Goal: Task Accomplishment & Management: Contribute content

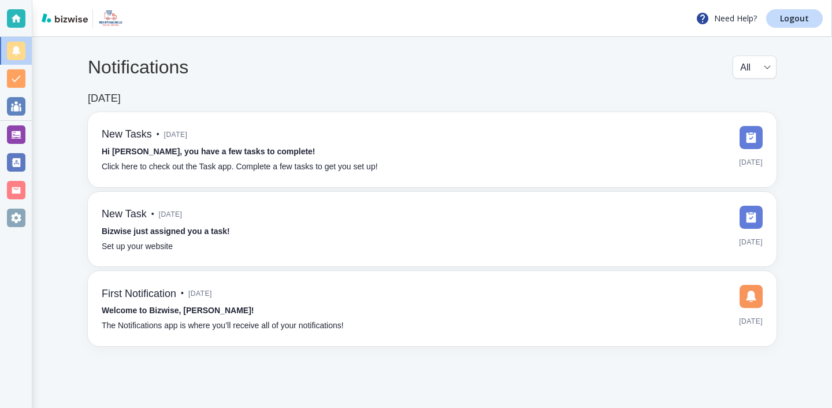
click at [16, 133] on div at bounding box center [16, 134] width 18 height 18
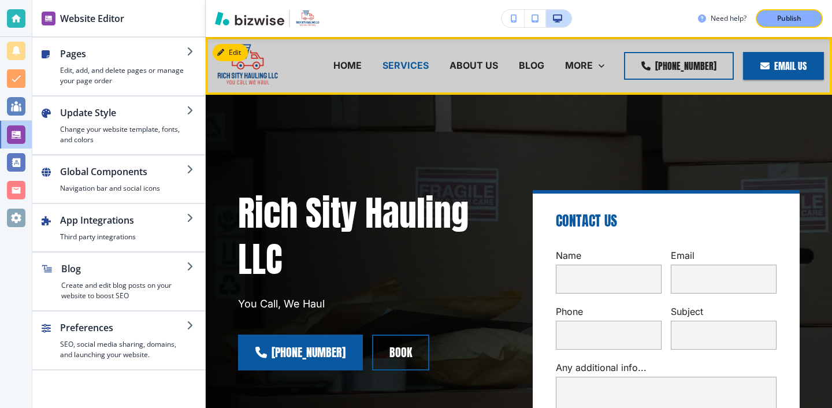
click at [429, 69] on p "SERVICES" at bounding box center [405, 65] width 46 height 13
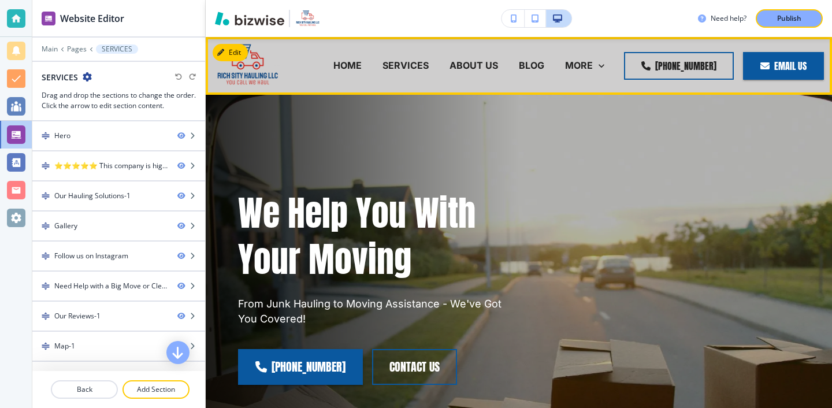
click at [336, 64] on div "HOME" at bounding box center [347, 65] width 49 height 13
click at [362, 64] on p "HOME" at bounding box center [347, 65] width 28 height 13
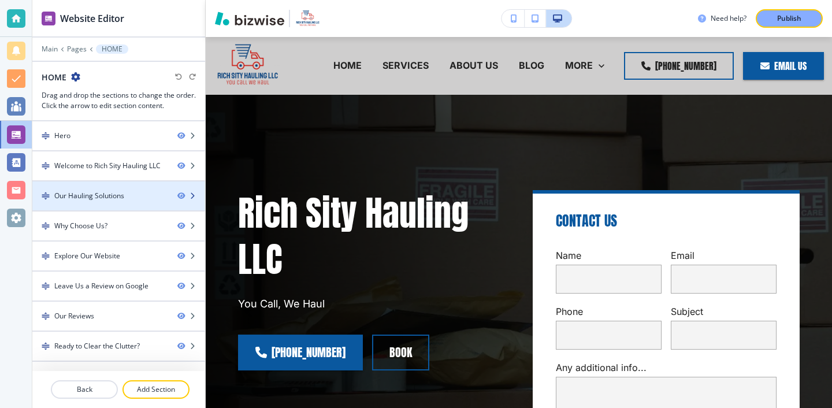
scroll to position [51, 0]
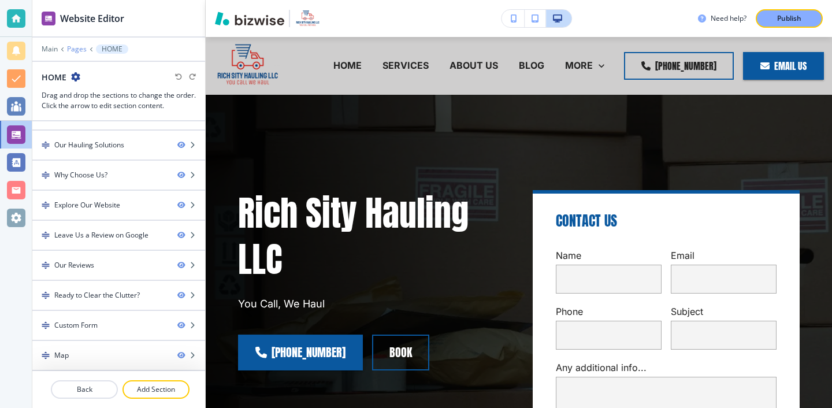
click at [68, 51] on p "Pages" at bounding box center [77, 49] width 20 height 8
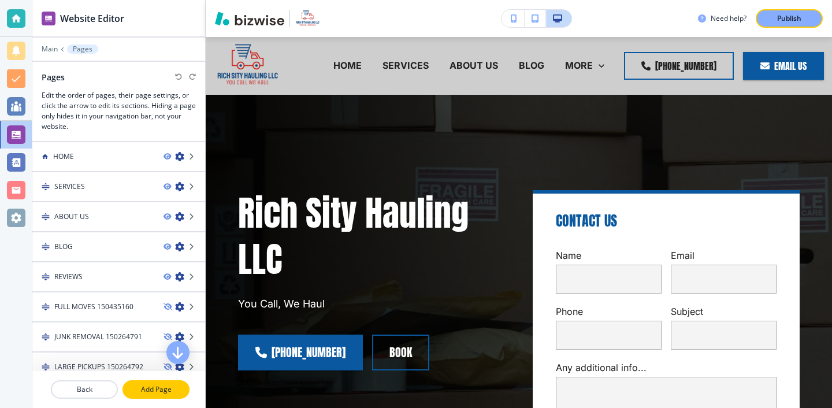
click at [157, 389] on p "Add Page" at bounding box center [156, 389] width 65 height 10
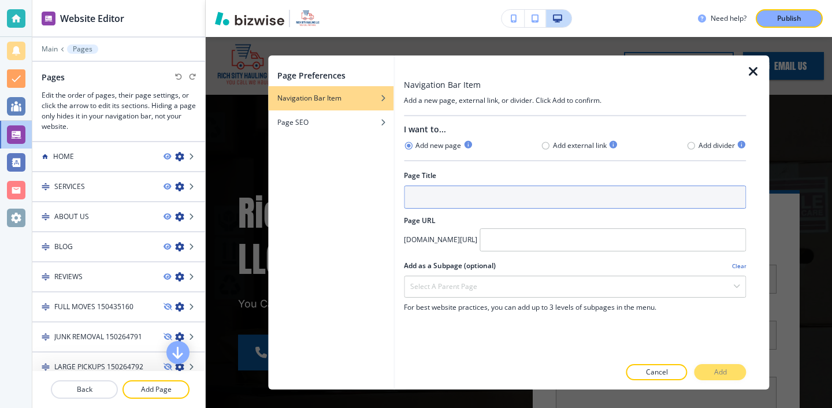
click at [472, 199] on input "text" at bounding box center [575, 196] width 342 height 23
type input "Dump Trailer Services"
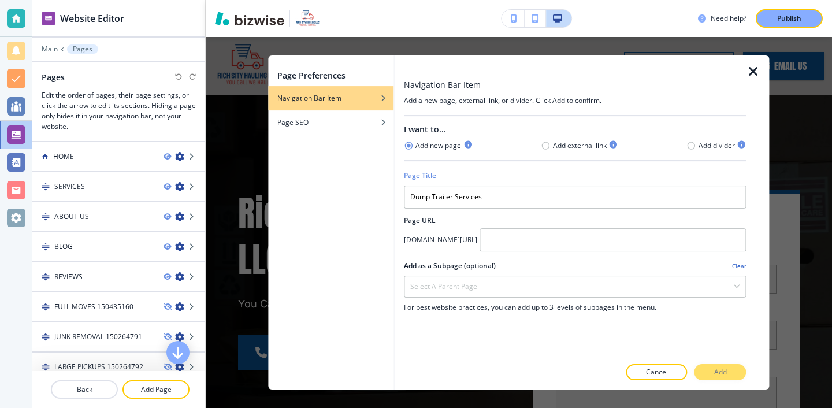
click at [482, 258] on div at bounding box center [575, 255] width 342 height 9
click at [485, 223] on h2 "Page URL" at bounding box center [575, 220] width 342 height 10
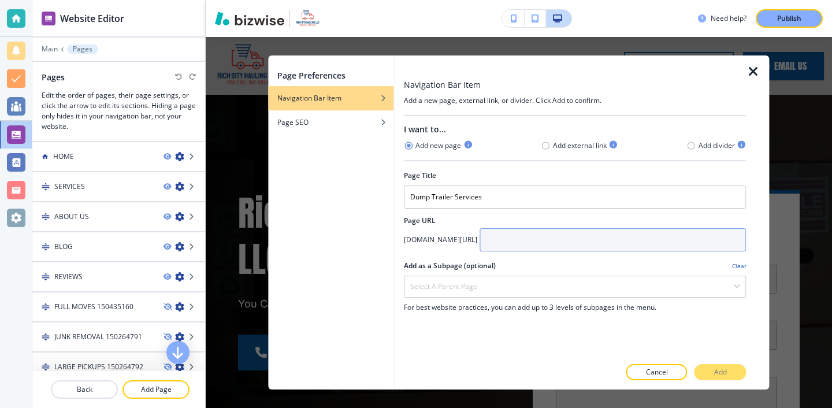
click at [485, 234] on input "text" at bounding box center [612, 239] width 266 height 23
type input "dump-trailer-services"
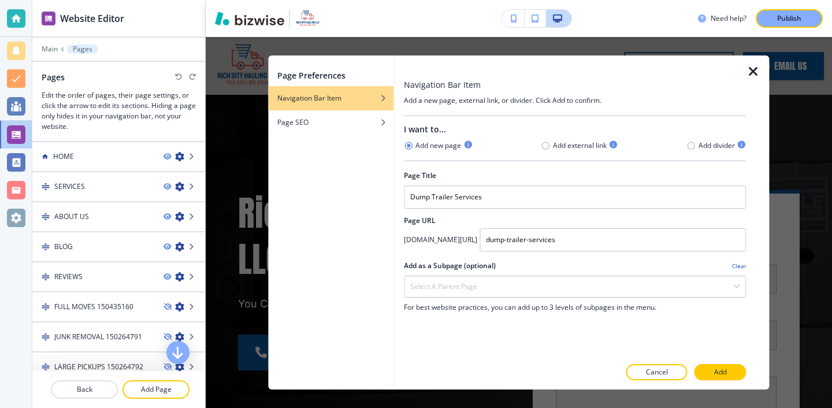
click at [385, 142] on div "Page Preferences Navigation Bar Item Page SEO" at bounding box center [330, 222] width 125 height 334
click at [384, 132] on div "button" at bounding box center [330, 131] width 125 height 7
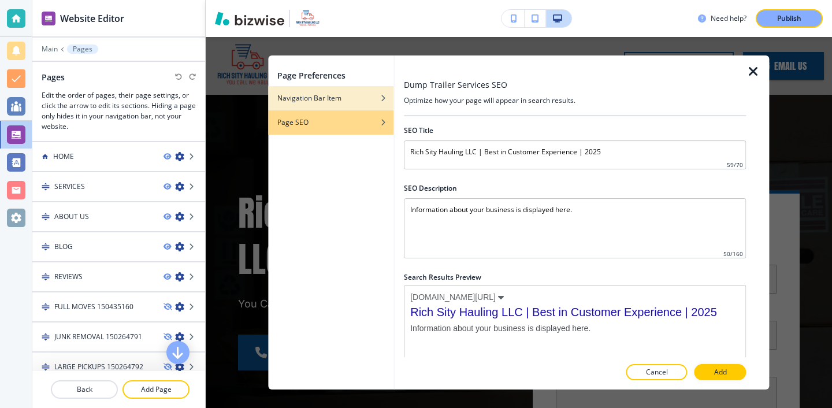
click at [368, 100] on div "Navigation Bar Item" at bounding box center [330, 98] width 125 height 10
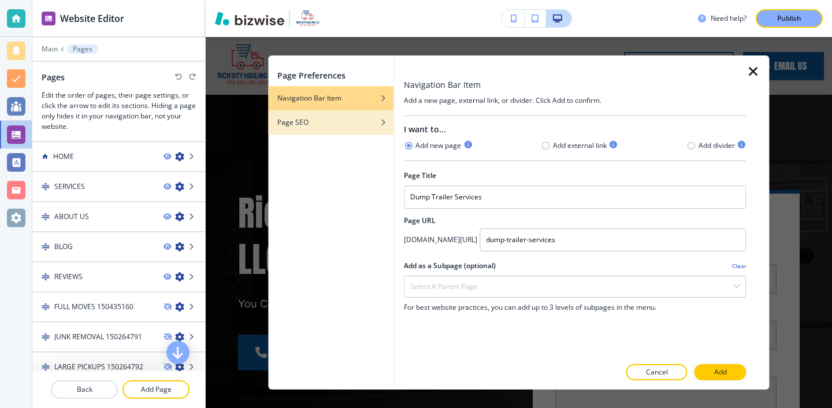
click at [359, 110] on div "button" at bounding box center [330, 113] width 125 height 7
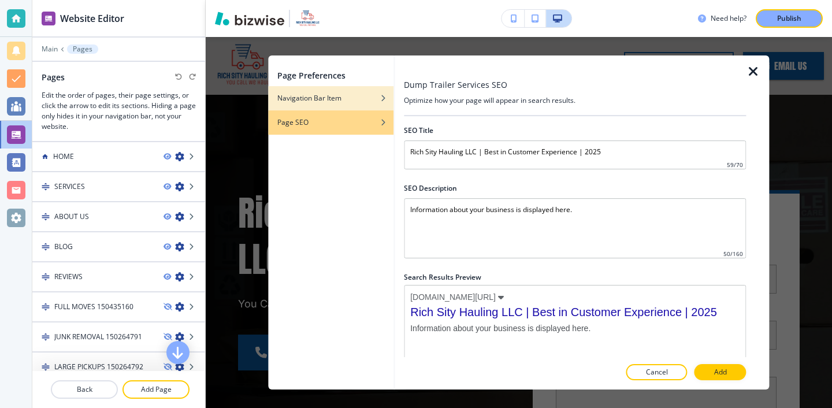
click at [359, 103] on div "Navigation Bar Item" at bounding box center [330, 98] width 125 height 10
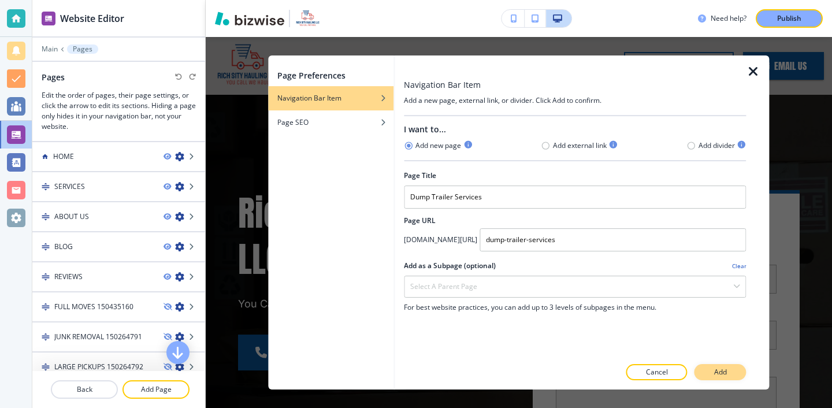
click at [717, 378] on button "Add" at bounding box center [720, 372] width 52 height 16
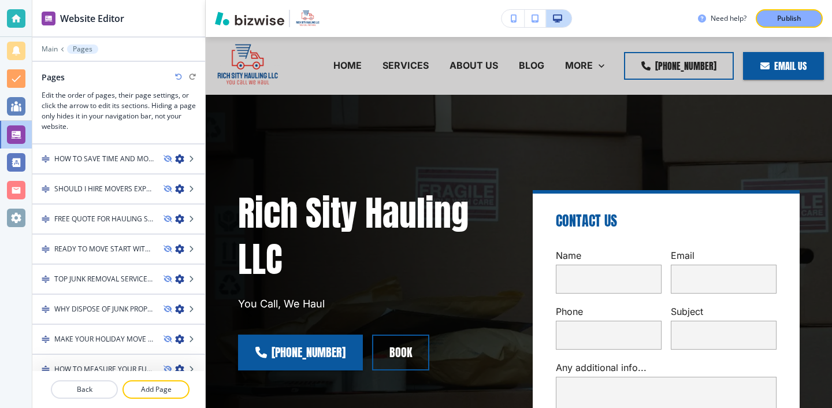
scroll to position [853, 0]
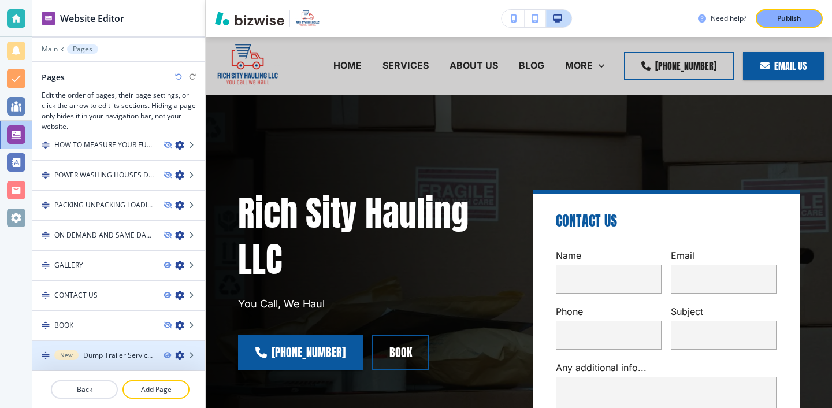
click at [180, 351] on icon "button" at bounding box center [179, 355] width 9 height 9
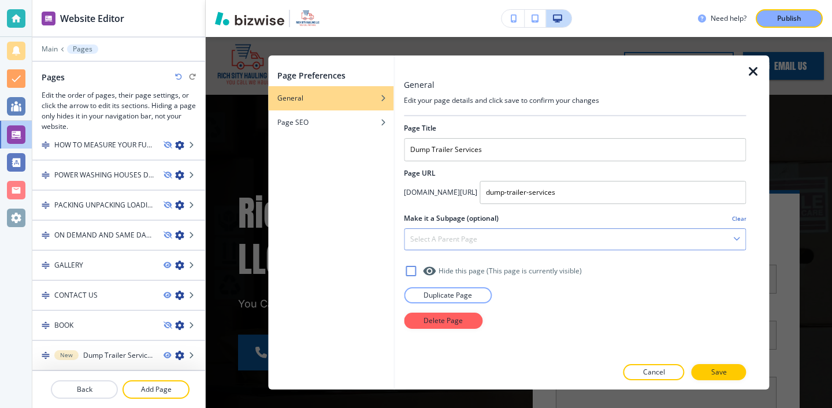
click at [471, 250] on div "Select a parent page" at bounding box center [574, 239] width 341 height 21
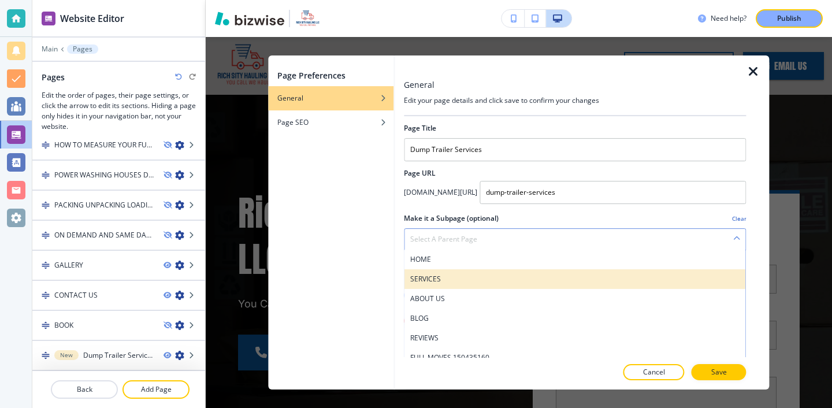
click at [463, 284] on h4 "SERVICES" at bounding box center [574, 279] width 329 height 10
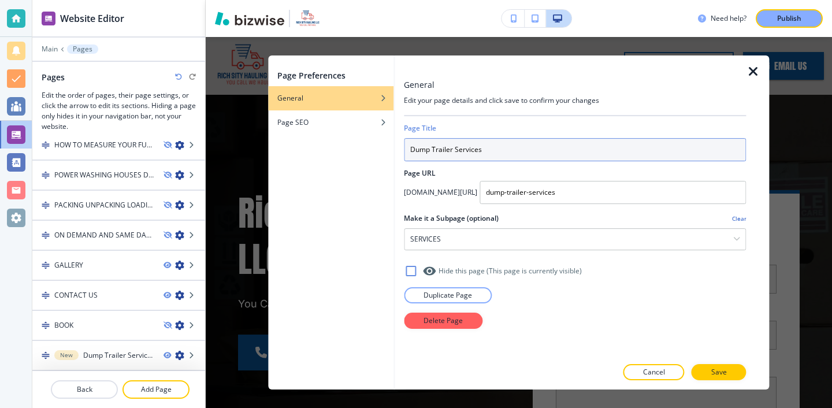
drag, startPoint x: 515, startPoint y: 152, endPoint x: 266, endPoint y: 152, distance: 249.5
click at [266, 152] on div "Page Preferences General Page SEO General Edit your page details and click save…" at bounding box center [519, 222] width 626 height 371
type input "DUMP TRAILER SERVICES"
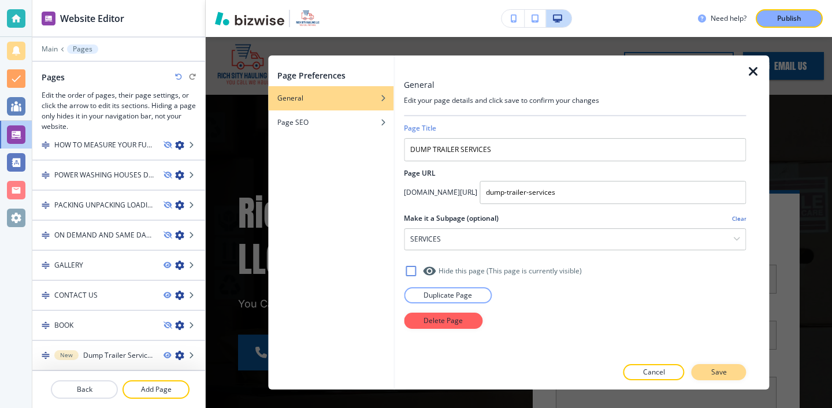
click at [724, 371] on p "Save" at bounding box center [719, 372] width 16 height 10
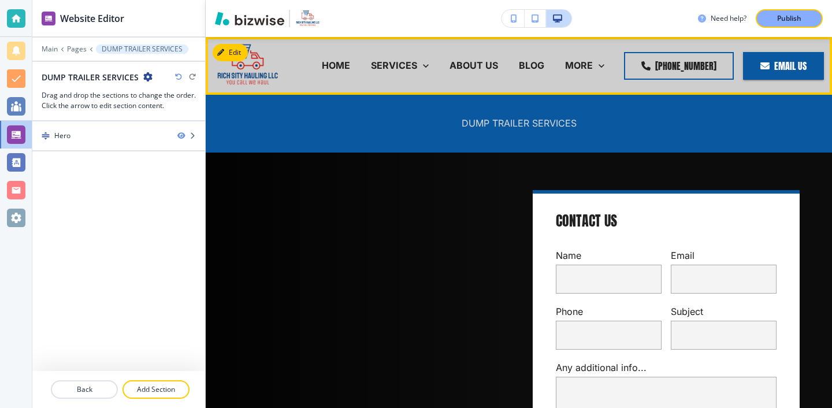
click at [471, 125] on p "DUMP TRAILER SERVICES" at bounding box center [518, 123] width 115 height 13
click at [477, 120] on p "DUMP TRAILER SERVICES" at bounding box center [518, 123] width 115 height 13
click at [410, 65] on p "SERVICES" at bounding box center [394, 65] width 46 height 13
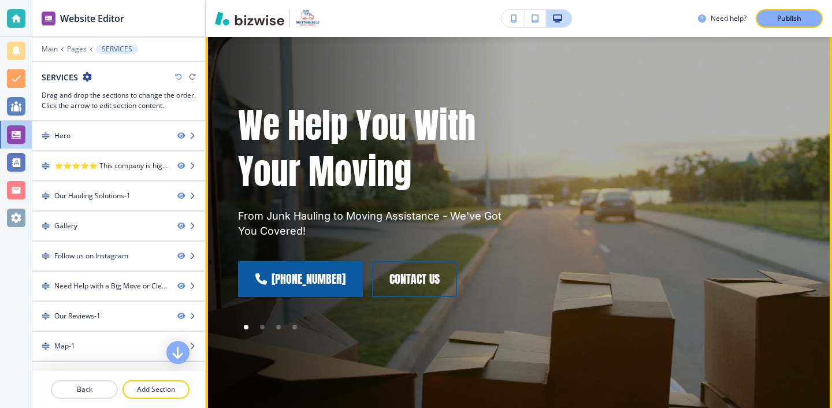
scroll to position [0, 0]
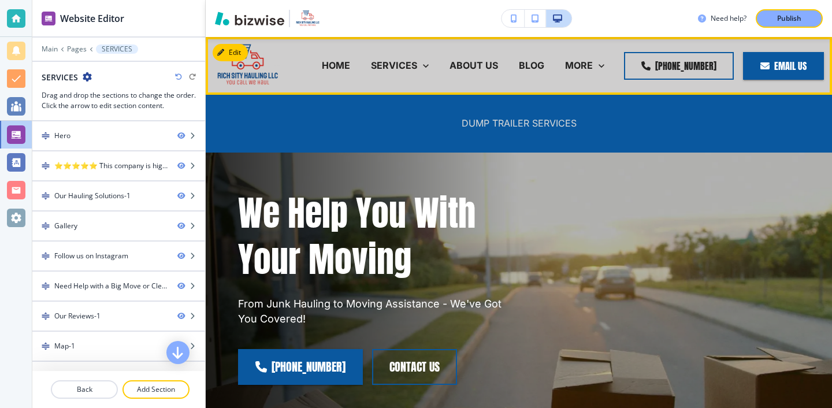
click at [483, 126] on p "DUMP TRAILER SERVICES" at bounding box center [518, 123] width 115 height 13
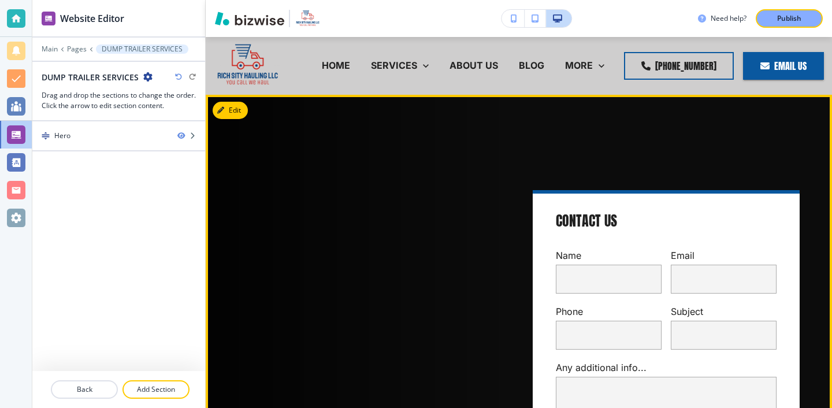
scroll to position [17, 0]
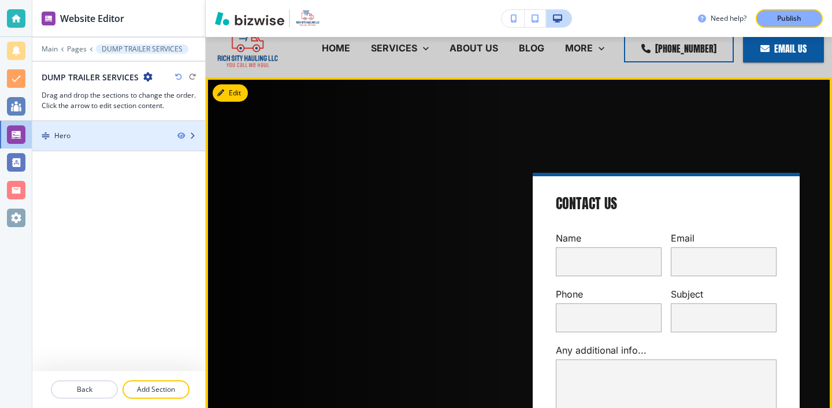
click at [118, 142] on div at bounding box center [118, 145] width 173 height 9
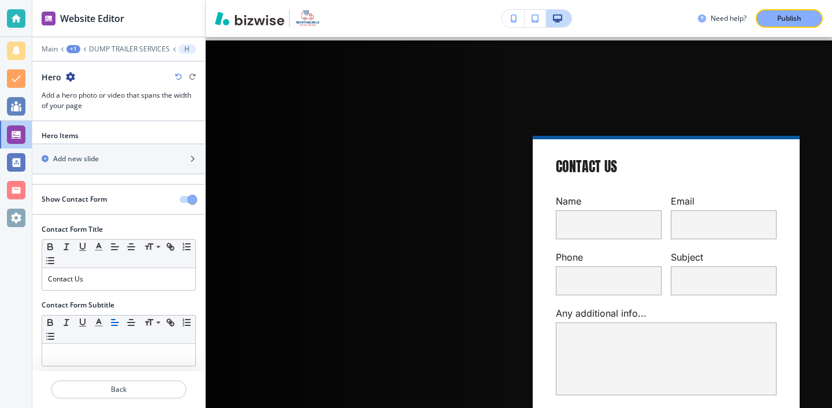
scroll to position [58, 0]
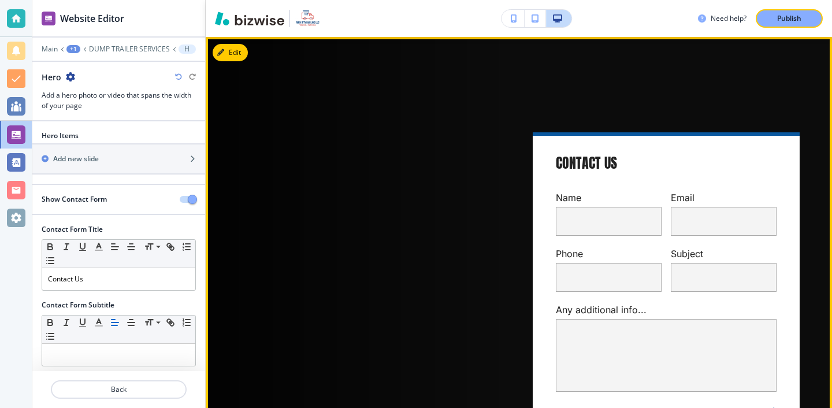
click at [244, 49] on button "Edit" at bounding box center [230, 52] width 35 height 17
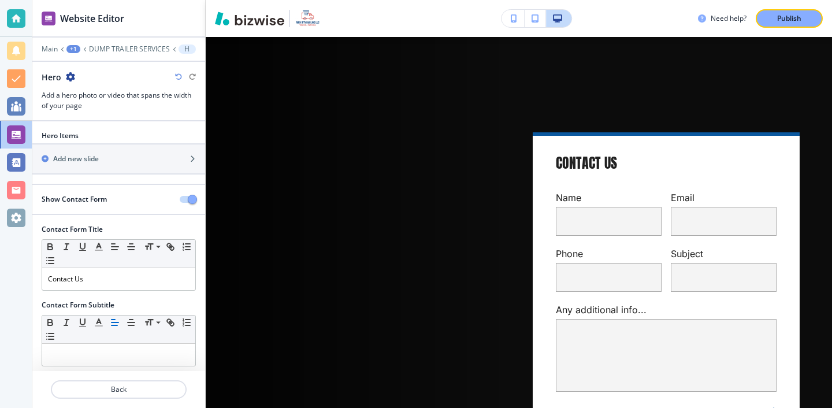
scroll to position [5, 0]
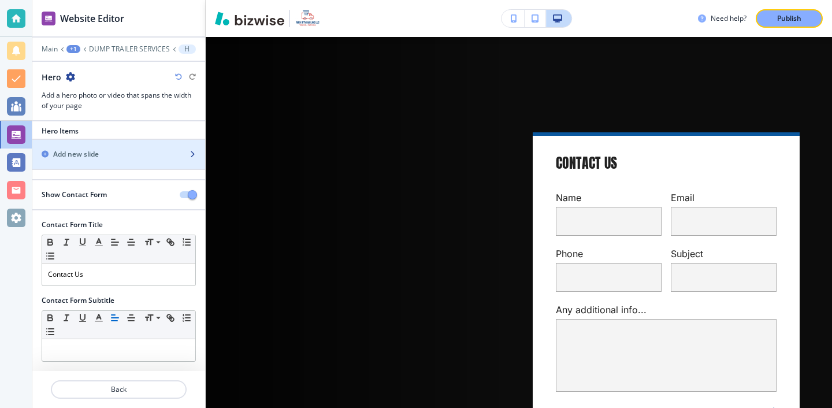
click at [116, 155] on div "Add new slide" at bounding box center [105, 154] width 147 height 10
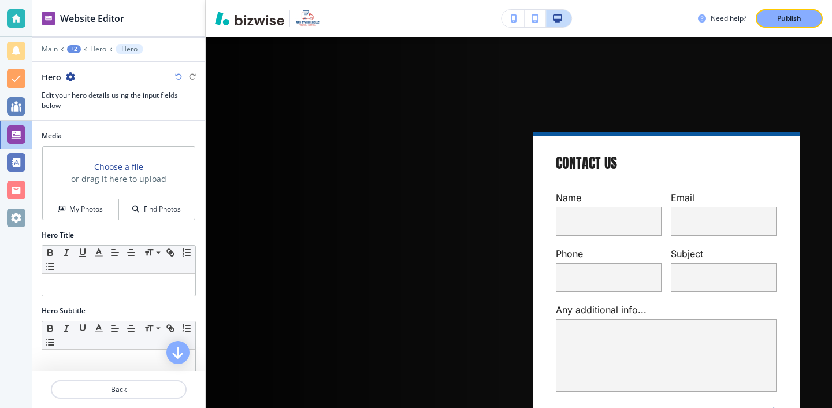
click at [96, 192] on div "Choose a file or drag it here to upload" at bounding box center [119, 173] width 152 height 53
click at [96, 206] on h4 "My Photos" at bounding box center [85, 209] width 33 height 10
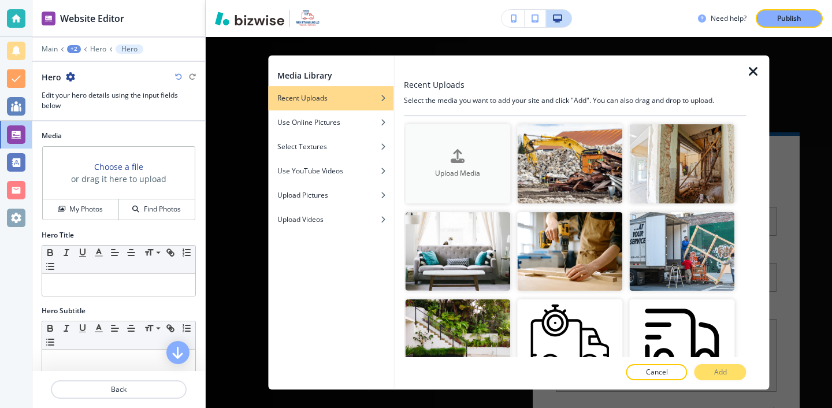
click at [446, 196] on button "Upload Media" at bounding box center [457, 163] width 105 height 79
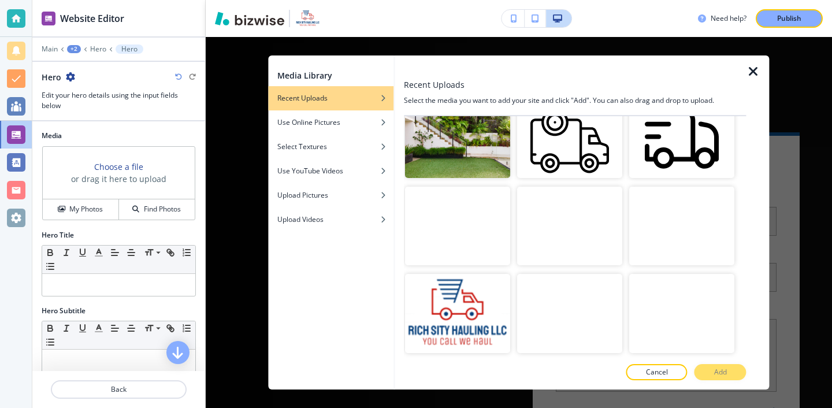
scroll to position [0, 0]
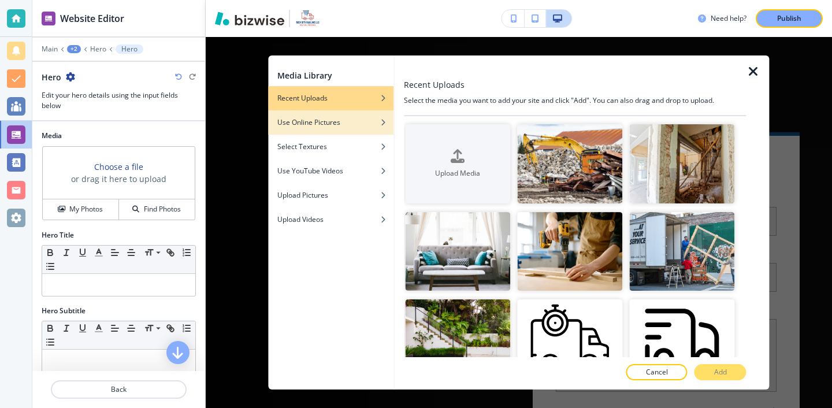
click at [364, 124] on div "Use Online Pictures" at bounding box center [330, 122] width 125 height 10
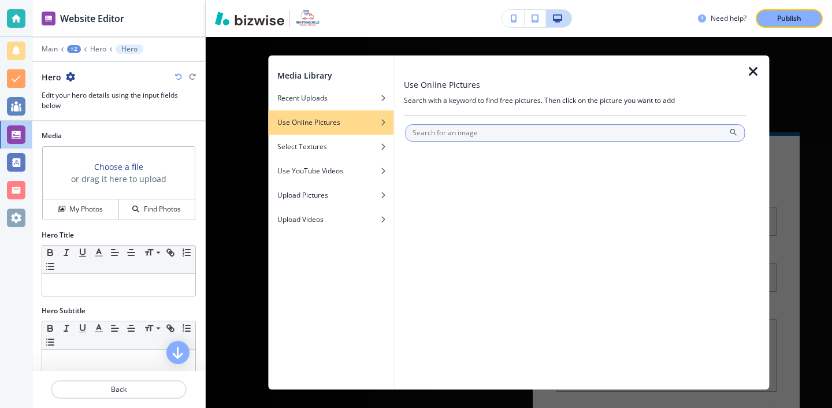
type input "s"
type input "dump trailer"
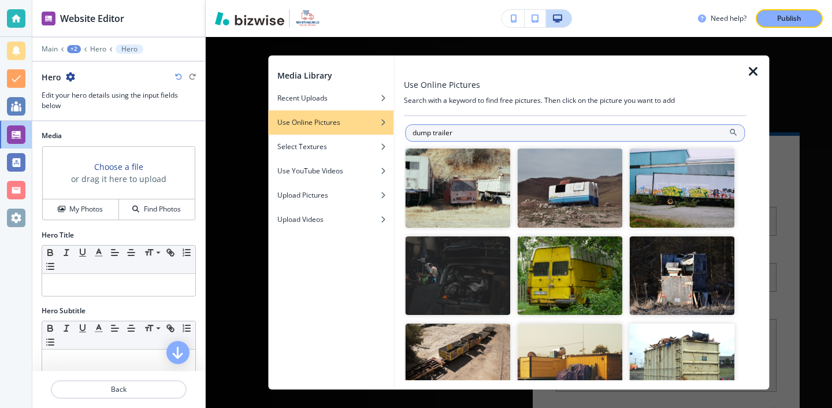
click at [496, 137] on input "dump trailer" at bounding box center [575, 132] width 340 height 17
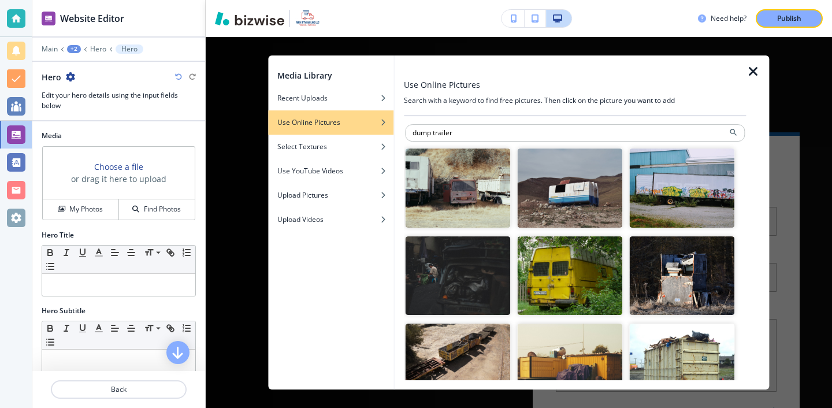
click at [746, 80] on div at bounding box center [757, 222] width 23 height 334
click at [747, 75] on icon "button" at bounding box center [753, 72] width 14 height 14
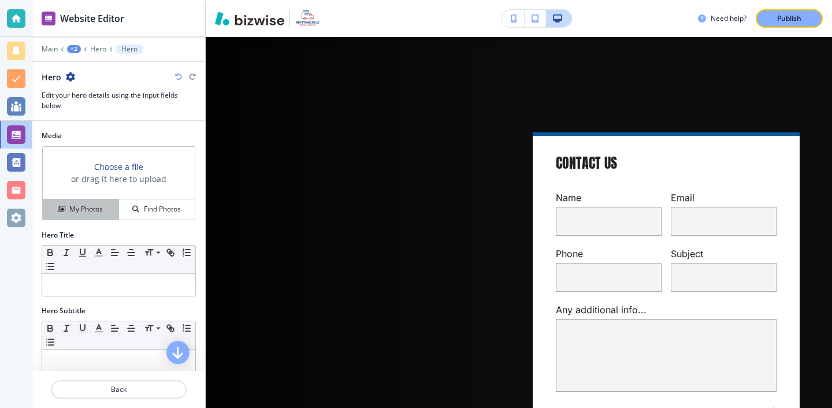
click at [76, 207] on h4 "My Photos" at bounding box center [85, 209] width 33 height 10
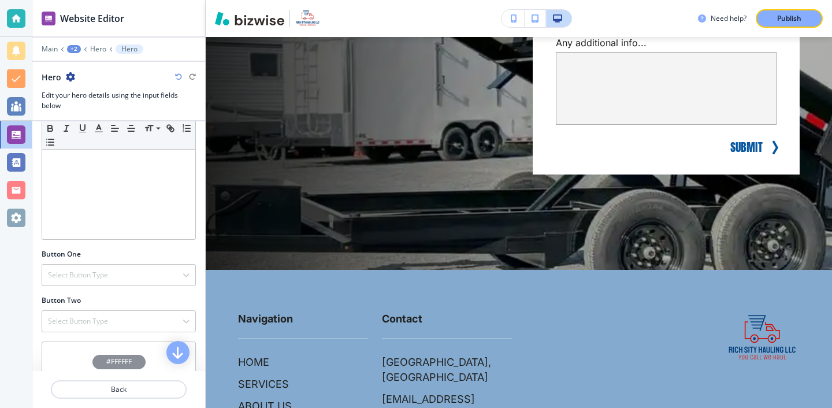
scroll to position [385, 0]
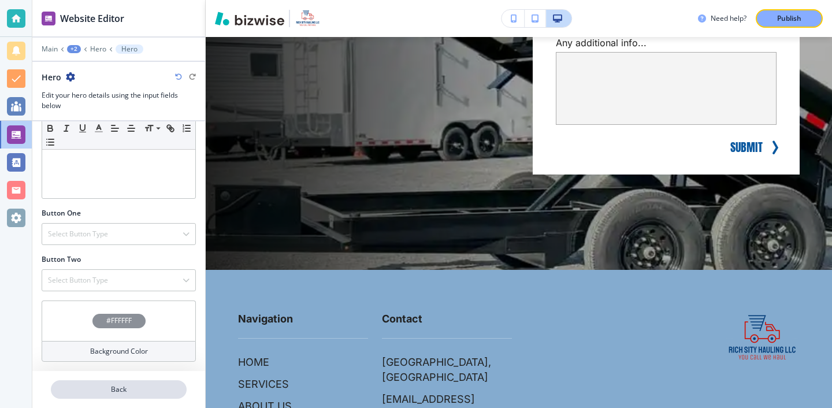
click at [143, 396] on button "Back" at bounding box center [119, 389] width 136 height 18
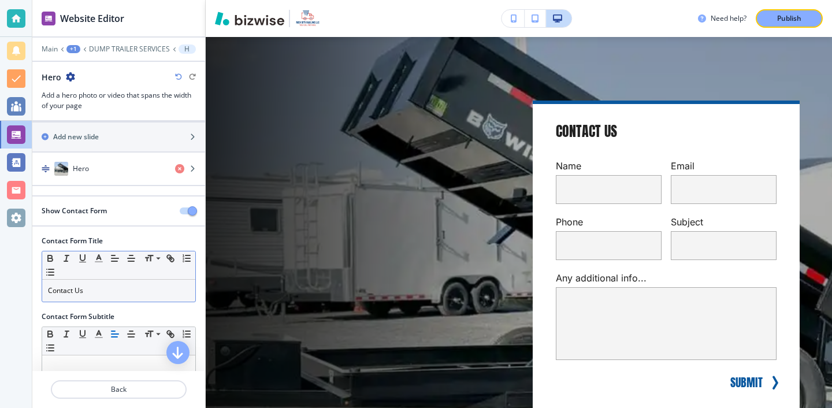
scroll to position [0, 0]
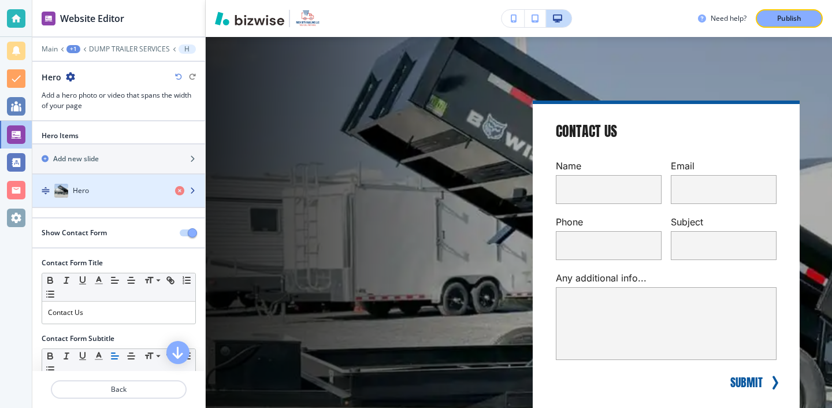
click at [118, 193] on div "Hero" at bounding box center [98, 191] width 133 height 14
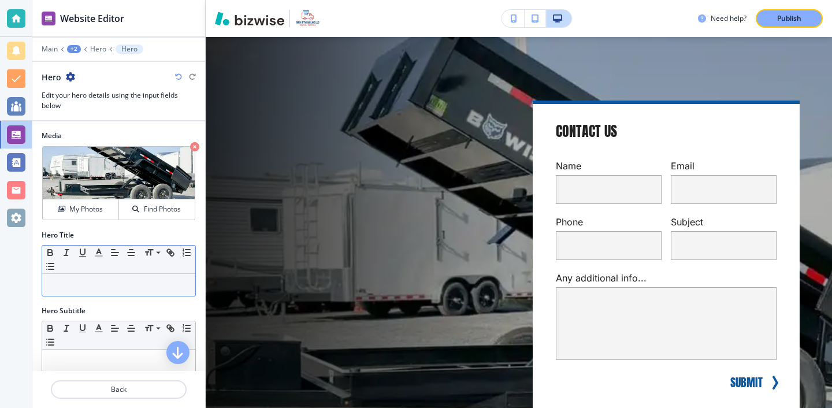
click at [105, 285] on p at bounding box center [119, 285] width 142 height 10
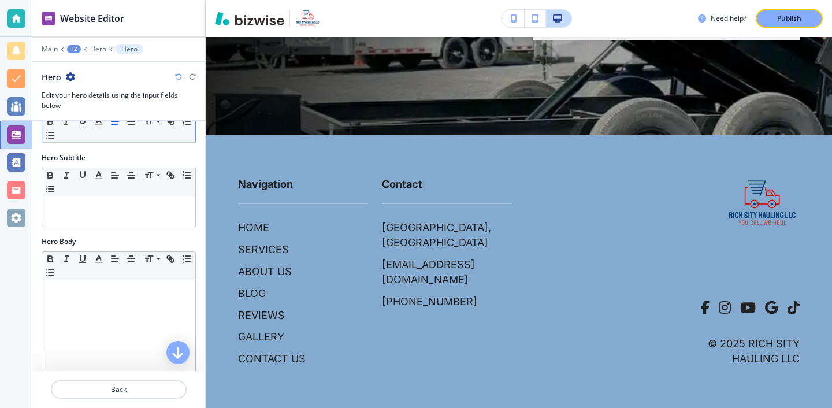
scroll to position [385, 0]
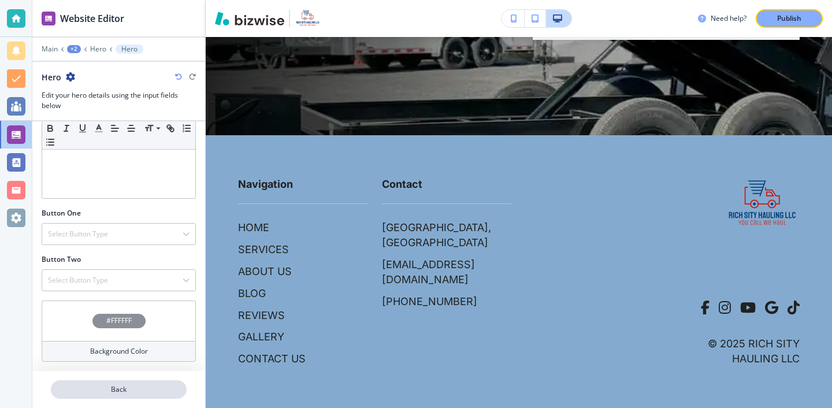
click at [136, 384] on p "Back" at bounding box center [118, 389] width 133 height 10
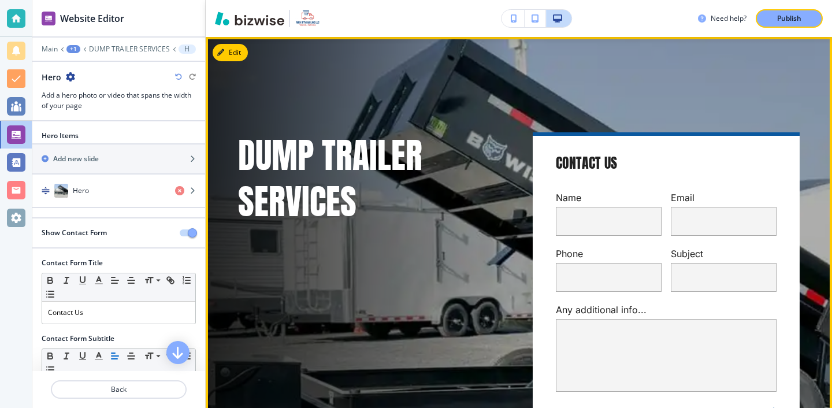
scroll to position [0, 0]
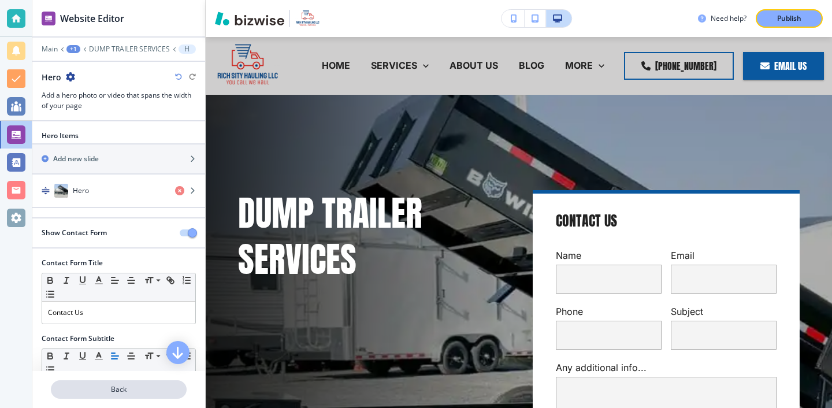
click at [120, 385] on p "Back" at bounding box center [118, 389] width 133 height 10
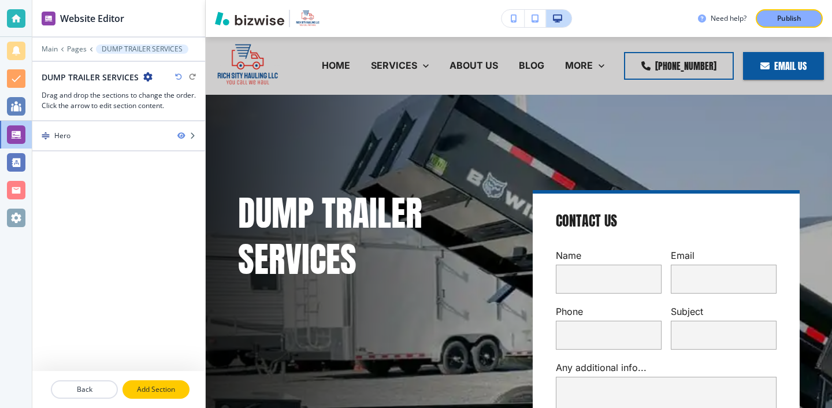
click at [172, 393] on p "Add Section" at bounding box center [156, 389] width 65 height 10
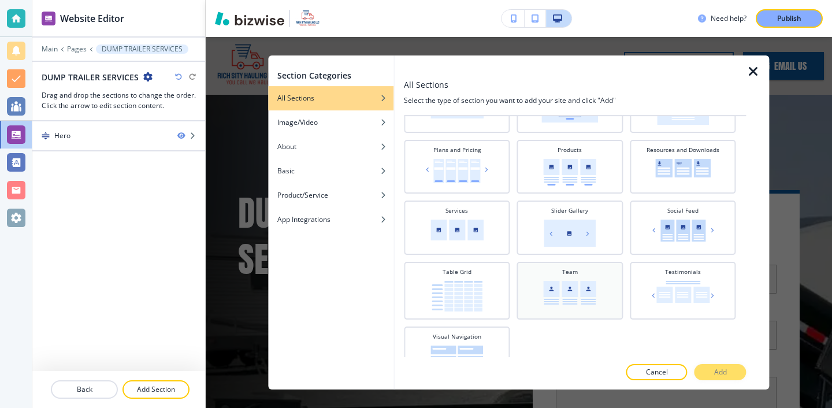
scroll to position [403, 0]
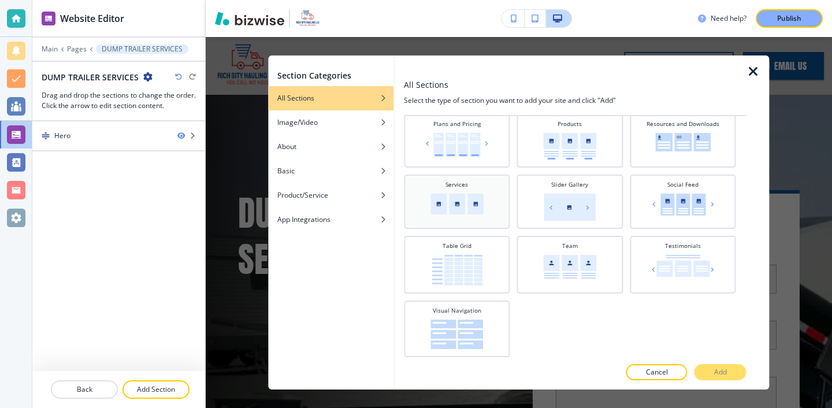
click at [484, 217] on div "Services" at bounding box center [457, 200] width 94 height 40
click at [710, 378] on button "Add" at bounding box center [720, 372] width 52 height 16
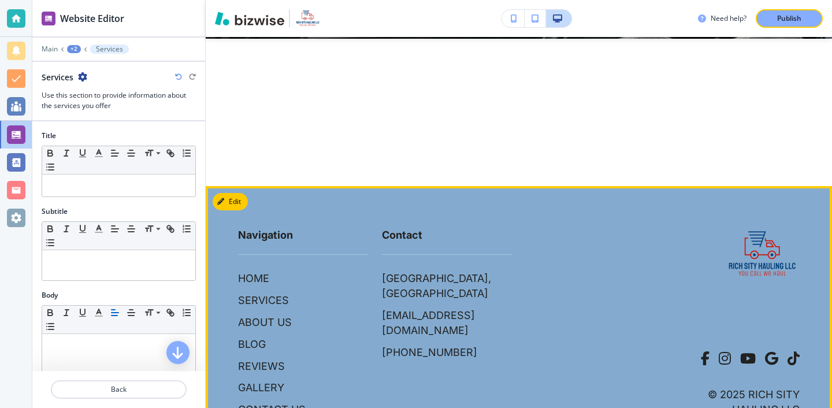
scroll to position [557, 0]
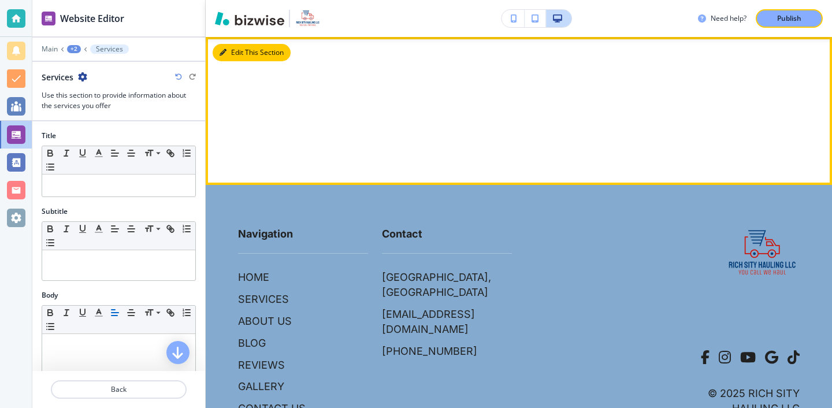
click at [239, 60] on button "Edit This Section" at bounding box center [252, 52] width 78 height 17
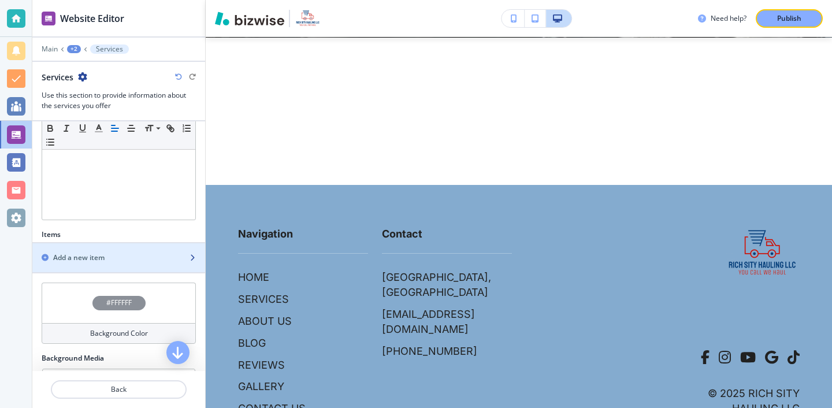
scroll to position [262, 0]
click at [122, 259] on div "Add a new item" at bounding box center [105, 260] width 147 height 10
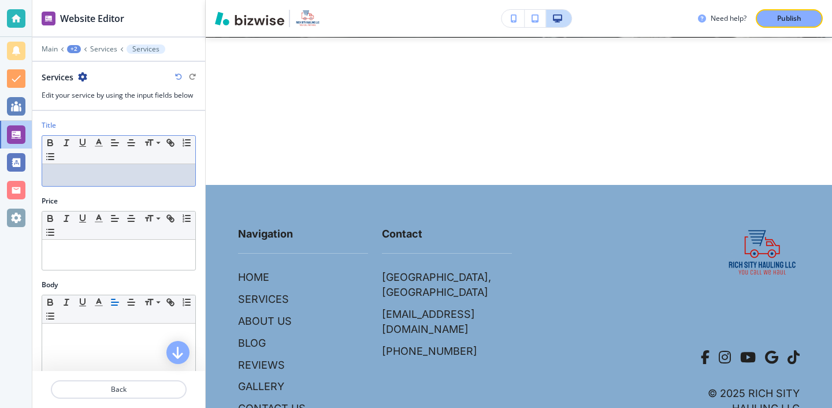
click at [141, 184] on div at bounding box center [118, 175] width 153 height 22
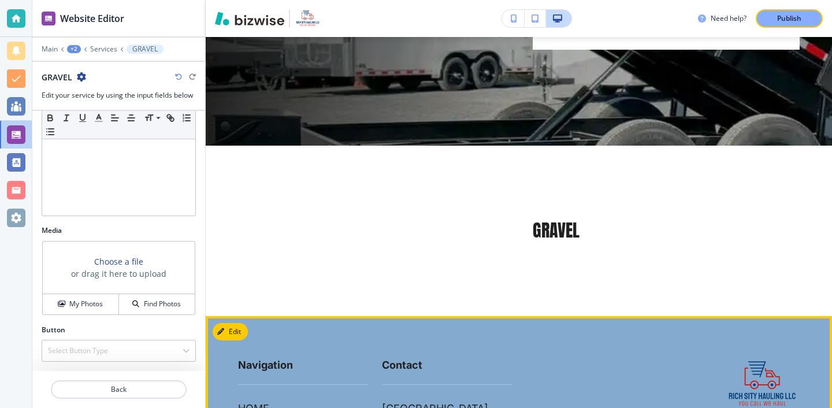
scroll to position [423, 0]
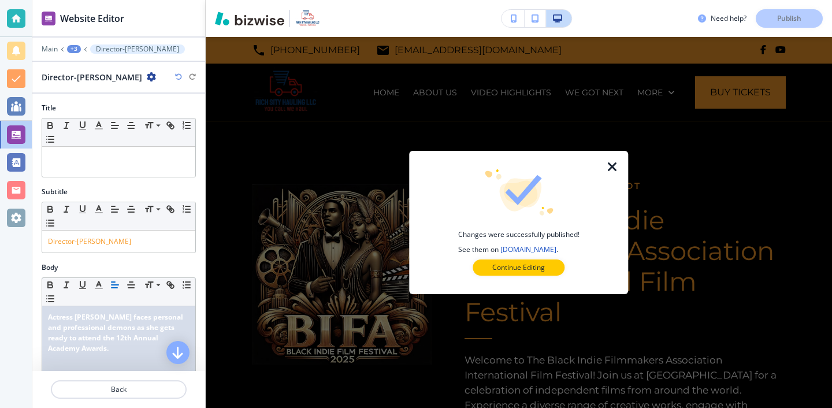
scroll to position [5462, 0]
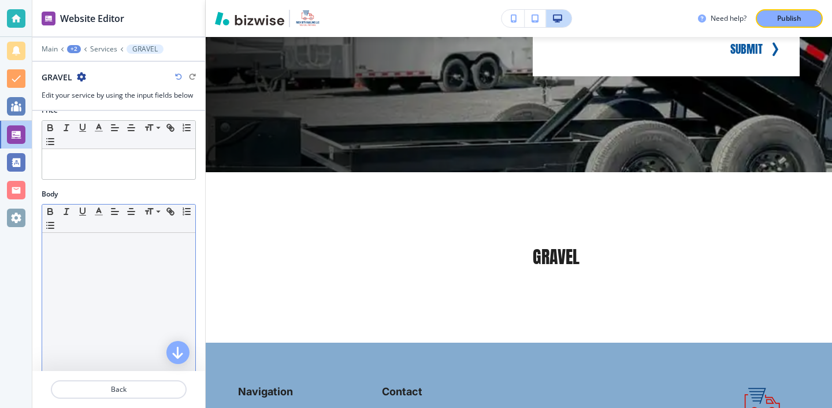
scroll to position [258, 0]
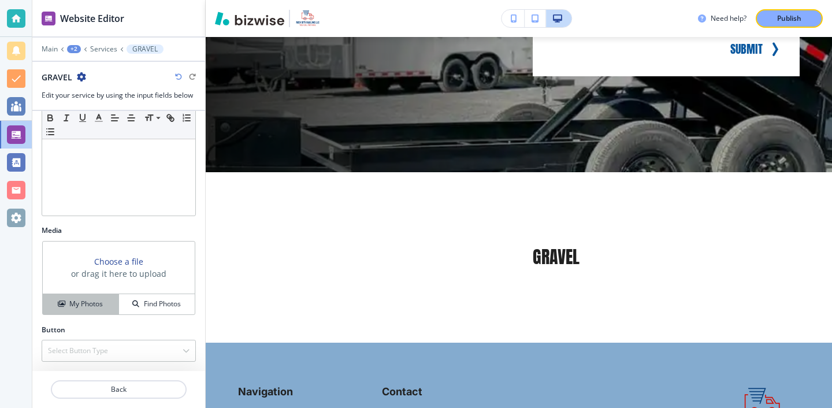
click at [85, 299] on h4 "My Photos" at bounding box center [85, 304] width 33 height 10
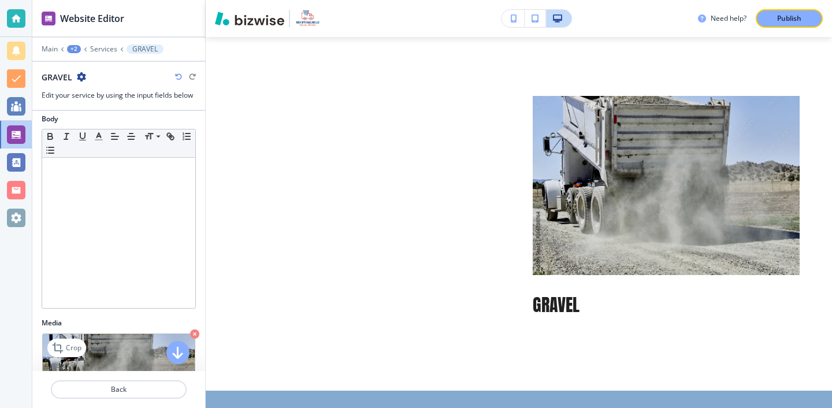
scroll to position [0, 0]
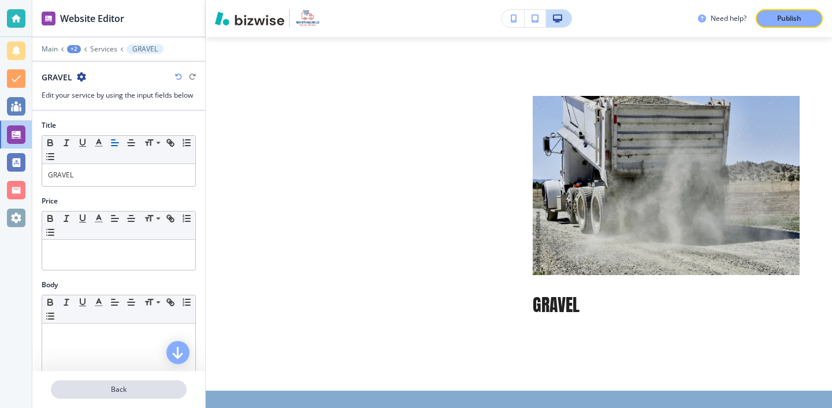
click at [132, 384] on p "Back" at bounding box center [118, 389] width 133 height 10
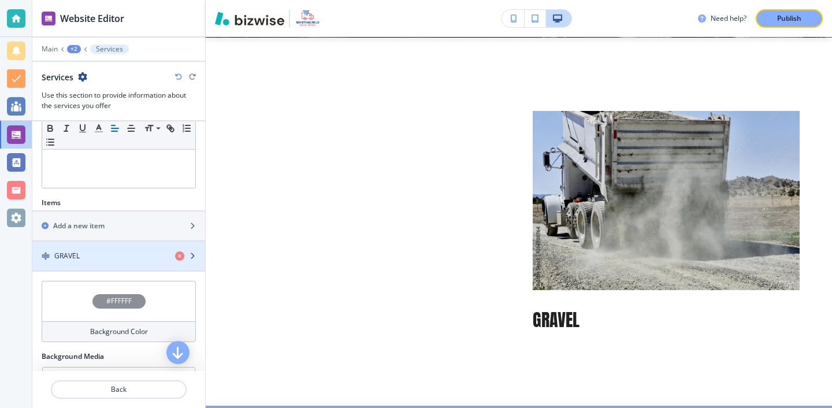
scroll to position [293, 0]
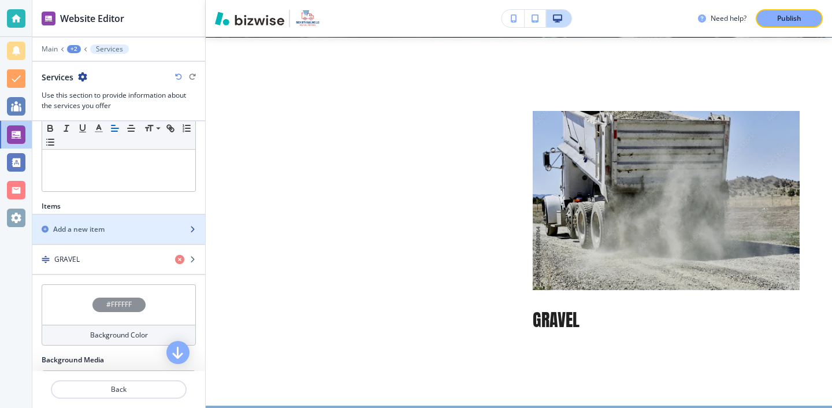
click at [132, 230] on div "Add a new item" at bounding box center [105, 229] width 147 height 10
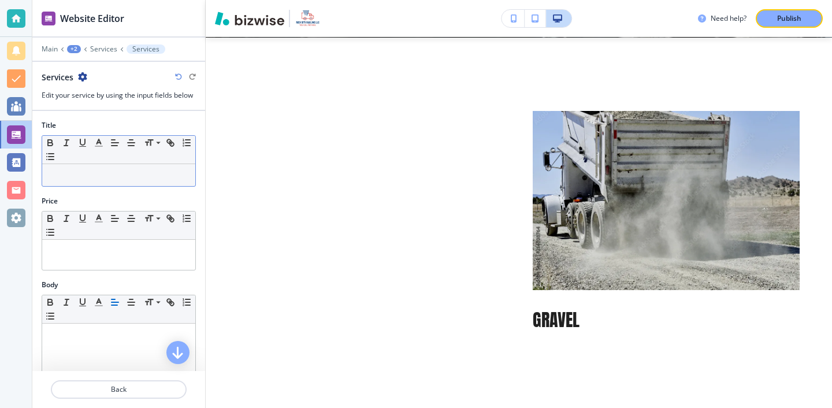
click at [132, 170] on p at bounding box center [119, 175] width 142 height 10
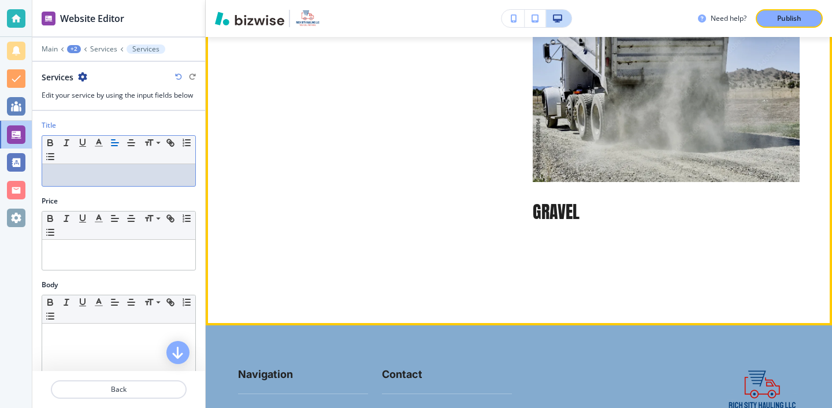
scroll to position [855, 0]
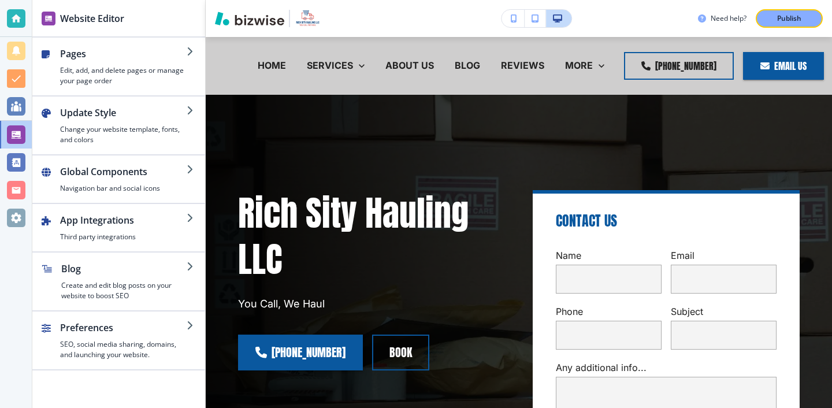
scroll to position [9, 0]
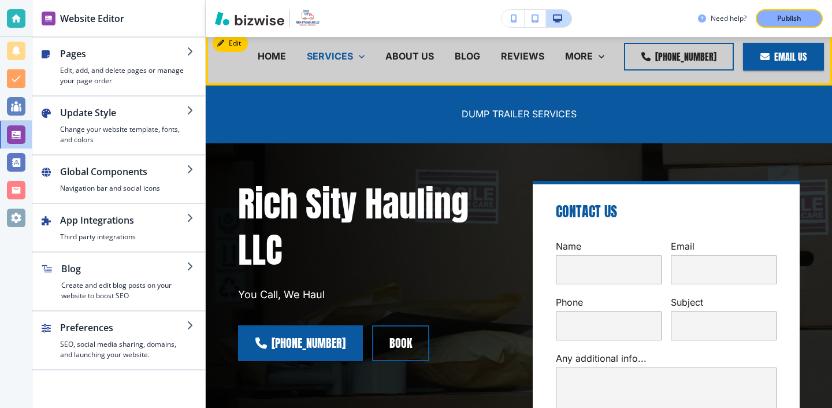
click at [351, 60] on p "SERVICES" at bounding box center [330, 56] width 46 height 13
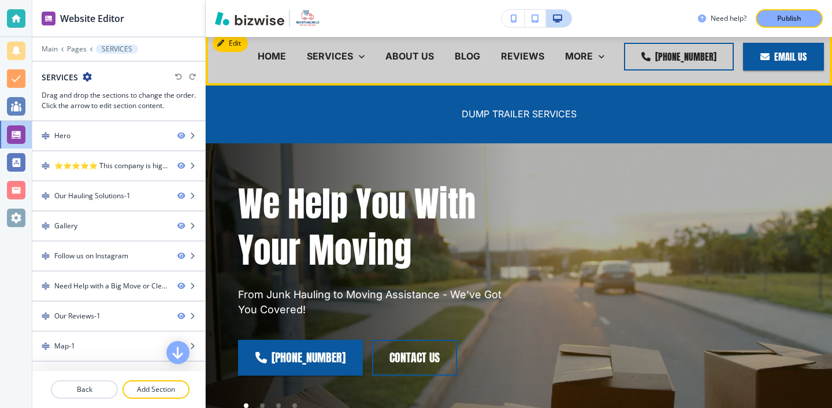
scroll to position [0, 0]
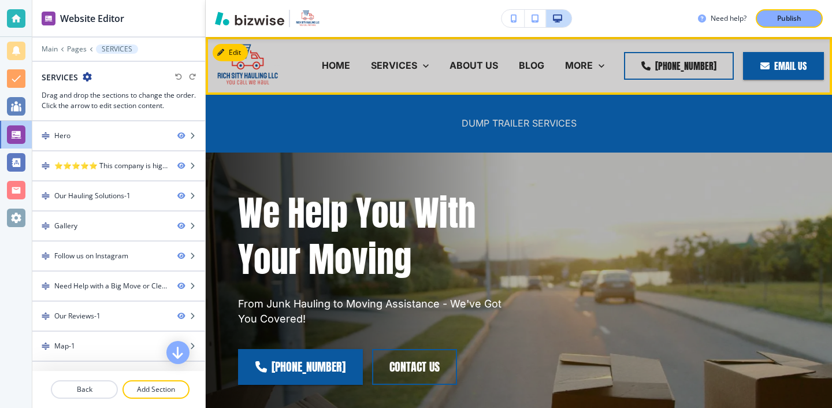
click at [474, 117] on p "DUMP TRAILER SERVICES" at bounding box center [518, 123] width 115 height 13
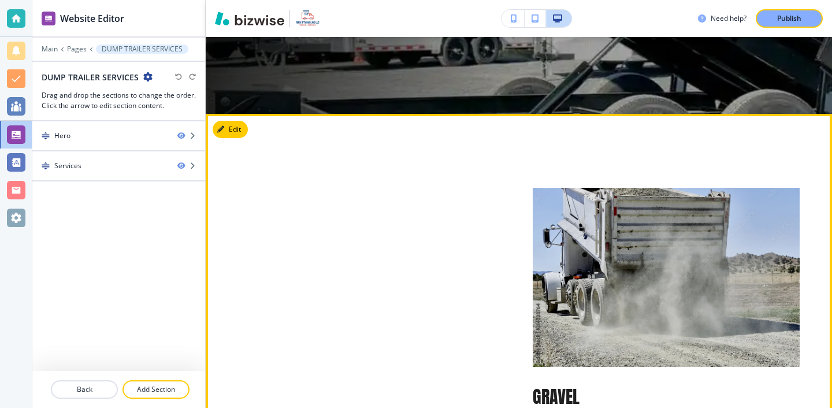
scroll to position [460, 0]
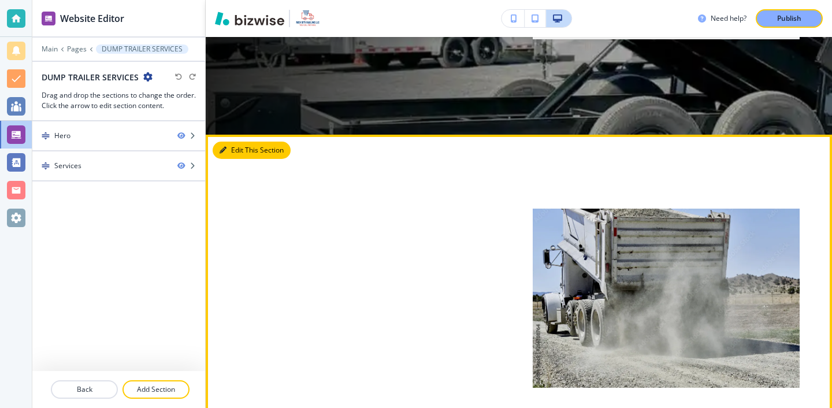
click at [234, 154] on button "Edit This Section" at bounding box center [252, 150] width 78 height 17
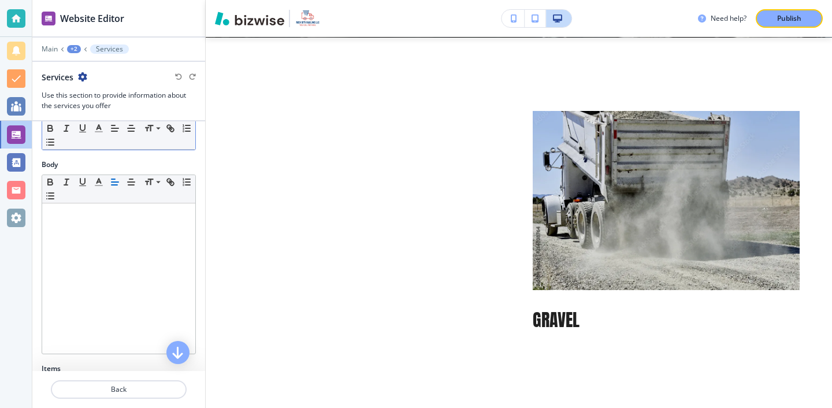
scroll to position [207, 0]
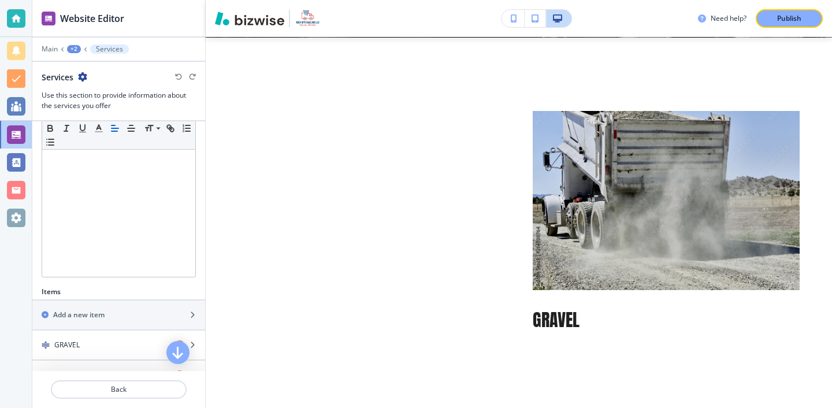
click at [84, 83] on div "Services" at bounding box center [65, 77] width 46 height 12
click at [82, 78] on icon "button" at bounding box center [82, 76] width 9 height 9
click at [97, 129] on button "Delete Section" at bounding box center [115, 137] width 74 height 21
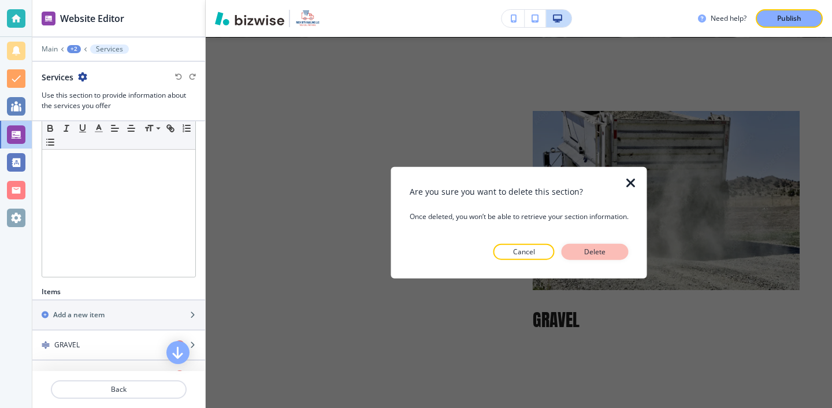
click at [594, 250] on p "Delete" at bounding box center [595, 251] width 28 height 10
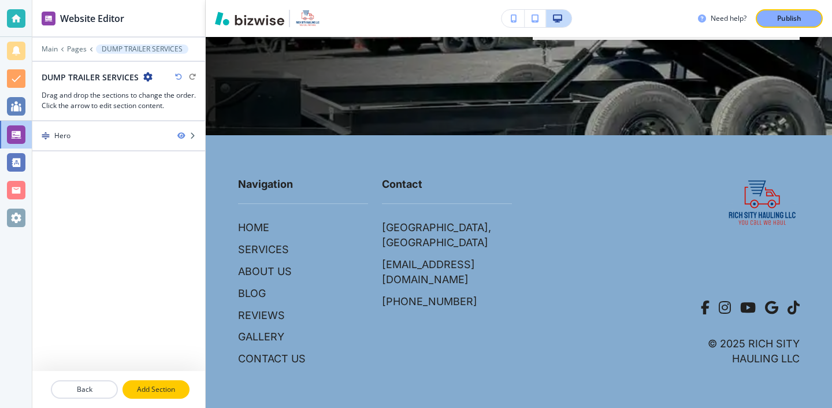
click at [129, 385] on p "Add Section" at bounding box center [156, 389] width 65 height 10
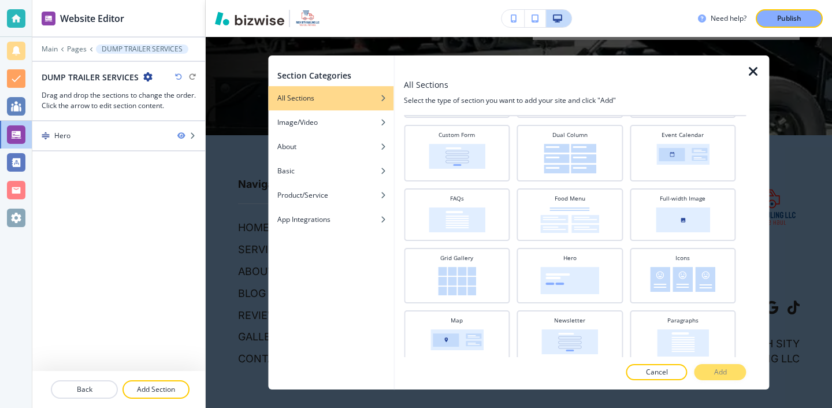
scroll to position [184, 0]
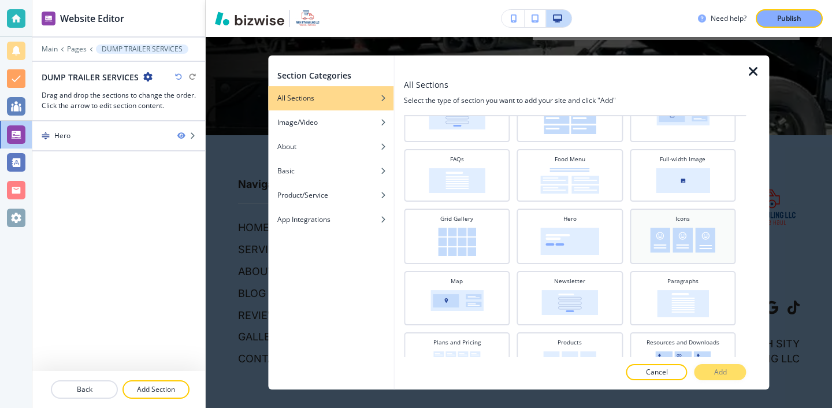
click at [699, 232] on img at bounding box center [682, 240] width 65 height 25
click at [712, 368] on button "Add" at bounding box center [720, 372] width 52 height 16
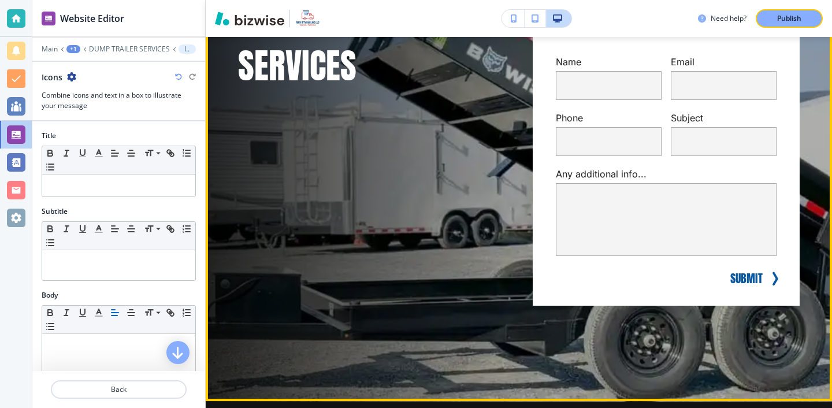
scroll to position [384, 0]
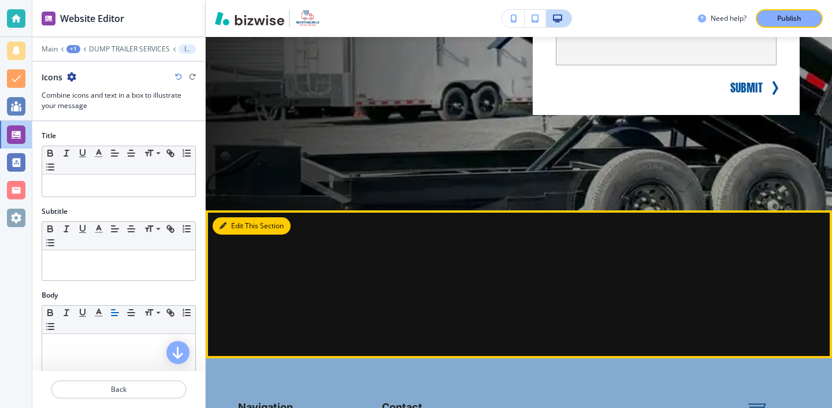
click at [225, 231] on button "Edit This Section" at bounding box center [252, 225] width 78 height 17
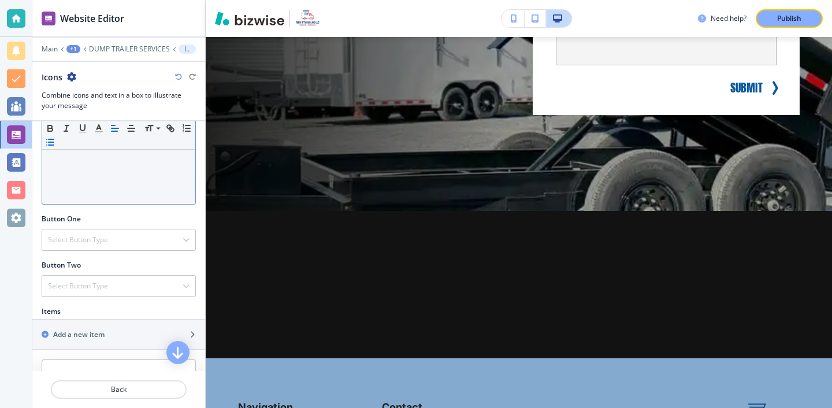
scroll to position [397, 0]
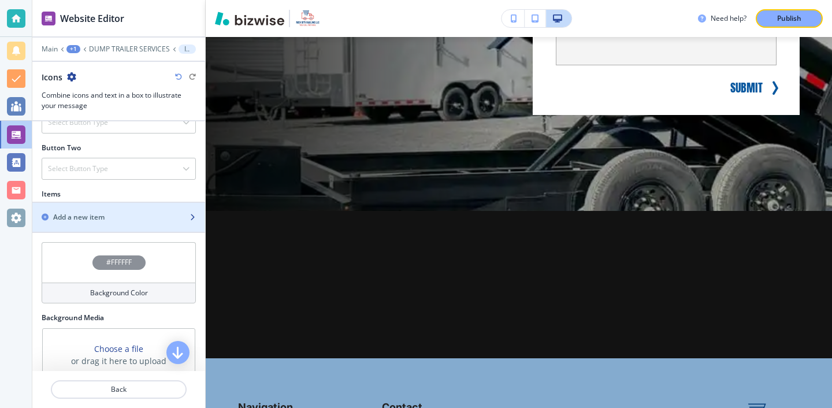
click at [99, 212] on h2 "Add a new item" at bounding box center [78, 217] width 51 height 10
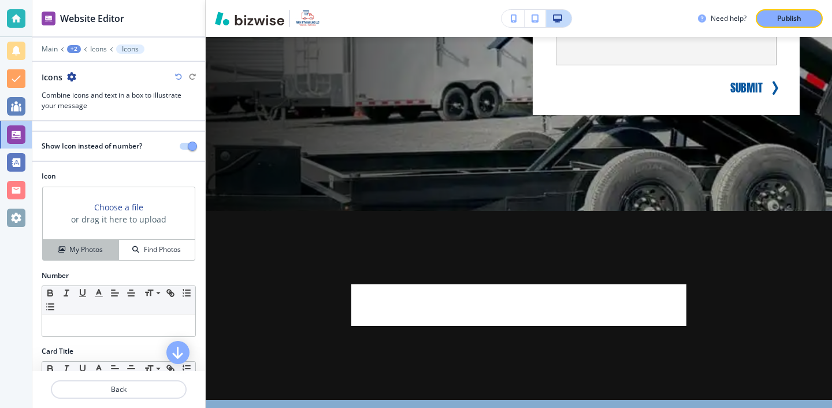
click at [106, 240] on button "My Photos" at bounding box center [81, 250] width 76 height 20
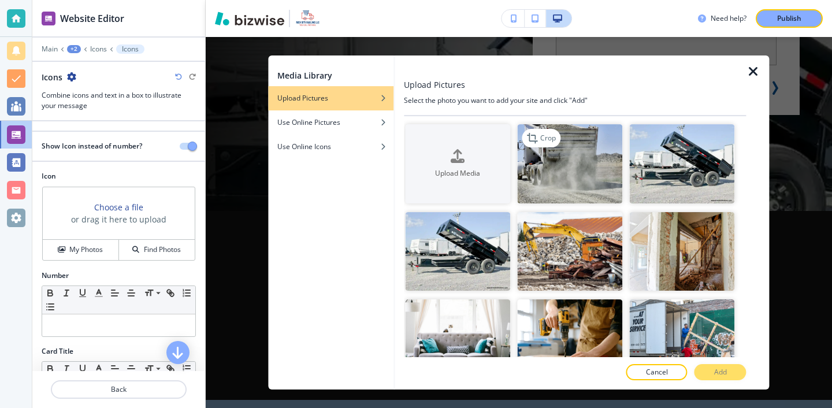
click at [589, 170] on img "button" at bounding box center [569, 163] width 105 height 79
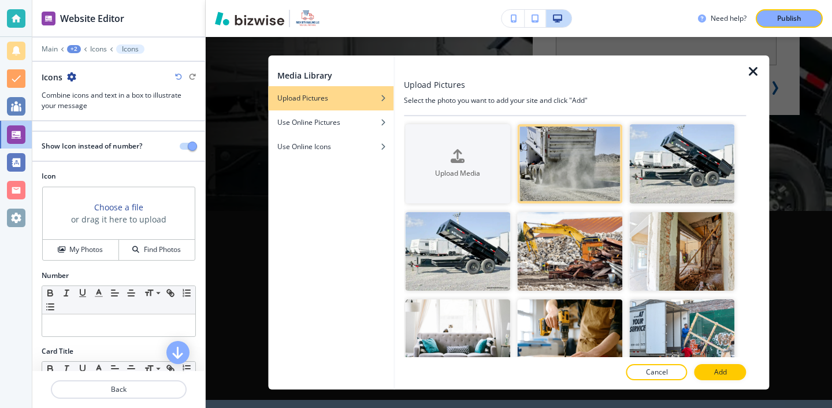
click at [707, 377] on button "Add" at bounding box center [720, 372] width 52 height 16
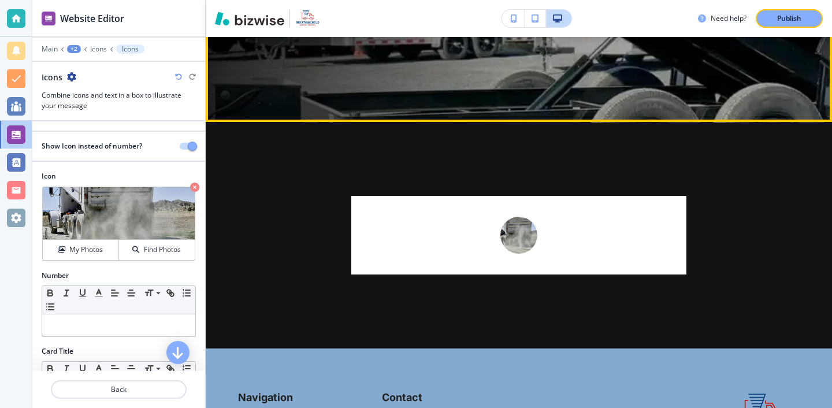
scroll to position [486, 0]
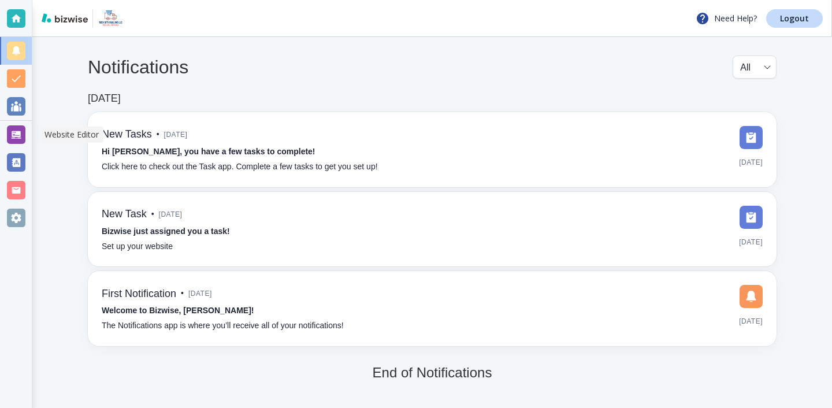
click at [16, 134] on div at bounding box center [16, 134] width 18 height 18
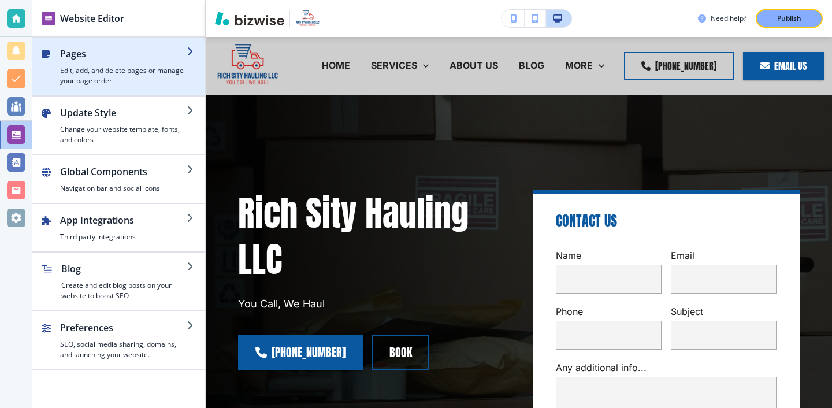
click at [103, 75] on h4 "Edit, add, and delete pages or manage your page order" at bounding box center [123, 75] width 126 height 21
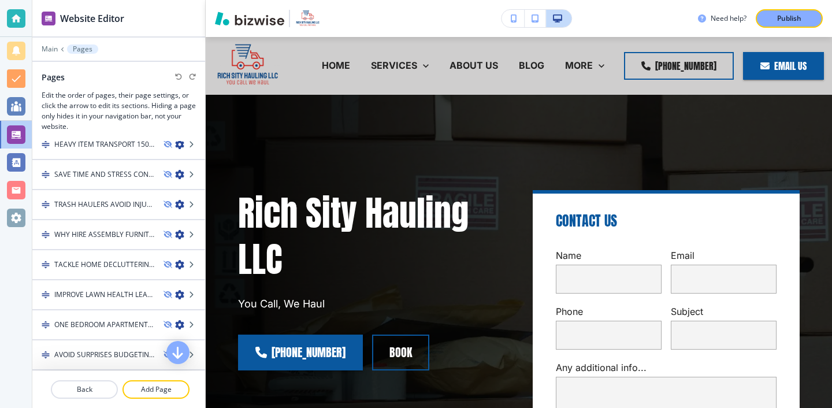
scroll to position [491, 0]
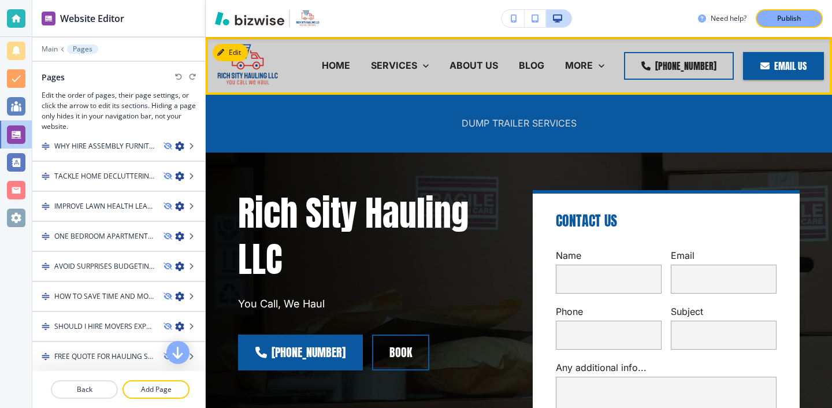
click at [531, 126] on p "DUMP TRAILER SERVICES" at bounding box center [518, 123] width 115 height 13
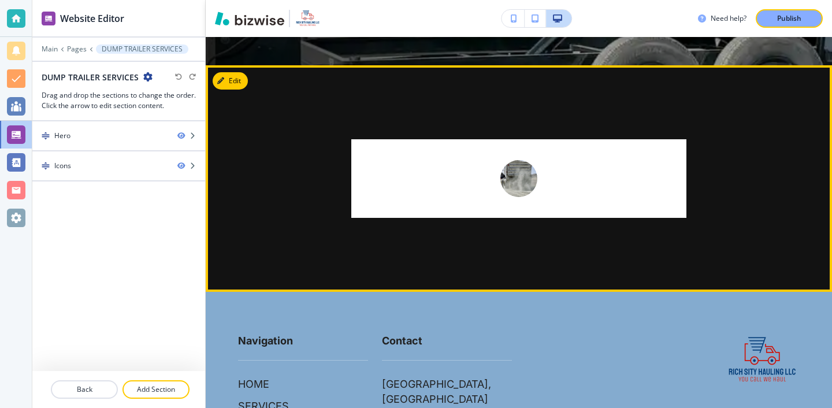
scroll to position [477, 0]
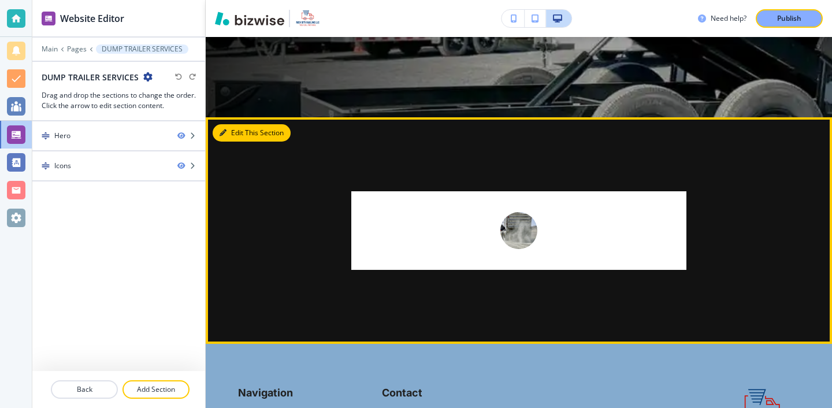
click at [242, 137] on button "Edit This Section" at bounding box center [252, 132] width 78 height 17
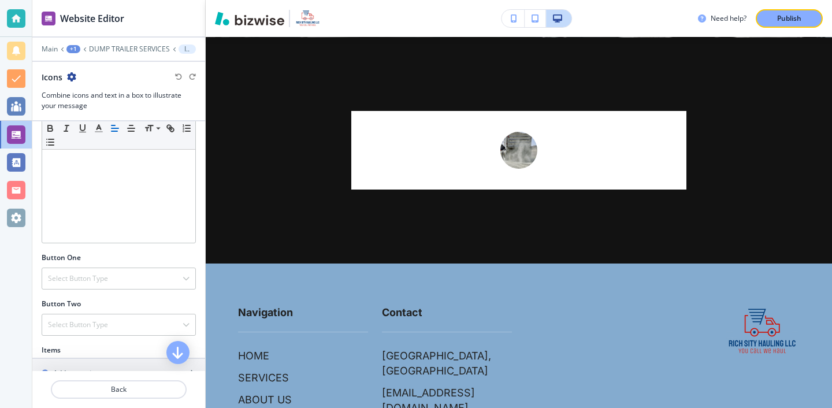
scroll to position [345, 0]
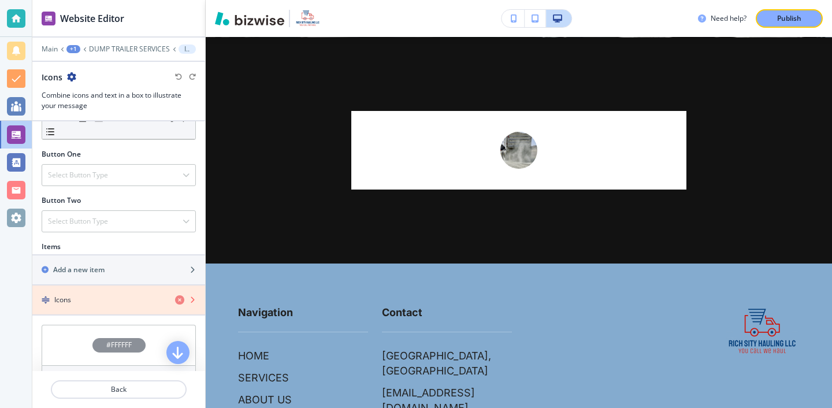
click at [181, 300] on icon "button" at bounding box center [179, 299] width 9 height 9
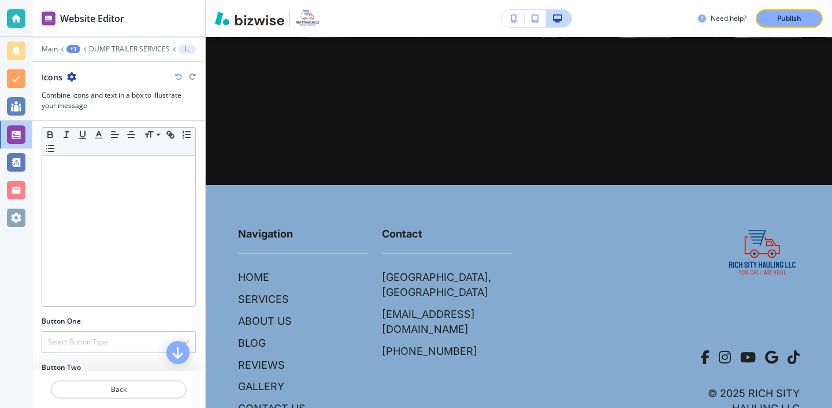
scroll to position [0, 0]
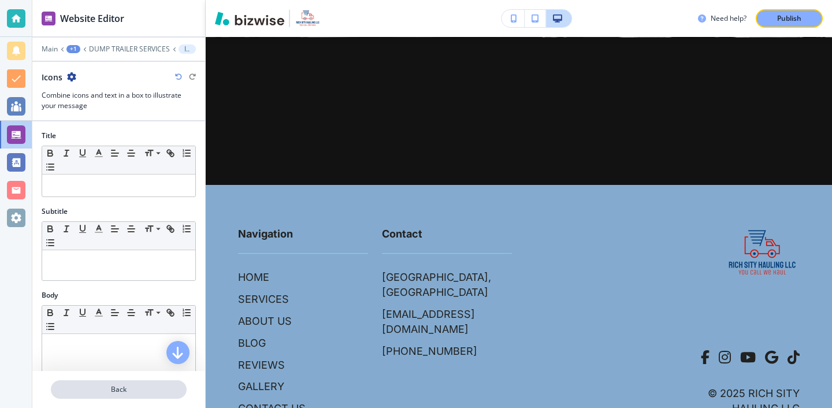
click at [160, 384] on button "Back" at bounding box center [119, 389] width 136 height 18
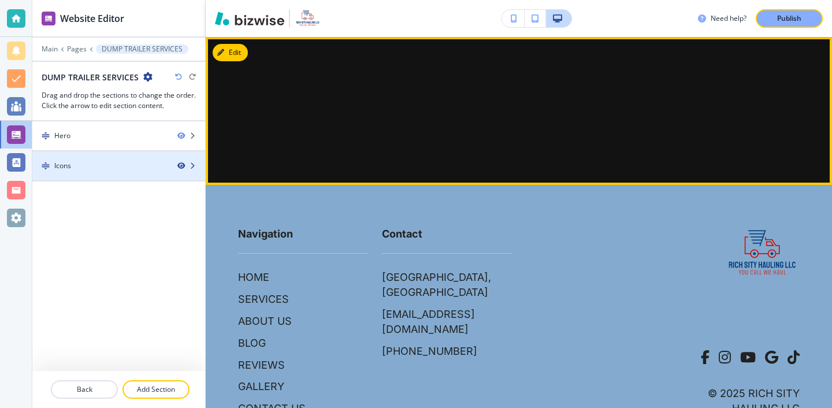
click at [180, 165] on icon "button" at bounding box center [180, 165] width 7 height 7
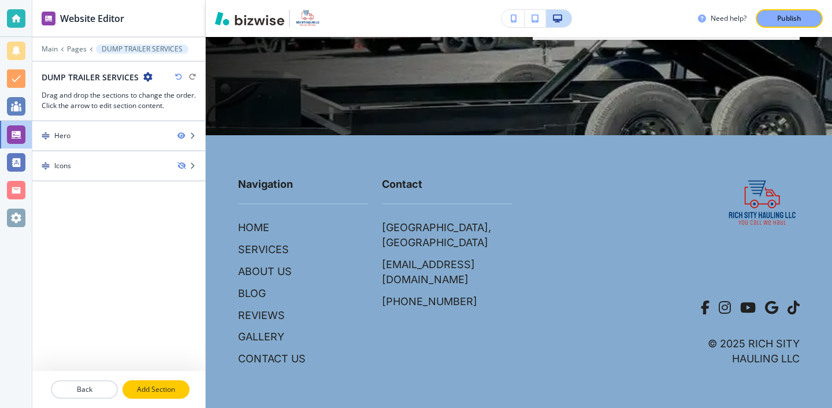
click at [140, 392] on p "Add Section" at bounding box center [156, 389] width 65 height 10
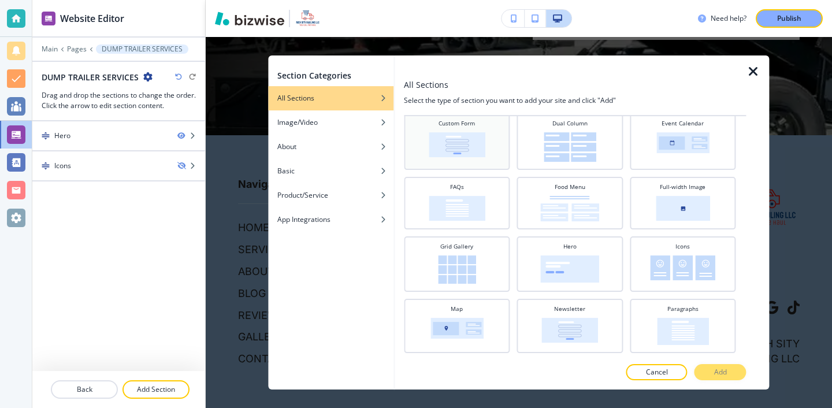
scroll to position [156, 0]
click at [579, 211] on img at bounding box center [569, 208] width 59 height 25
click at [708, 373] on button "Add" at bounding box center [720, 372] width 52 height 16
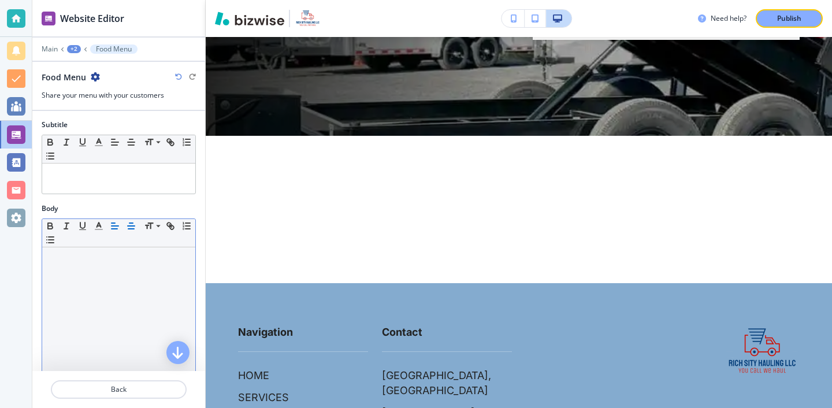
scroll to position [121, 0]
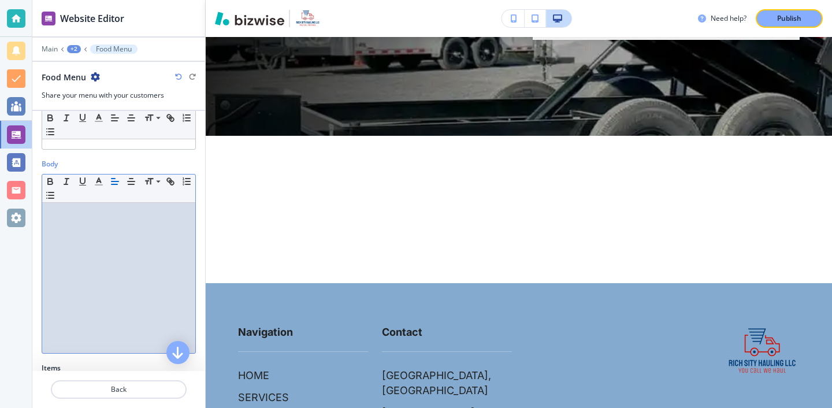
click at [125, 276] on div at bounding box center [118, 278] width 153 height 150
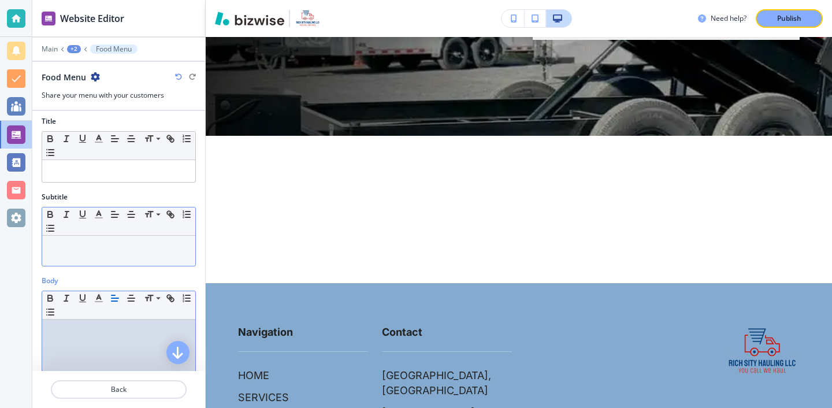
click at [125, 250] on p at bounding box center [119, 246] width 142 height 10
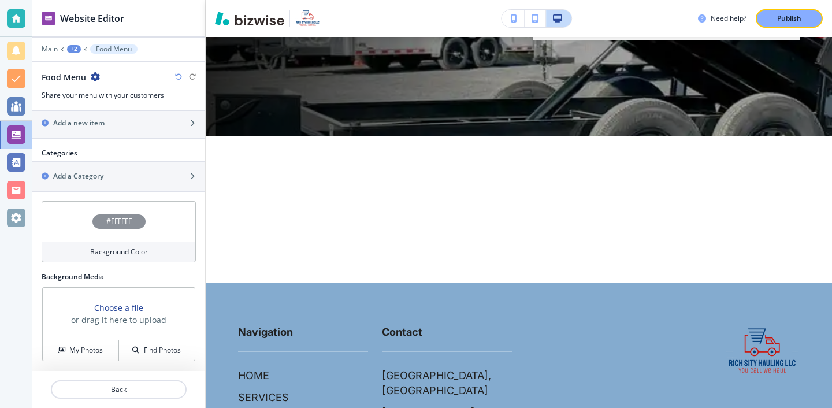
click at [125, 241] on div "Background Color" at bounding box center [119, 251] width 154 height 21
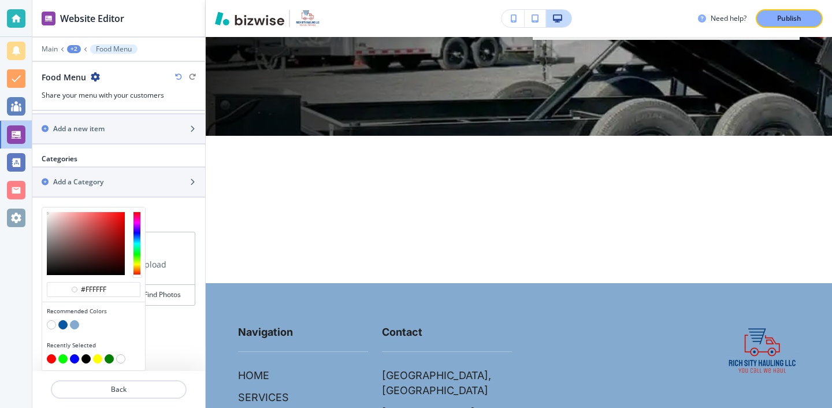
scroll to position [389, 0]
click at [122, 198] on div at bounding box center [118, 202] width 173 height 9
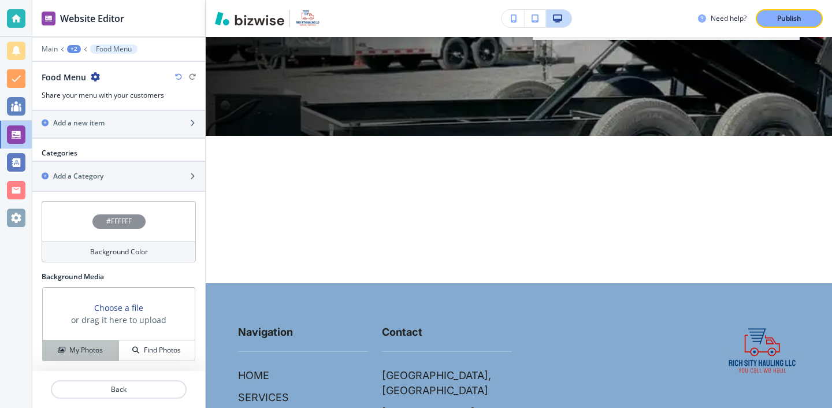
click at [105, 344] on button "My Photos" at bounding box center [81, 350] width 76 height 20
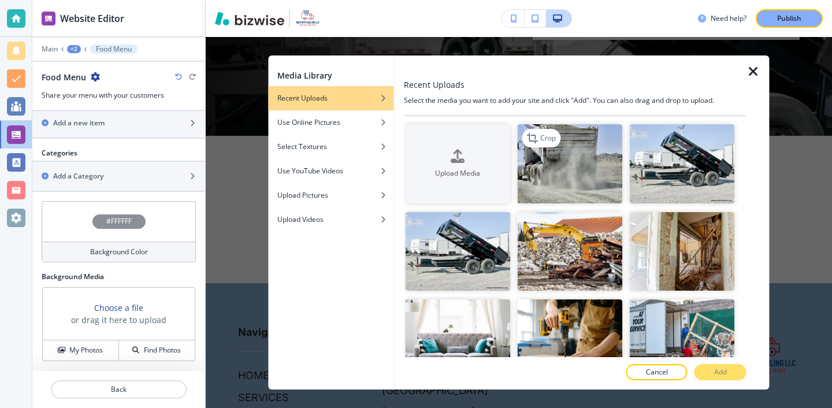
click at [549, 157] on img "button" at bounding box center [569, 163] width 105 height 79
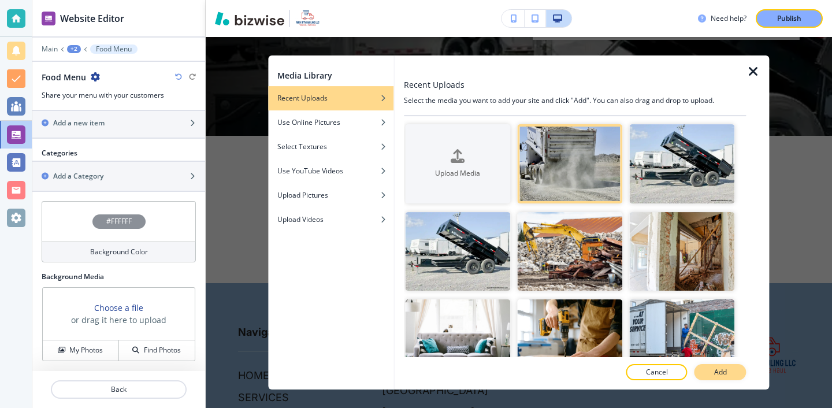
click at [731, 366] on button "Add" at bounding box center [720, 372] width 52 height 16
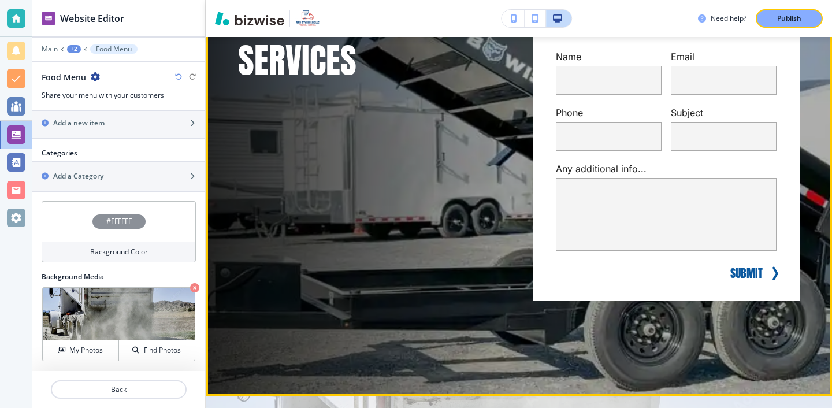
scroll to position [186, 0]
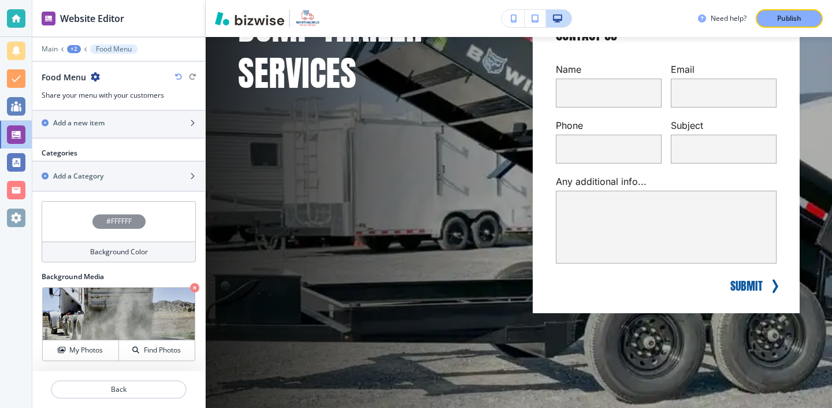
click at [102, 77] on div "Food Menu" at bounding box center [119, 77] width 154 height 12
click at [100, 76] on div "Food Menu" at bounding box center [119, 77] width 154 height 12
click at [95, 76] on icon "button" at bounding box center [95, 76] width 9 height 9
click at [128, 136] on p "Delete Section" at bounding box center [127, 137] width 59 height 10
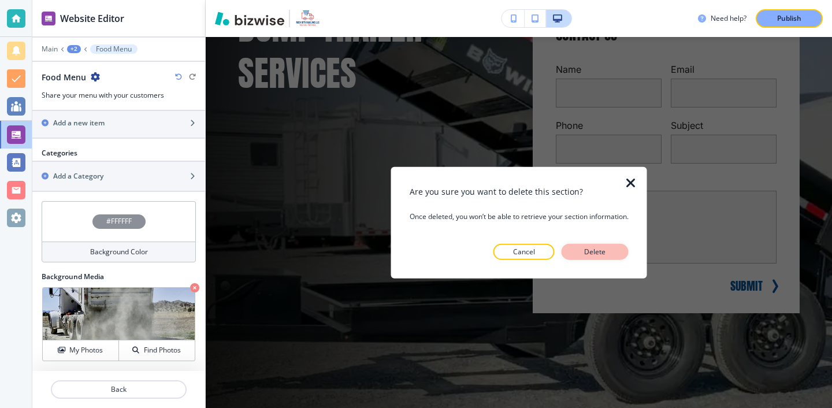
click at [608, 248] on p "Delete" at bounding box center [595, 251] width 28 height 10
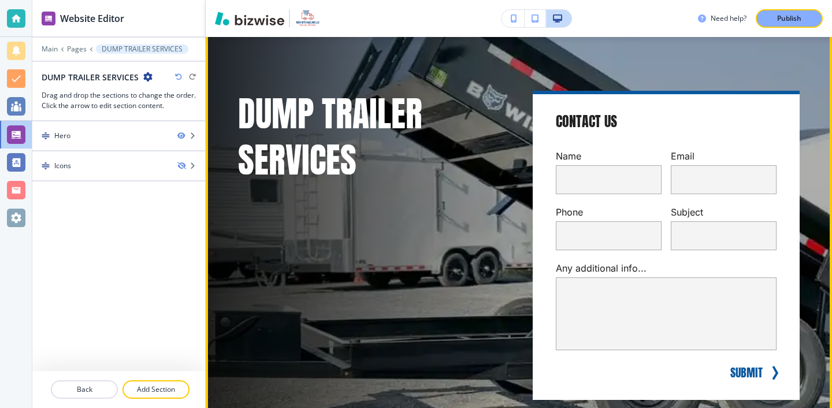
scroll to position [0, 0]
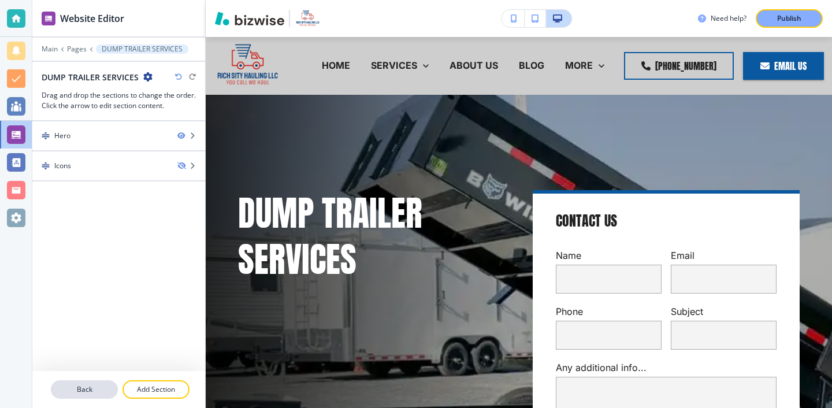
click at [107, 387] on p "Back" at bounding box center [84, 389] width 65 height 10
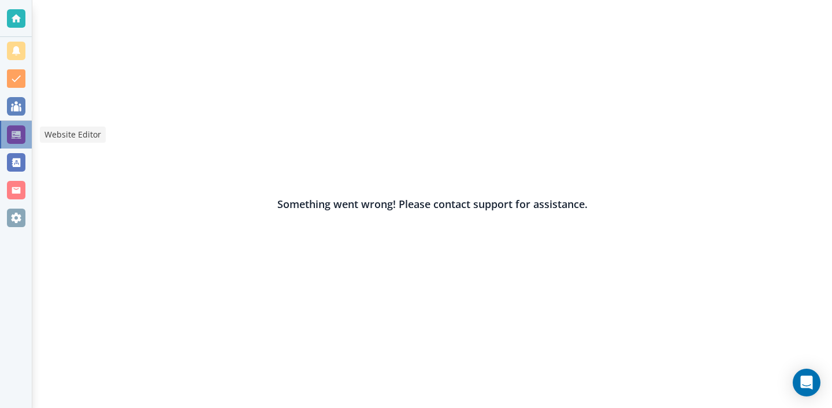
click at [12, 134] on div at bounding box center [16, 134] width 18 height 18
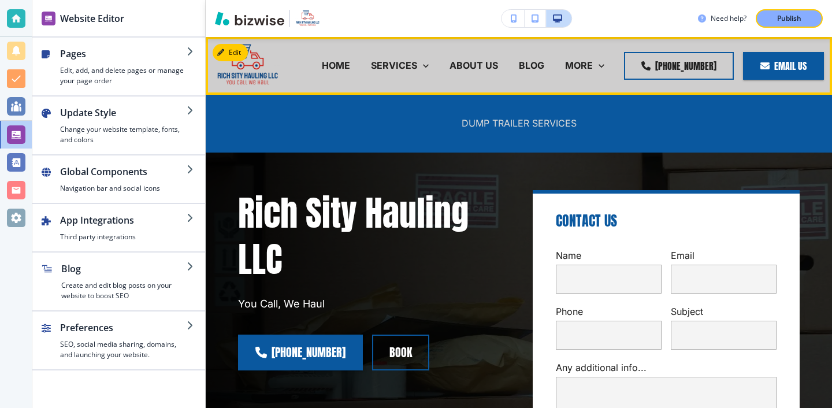
click at [478, 121] on p "DUMP TRAILER SERVICES" at bounding box center [518, 123] width 115 height 13
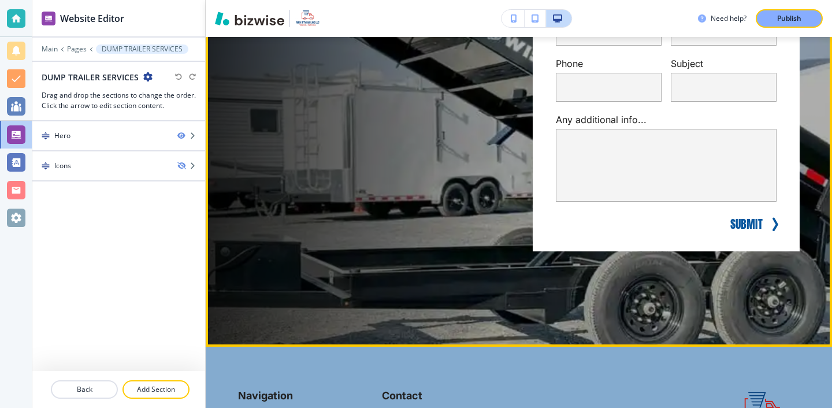
scroll to position [262, 0]
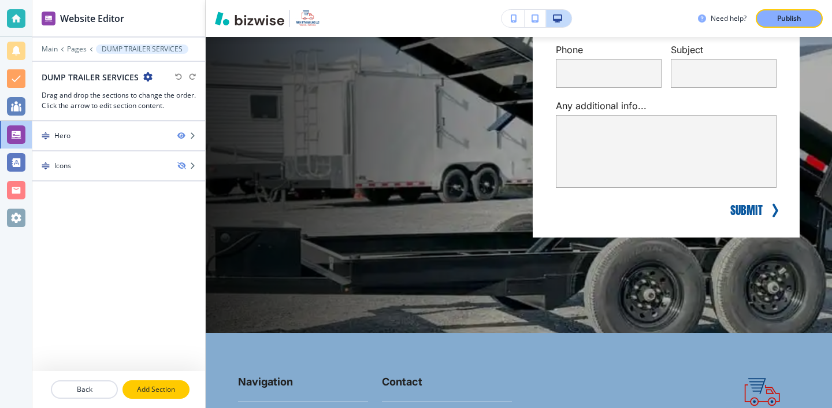
click at [157, 386] on p "Add Section" at bounding box center [156, 389] width 65 height 10
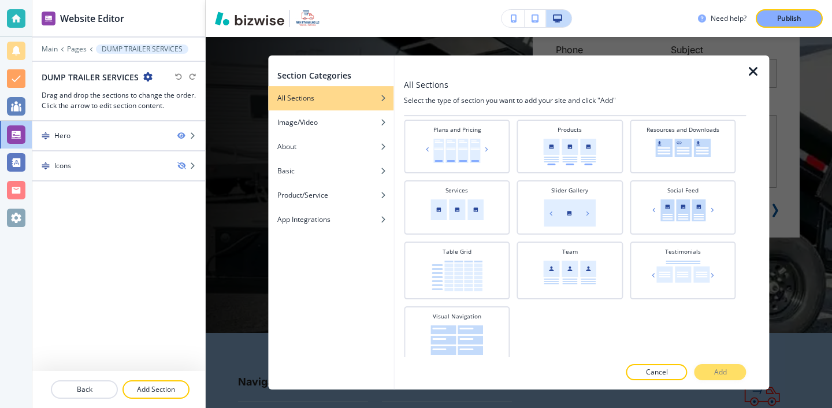
scroll to position [403, 0]
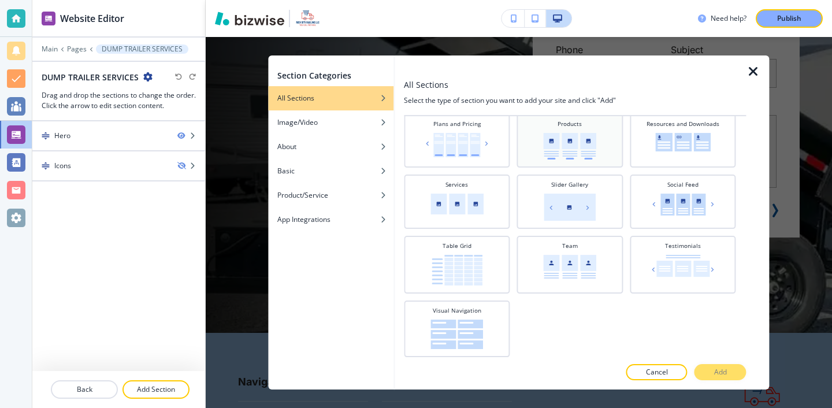
click at [527, 156] on div "Products" at bounding box center [570, 140] width 94 height 40
click at [705, 373] on button "Add" at bounding box center [720, 372] width 52 height 16
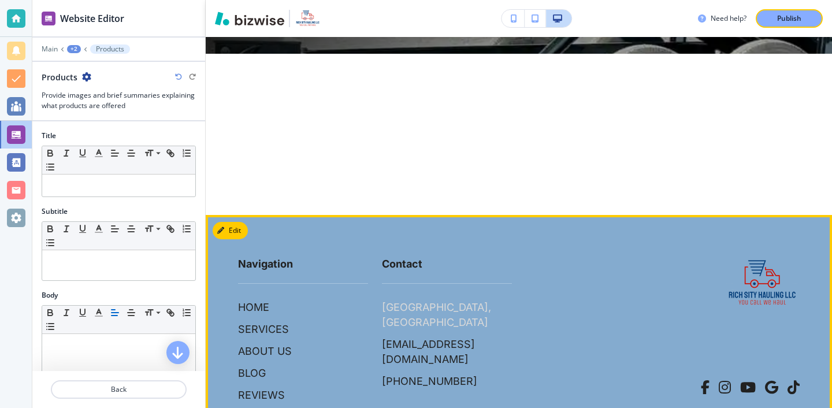
scroll to position [557, 0]
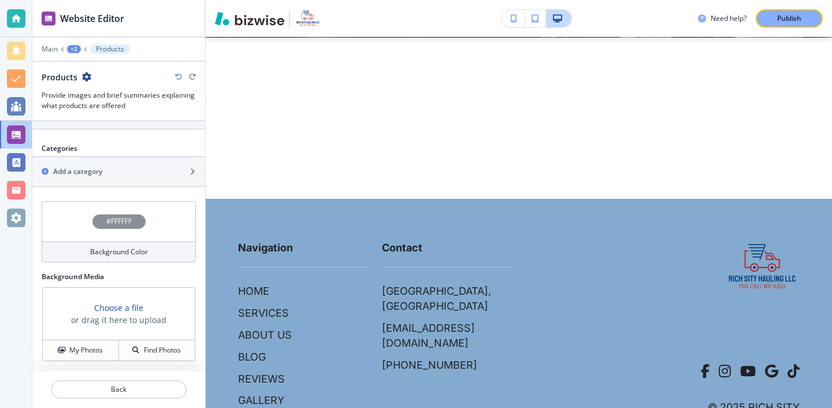
click at [125, 261] on div "Background Color" at bounding box center [119, 251] width 154 height 21
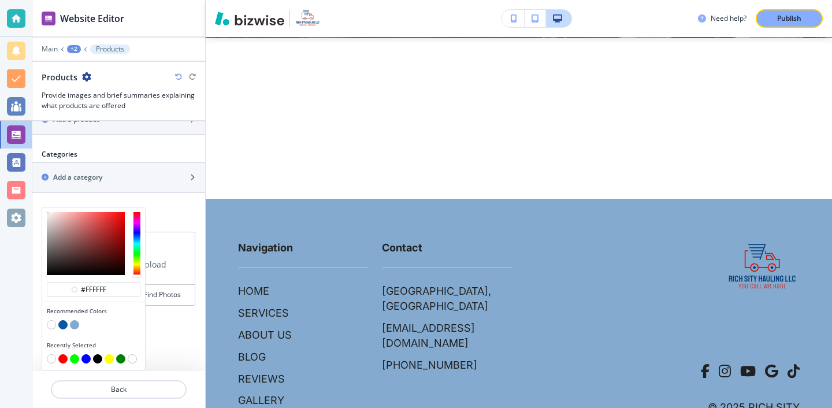
click at [180, 211] on div "#ffffff Recommended Colors Recently Selected" at bounding box center [118, 211] width 173 height 9
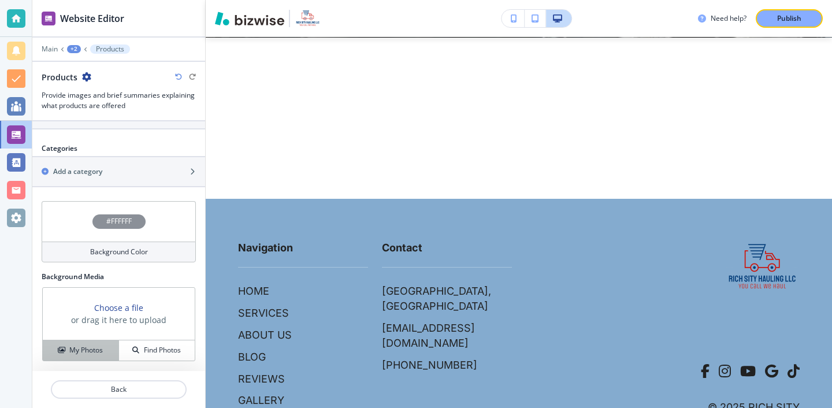
click at [103, 349] on h4 "My Photos" at bounding box center [85, 350] width 33 height 10
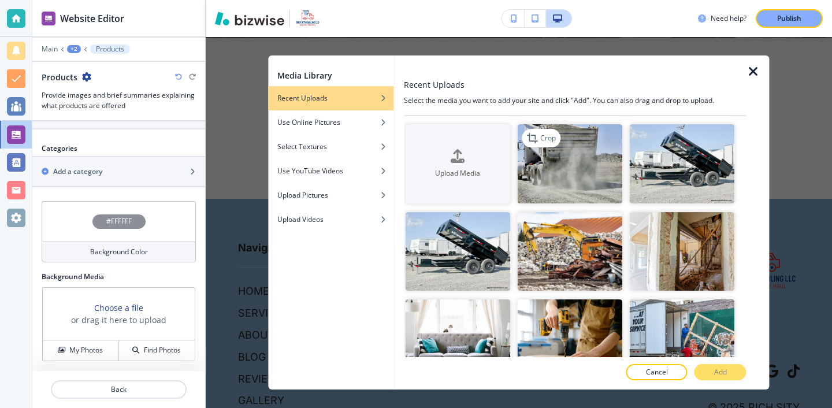
click at [552, 194] on img "button" at bounding box center [569, 163] width 105 height 79
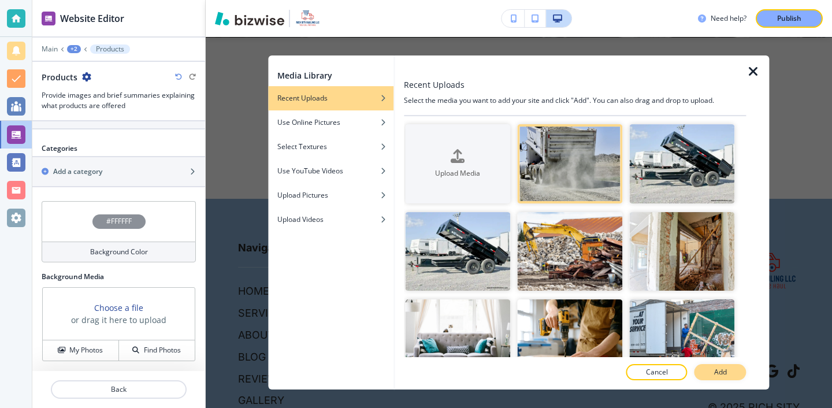
click at [724, 373] on p "Add" at bounding box center [720, 372] width 13 height 10
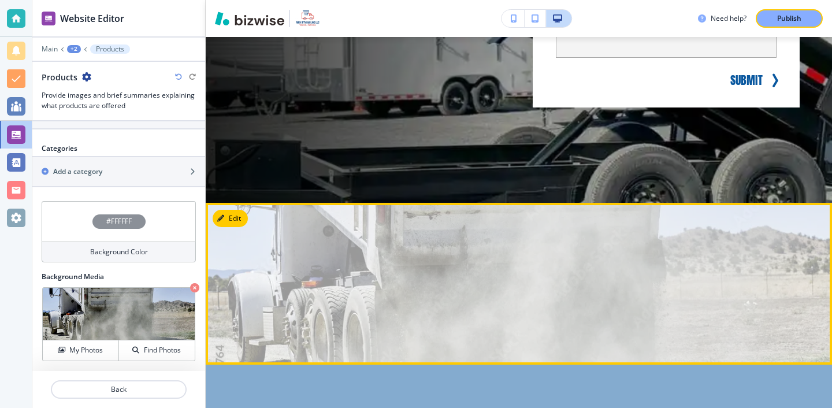
scroll to position [394, 0]
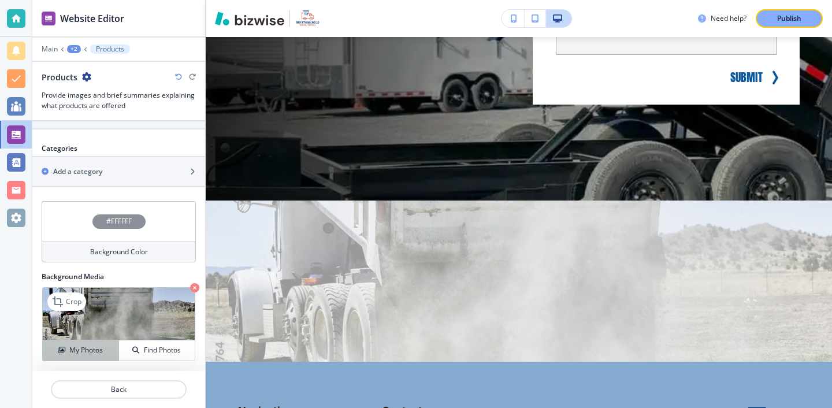
click at [88, 354] on h4 "My Photos" at bounding box center [85, 350] width 33 height 10
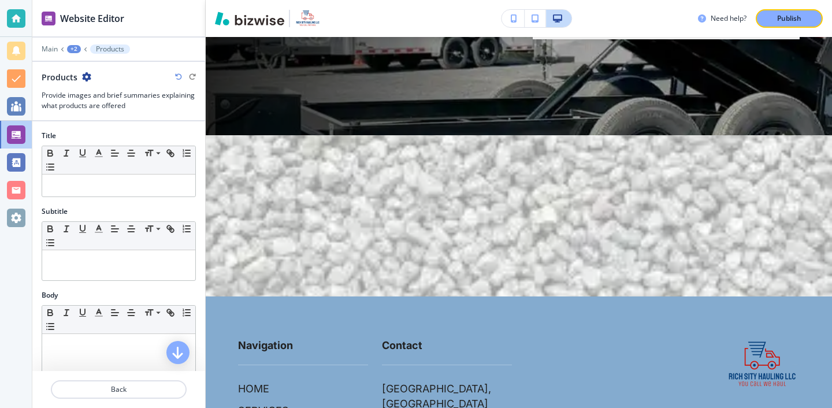
scroll to position [3, 0]
click at [163, 183] on p at bounding box center [119, 182] width 142 height 10
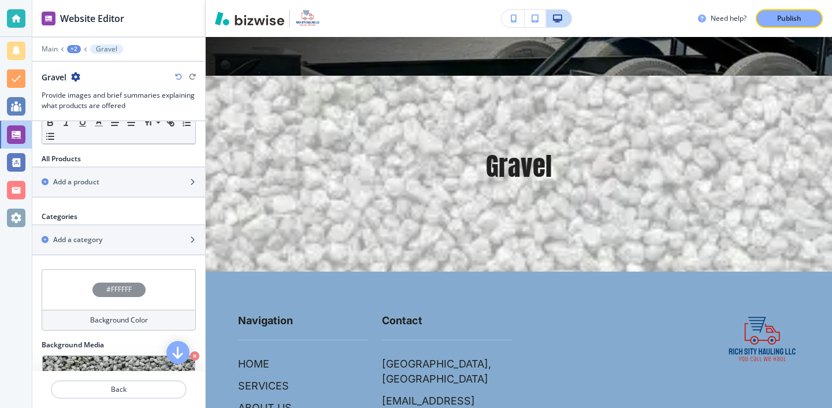
scroll to position [408, 0]
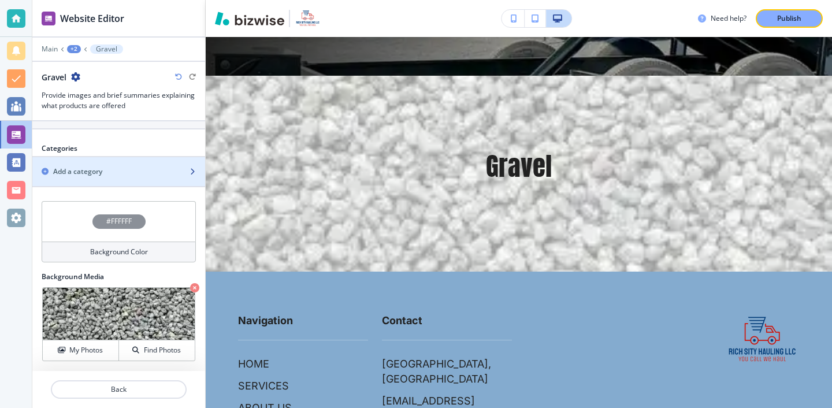
click at [125, 177] on div "button" at bounding box center [118, 181] width 173 height 9
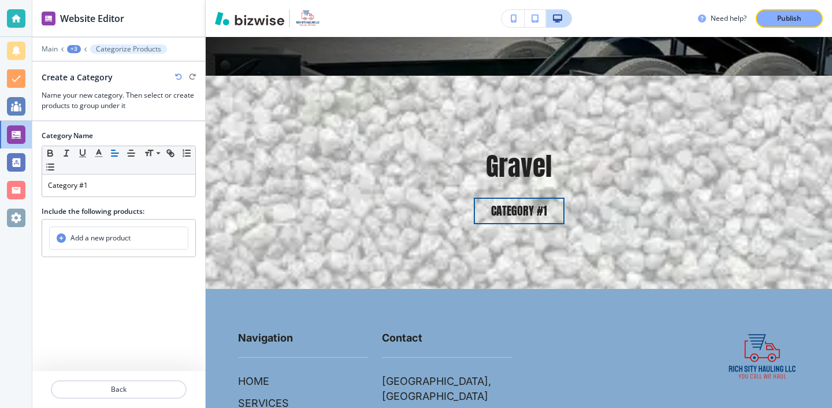
click at [122, 233] on h4 "Add a new product" at bounding box center [100, 238] width 60 height 10
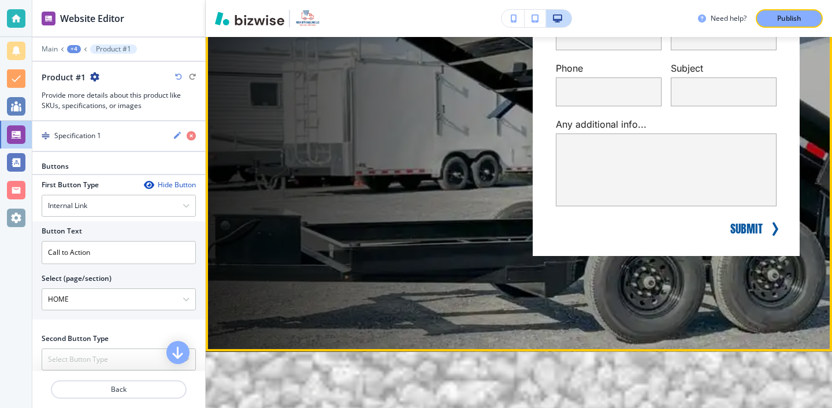
scroll to position [267, 0]
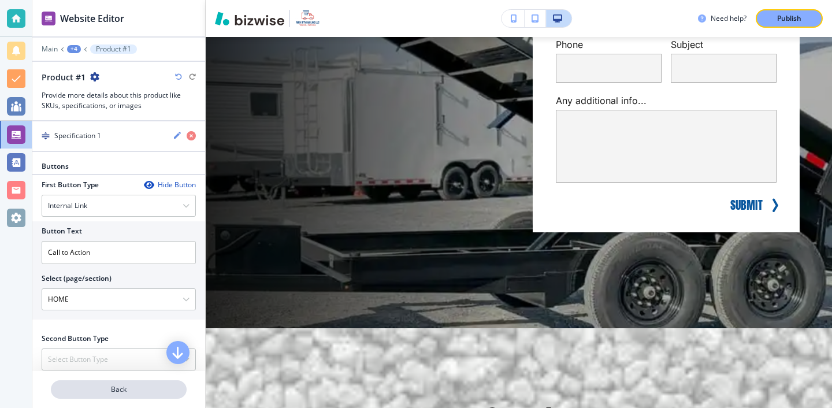
click at [132, 385] on p "Back" at bounding box center [118, 389] width 133 height 10
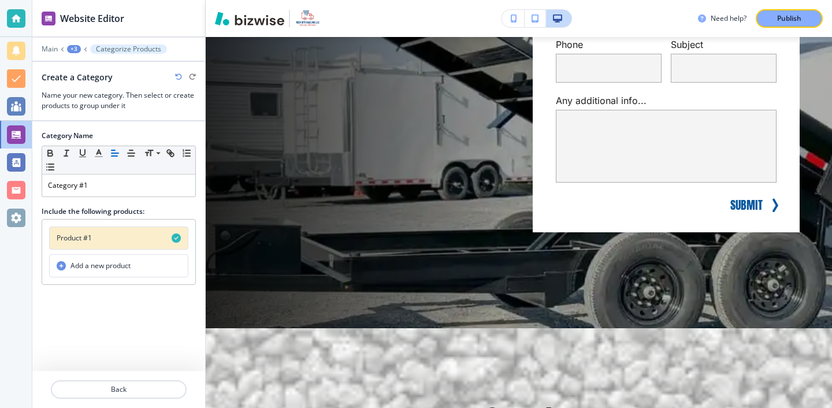
click at [137, 375] on div at bounding box center [118, 375] width 173 height 9
click at [137, 378] on div at bounding box center [118, 375] width 173 height 9
click at [137, 383] on button "Back" at bounding box center [119, 389] width 136 height 18
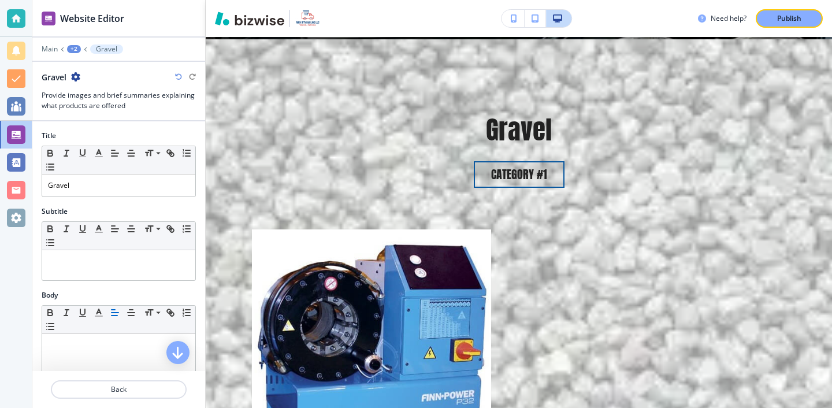
scroll to position [557, 0]
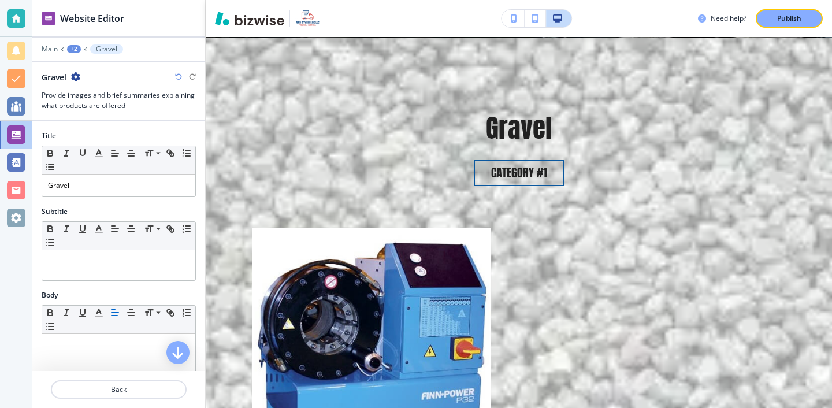
click at [80, 77] on div "Gravel" at bounding box center [119, 77] width 154 height 12
click at [79, 76] on icon "button" at bounding box center [75, 76] width 9 height 9
click at [107, 135] on p "Delete Section" at bounding box center [108, 137] width 59 height 10
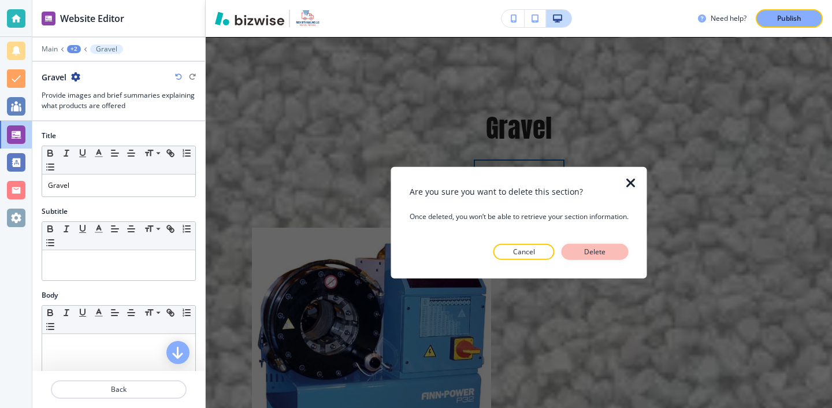
click at [623, 248] on button "Delete" at bounding box center [594, 251] width 67 height 16
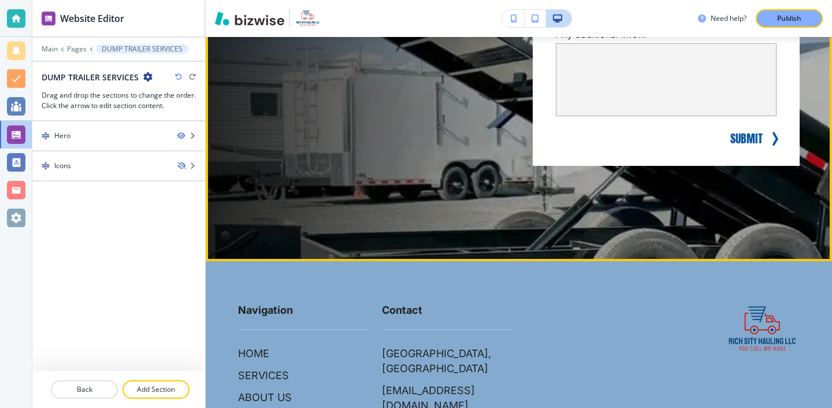
scroll to position [459, 0]
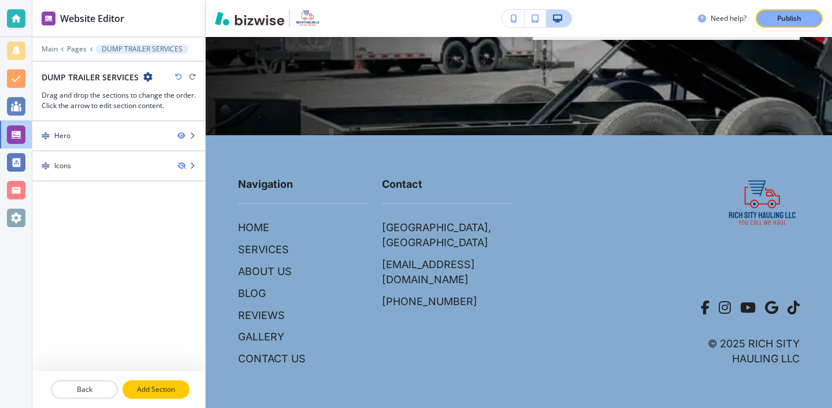
click at [180, 382] on button "Add Section" at bounding box center [155, 389] width 67 height 18
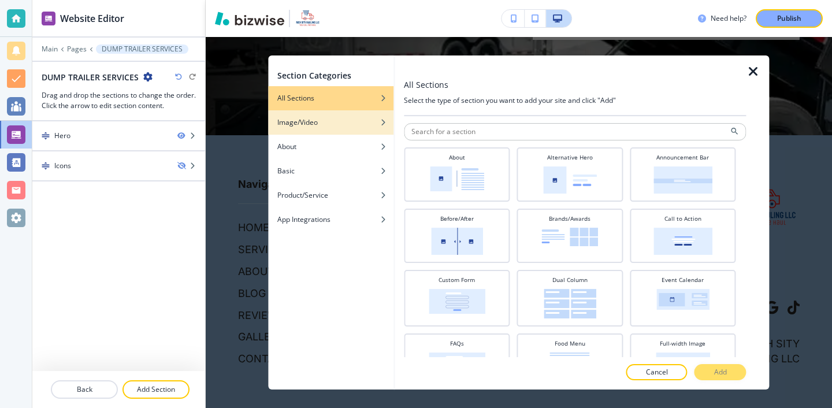
click at [355, 116] on div "button" at bounding box center [330, 113] width 125 height 7
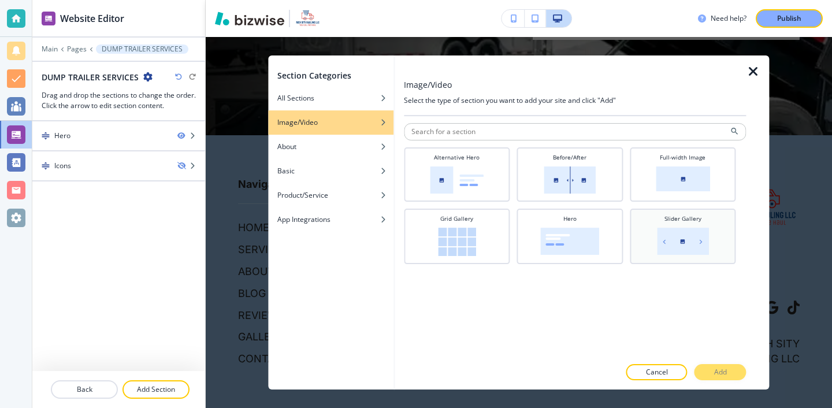
click at [672, 229] on img at bounding box center [683, 241] width 52 height 27
click at [731, 374] on button "Add" at bounding box center [720, 372] width 52 height 16
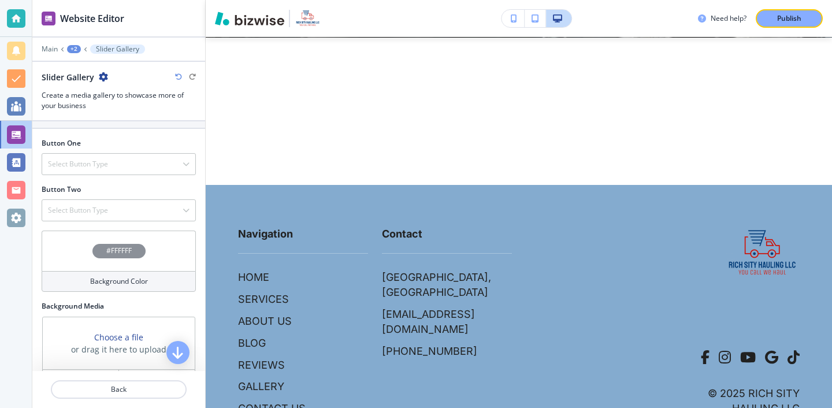
scroll to position [438, 0]
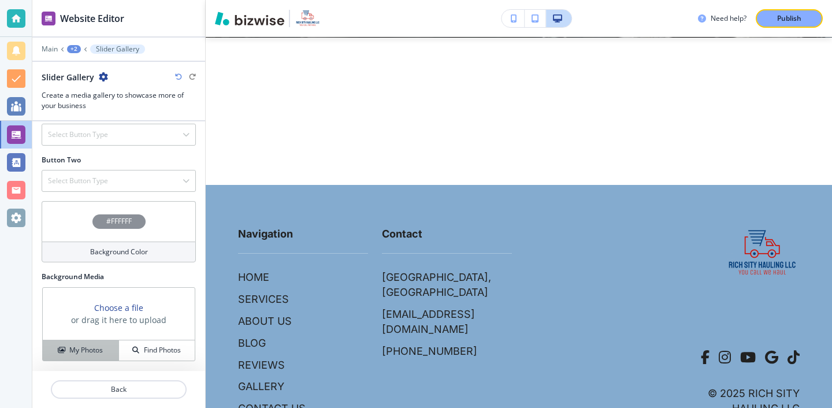
click at [101, 350] on h4 "My Photos" at bounding box center [85, 350] width 33 height 10
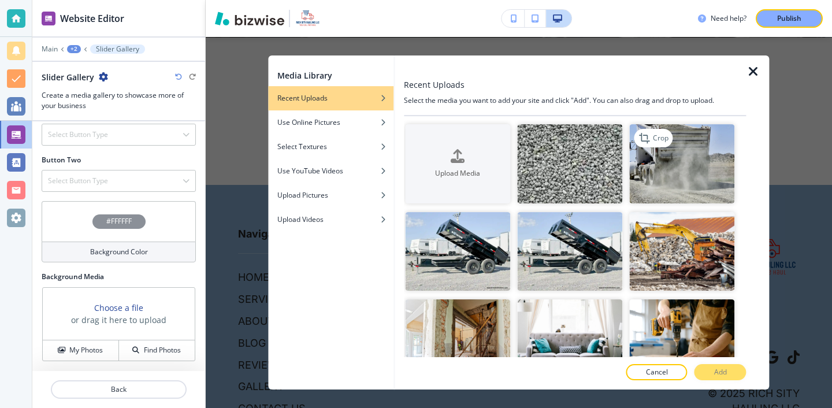
click at [656, 188] on img "button" at bounding box center [682, 163] width 105 height 79
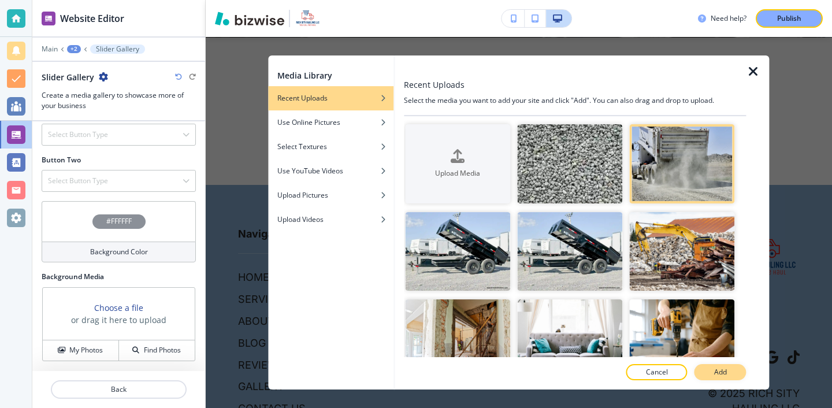
click at [727, 368] on button "Add" at bounding box center [720, 372] width 52 height 16
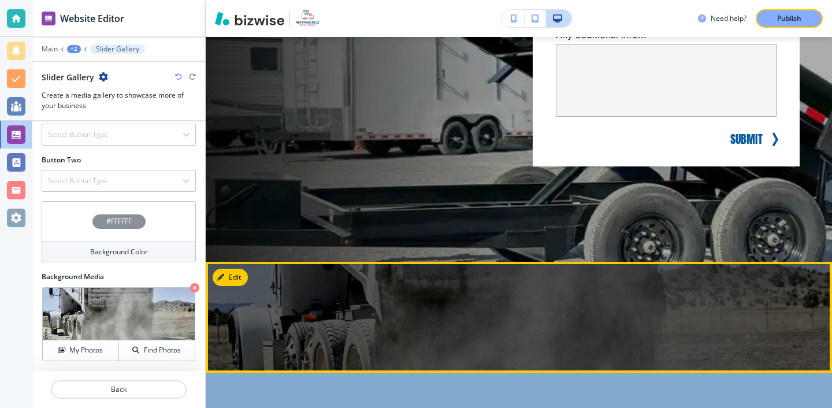
scroll to position [340, 0]
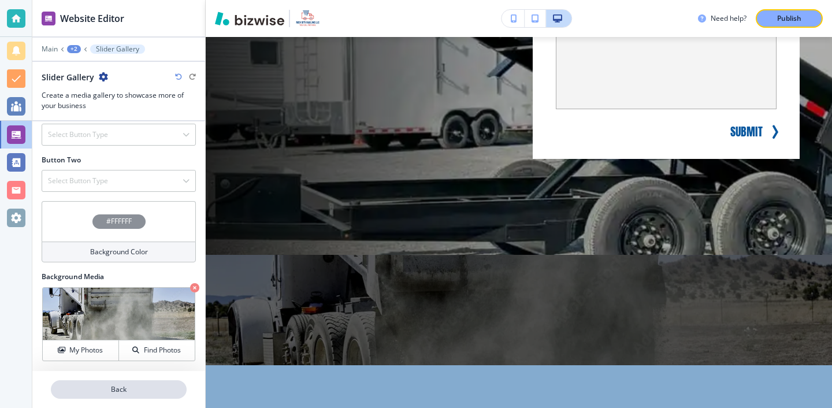
click at [149, 390] on p "Back" at bounding box center [118, 389] width 133 height 10
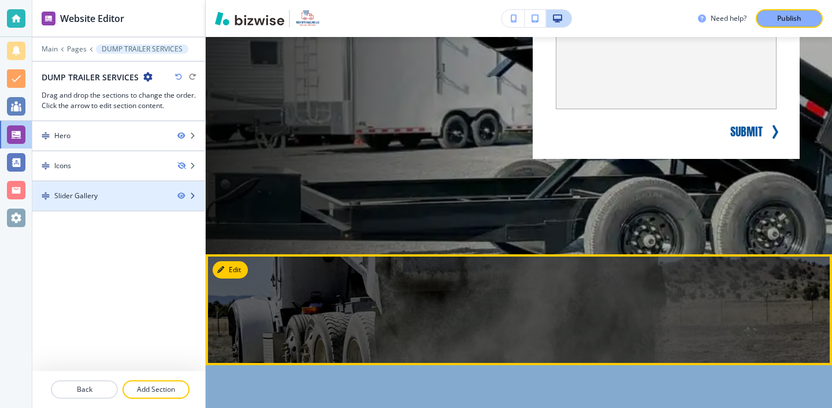
click at [128, 198] on div "Slider Gallery" at bounding box center [100, 196] width 136 height 10
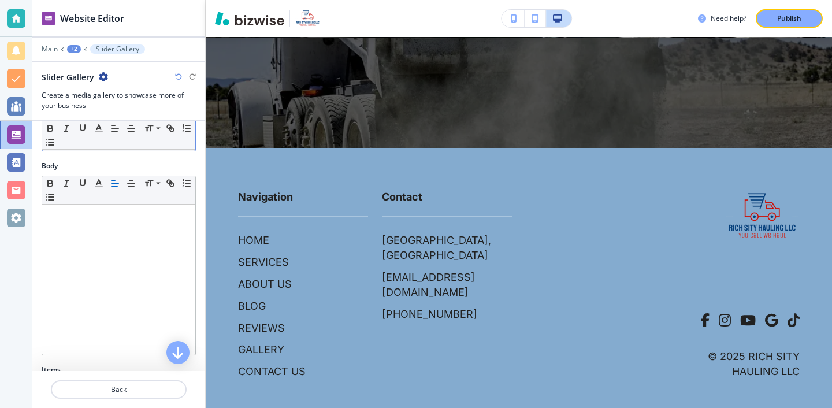
scroll to position [222, 0]
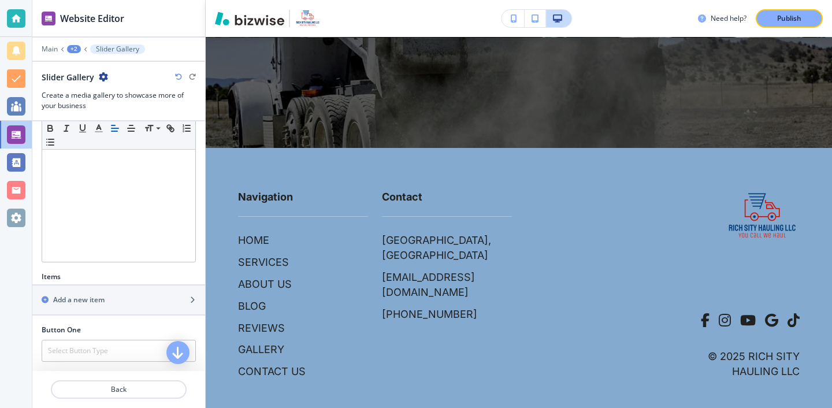
click at [146, 315] on div "Items Add a new item" at bounding box center [118, 297] width 173 height 53
click at [147, 310] on div "button" at bounding box center [118, 309] width 173 height 9
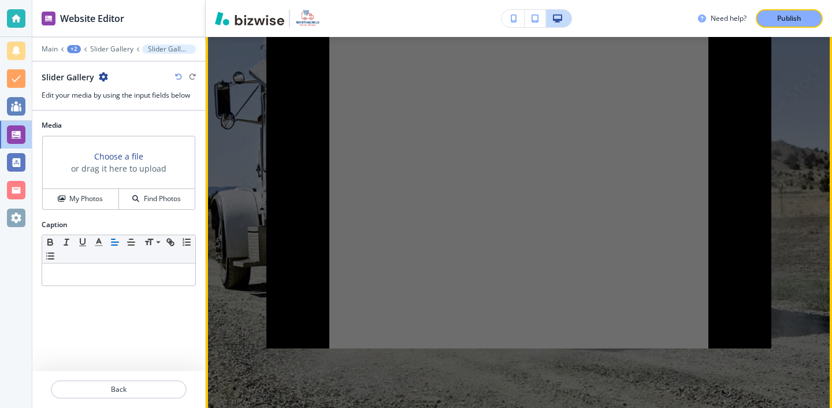
scroll to position [635, 0]
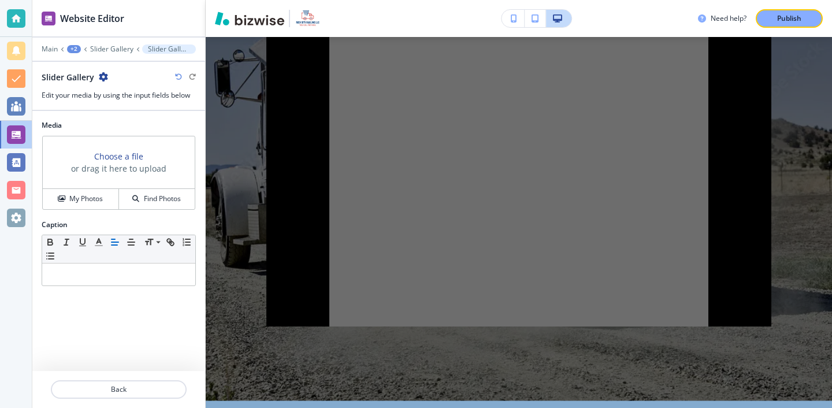
click at [102, 209] on div "Choose a file or drag it here to upload My Photos Find Photos" at bounding box center [118, 173] width 153 height 74
click at [102, 207] on button "My Photos" at bounding box center [81, 199] width 76 height 20
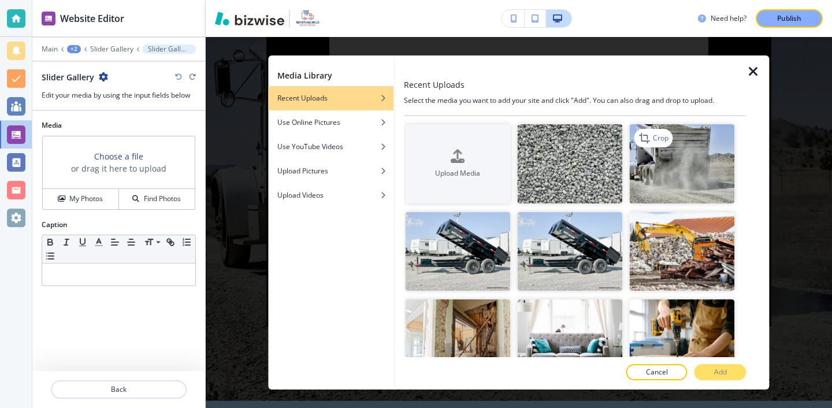
click at [640, 176] on img "button" at bounding box center [682, 163] width 105 height 79
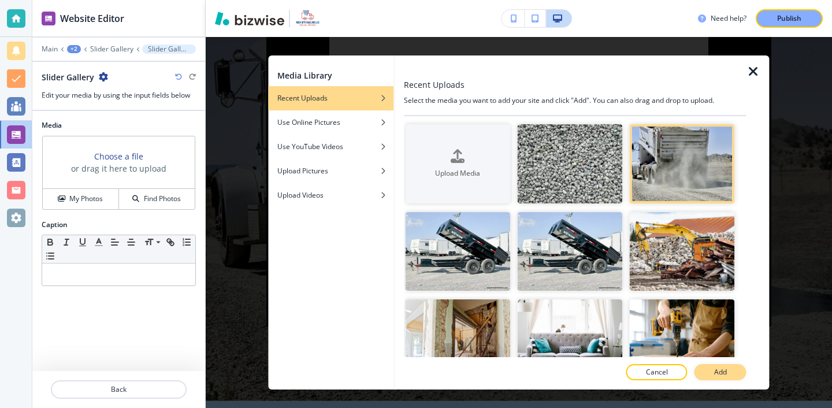
click at [714, 367] on p "Add" at bounding box center [720, 372] width 13 height 10
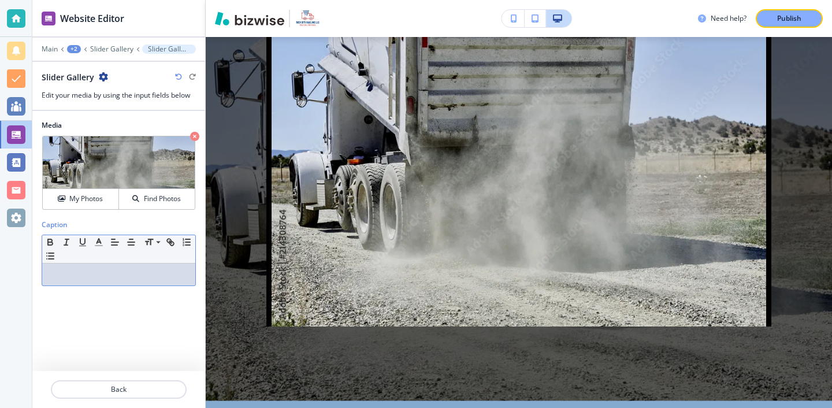
click at [106, 271] on p at bounding box center [119, 274] width 142 height 10
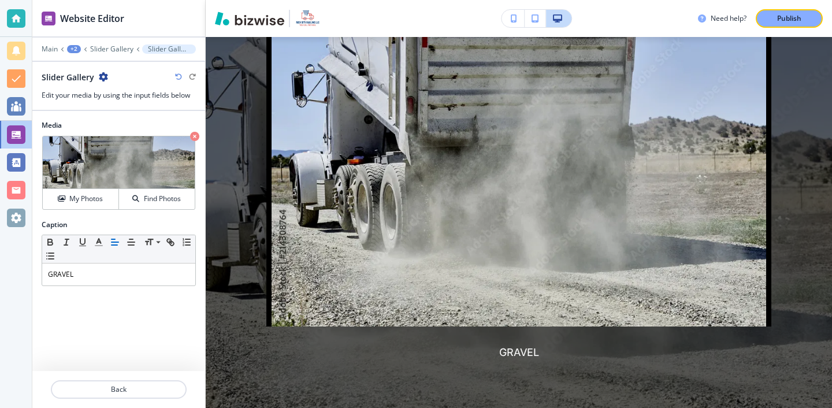
click at [111, 402] on div at bounding box center [118, 403] width 173 height 9
click at [115, 390] on p "Back" at bounding box center [118, 389] width 133 height 10
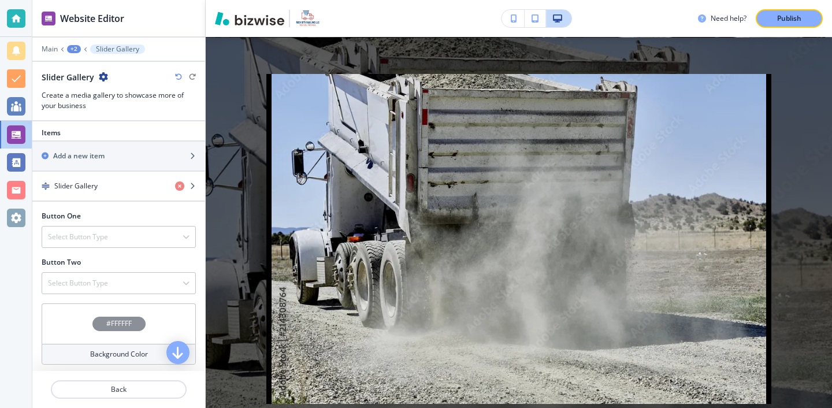
scroll to position [358, 0]
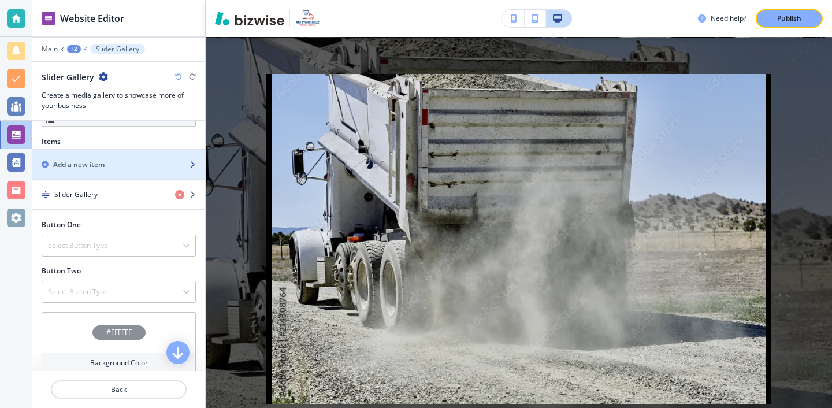
click at [125, 171] on div "button" at bounding box center [118, 174] width 173 height 9
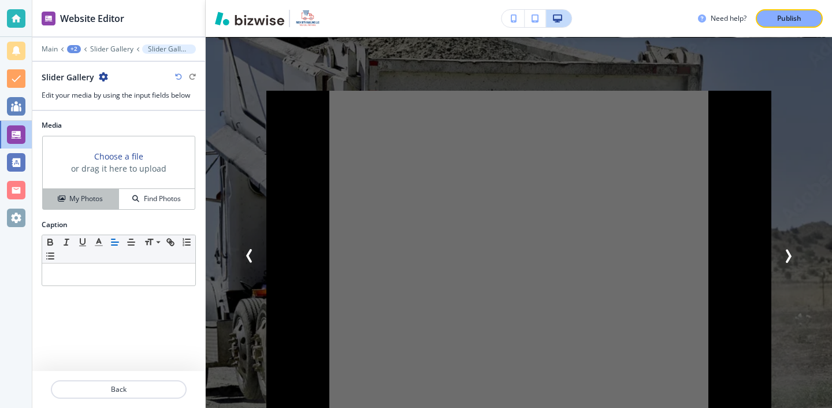
click at [94, 202] on h4 "My Photos" at bounding box center [85, 198] width 33 height 10
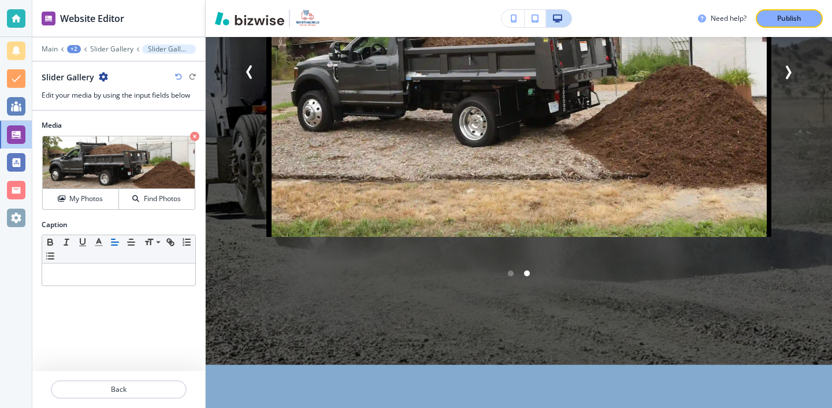
scroll to position [740, 0]
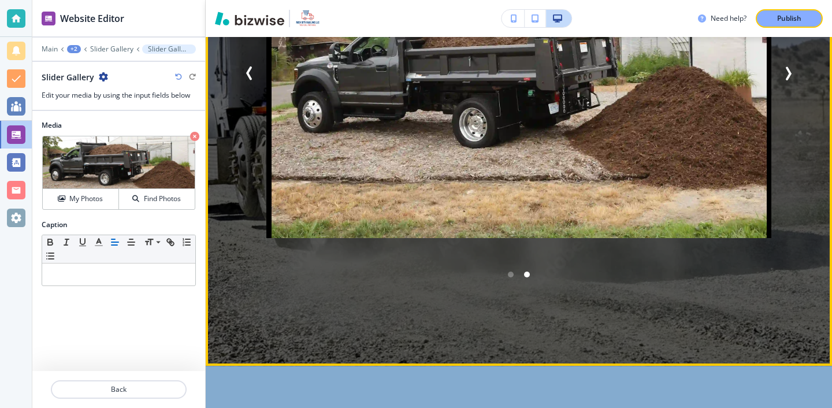
click at [790, 79] on icon "Next Slide" at bounding box center [788, 73] width 14 height 14
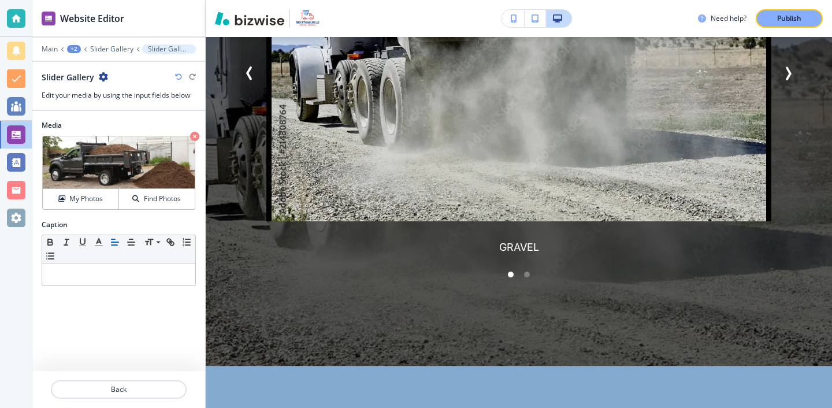
click at [131, 373] on div at bounding box center [118, 375] width 173 height 9
click at [129, 391] on p "Back" at bounding box center [118, 389] width 133 height 10
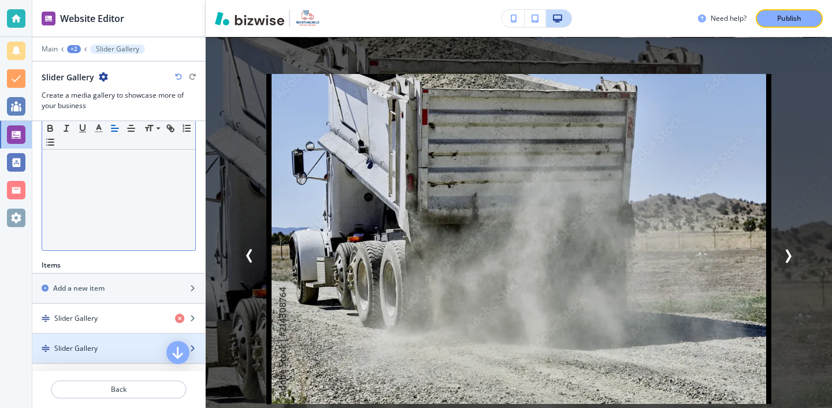
scroll to position [241, 0]
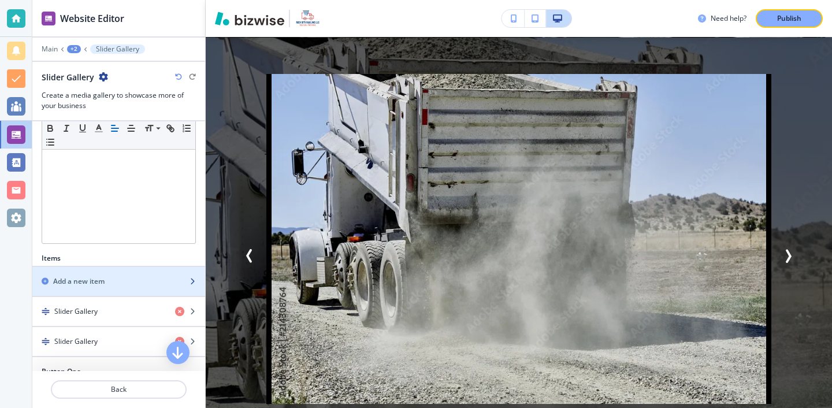
click at [144, 293] on div "button" at bounding box center [118, 290] width 173 height 9
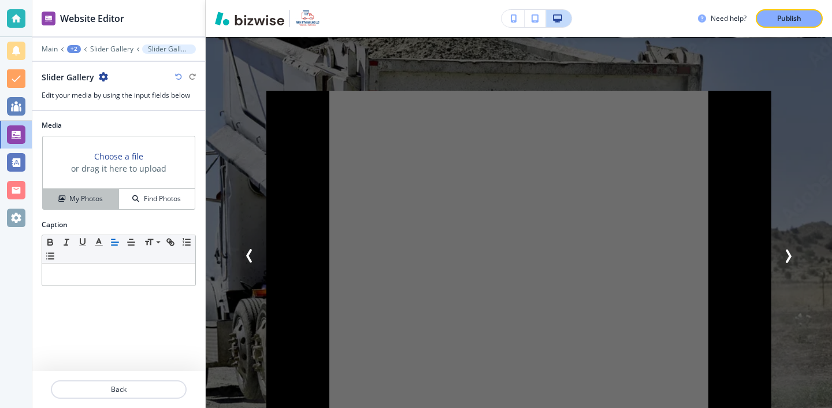
click at [105, 201] on div "My Photos" at bounding box center [81, 198] width 76 height 10
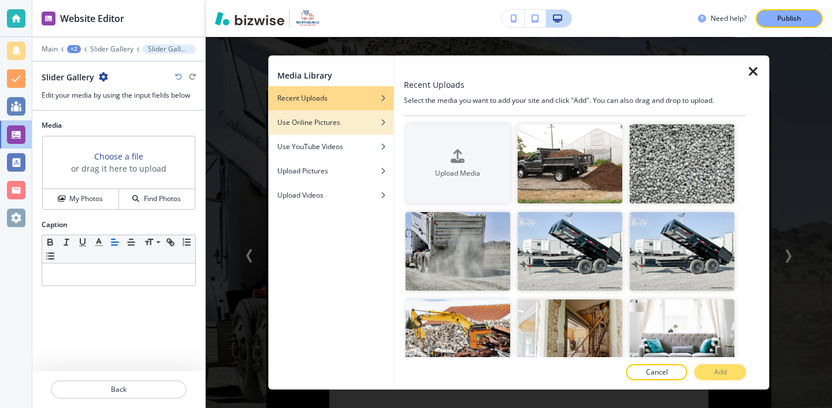
click at [331, 125] on h4 "Use Online Pictures" at bounding box center [308, 122] width 63 height 10
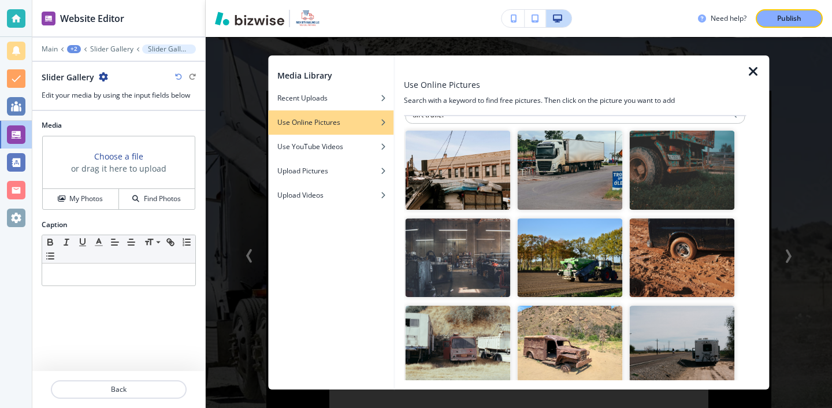
scroll to position [0, 0]
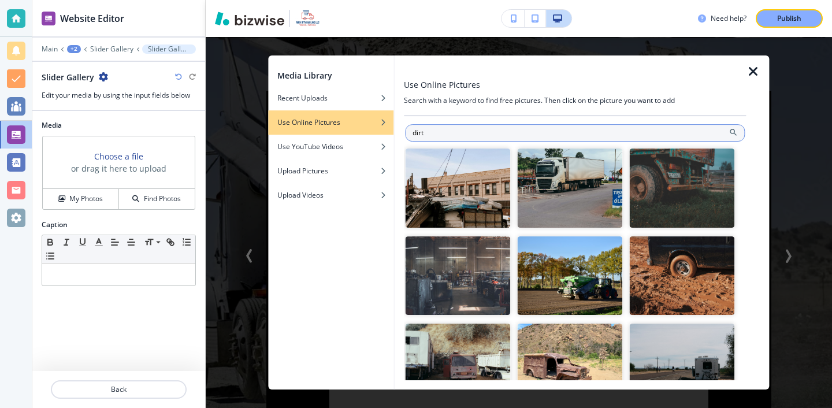
type input "dirt"
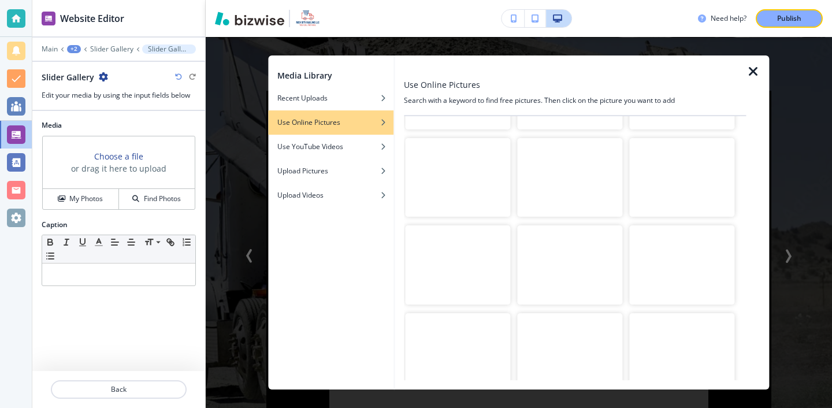
scroll to position [1010, 0]
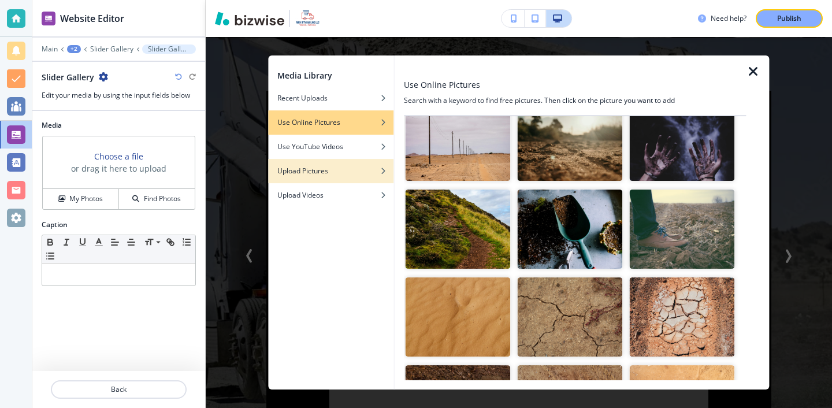
click at [327, 164] on div "button" at bounding box center [330, 162] width 125 height 7
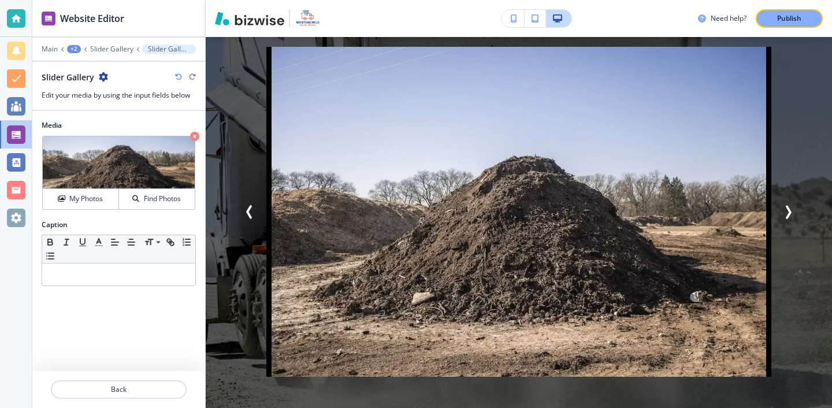
scroll to position [592, 0]
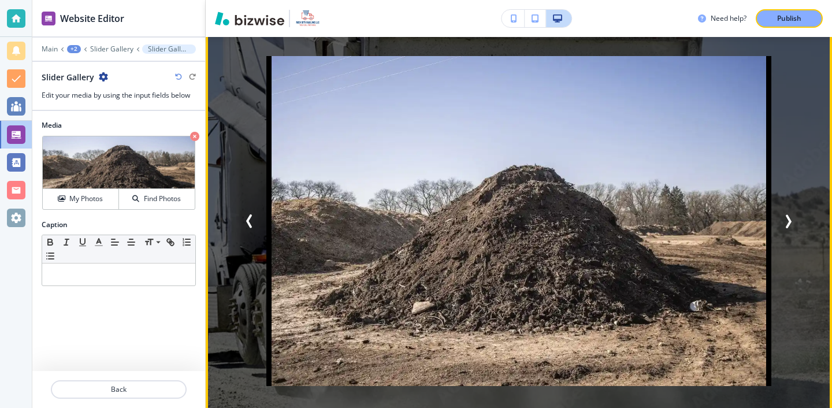
click at [247, 222] on icon "Previous Slide" at bounding box center [248, 221] width 3 height 12
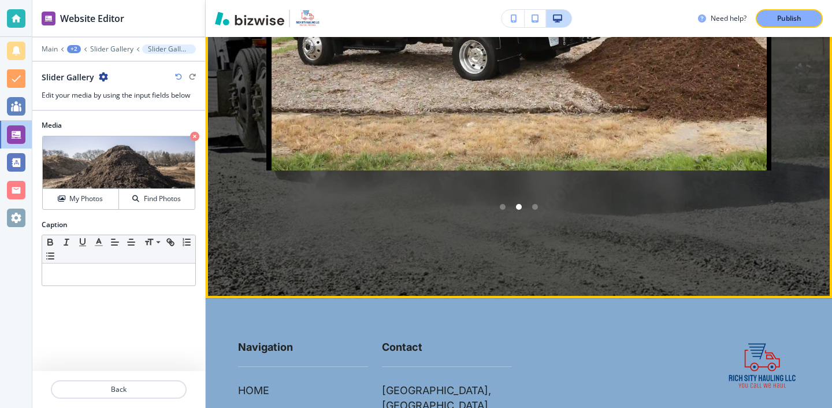
scroll to position [733, 0]
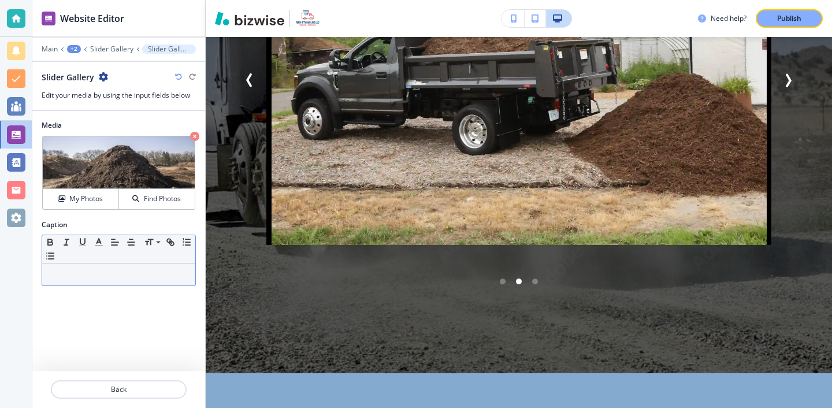
click at [85, 273] on p at bounding box center [119, 274] width 142 height 10
click at [88, 304] on div "Media Crop My Photos Find Photos Caption Small Normal Large Huge Dirt Pick UP" at bounding box center [118, 241] width 173 height 260
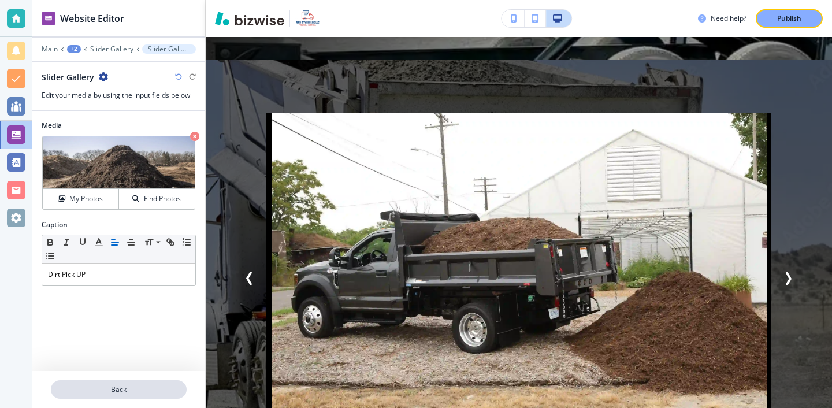
click at [147, 384] on button "Back" at bounding box center [119, 389] width 136 height 18
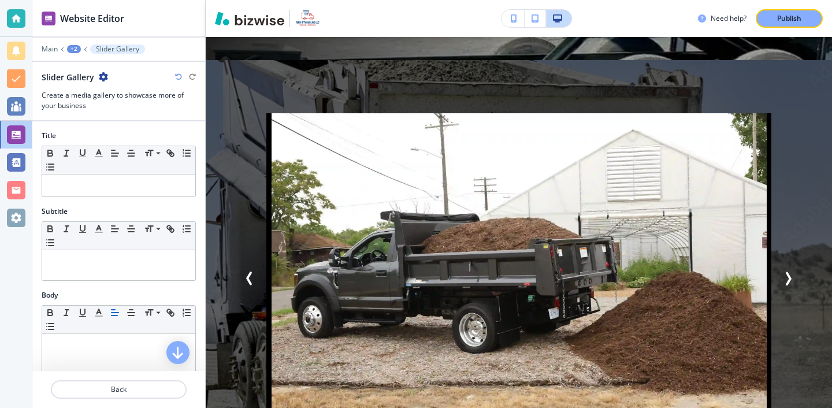
scroll to position [557, 0]
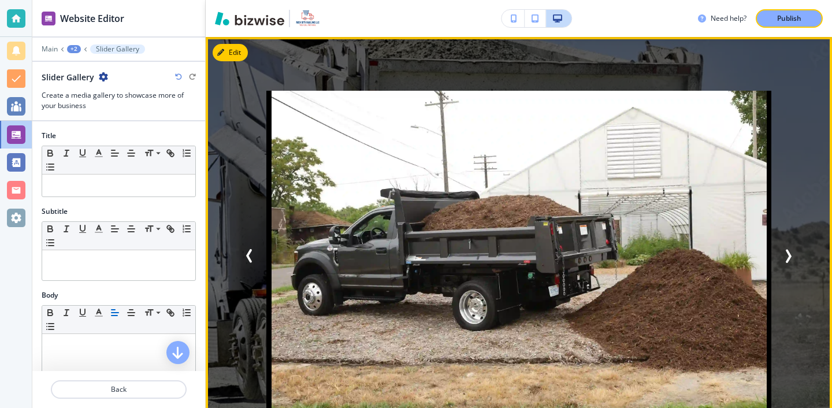
click at [269, 258] on img at bounding box center [518, 256] width 505 height 330
click at [256, 258] on button "Previous Slide" at bounding box center [249, 255] width 23 height 23
click at [249, 255] on icon "Previous Slide" at bounding box center [250, 256] width 14 height 14
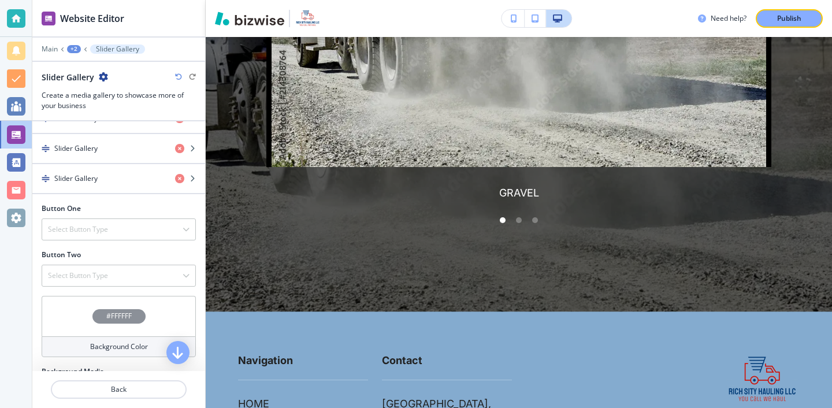
scroll to position [381, 0]
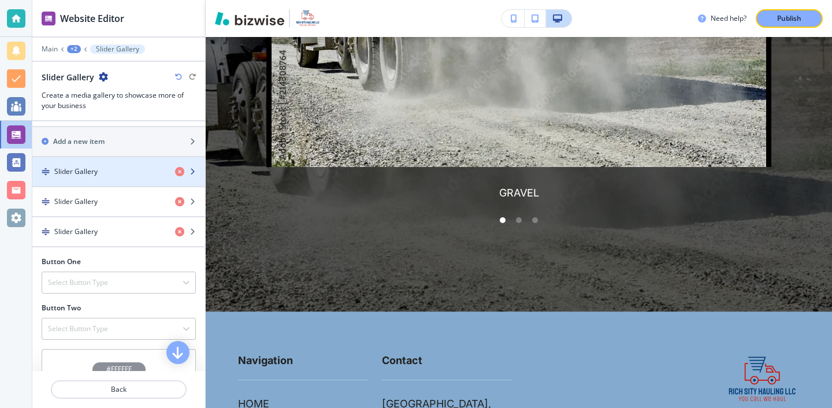
click at [135, 174] on div "Slider Gallery" at bounding box center [98, 171] width 133 height 10
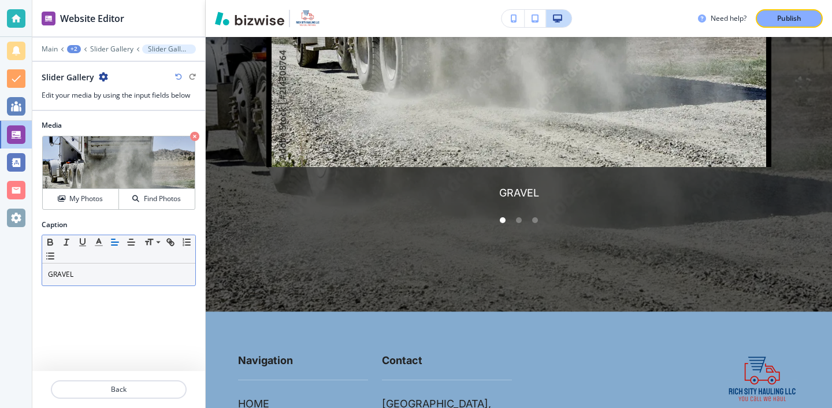
click at [136, 263] on div "GRAVEL" at bounding box center [118, 274] width 153 height 22
click at [135, 273] on p "GRAVEL" at bounding box center [119, 274] width 142 height 10
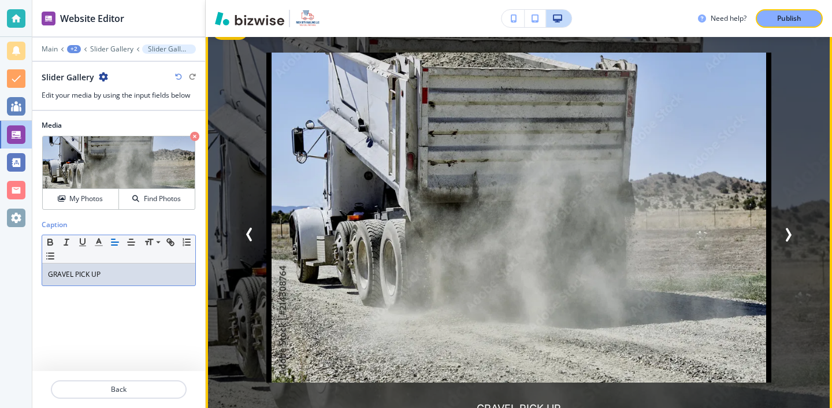
scroll to position [593, 0]
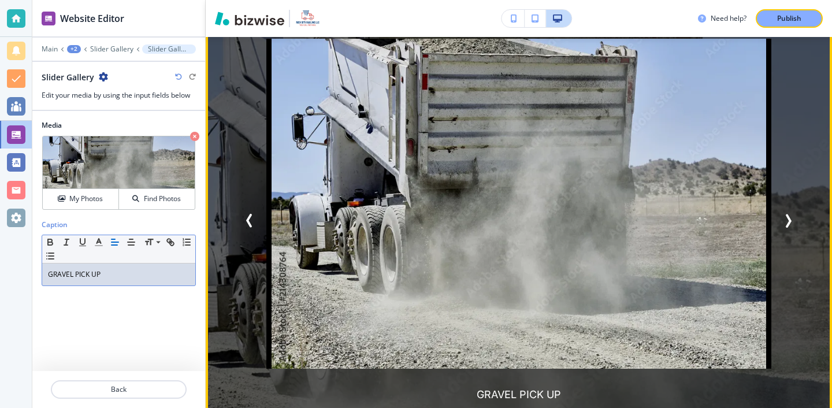
click at [787, 215] on icon "Next Slide" at bounding box center [788, 221] width 3 height 12
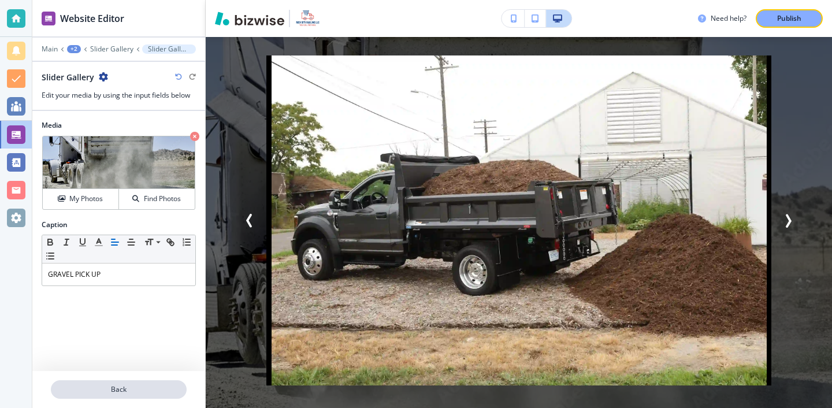
click at [123, 387] on p "Back" at bounding box center [118, 389] width 133 height 10
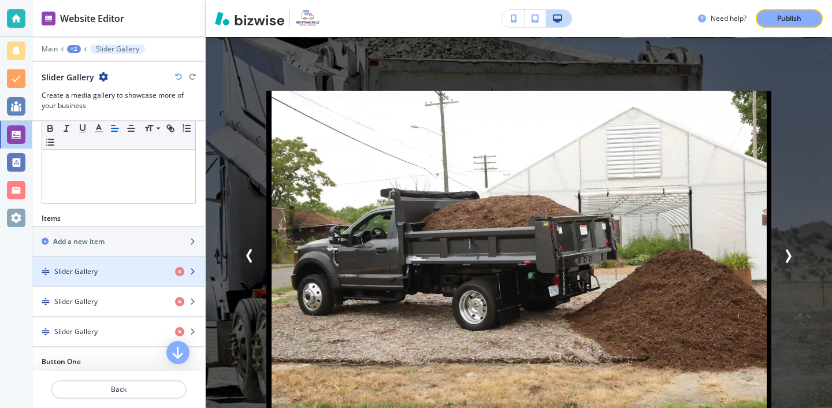
scroll to position [288, 0]
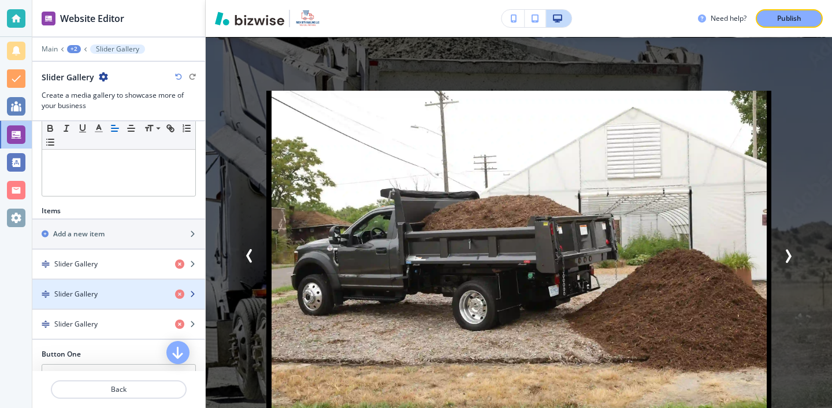
click at [124, 291] on div "Slider Gallery" at bounding box center [98, 294] width 133 height 10
click at [135, 286] on div "button" at bounding box center [118, 284] width 173 height 9
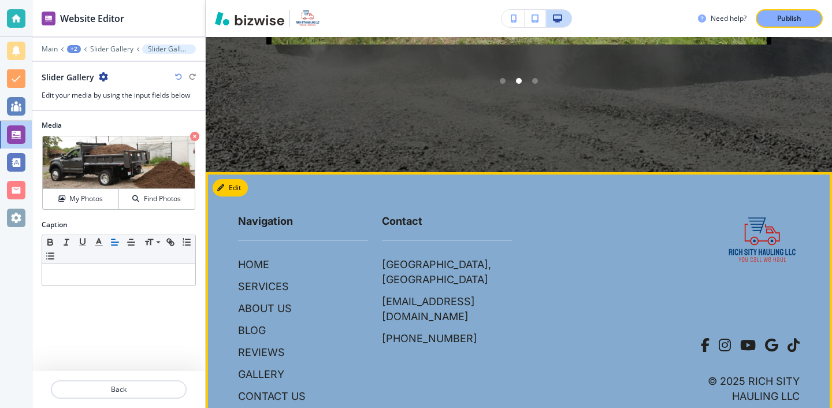
scroll to position [863, 0]
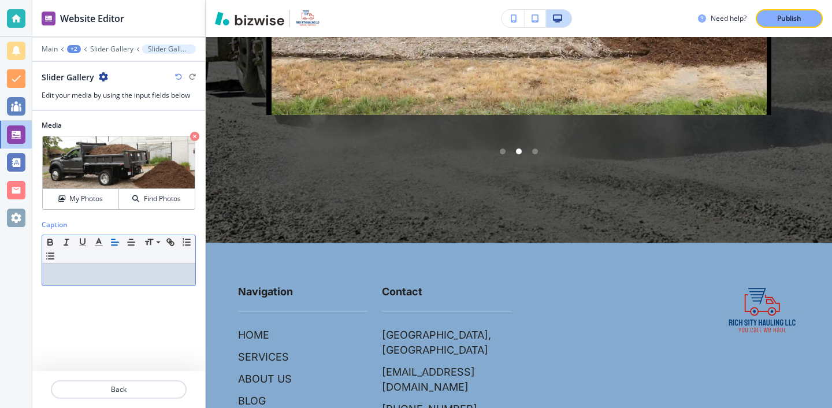
click at [178, 280] on div at bounding box center [118, 274] width 153 height 22
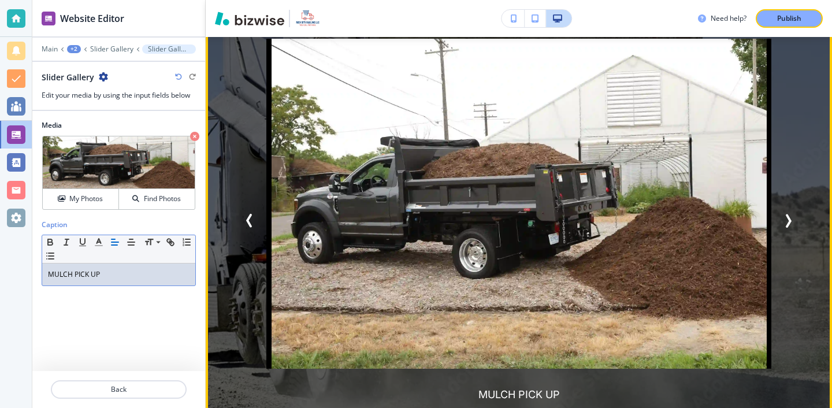
scroll to position [565, 0]
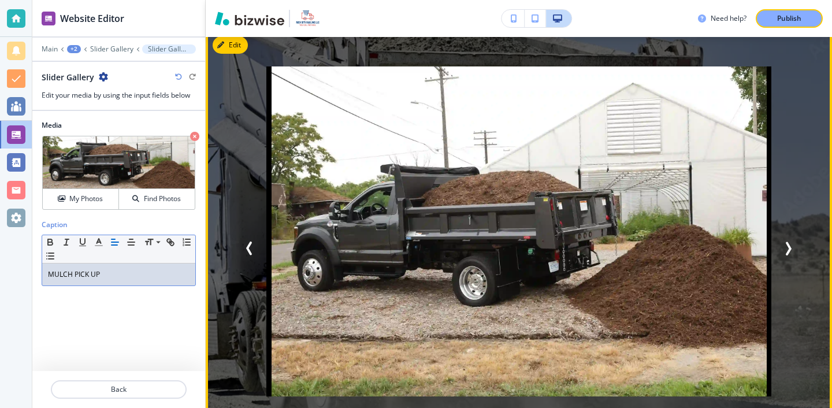
click at [787, 237] on button "Next Slide" at bounding box center [787, 248] width 23 height 23
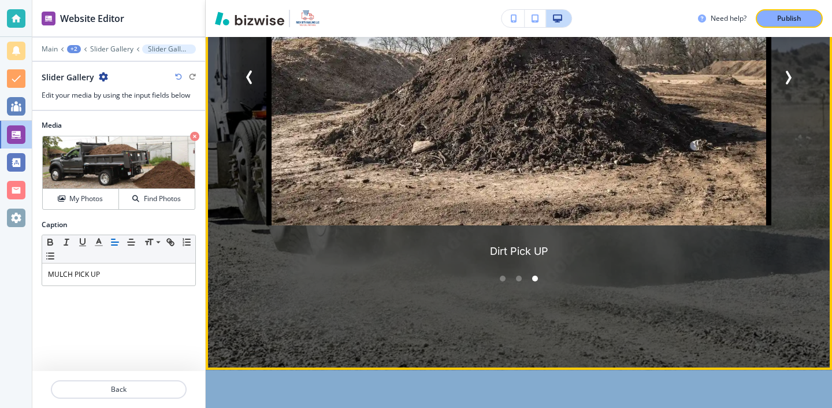
scroll to position [735, 0]
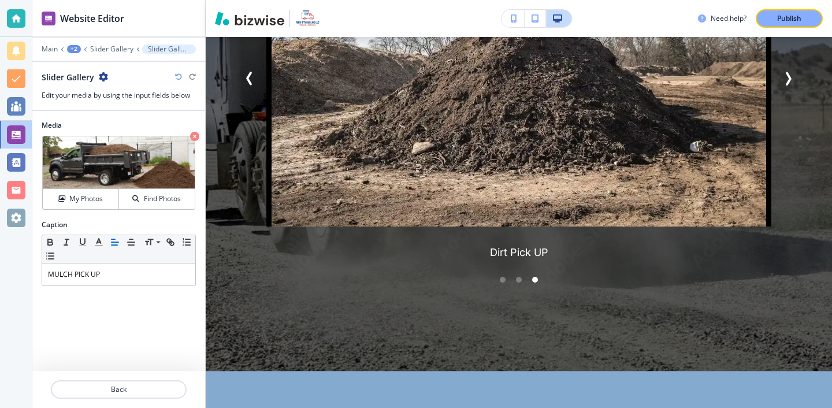
click at [154, 376] on div at bounding box center [118, 375] width 173 height 9
click at [153, 385] on p "Back" at bounding box center [118, 389] width 133 height 10
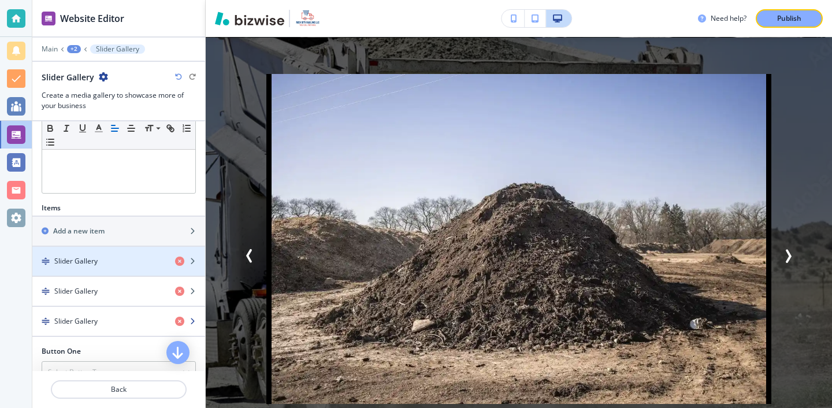
scroll to position [306, 0]
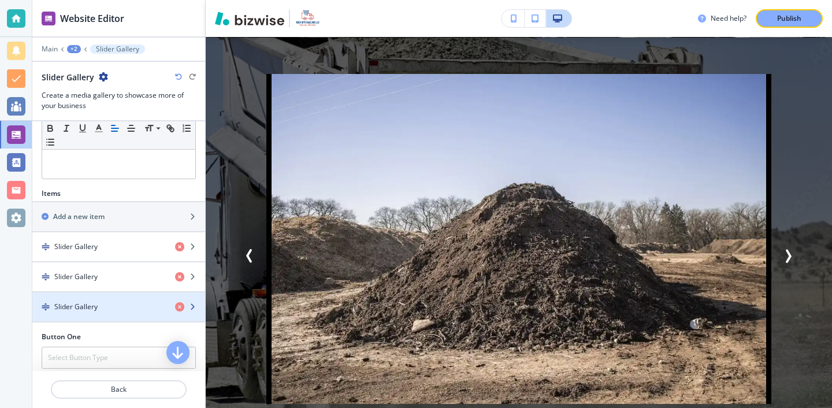
click at [134, 313] on div "button" at bounding box center [118, 316] width 173 height 9
click at [142, 307] on div "Slider Gallery" at bounding box center [98, 306] width 133 height 10
click at [141, 306] on div "Slider Gallery" at bounding box center [98, 306] width 133 height 10
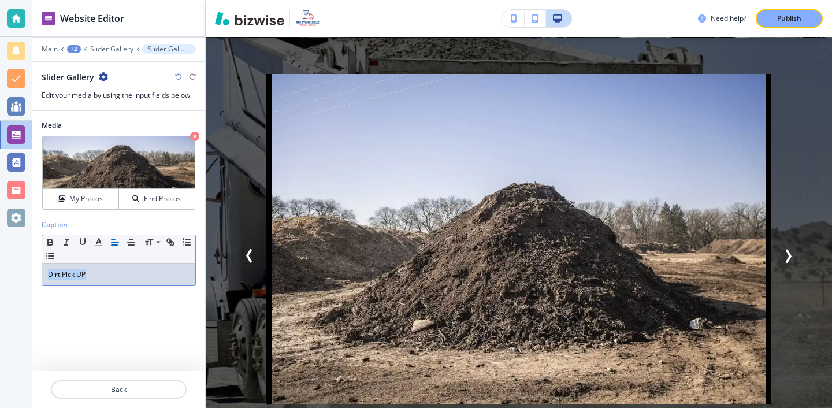
drag, startPoint x: 114, startPoint y: 274, endPoint x: 20, endPoint y: 265, distance: 94.0
click at [21, 265] on div "Website Editor Main +2 Slider Gallery Slider Gallery Slider Gallery Edit your m…" at bounding box center [416, 204] width 832 height 408
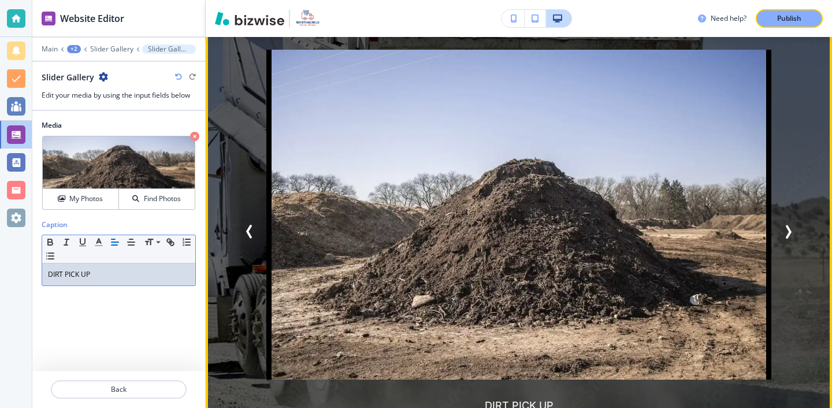
scroll to position [561, 0]
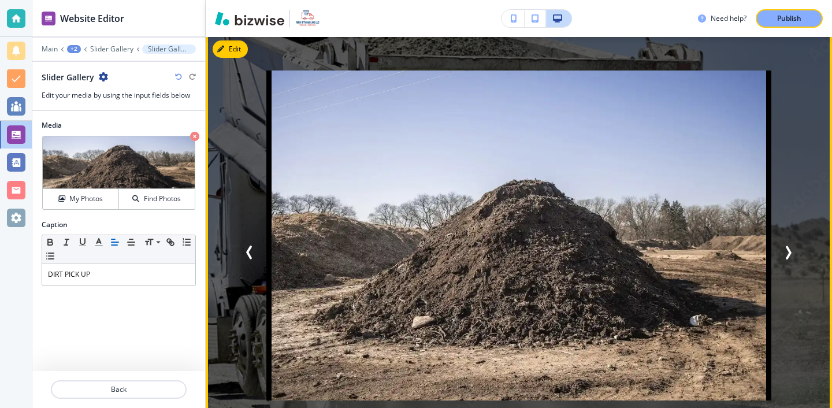
click at [251, 249] on icon "Previous Slide" at bounding box center [250, 252] width 14 height 14
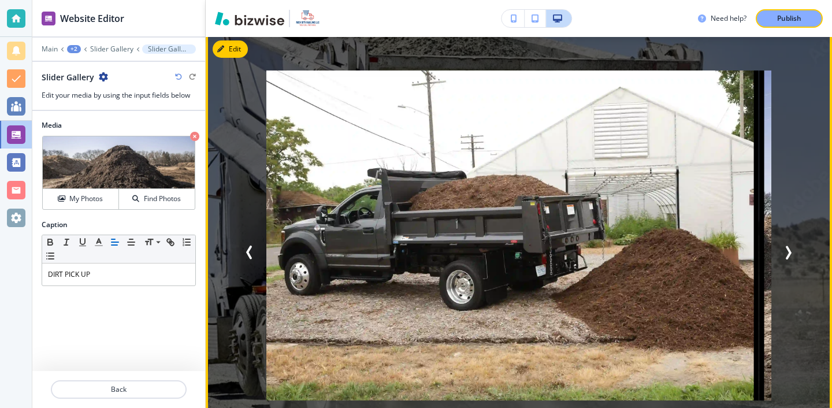
click at [251, 249] on icon "Previous Slide" at bounding box center [250, 252] width 14 height 14
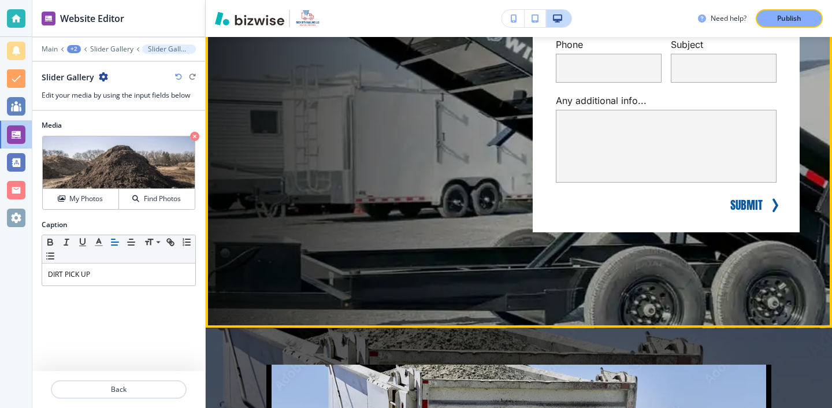
scroll to position [478, 0]
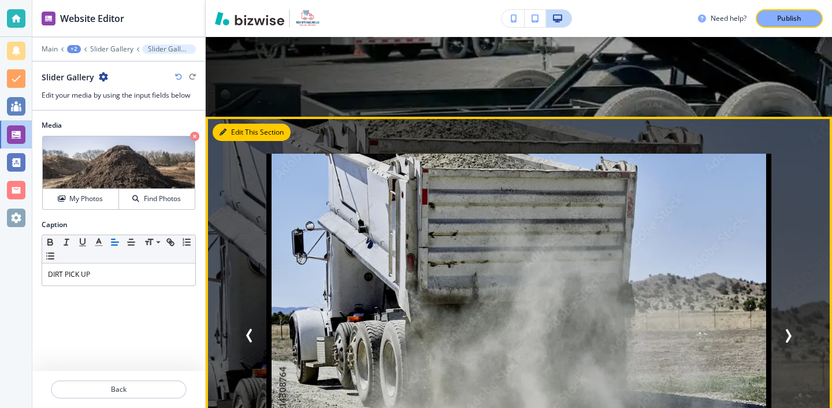
click at [230, 128] on div "Edit This Section DIRT PICK UP GRAVEL PICK UP MULCH PICK UP DIRT PICK UP GRAVEL…" at bounding box center [519, 372] width 626 height 511
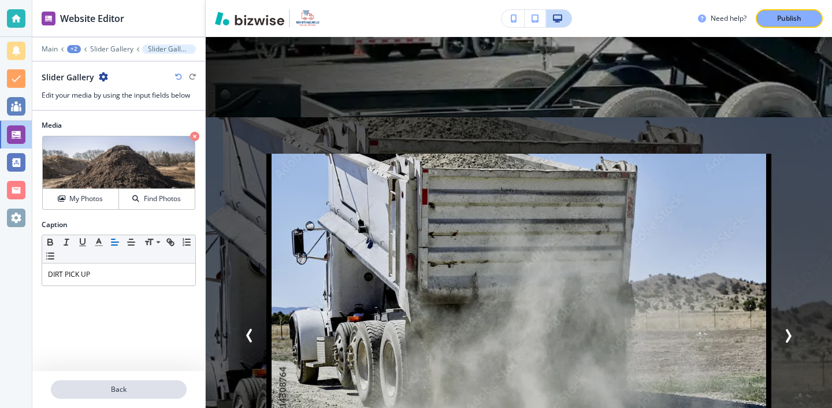
click at [135, 393] on p "Back" at bounding box center [118, 389] width 133 height 10
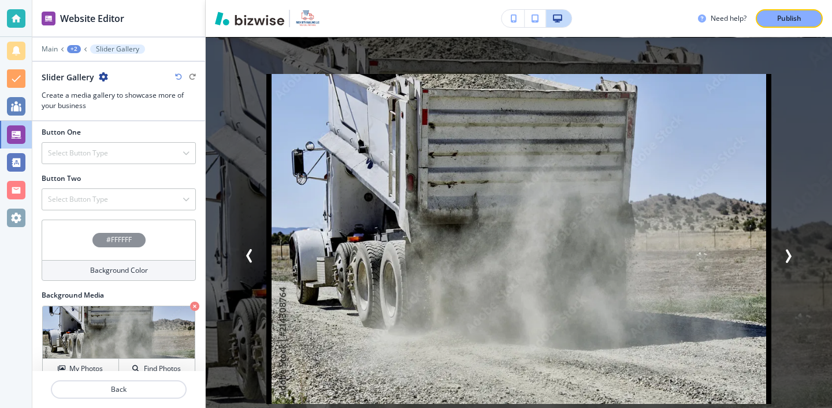
scroll to position [528, 0]
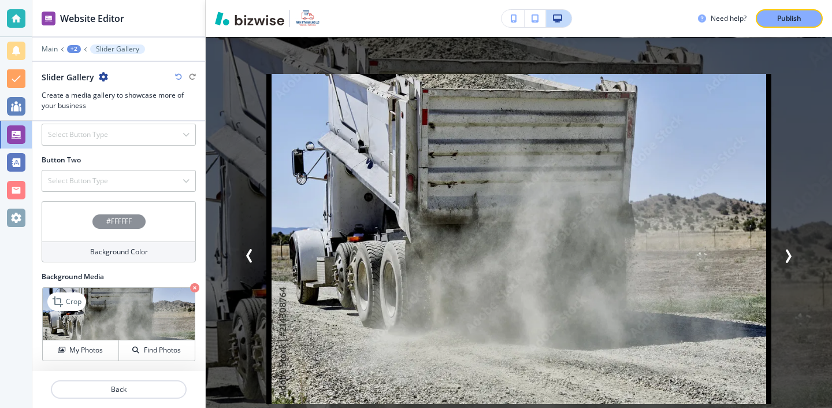
click at [194, 287] on icon "button" at bounding box center [194, 287] width 9 height 9
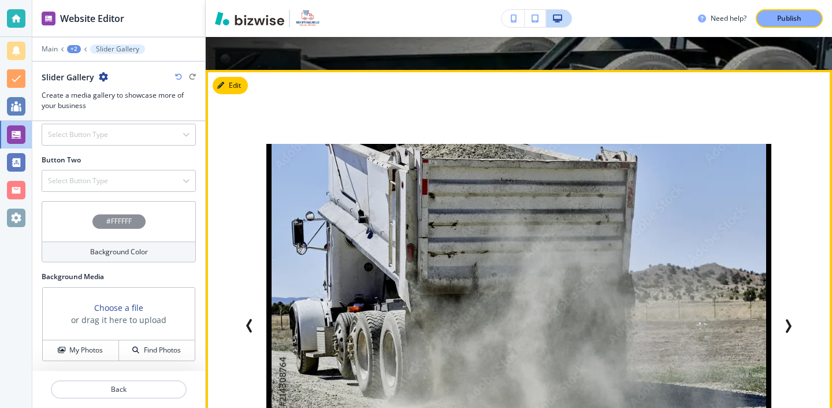
scroll to position [530, 0]
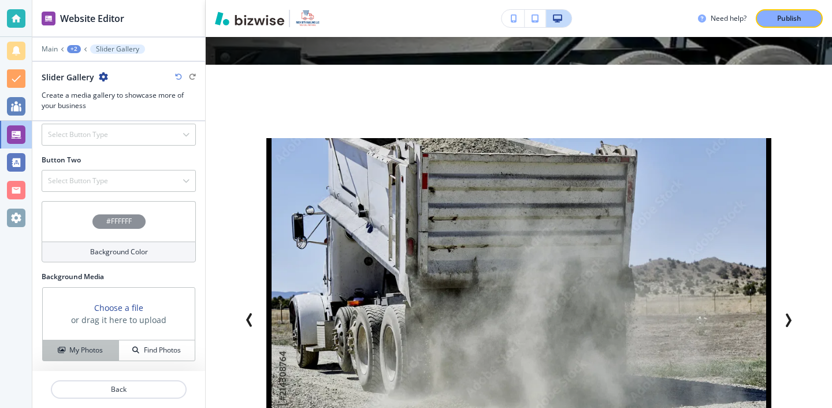
click at [102, 354] on h4 "My Photos" at bounding box center [85, 350] width 33 height 10
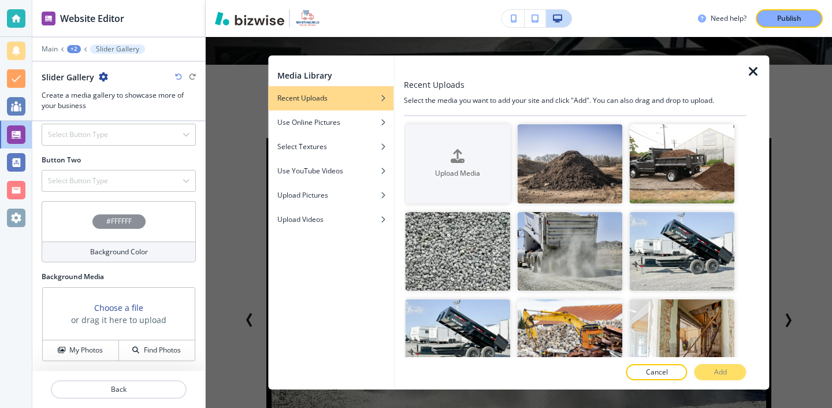
click at [750, 79] on div at bounding box center [757, 222] width 23 height 334
click at [760, 79] on div at bounding box center [757, 222] width 23 height 334
click at [758, 78] on icon "button" at bounding box center [753, 72] width 14 height 14
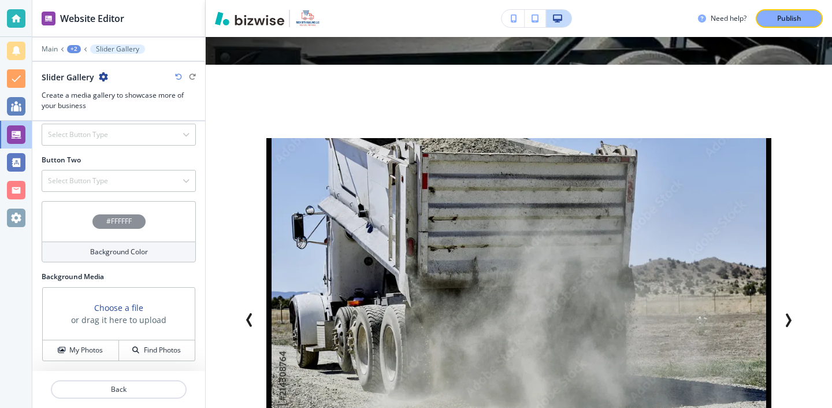
click at [162, 246] on div "Background Color" at bounding box center [119, 251] width 154 height 21
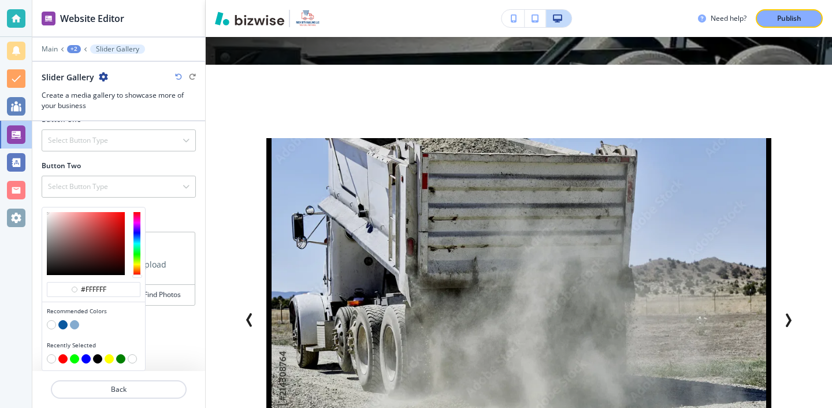
scroll to position [523, 0]
click at [72, 327] on button "button" at bounding box center [74, 324] width 9 height 9
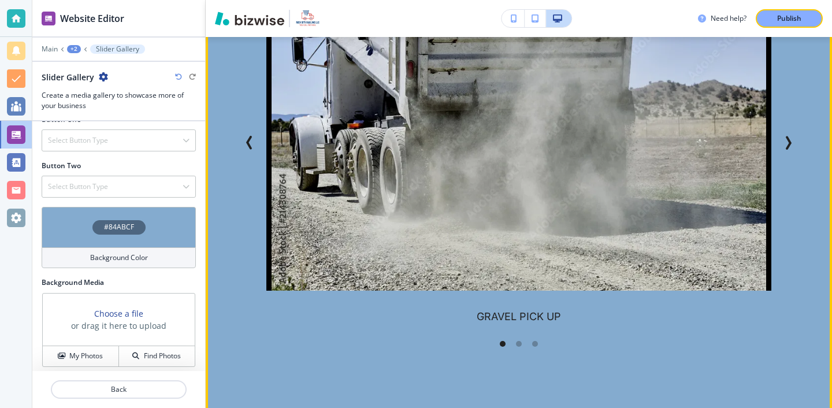
scroll to position [645, 0]
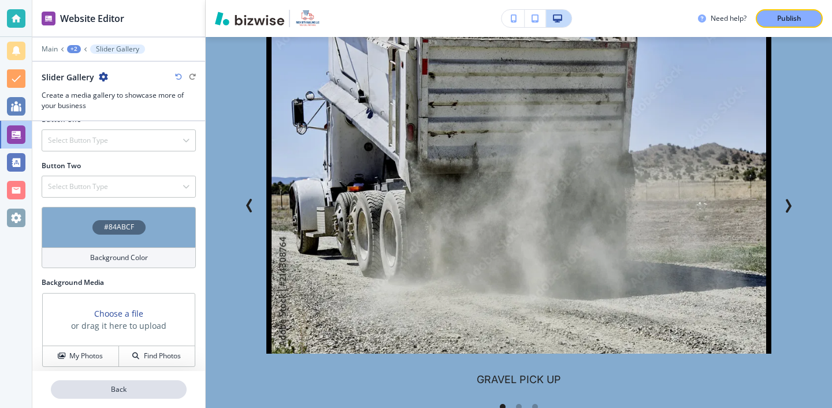
click at [110, 384] on button "Back" at bounding box center [119, 389] width 136 height 18
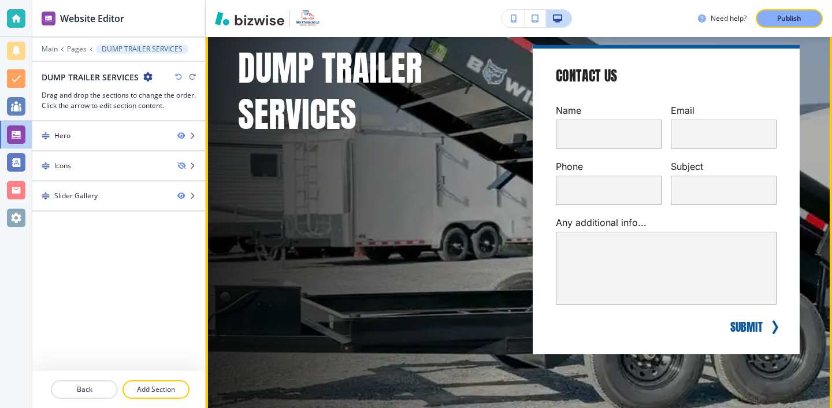
scroll to position [0, 0]
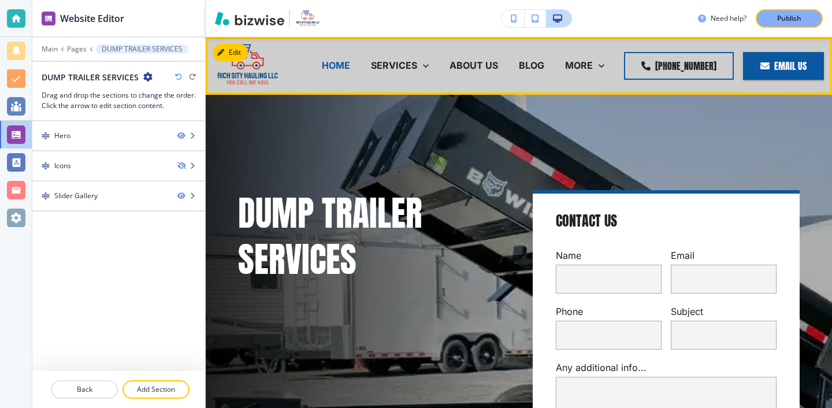
click at [334, 70] on p "HOME" at bounding box center [336, 65] width 28 height 13
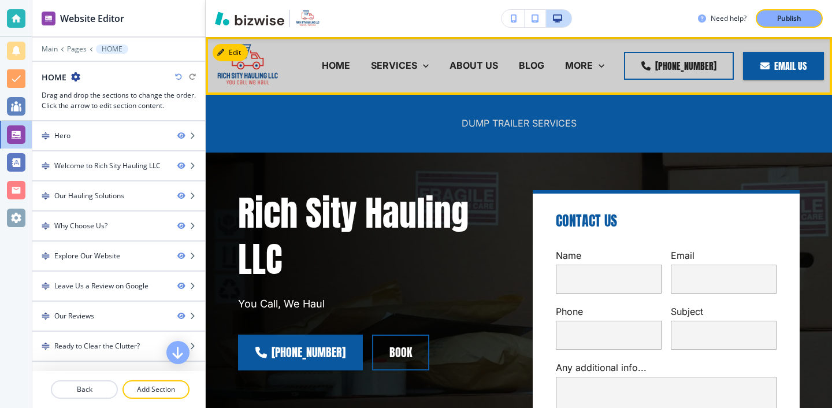
click at [486, 129] on p "DUMP TRAILER SERVICES" at bounding box center [518, 123] width 115 height 13
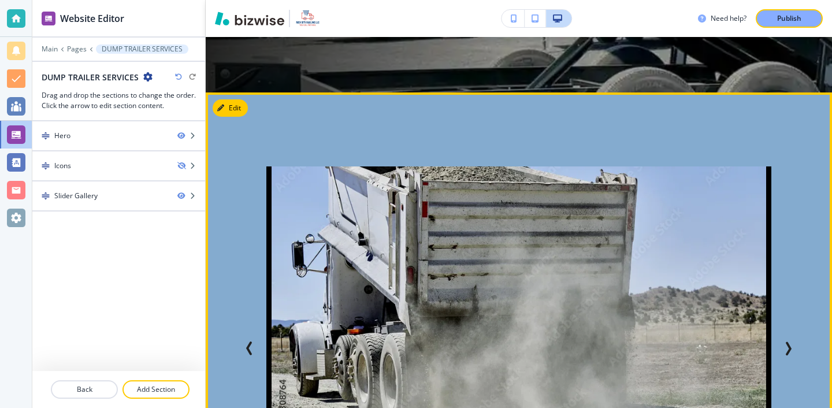
scroll to position [606, 0]
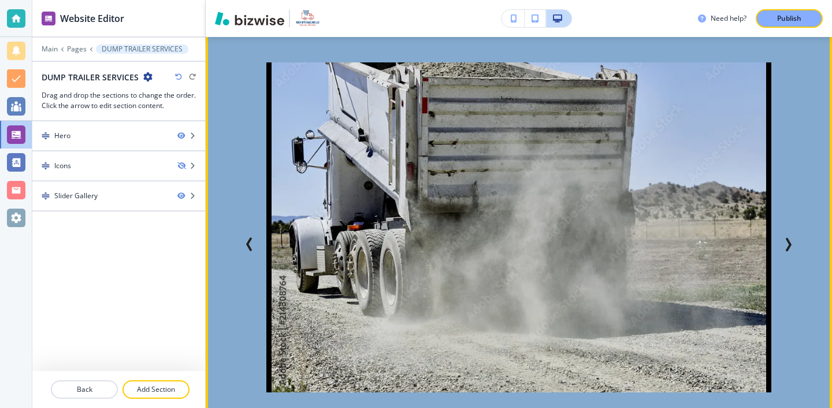
click at [790, 245] on icon "Next Slide" at bounding box center [788, 245] width 3 height 12
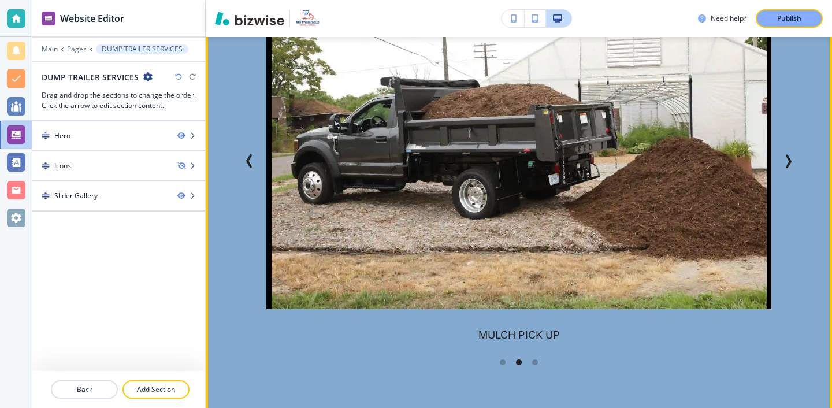
scroll to position [693, 0]
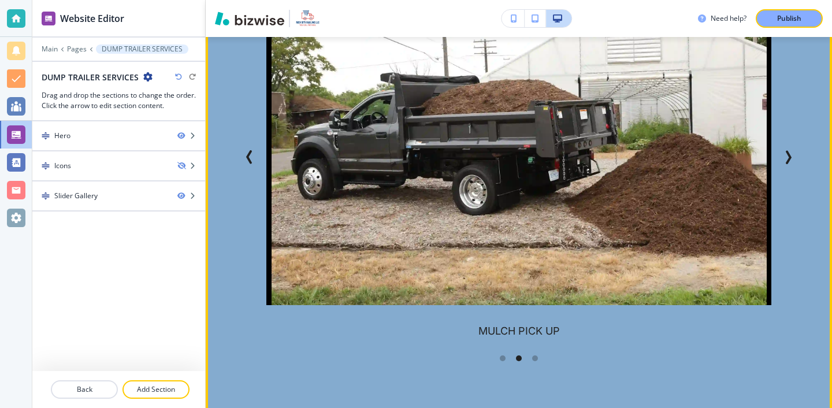
click at [786, 150] on icon "Next Slide" at bounding box center [788, 157] width 14 height 14
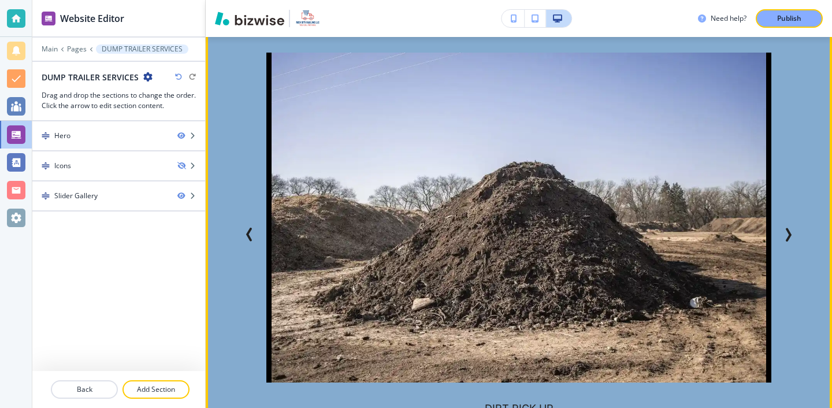
scroll to position [623, 0]
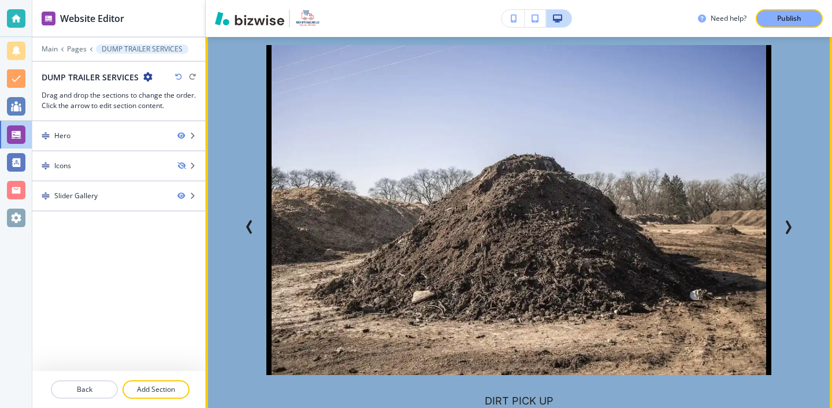
click at [255, 220] on icon "Previous Slide" at bounding box center [250, 227] width 14 height 14
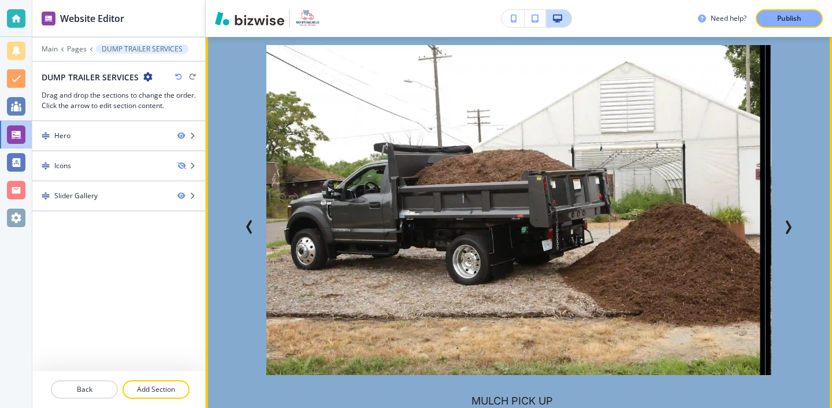
click at [255, 220] on icon "Previous Slide" at bounding box center [250, 227] width 14 height 14
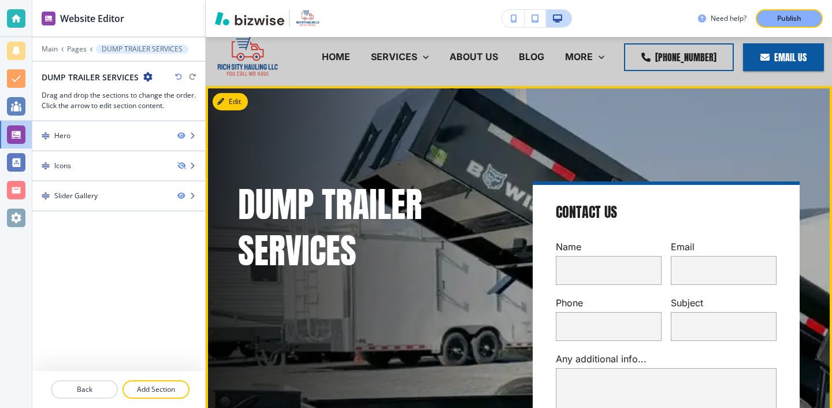
scroll to position [0, 0]
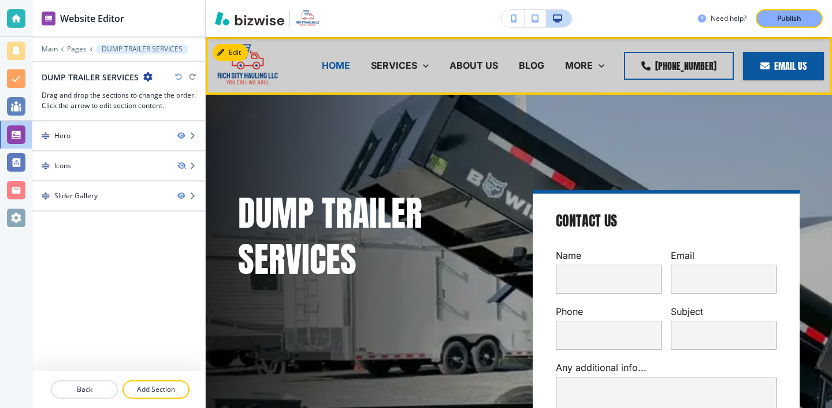
click at [332, 64] on p "HOME" at bounding box center [336, 65] width 28 height 13
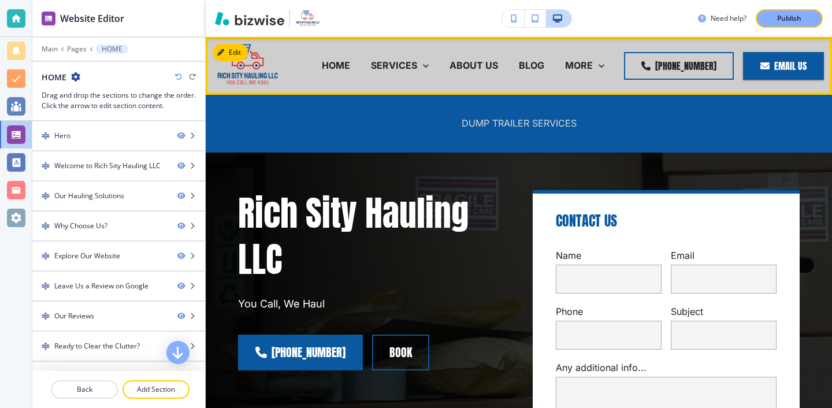
click at [472, 122] on p "DUMP TRAILER SERVICES" at bounding box center [518, 123] width 115 height 13
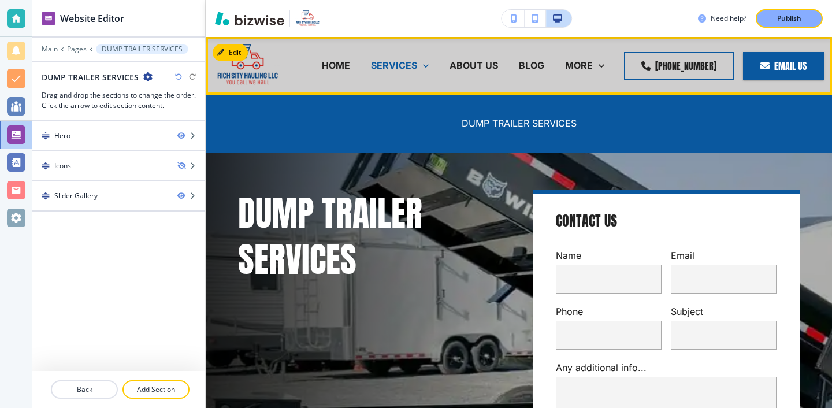
click at [405, 69] on p "SERVICES" at bounding box center [394, 65] width 46 height 13
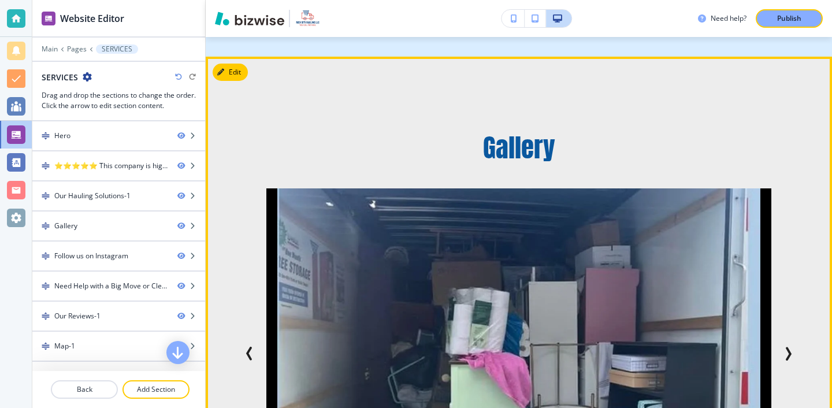
scroll to position [4564, 0]
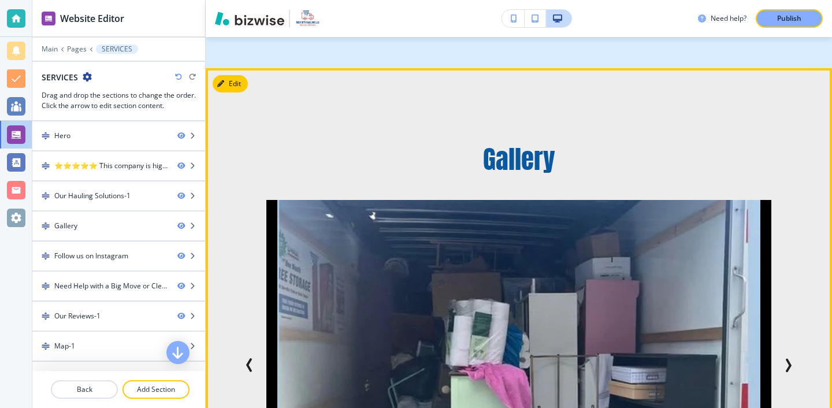
click at [794, 358] on icon "Next Slide" at bounding box center [788, 365] width 14 height 14
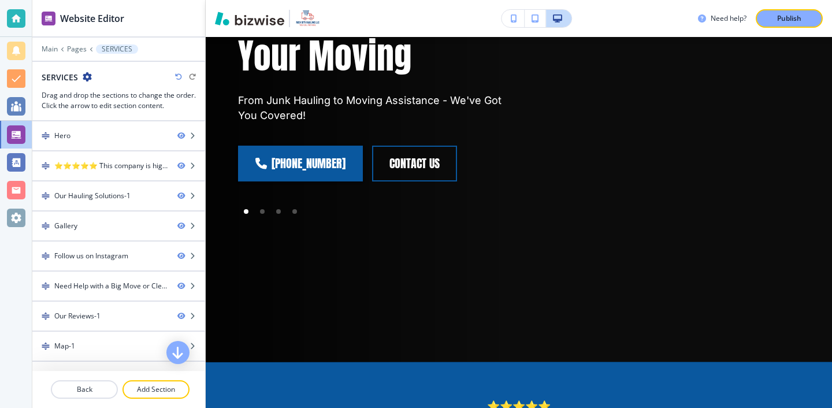
scroll to position [0, 0]
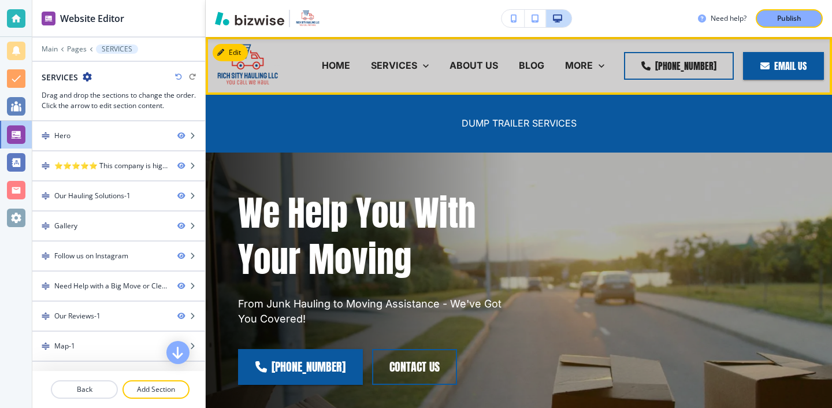
click at [500, 132] on div "DUMP TRAILER SERVICES" at bounding box center [519, 123] width 136 height 46
click at [500, 129] on p "DUMP TRAILER SERVICES" at bounding box center [518, 123] width 115 height 13
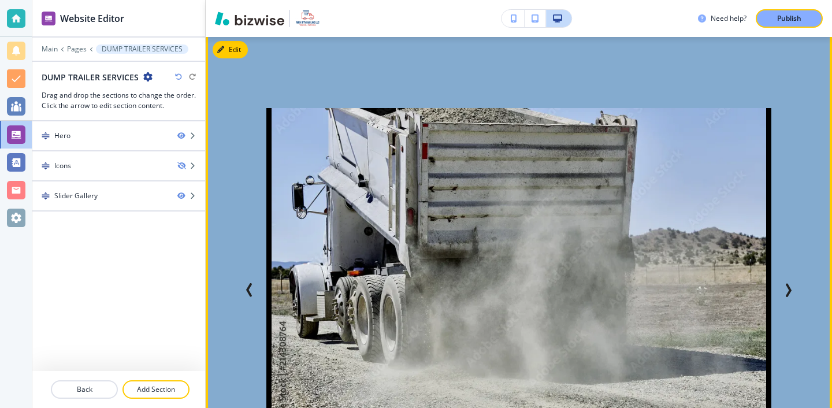
scroll to position [609, 0]
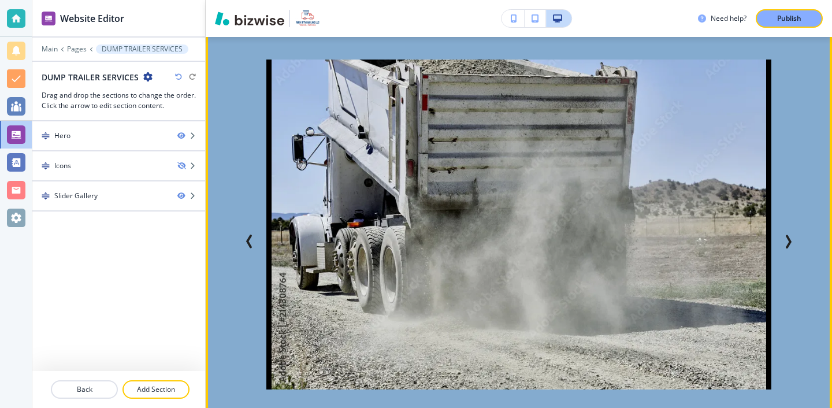
click at [276, 290] on img at bounding box center [518, 224] width 505 height 330
click at [256, 245] on icon "Previous Slide" at bounding box center [250, 241] width 14 height 14
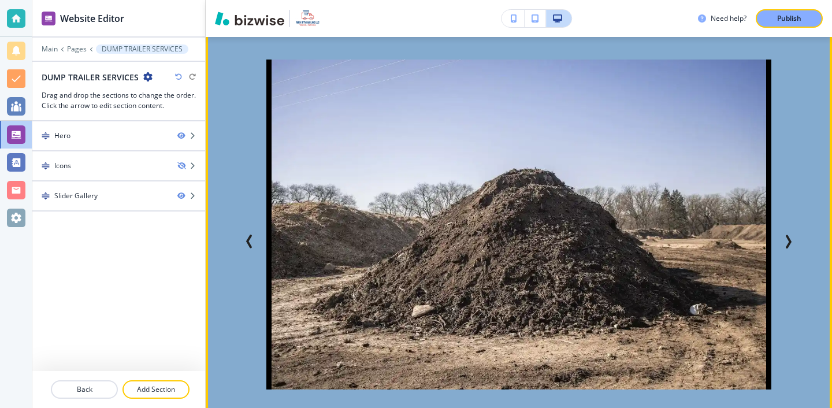
click at [256, 244] on icon "Previous Slide" at bounding box center [250, 241] width 14 height 14
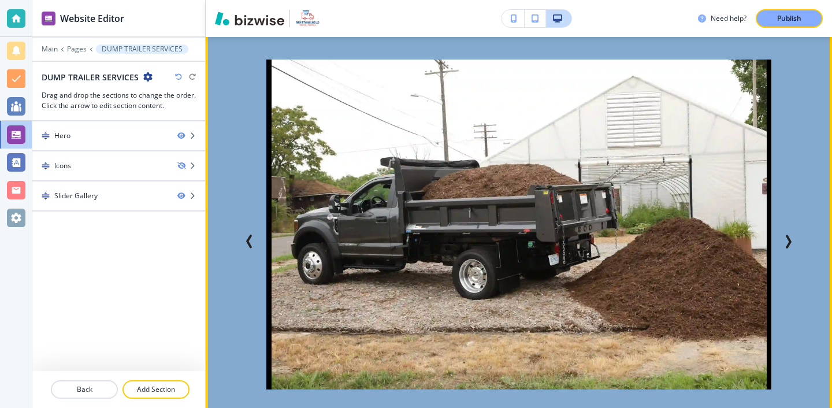
click at [256, 244] on icon "Previous Slide" at bounding box center [250, 241] width 14 height 14
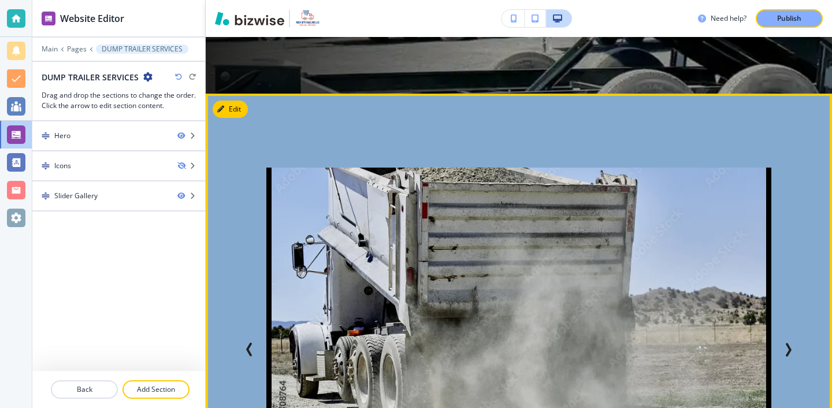
scroll to position [467, 0]
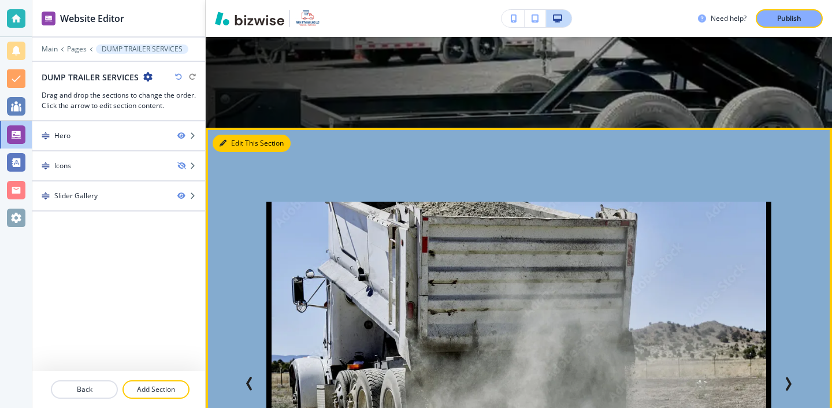
click at [231, 142] on div "Edit This Section DIRT PICK UP GRAVEL PICK UP MULCH PICK UP DIRT PICK UP GRAVEL…" at bounding box center [519, 402] width 626 height 548
click at [219, 138] on button "Edit" at bounding box center [230, 143] width 35 height 17
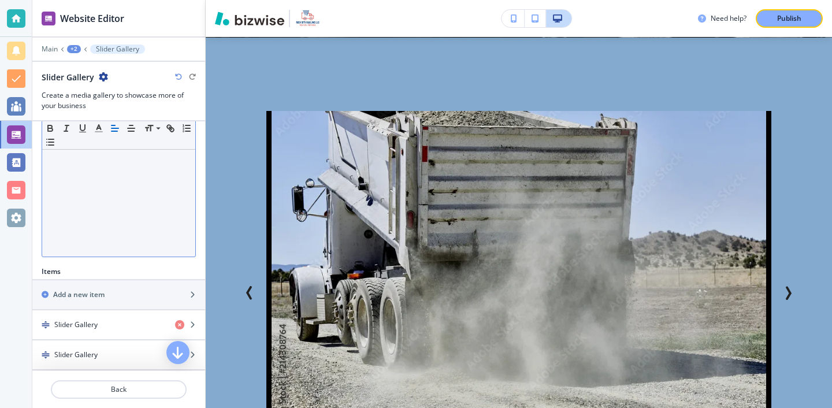
scroll to position [388, 0]
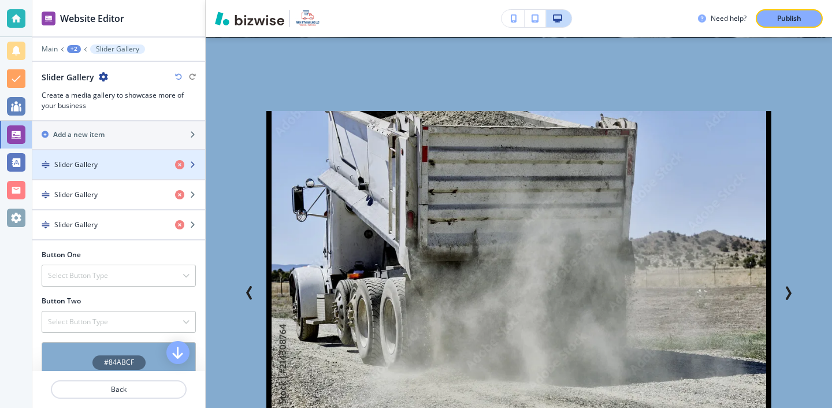
click at [117, 167] on div "Slider Gallery" at bounding box center [98, 164] width 133 height 10
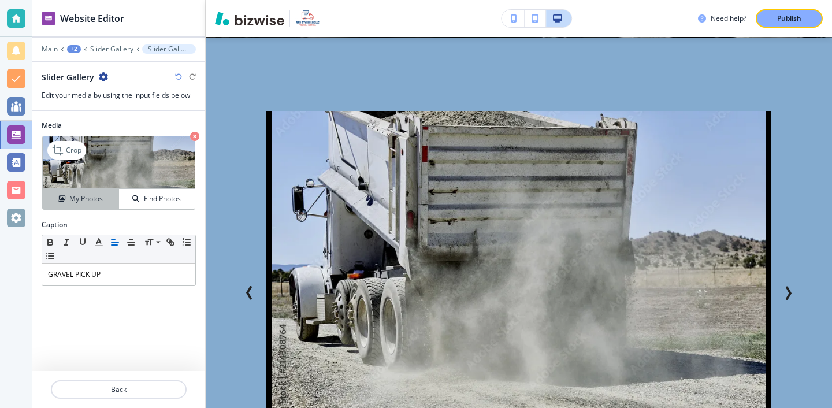
click at [117, 194] on div "My Photos" at bounding box center [81, 198] width 76 height 10
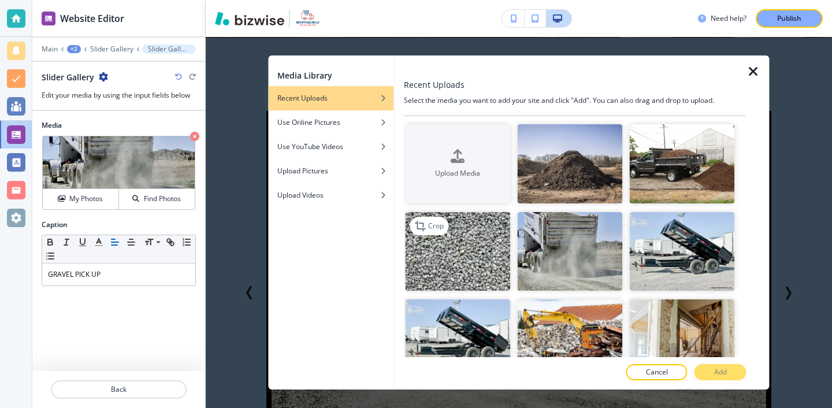
click at [448, 222] on img "button" at bounding box center [457, 251] width 105 height 79
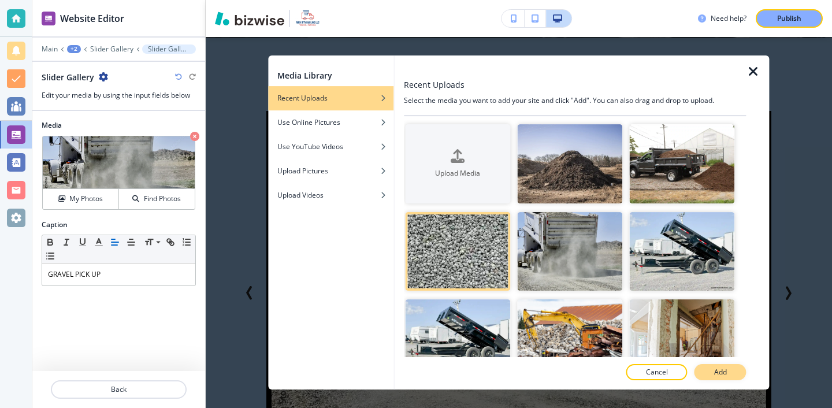
click at [704, 371] on button "Add" at bounding box center [720, 372] width 52 height 16
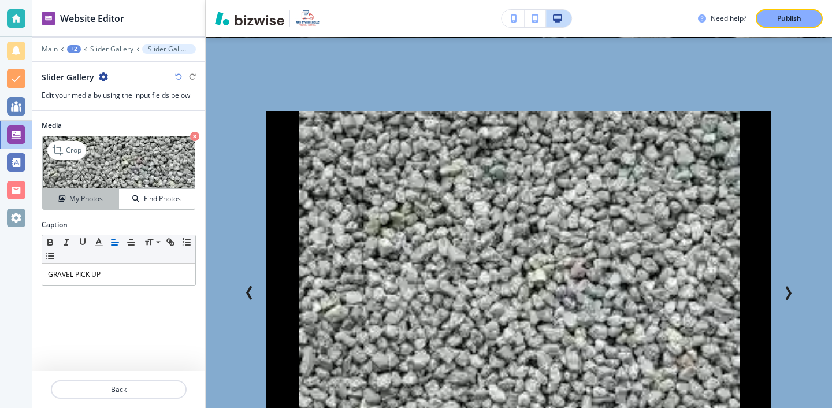
click at [89, 194] on h4 "My Photos" at bounding box center [85, 198] width 33 height 10
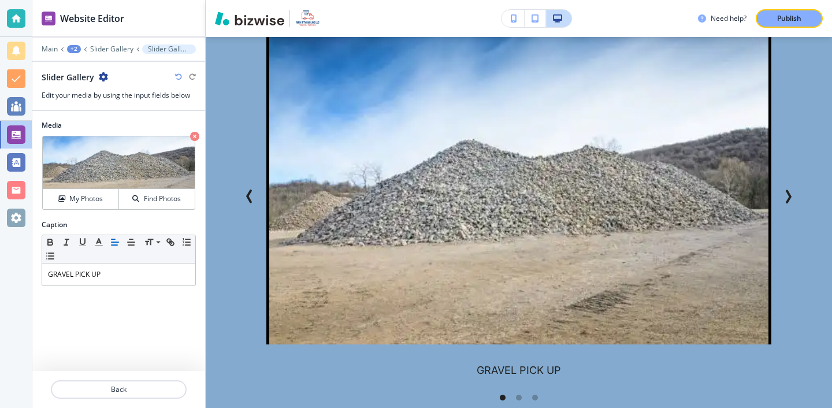
scroll to position [644, 0]
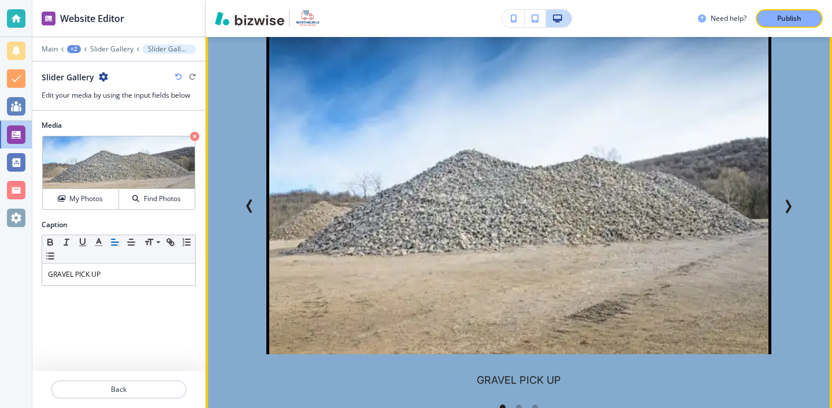
click at [790, 211] on icon "Next Slide" at bounding box center [788, 206] width 14 height 14
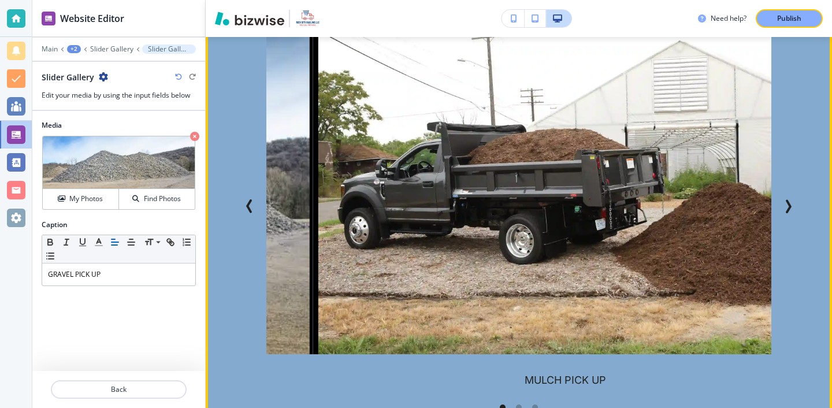
click at [788, 211] on icon "Next Slide" at bounding box center [788, 206] width 14 height 14
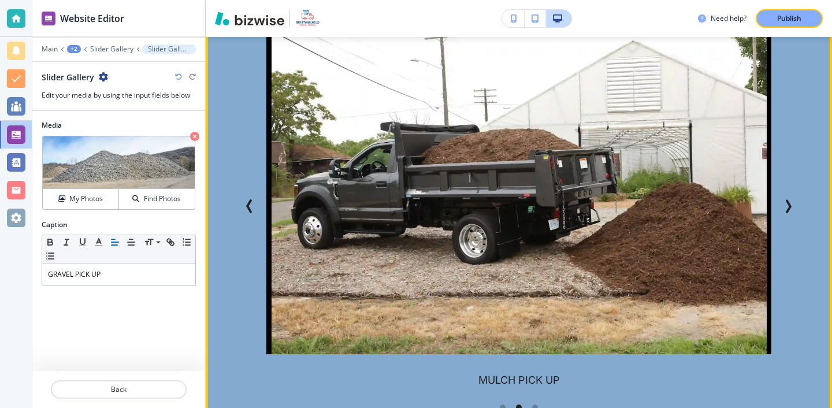
click at [788, 211] on icon "Next Slide" at bounding box center [788, 206] width 14 height 14
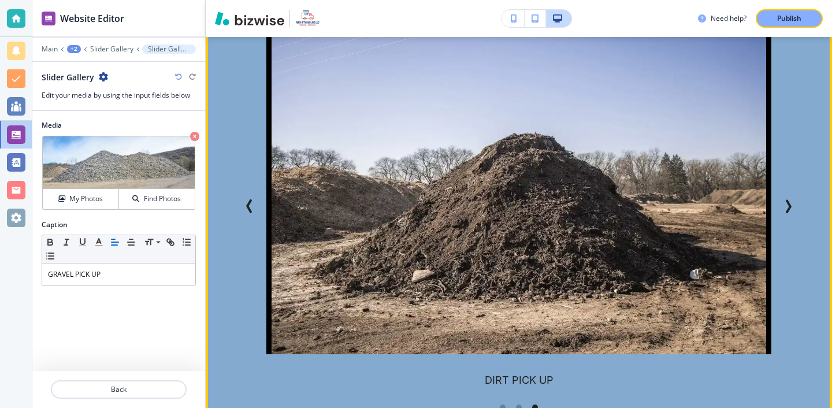
click at [251, 207] on icon "Previous Slide" at bounding box center [250, 206] width 14 height 14
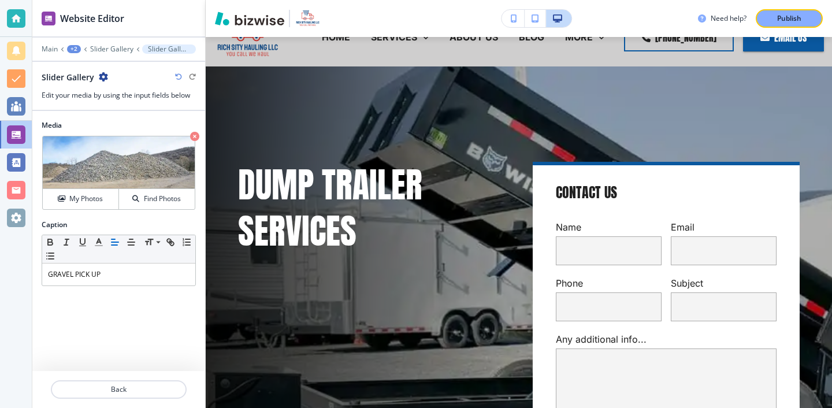
scroll to position [0, 0]
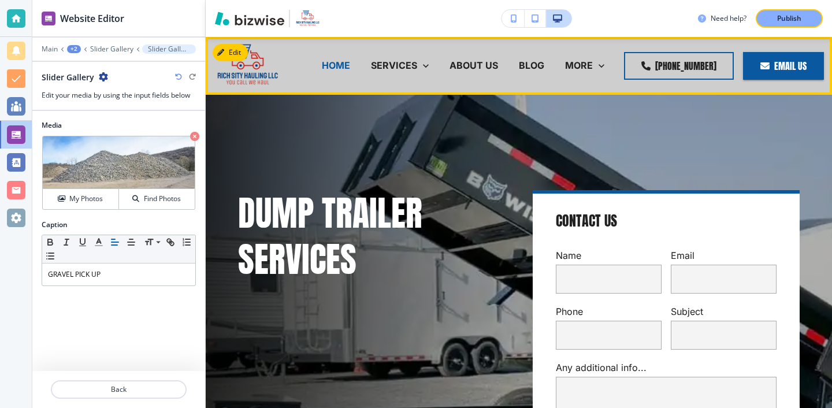
click at [350, 65] on p "HOME" at bounding box center [336, 65] width 28 height 13
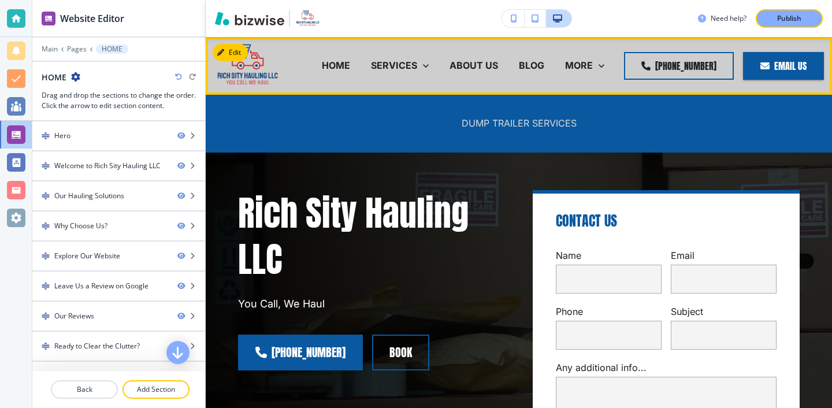
click at [475, 122] on p "DUMP TRAILER SERVICES" at bounding box center [518, 123] width 115 height 13
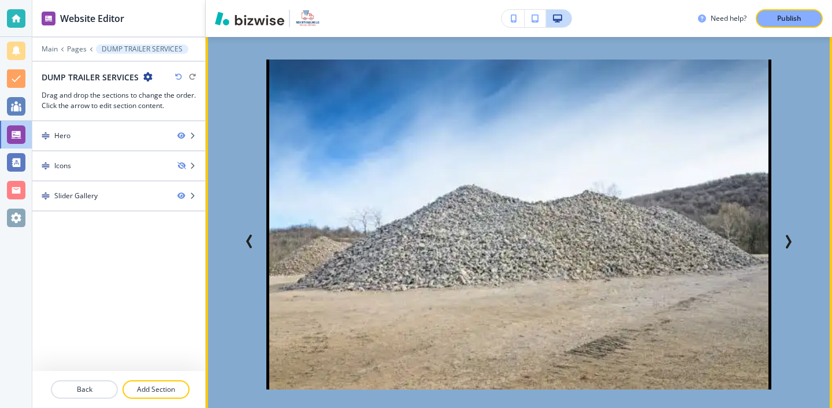
scroll to position [605, 0]
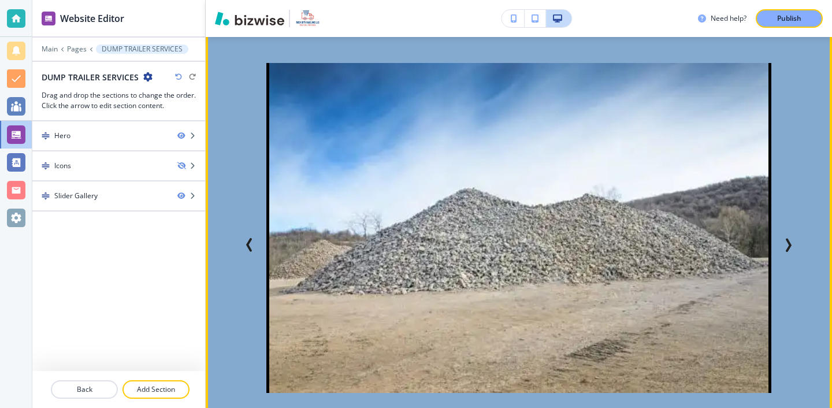
click at [783, 248] on icon "Next Slide" at bounding box center [788, 245] width 14 height 14
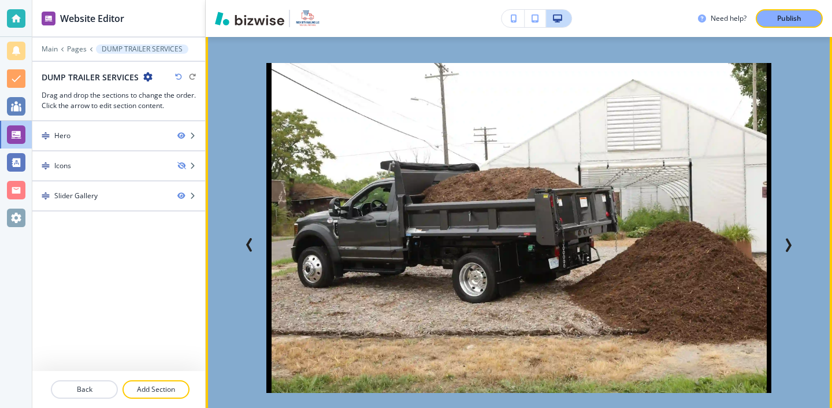
click at [783, 249] on icon "Next Slide" at bounding box center [788, 245] width 14 height 14
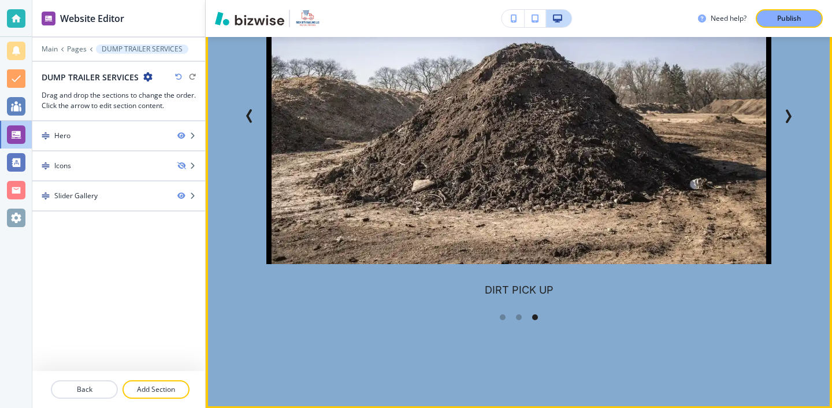
scroll to position [677, 0]
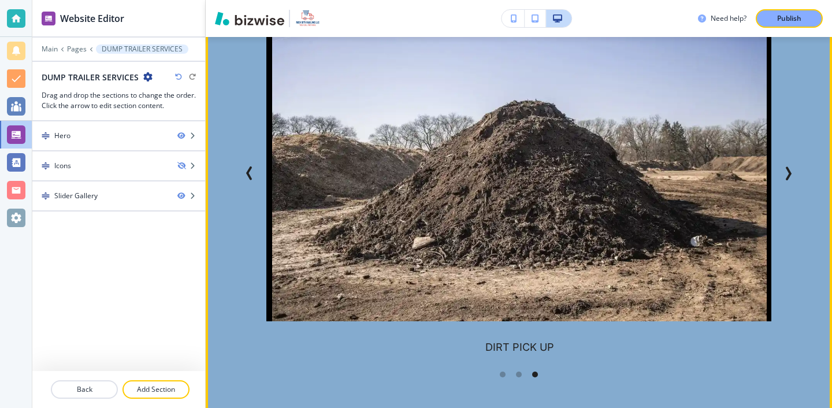
click at [243, 166] on icon "Previous Slide" at bounding box center [250, 173] width 14 height 14
click at [247, 168] on icon "Previous Slide" at bounding box center [250, 173] width 14 height 14
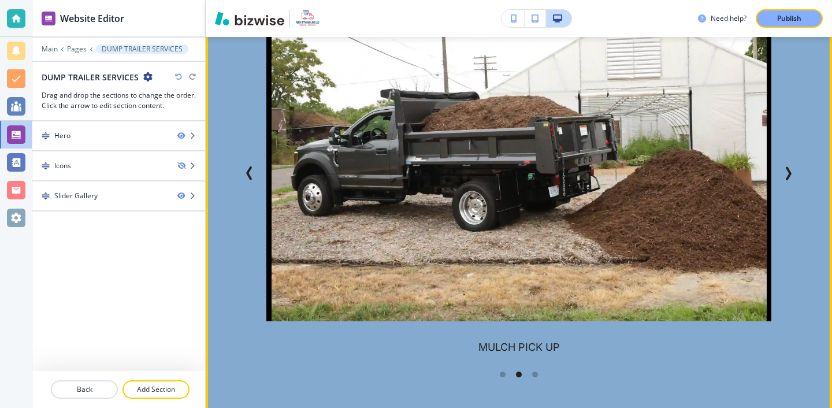
click at [247, 168] on icon "Previous Slide" at bounding box center [250, 173] width 14 height 14
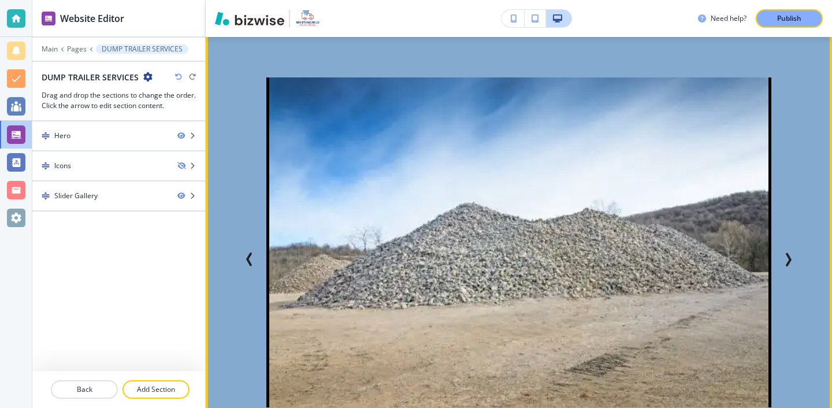
scroll to position [607, 0]
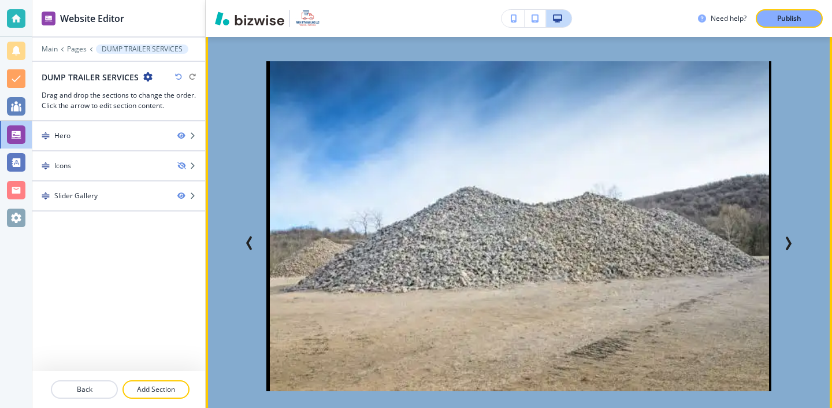
click at [253, 240] on icon "Previous Slide" at bounding box center [250, 243] width 14 height 14
click at [256, 238] on icon "Previous Slide" at bounding box center [250, 243] width 14 height 14
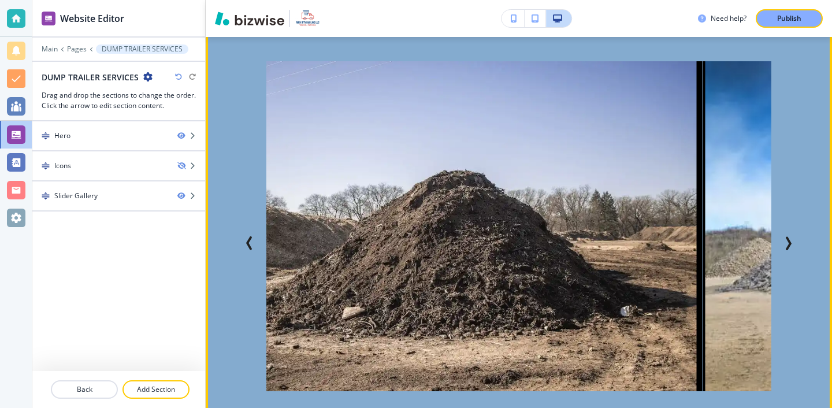
scroll to position [0, 0]
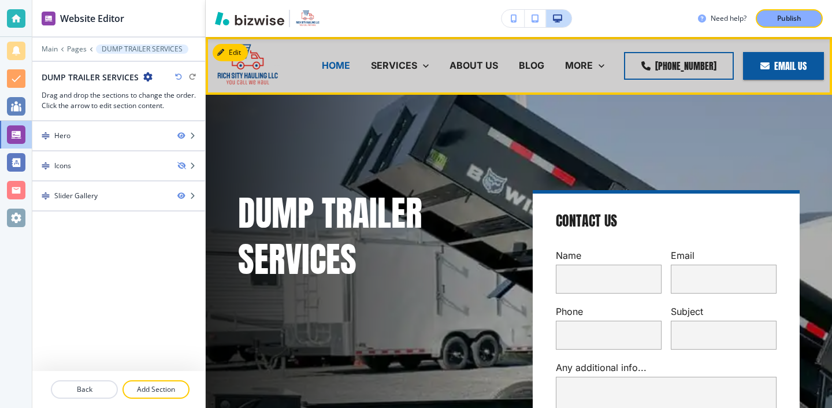
click at [340, 59] on p "HOME" at bounding box center [336, 65] width 28 height 13
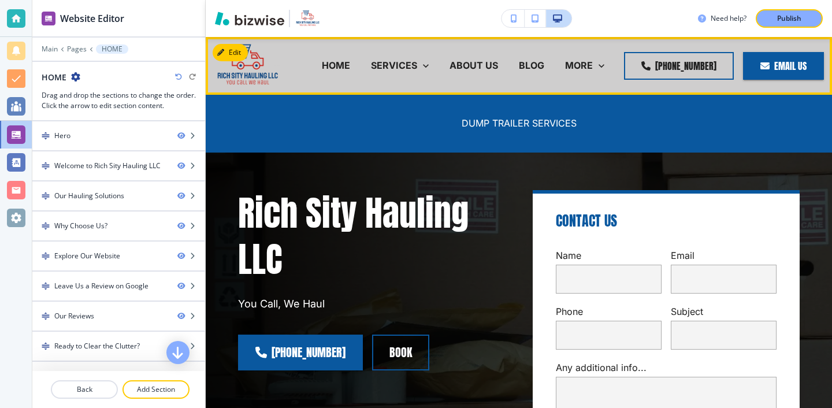
click at [482, 112] on div "DUMP TRAILER SERVICES" at bounding box center [519, 123] width 136 height 46
click at [482, 114] on div "DUMP TRAILER SERVICES" at bounding box center [519, 123] width 136 height 46
click at [482, 119] on p "DUMP TRAILER SERVICES" at bounding box center [518, 123] width 115 height 13
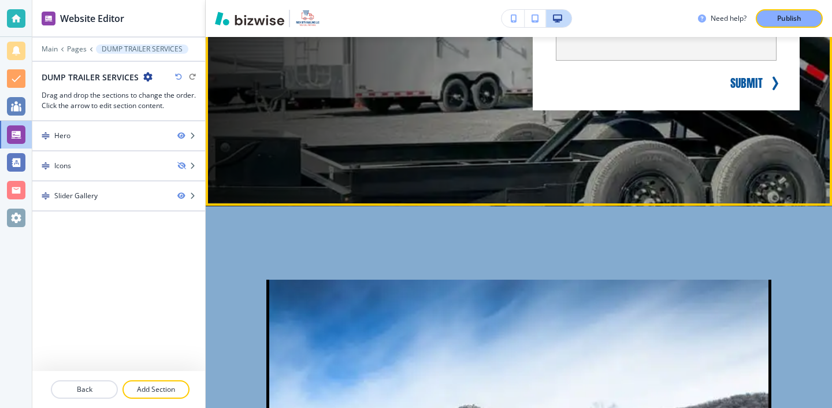
scroll to position [630, 0]
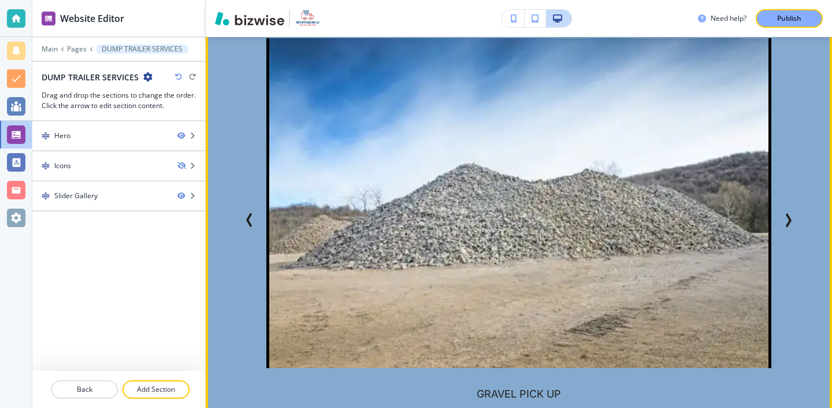
click at [783, 224] on icon "Next Slide" at bounding box center [788, 220] width 14 height 14
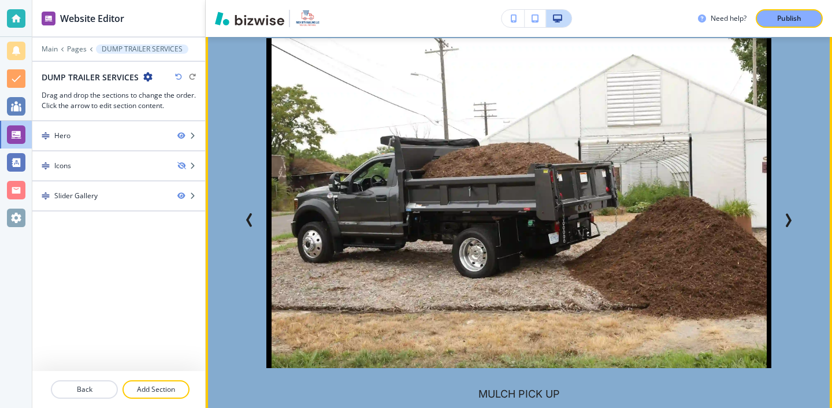
click at [240, 213] on button "Previous Slide" at bounding box center [249, 220] width 23 height 23
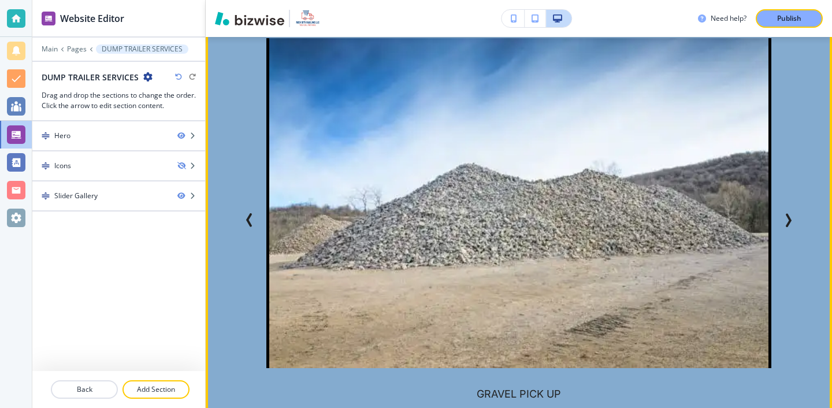
click at [790, 222] on icon "Next Slide" at bounding box center [788, 220] width 3 height 12
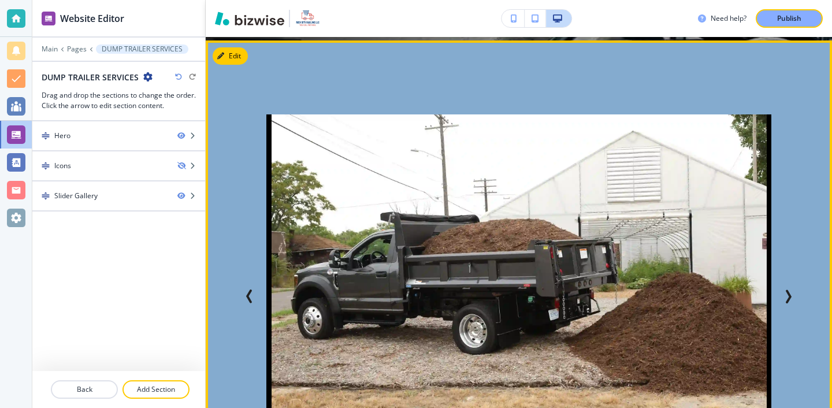
scroll to position [501, 0]
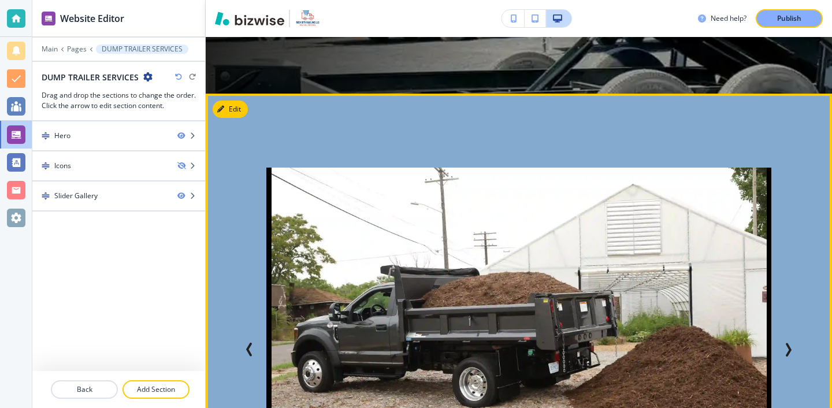
click at [223, 94] on div "DIRT PICK UP GRAVEL PICK UP MULCH PICK UP DIRT PICK UP GRAVEL PICK UP" at bounding box center [519, 368] width 626 height 548
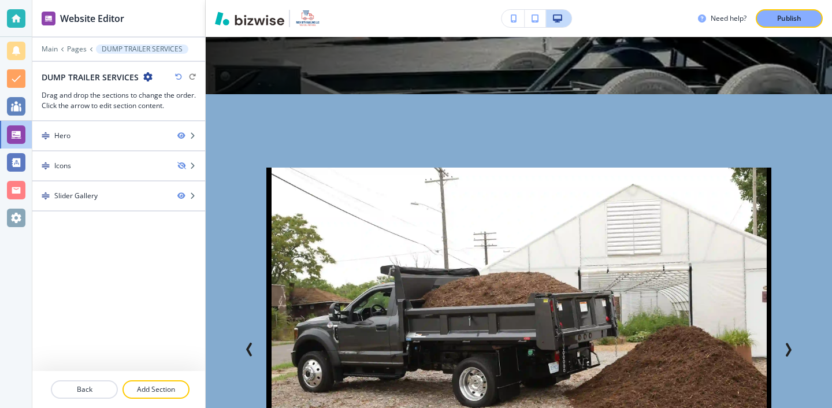
click at [224, 106] on div "DIRT PICK UP GRAVEL PICK UP MULCH PICK UP DIRT PICK UP GRAVEL PICK UP" at bounding box center [519, 368] width 626 height 548
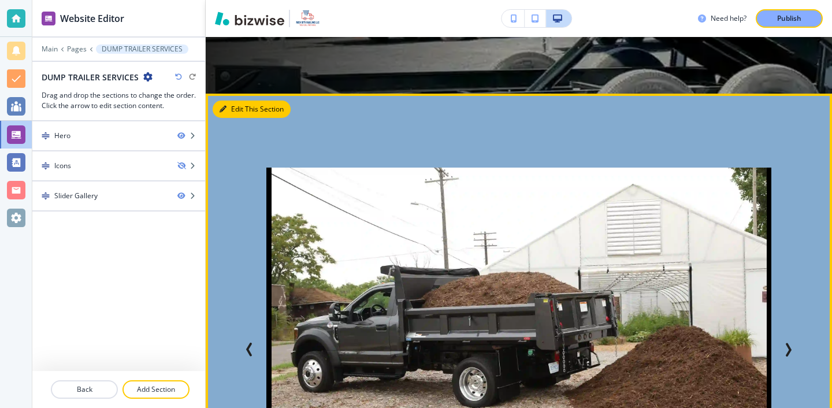
click at [230, 105] on button "Edit This Section" at bounding box center [252, 108] width 78 height 17
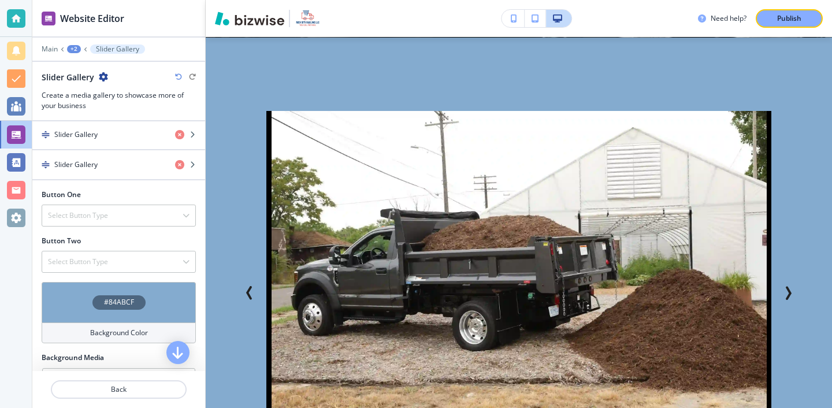
scroll to position [410, 0]
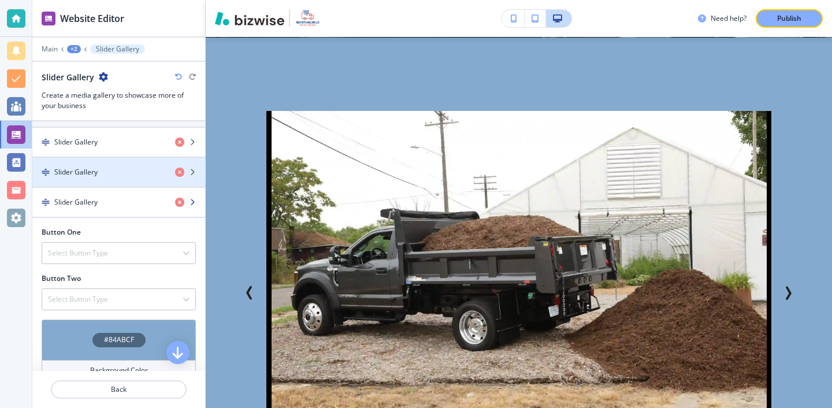
click at [124, 188] on div "button" at bounding box center [118, 192] width 173 height 9
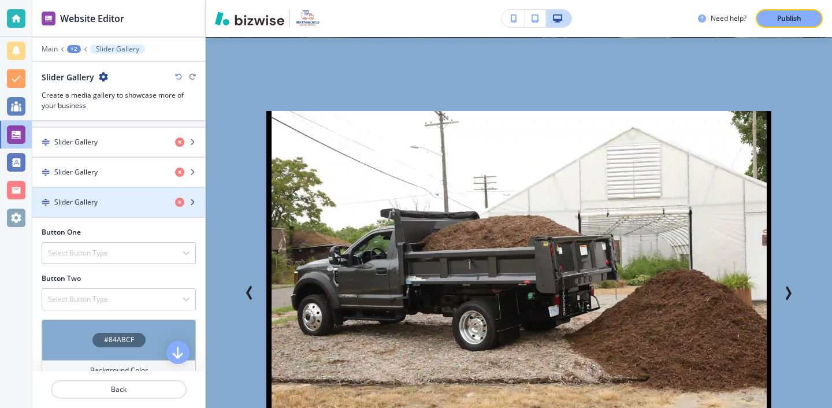
click at [123, 191] on div "button" at bounding box center [118, 192] width 173 height 9
click at [122, 193] on div "button" at bounding box center [118, 192] width 173 height 9
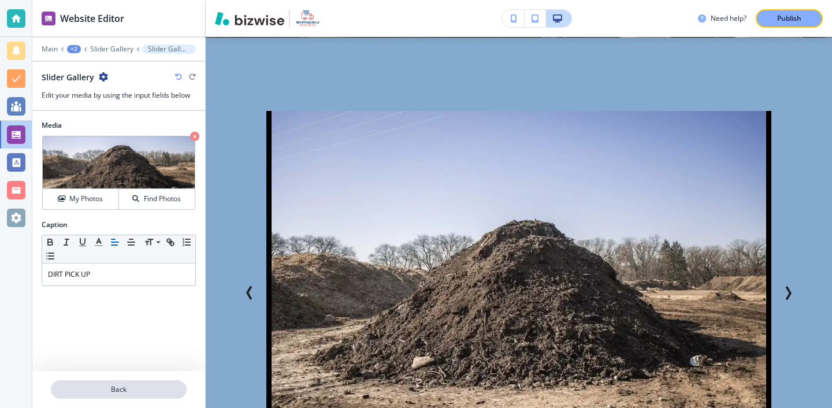
click at [132, 389] on p "Back" at bounding box center [118, 389] width 133 height 10
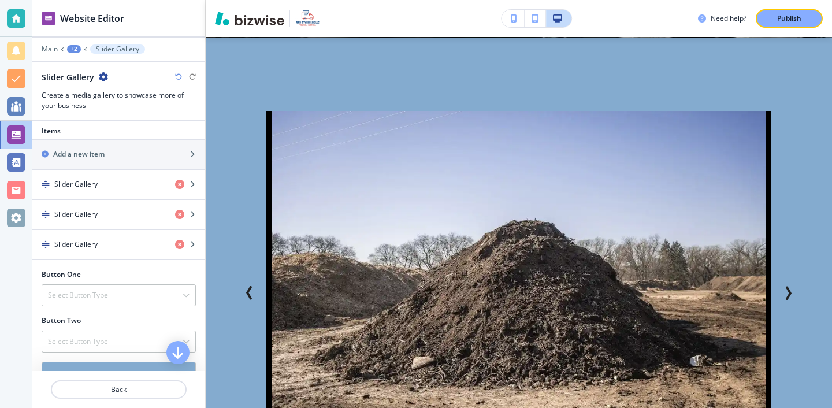
scroll to position [373, 0]
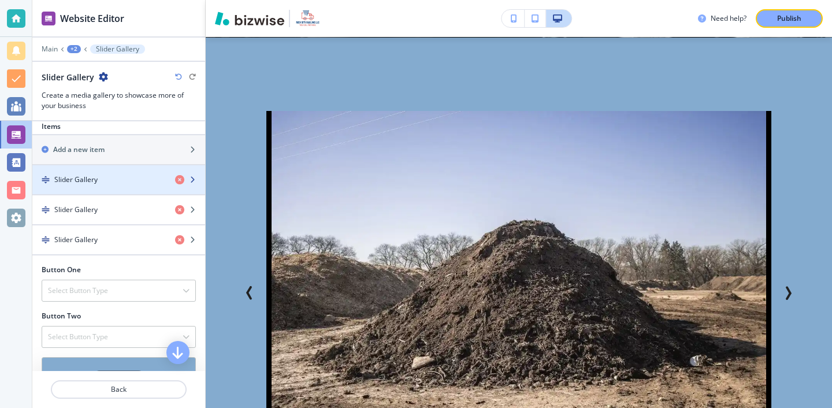
click at [113, 174] on div "Slider Gallery" at bounding box center [98, 179] width 133 height 10
click at [112, 176] on div "Slider Gallery" at bounding box center [98, 179] width 133 height 10
click at [111, 177] on div "Slider Gallery" at bounding box center [98, 179] width 133 height 10
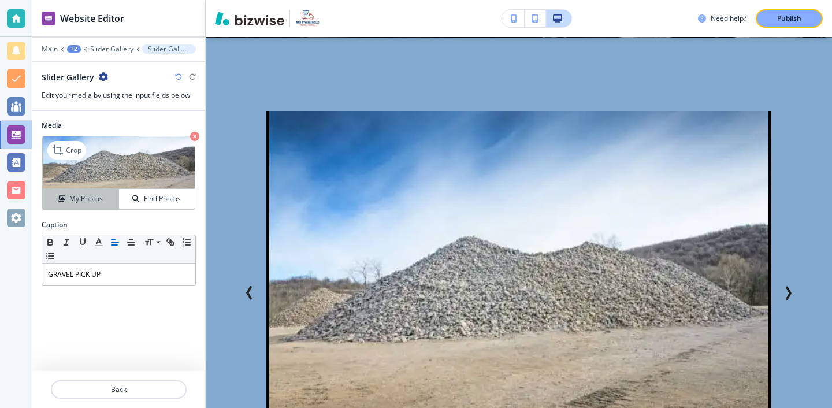
click at [104, 191] on button "My Photos" at bounding box center [81, 199] width 76 height 20
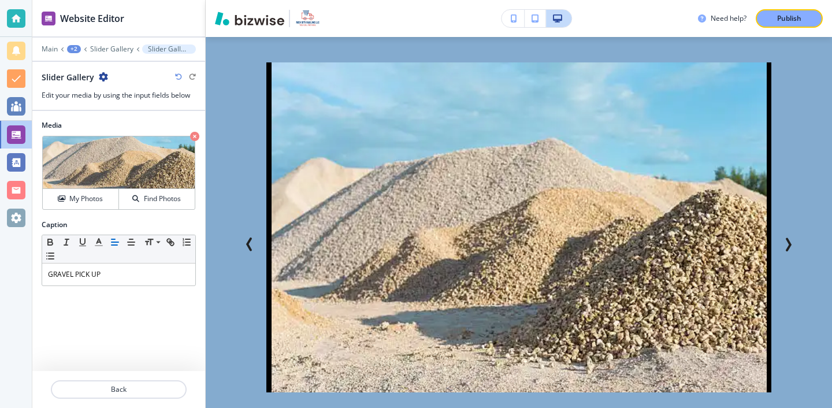
scroll to position [681, 0]
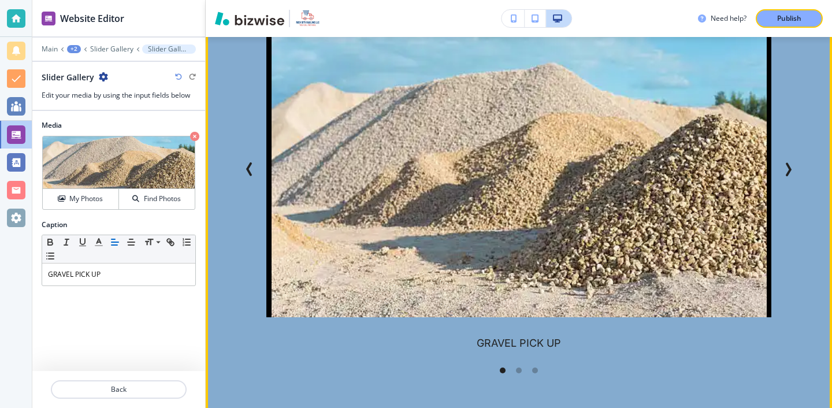
click at [244, 167] on icon "Previous Slide" at bounding box center [250, 169] width 14 height 14
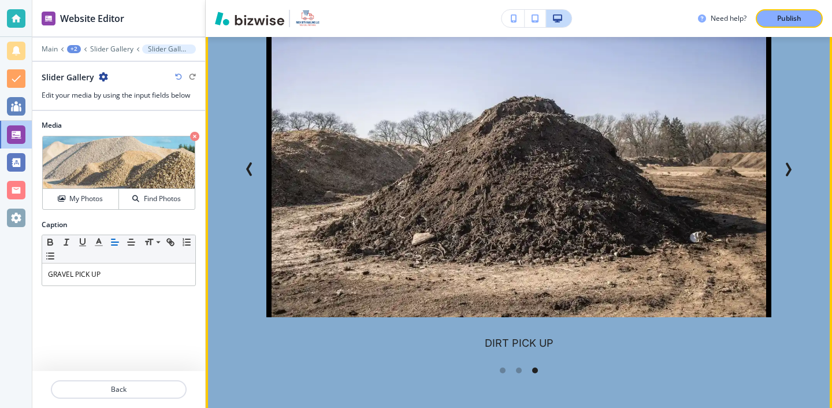
click at [794, 175] on icon "Next Slide" at bounding box center [788, 169] width 14 height 14
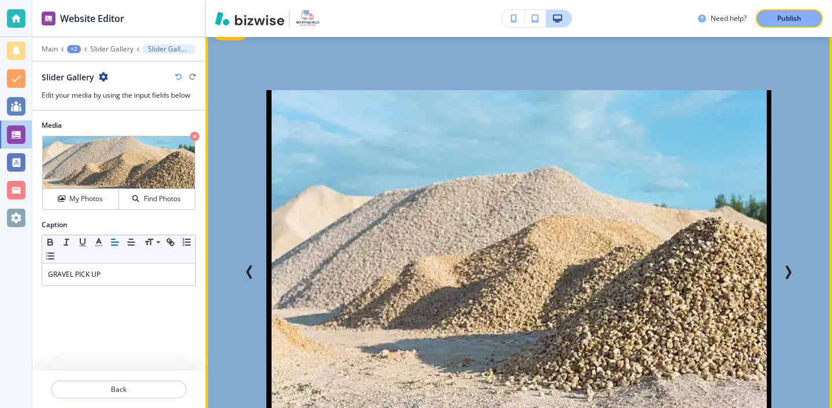
scroll to position [599, 0]
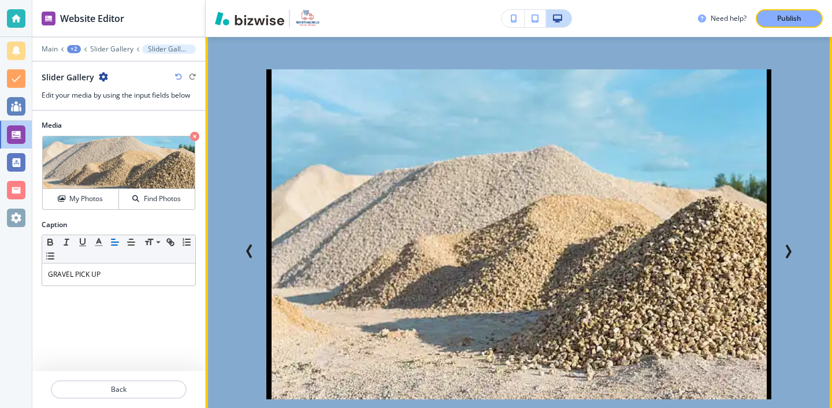
click at [786, 258] on button "Next Slide" at bounding box center [787, 251] width 23 height 23
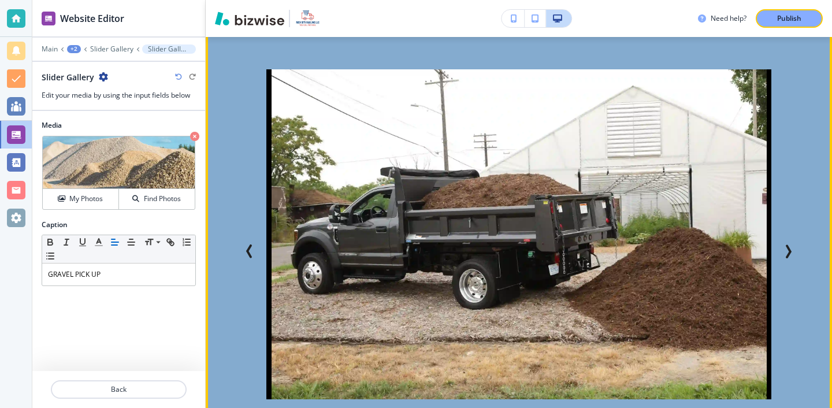
click at [786, 258] on span "Next Slide" at bounding box center [788, 251] width 14 height 14
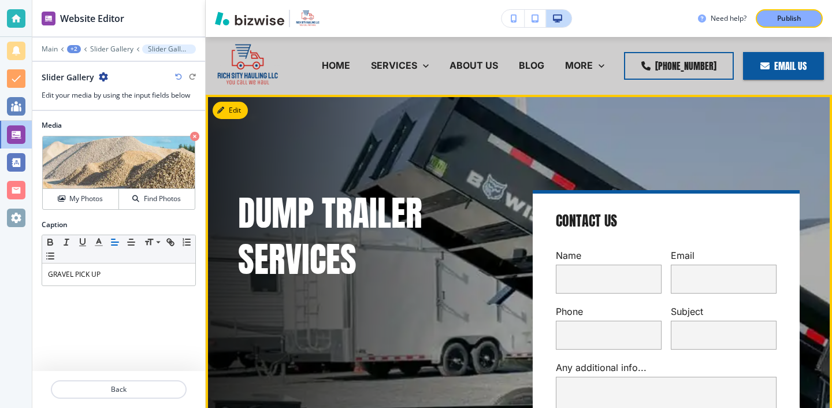
scroll to position [2, 0]
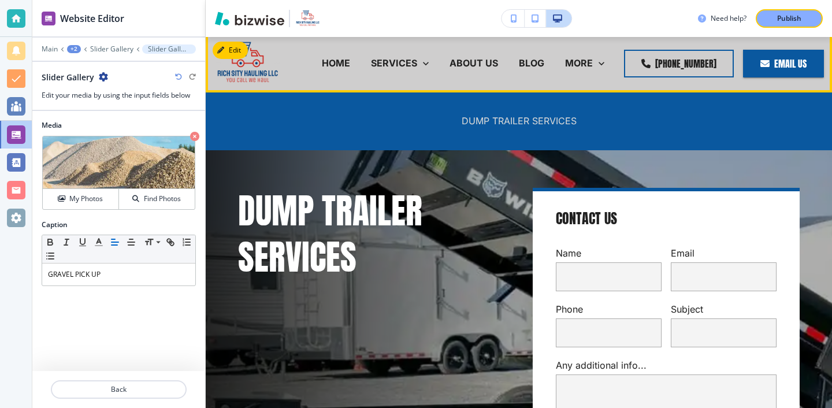
click at [497, 117] on p "DUMP TRAILER SERVICES" at bounding box center [518, 120] width 115 height 13
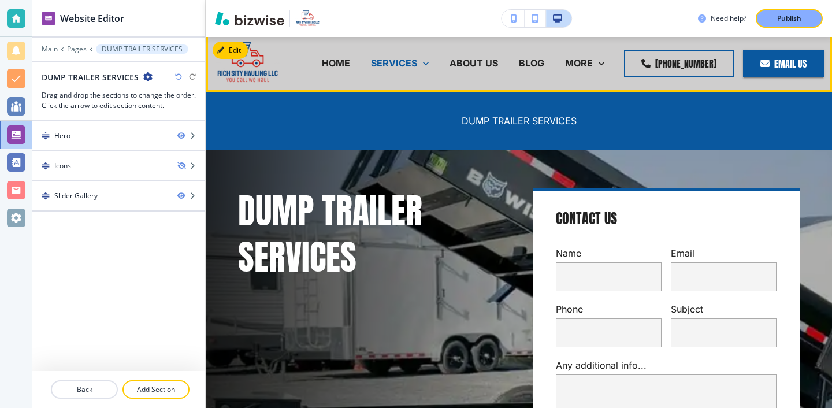
click at [417, 67] on p "SERVICES" at bounding box center [394, 63] width 46 height 13
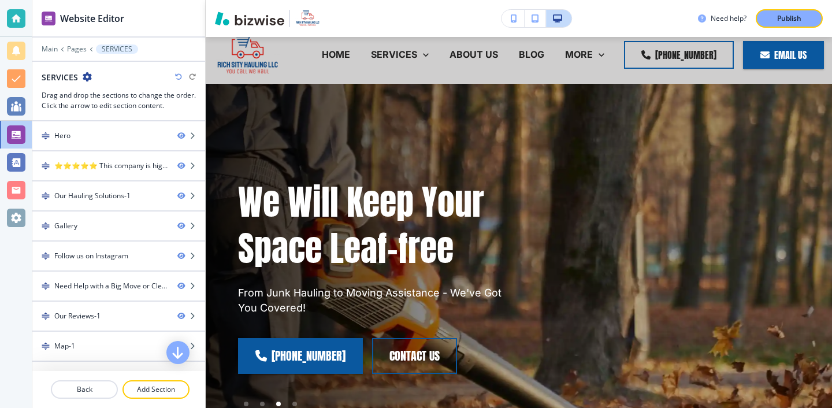
scroll to position [0, 0]
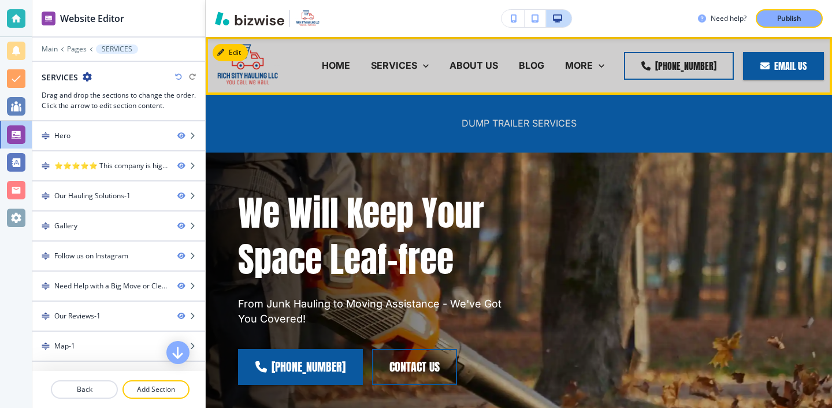
click at [494, 121] on p "DUMP TRAILER SERVICES" at bounding box center [518, 123] width 115 height 13
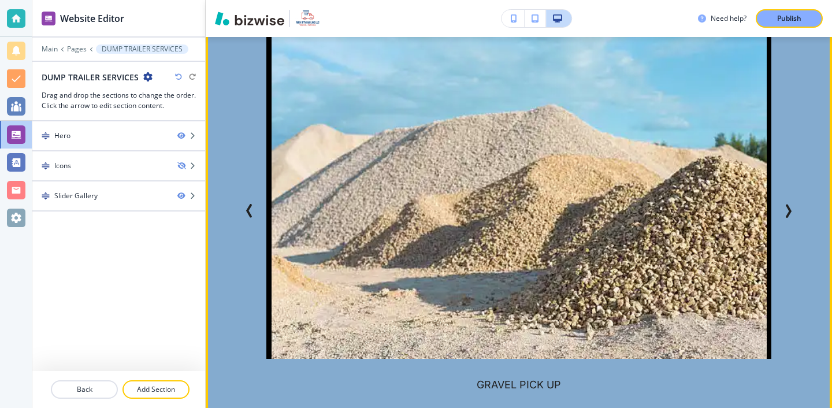
scroll to position [617, 0]
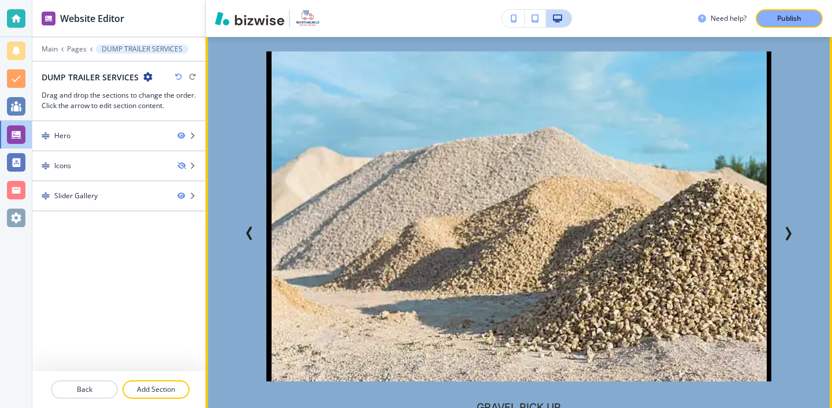
click at [790, 233] on icon "Next Slide" at bounding box center [788, 234] width 3 height 12
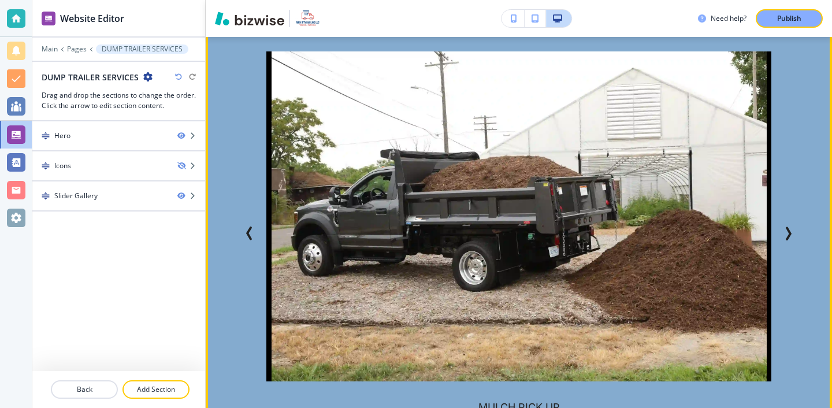
click at [782, 234] on icon "Next Slide" at bounding box center [788, 233] width 14 height 14
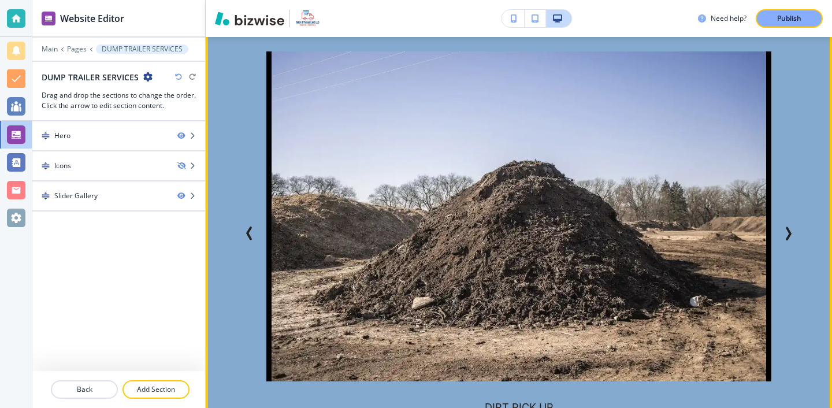
click at [249, 233] on icon "Previous Slide" at bounding box center [250, 233] width 14 height 14
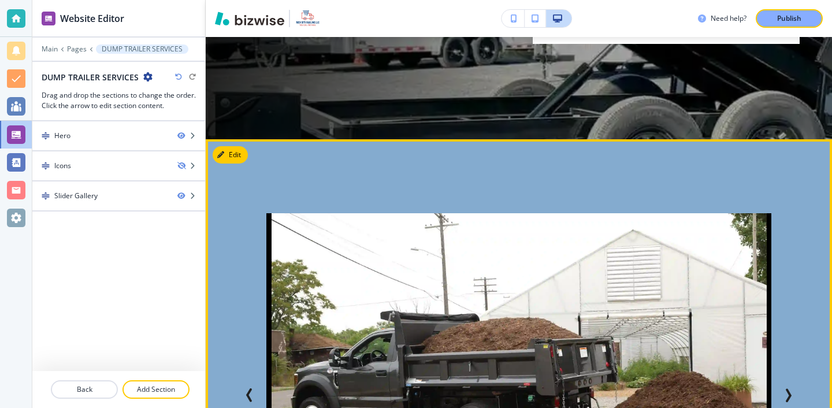
scroll to position [396, 0]
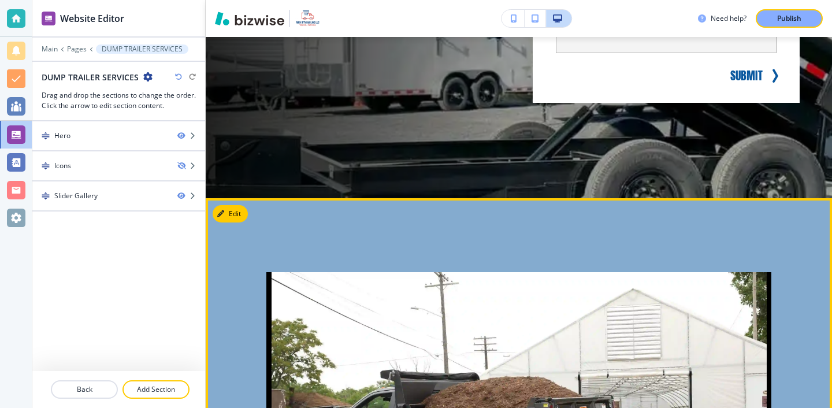
click at [221, 209] on button "Edit This Section" at bounding box center [252, 213] width 78 height 17
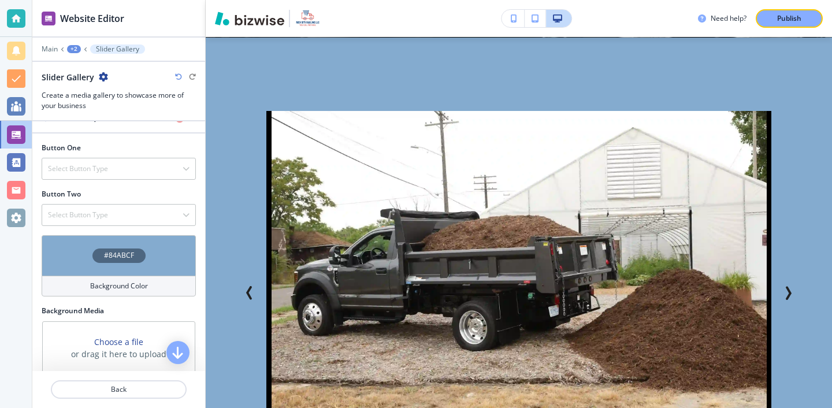
scroll to position [415, 0]
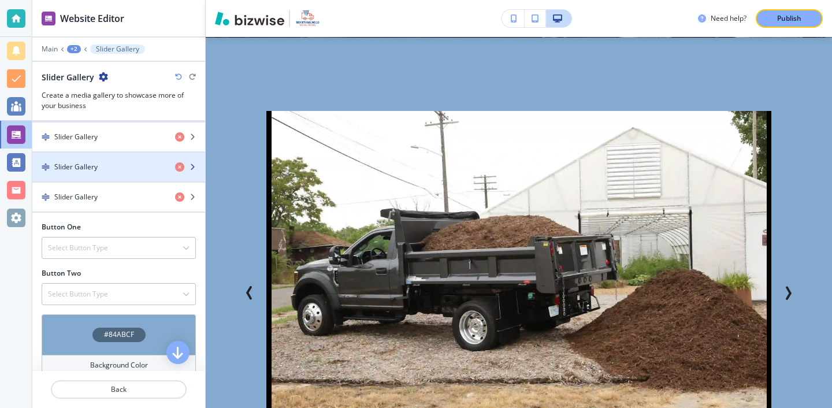
click at [130, 174] on div "button" at bounding box center [118, 176] width 173 height 9
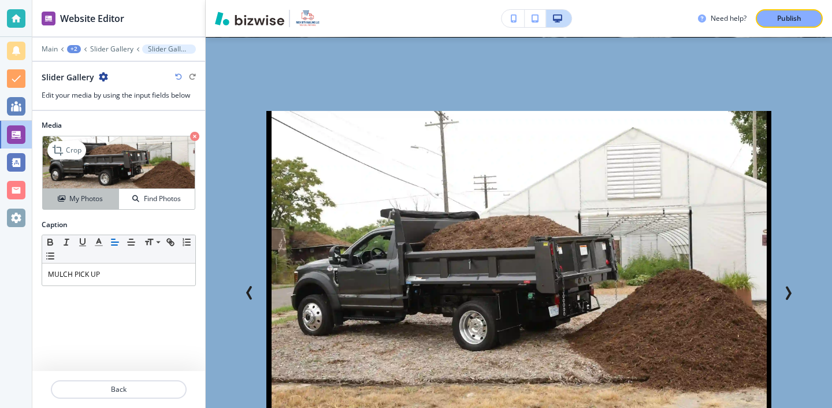
click at [98, 191] on button "My Photos" at bounding box center [81, 199] width 76 height 20
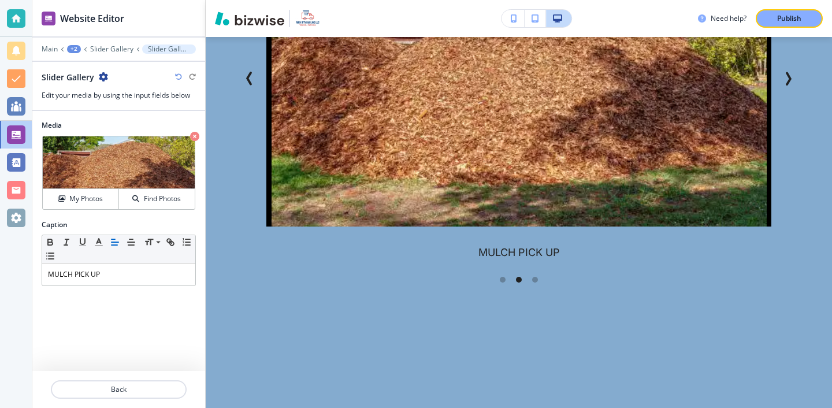
scroll to position [615, 0]
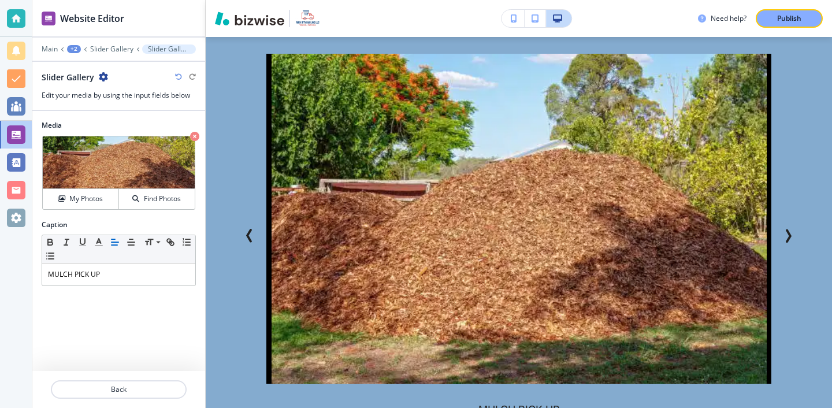
click at [792, 241] on icon "Next Slide" at bounding box center [788, 236] width 14 height 14
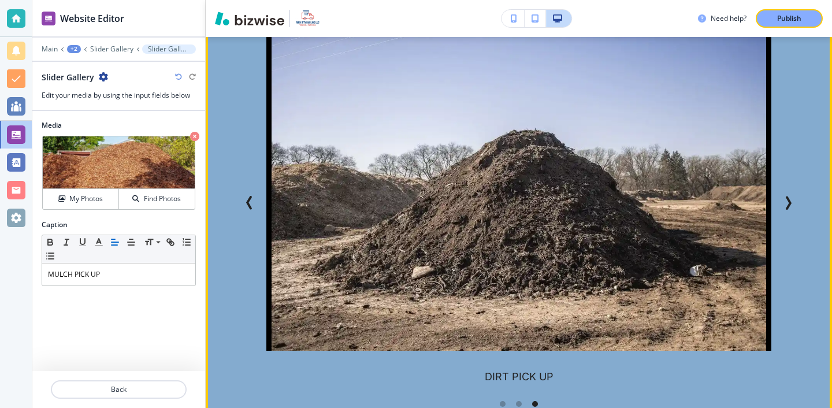
scroll to position [689, 0]
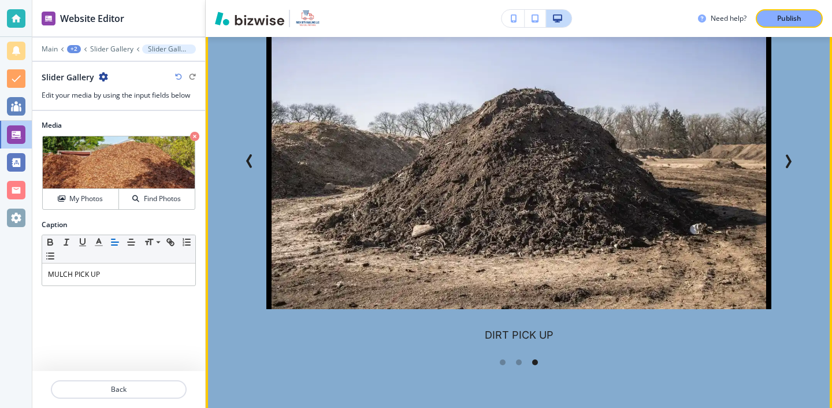
click at [256, 162] on icon "Previous Slide" at bounding box center [250, 161] width 14 height 14
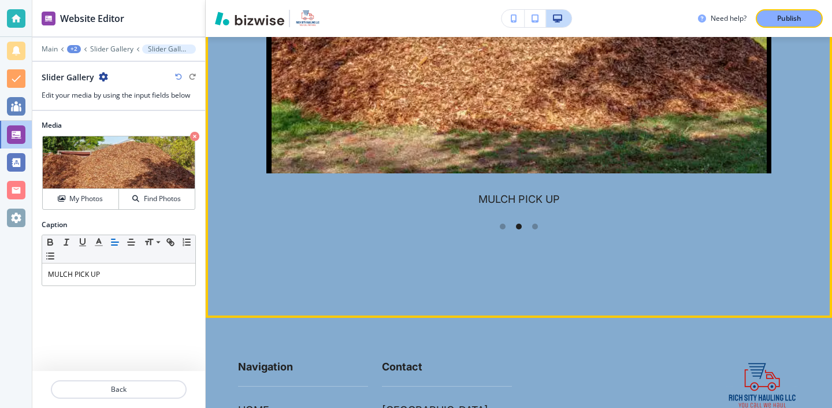
scroll to position [642, 0]
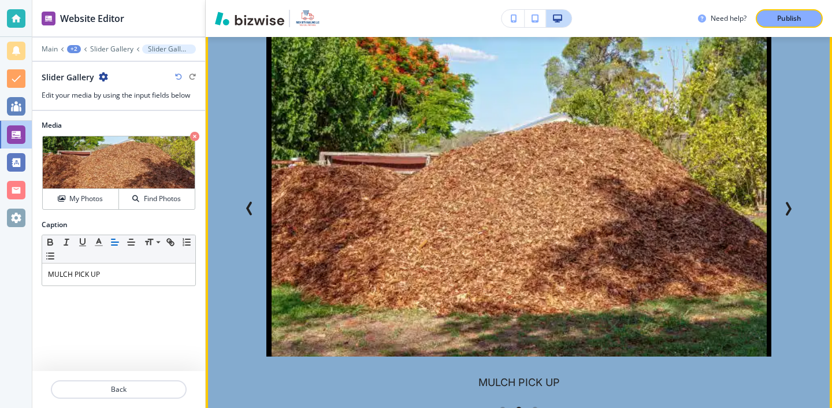
click at [244, 202] on icon "Previous Slide" at bounding box center [250, 209] width 14 height 14
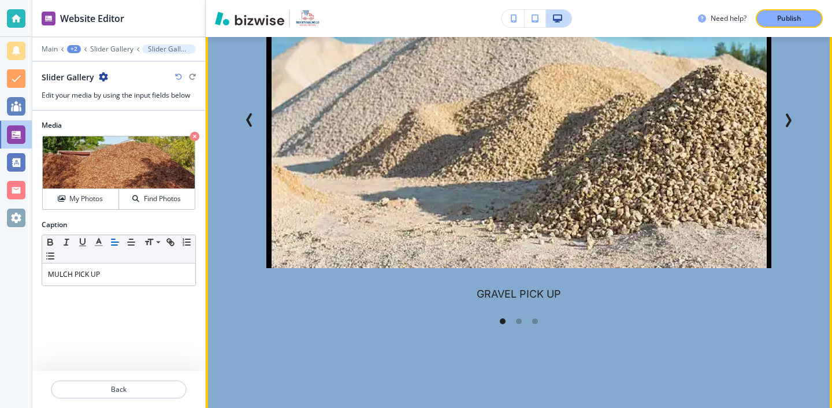
scroll to position [656, 0]
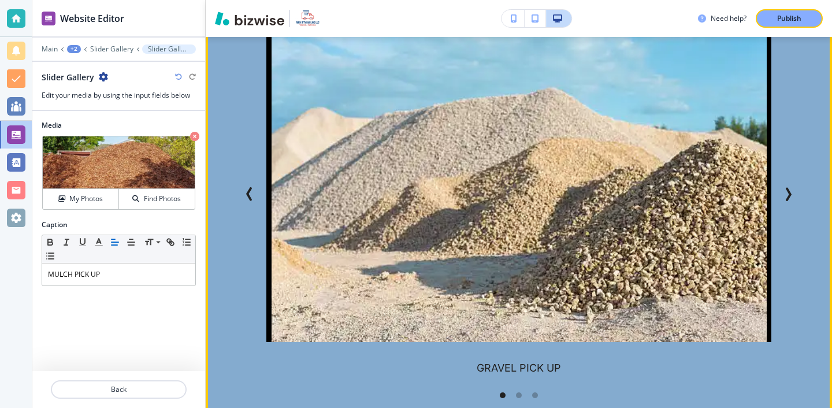
click at [791, 196] on icon "Next Slide" at bounding box center [788, 194] width 14 height 14
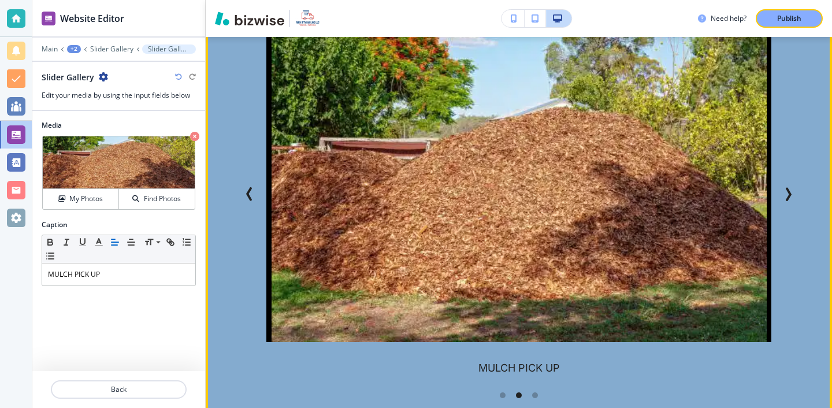
click at [791, 196] on icon "Next Slide" at bounding box center [788, 194] width 14 height 14
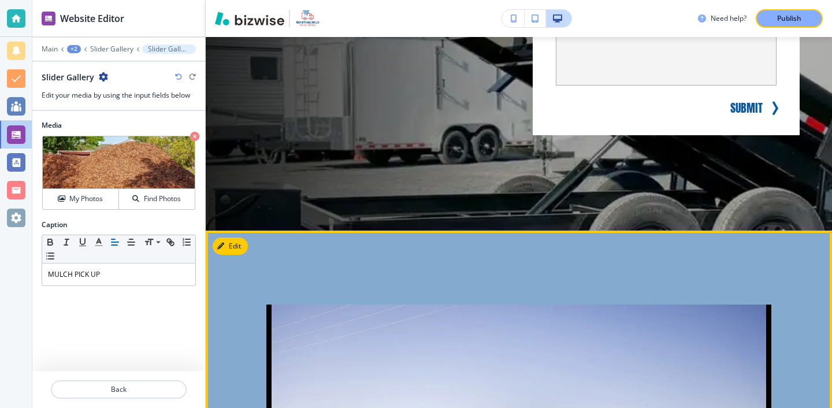
scroll to position [353, 0]
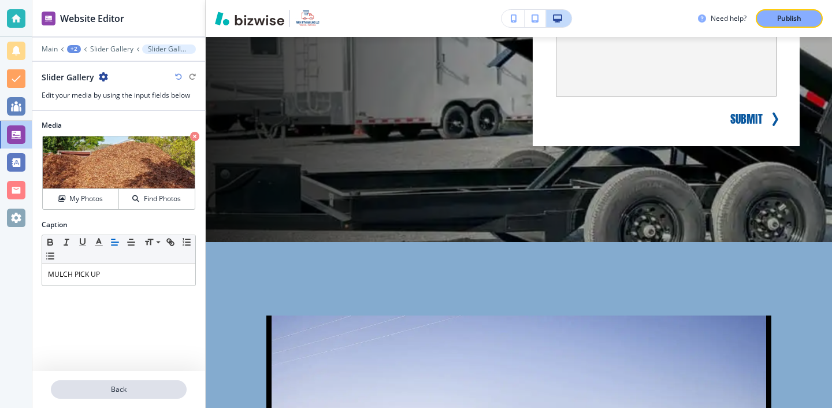
click at [169, 385] on p "Back" at bounding box center [118, 389] width 133 height 10
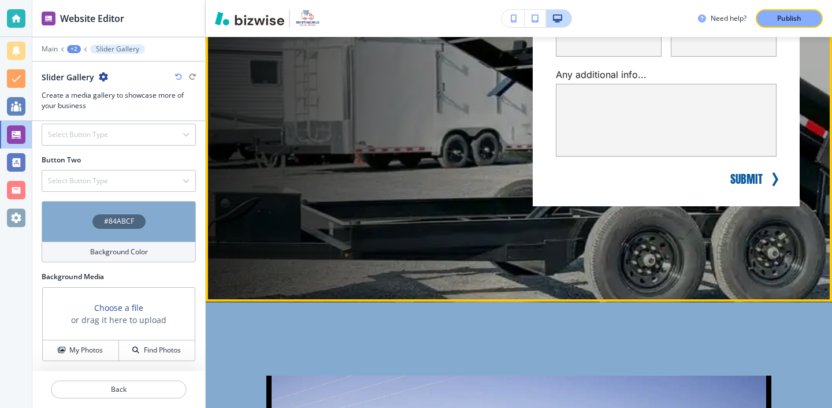
scroll to position [259, 0]
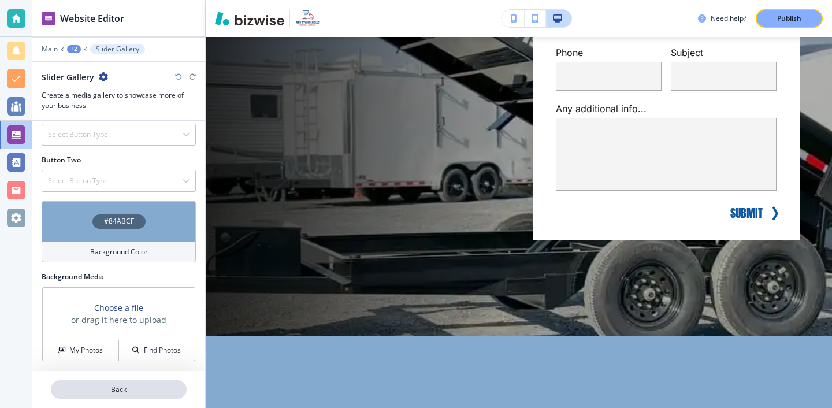
click at [166, 397] on button "Back" at bounding box center [119, 389] width 136 height 18
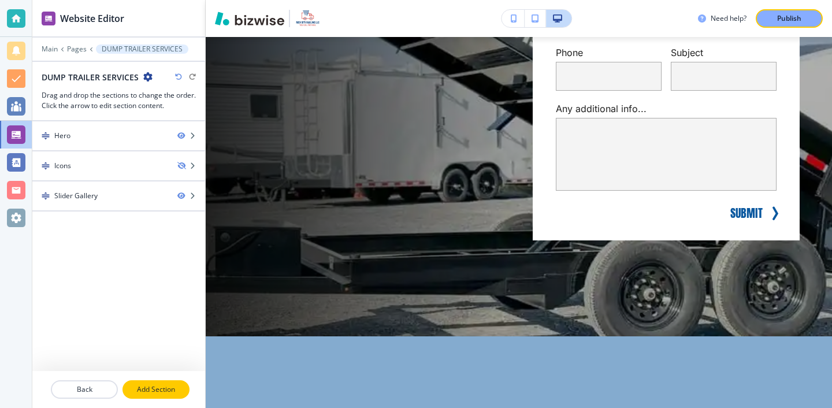
click at [165, 385] on p "Add Section" at bounding box center [156, 389] width 65 height 10
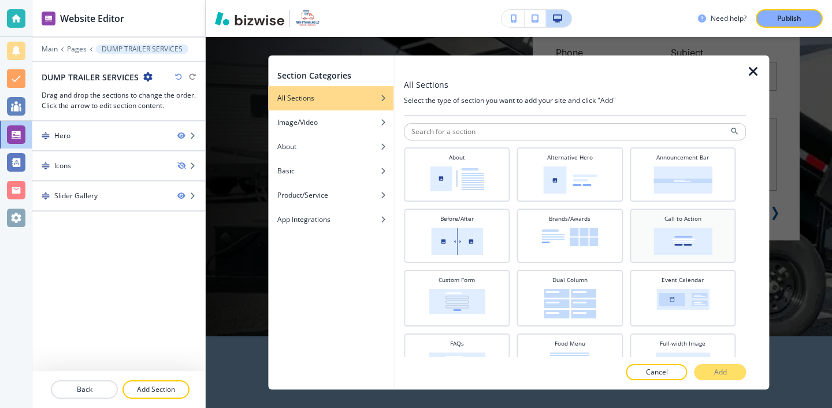
click at [690, 231] on img at bounding box center [682, 241] width 59 height 27
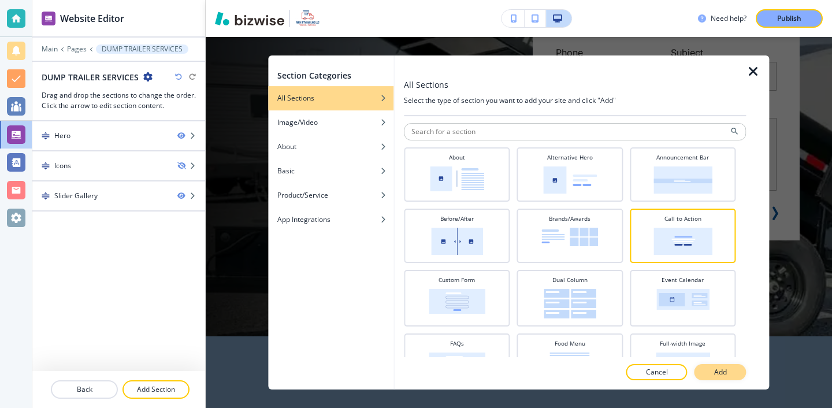
click at [732, 370] on button "Add" at bounding box center [720, 372] width 52 height 16
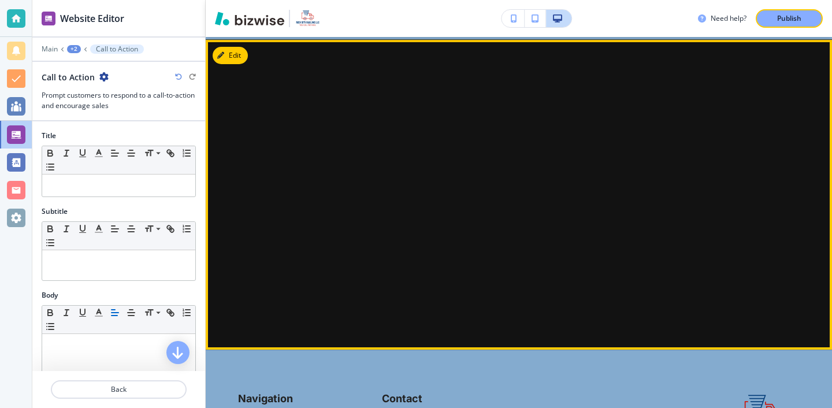
scroll to position [1105, 0]
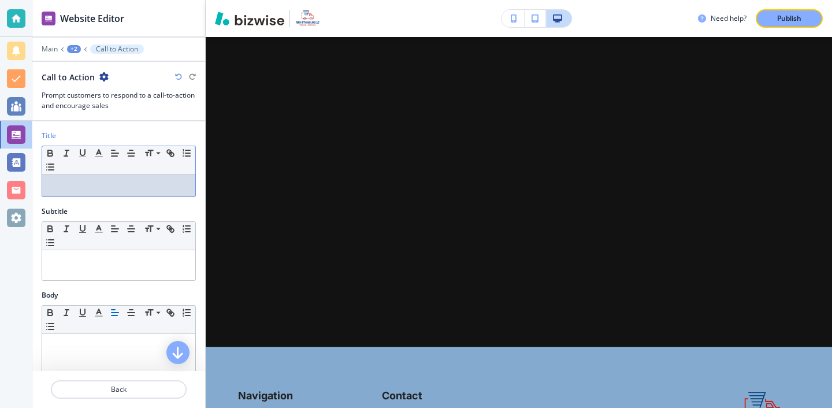
click at [137, 187] on p at bounding box center [119, 185] width 142 height 10
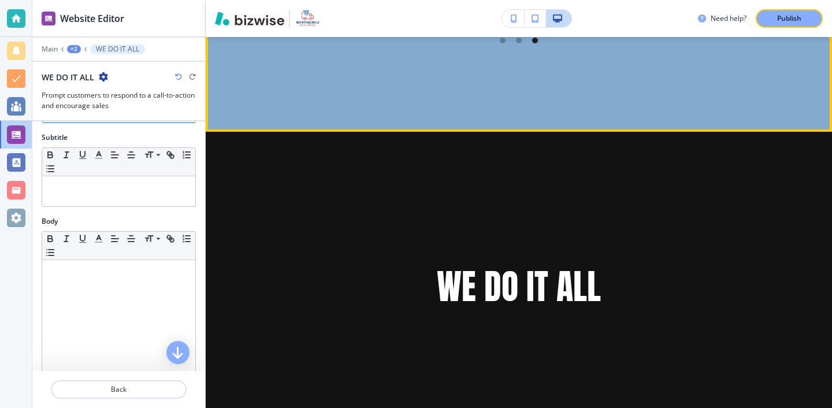
scroll to position [1015, 0]
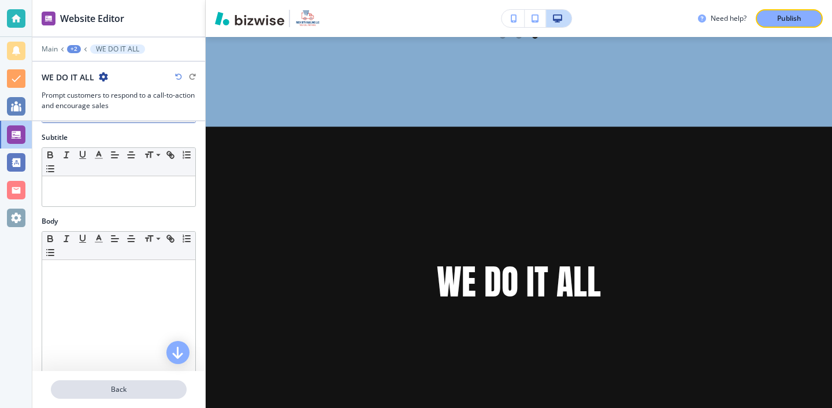
click at [139, 385] on p "Back" at bounding box center [118, 389] width 133 height 10
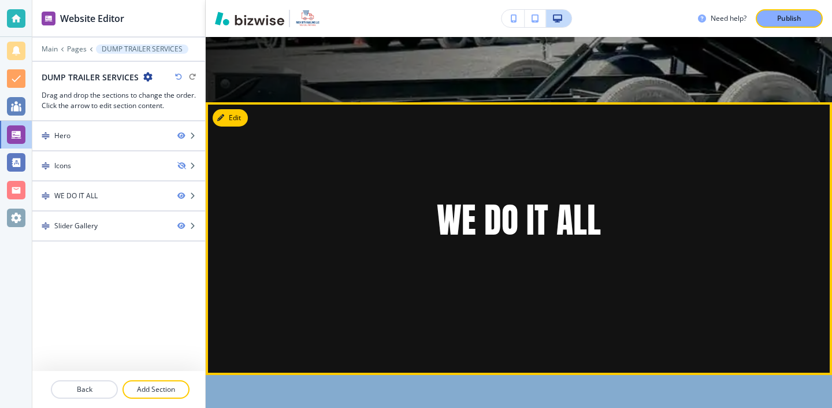
scroll to position [478, 0]
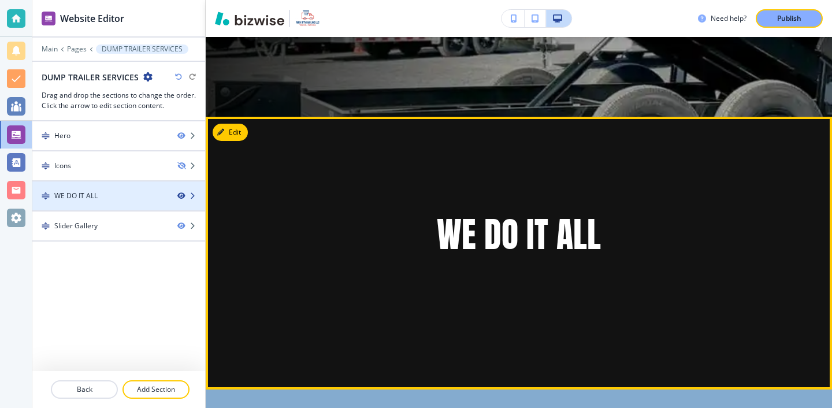
click at [177, 192] on icon "button" at bounding box center [180, 195] width 7 height 7
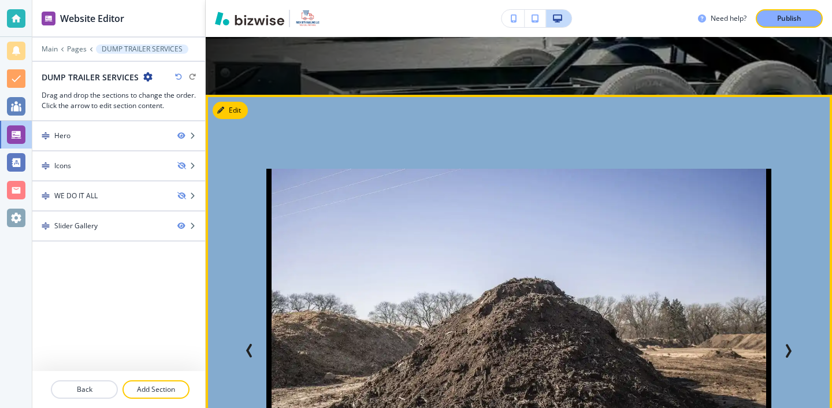
scroll to position [462, 0]
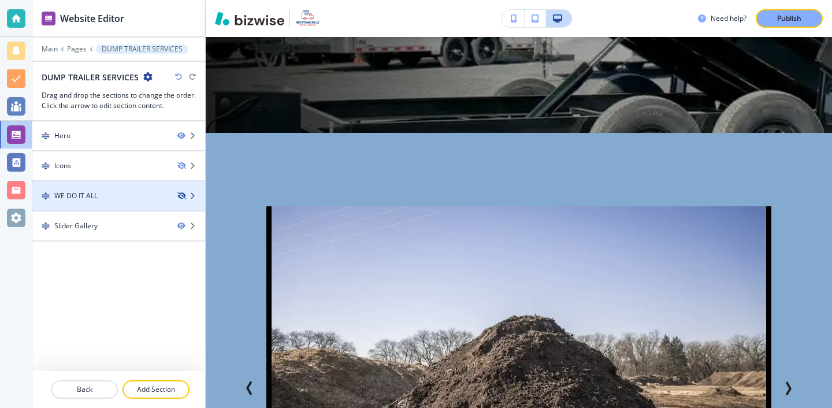
click at [179, 199] on icon "button" at bounding box center [180, 195] width 7 height 7
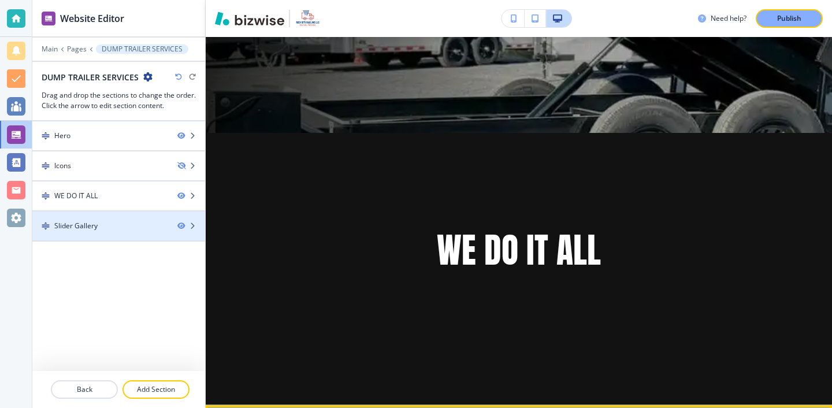
click at [89, 191] on div "WE DO IT ALL" at bounding box center [75, 196] width 43 height 10
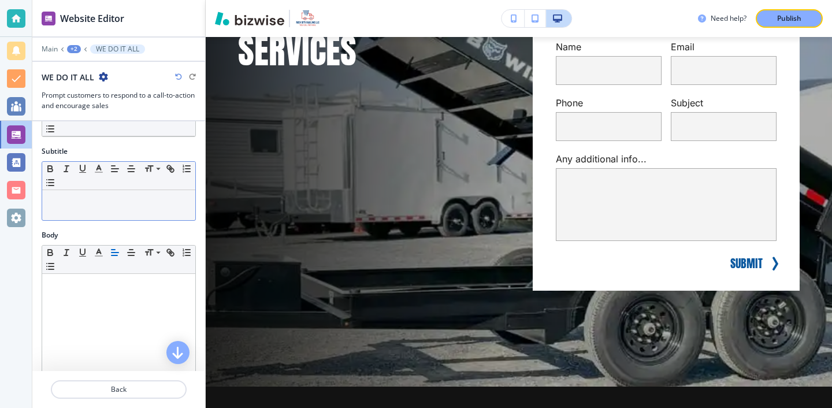
scroll to position [58, 0]
click at [83, 218] on div at bounding box center [118, 207] width 153 height 30
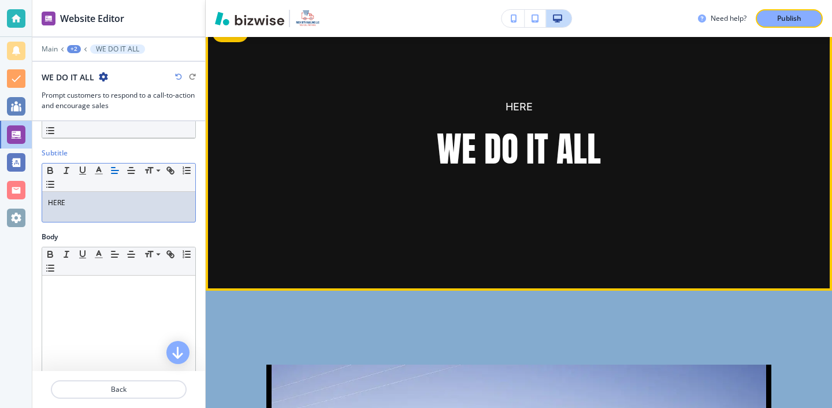
scroll to position [574, 0]
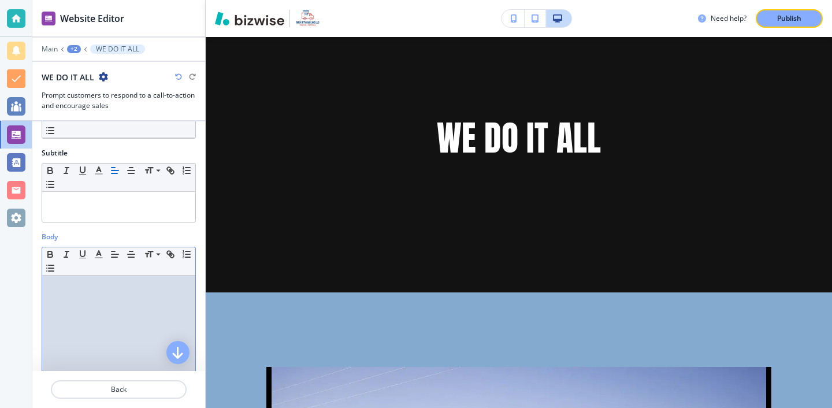
click at [173, 286] on p at bounding box center [119, 286] width 142 height 10
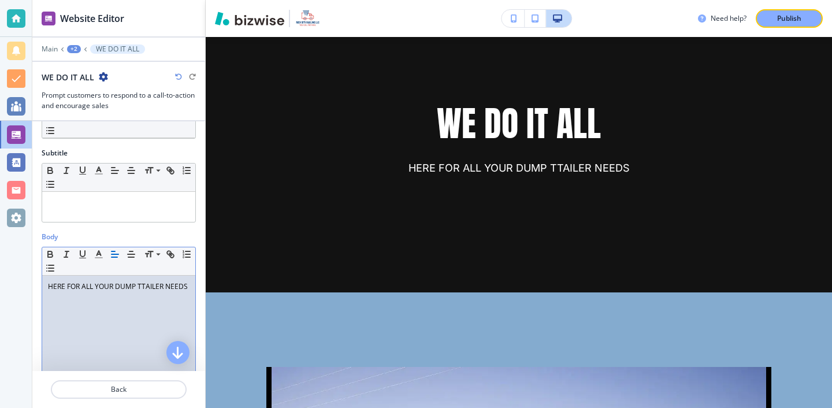
click at [148, 289] on p "HERE FOR ALL YOUR DUMP TTAILER NEEDS" at bounding box center [119, 286] width 142 height 10
click at [146, 288] on p "HERE FOR ALL YOUR DUMP TTAILER NEEDS" at bounding box center [119, 286] width 142 height 10
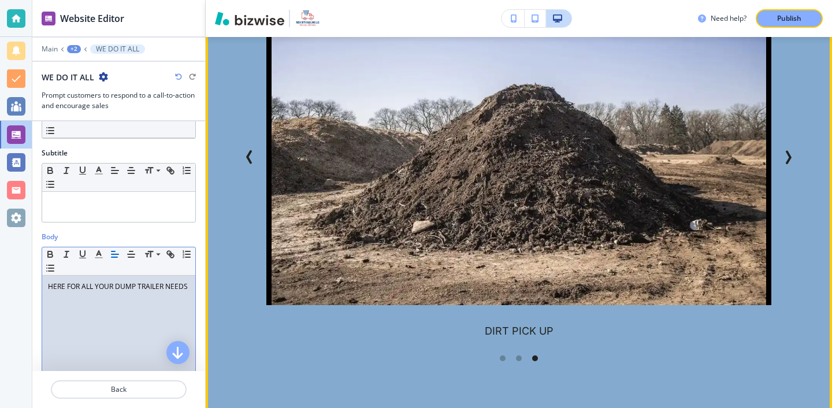
scroll to position [971, 0]
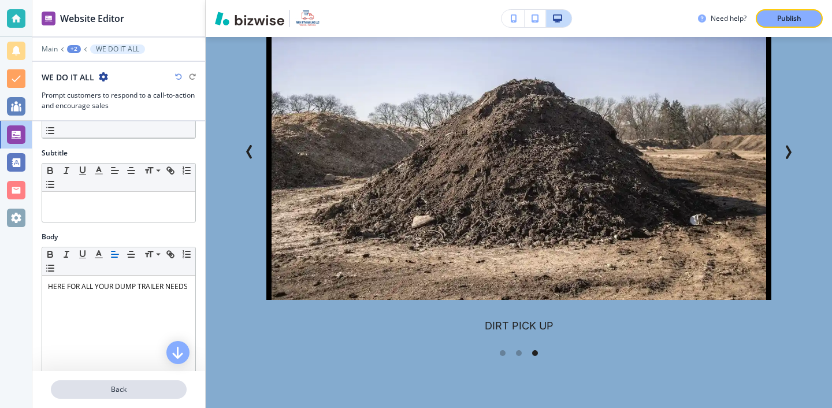
click at [121, 394] on p "Back" at bounding box center [118, 389] width 133 height 10
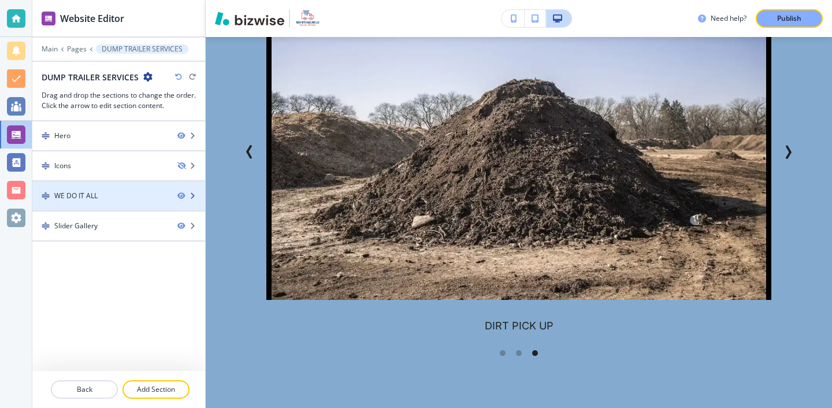
click at [180, 200] on div "WE DO IT ALL" at bounding box center [118, 196] width 173 height 10
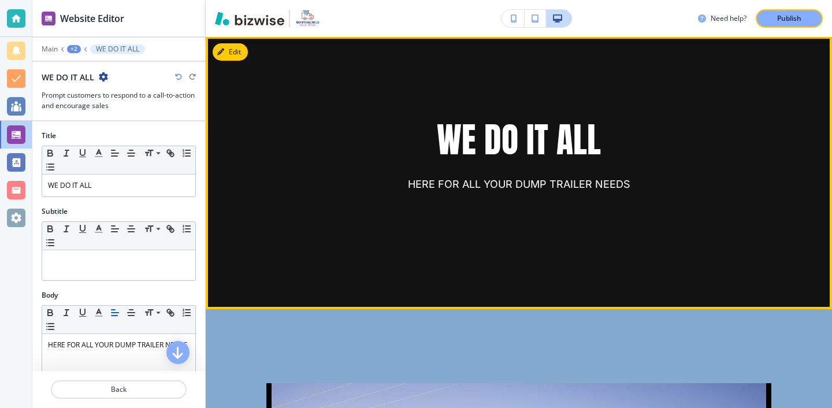
scroll to position [557, 0]
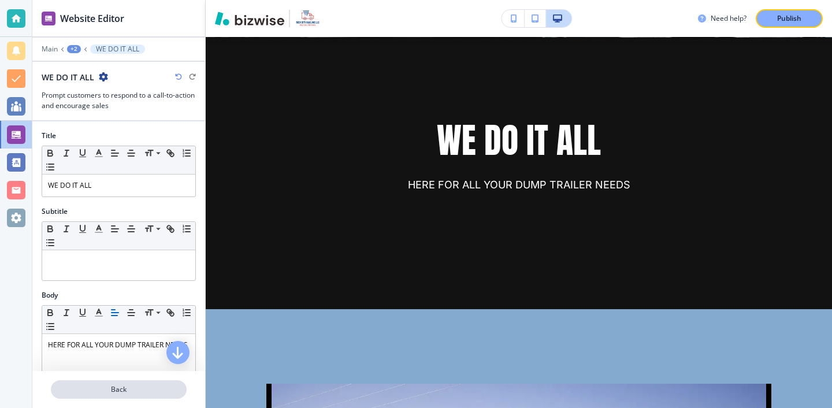
click at [144, 388] on p "Back" at bounding box center [118, 389] width 133 height 10
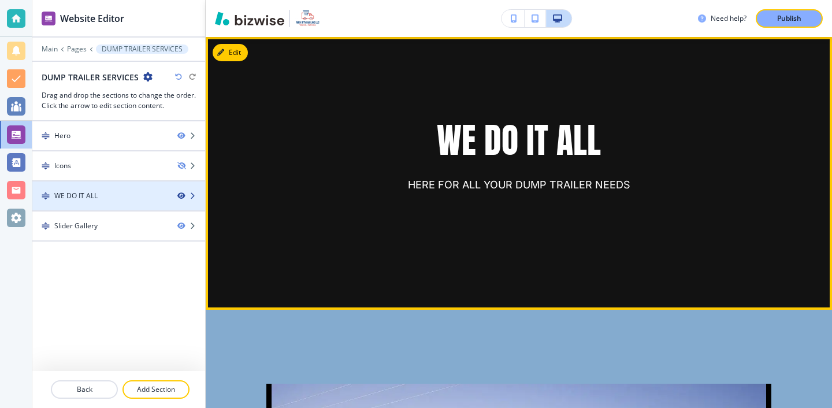
click at [181, 194] on icon "button" at bounding box center [180, 195] width 7 height 7
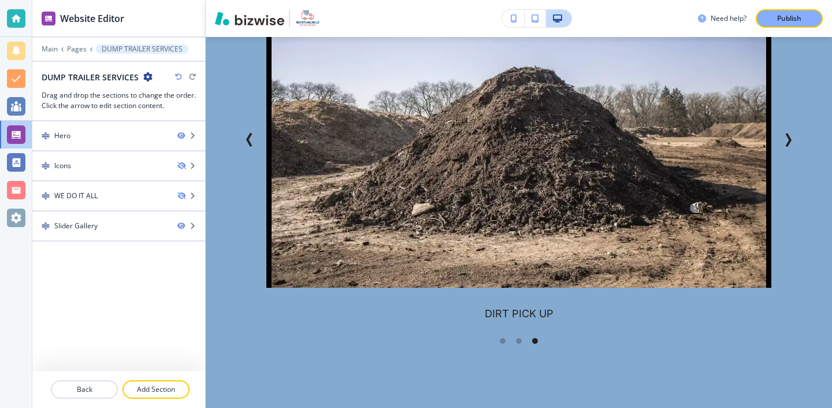
scroll to position [673, 0]
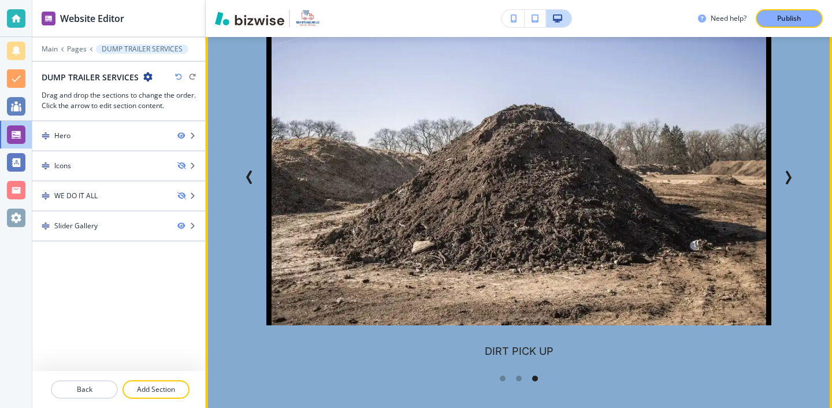
click at [790, 171] on icon "Next Slide" at bounding box center [788, 177] width 14 height 14
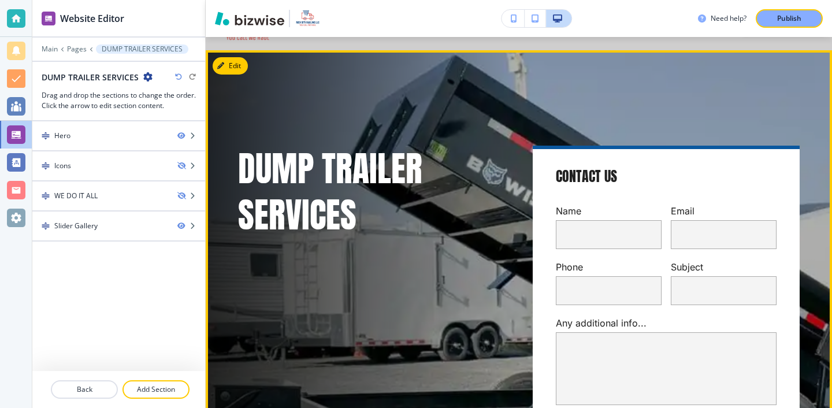
scroll to position [0, 0]
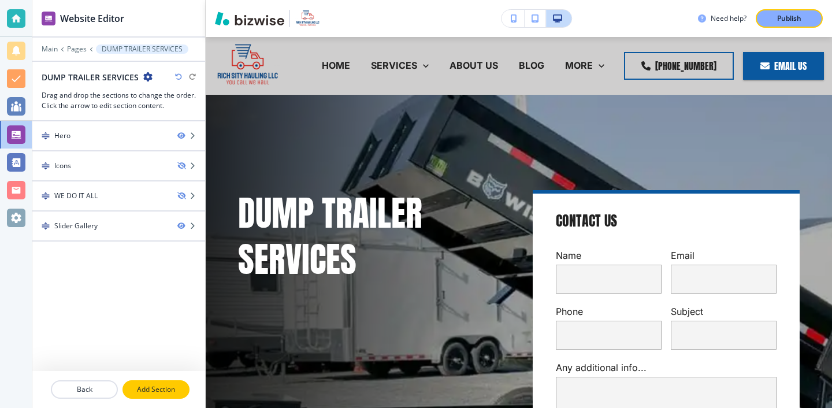
click at [140, 388] on p "Add Section" at bounding box center [156, 389] width 65 height 10
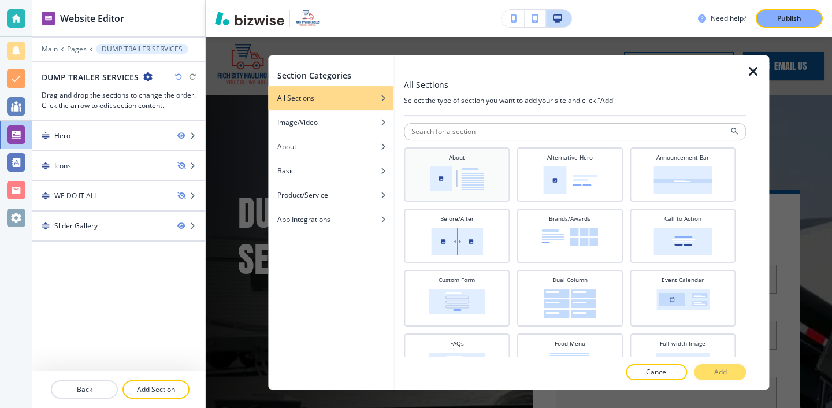
click at [468, 191] on img at bounding box center [457, 178] width 54 height 25
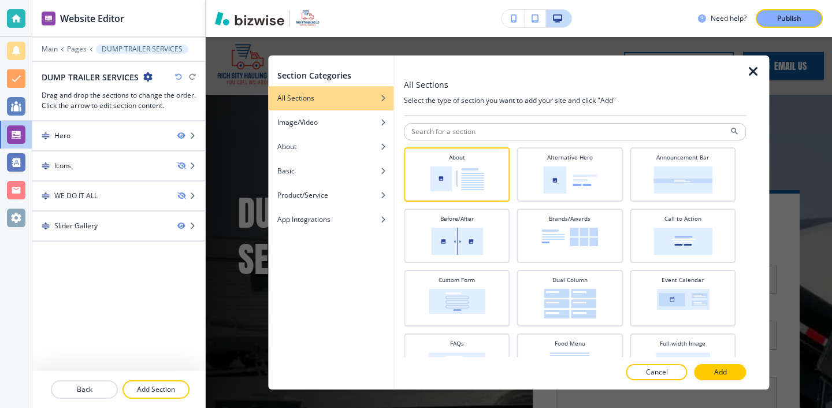
click at [724, 383] on div at bounding box center [575, 384] width 342 height 9
click at [725, 376] on p "Add" at bounding box center [720, 372] width 13 height 10
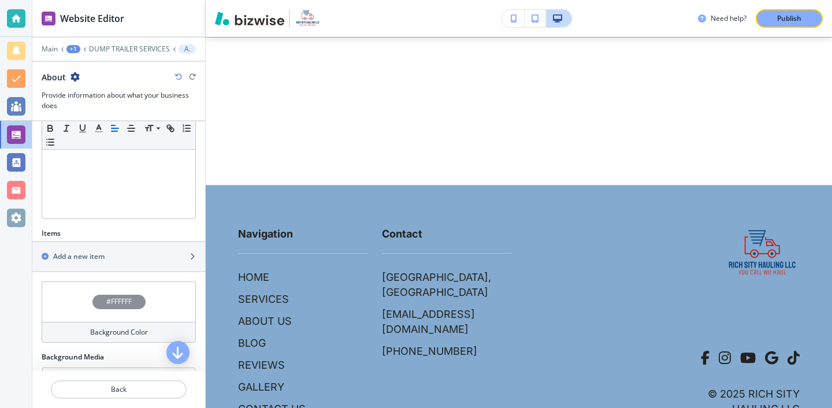
scroll to position [346, 0]
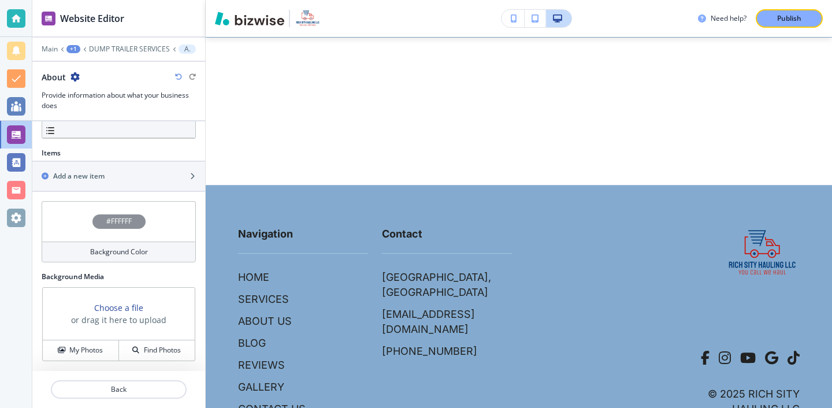
click at [102, 338] on div "Choose a file or drag it here to upload" at bounding box center [119, 314] width 152 height 53
click at [102, 345] on button "My Photos" at bounding box center [81, 350] width 76 height 20
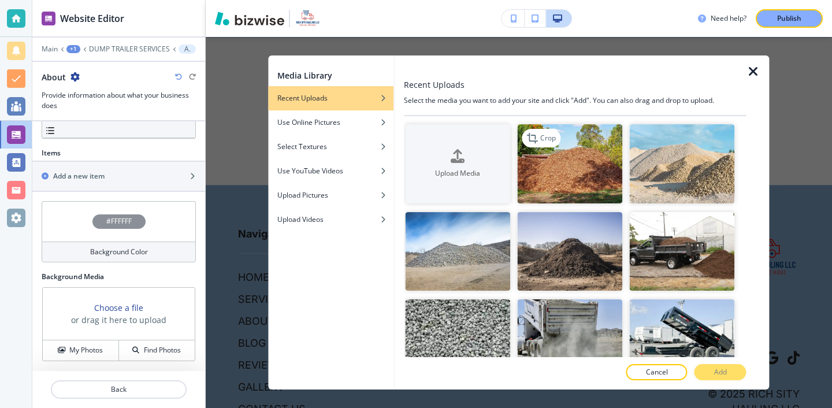
click at [590, 157] on img "button" at bounding box center [569, 163] width 105 height 79
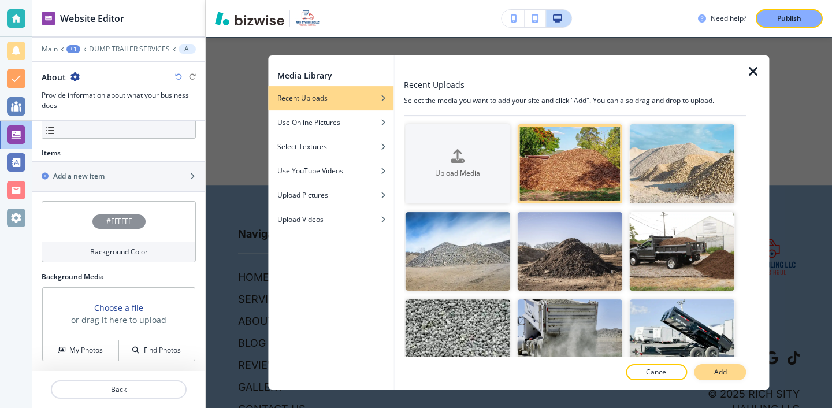
click at [714, 370] on p "Add" at bounding box center [720, 372] width 13 height 10
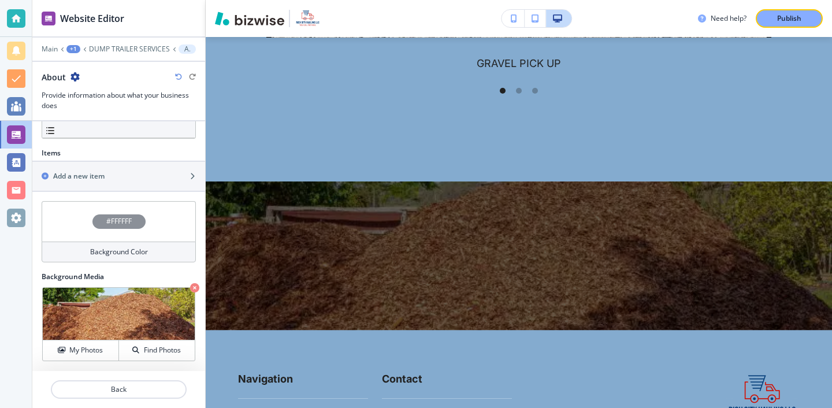
scroll to position [877, 0]
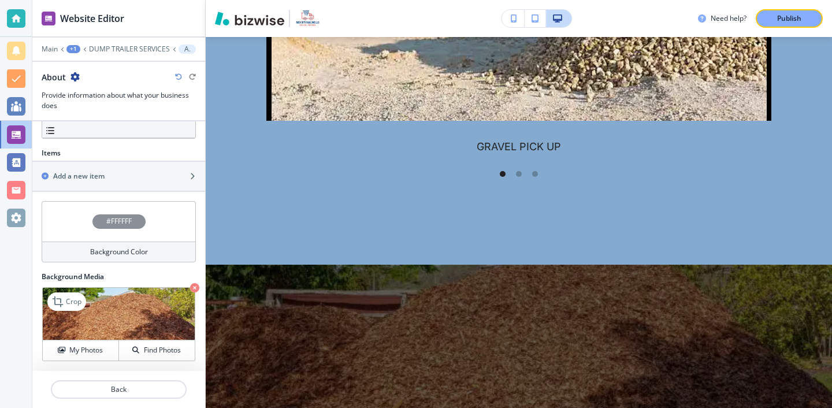
click at [190, 284] on icon "button" at bounding box center [194, 287] width 9 height 9
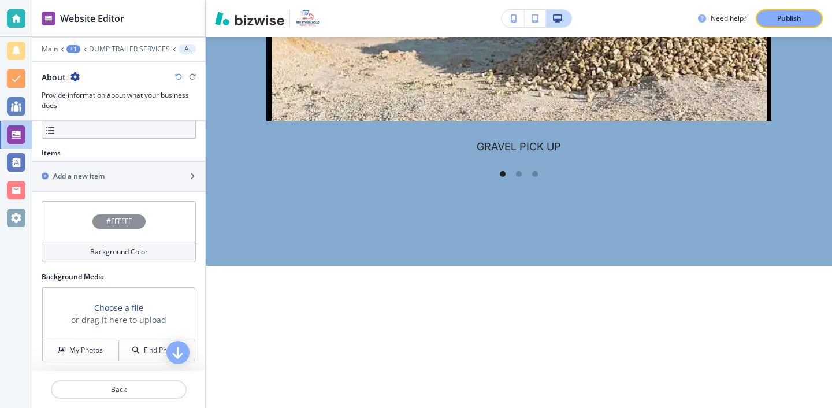
scroll to position [272, 0]
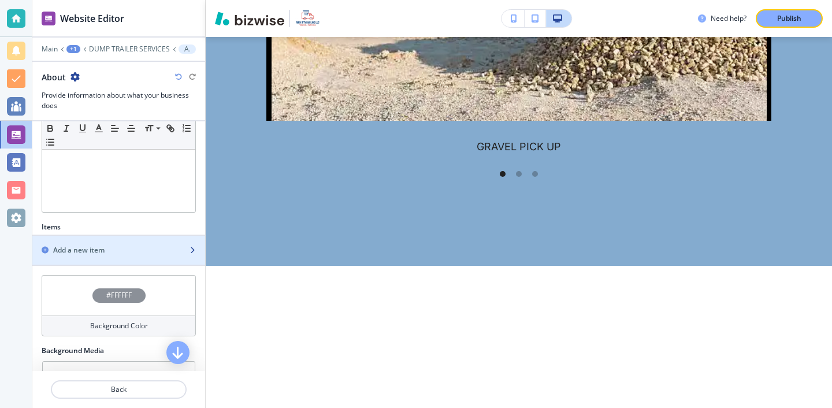
click at [153, 256] on div "button" at bounding box center [118, 259] width 173 height 9
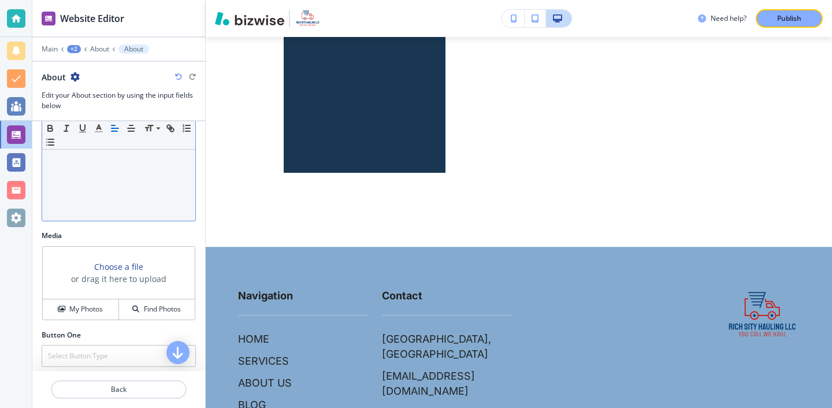
scroll to position [315, 0]
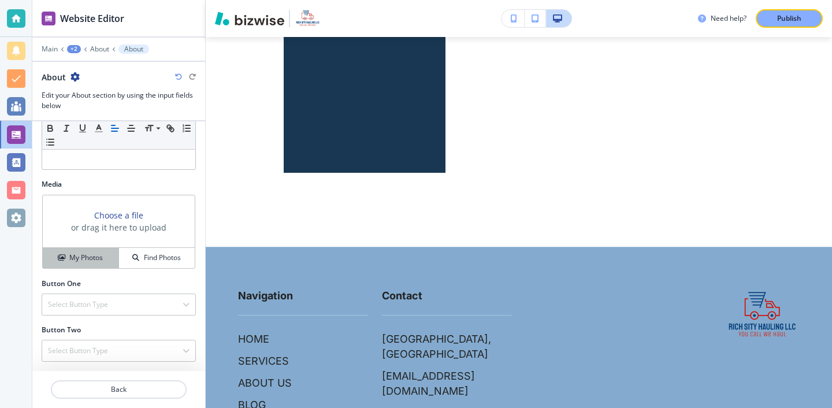
click at [99, 251] on button "My Photos" at bounding box center [81, 258] width 76 height 20
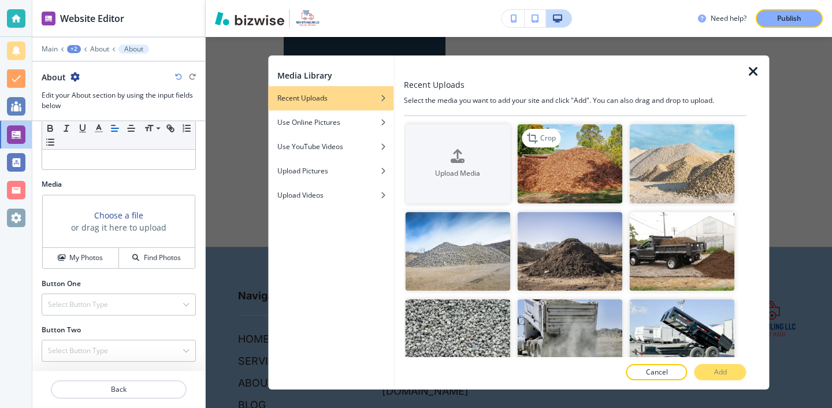
click at [541, 188] on img "button" at bounding box center [569, 163] width 105 height 79
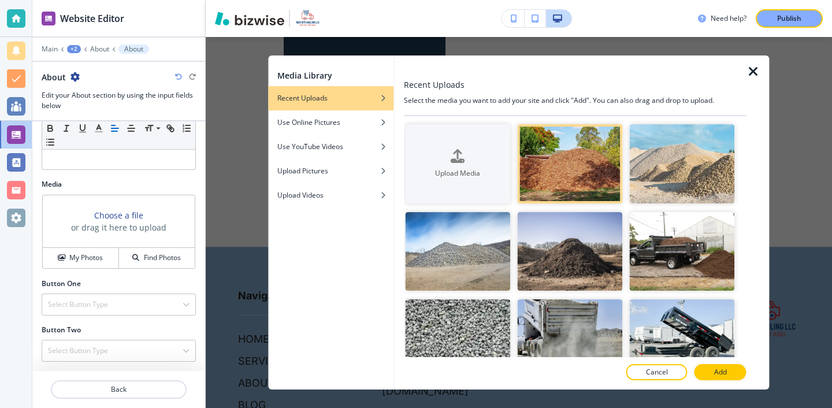
click at [714, 374] on p "Add" at bounding box center [720, 372] width 13 height 10
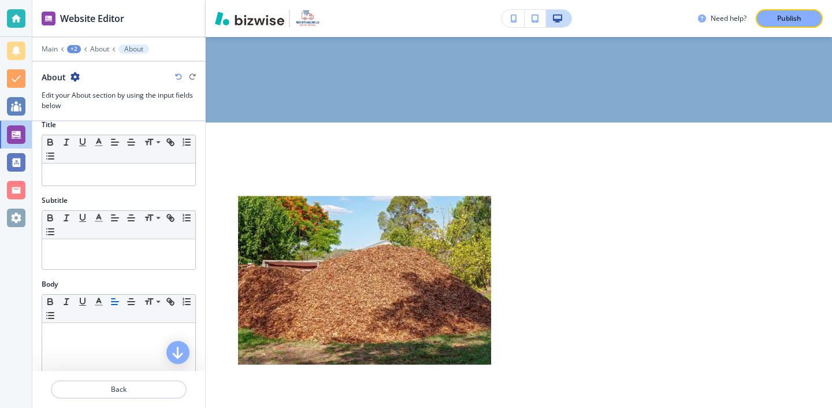
scroll to position [0, 0]
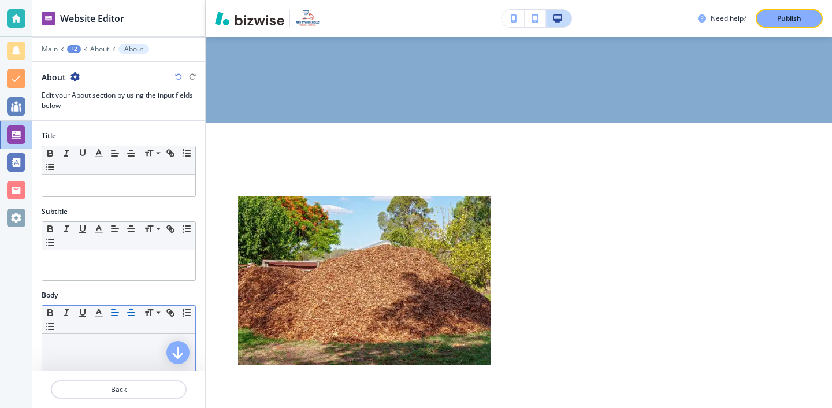
click at [128, 313] on icon "button" at bounding box center [131, 312] width 10 height 10
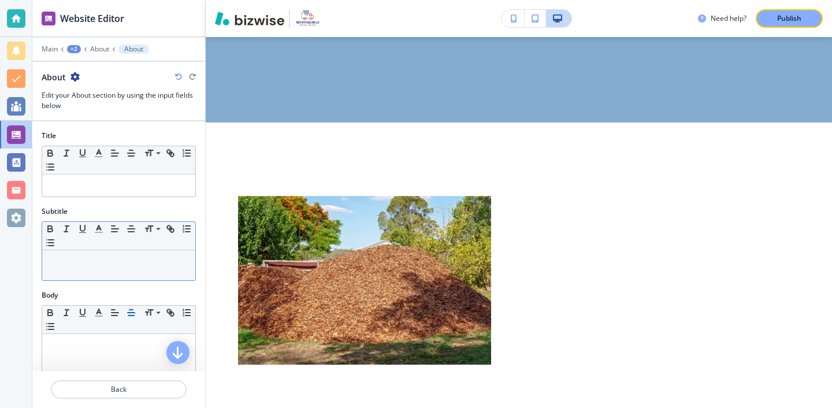
click at [117, 239] on div "Small Normal Large Huge" at bounding box center [118, 236] width 153 height 28
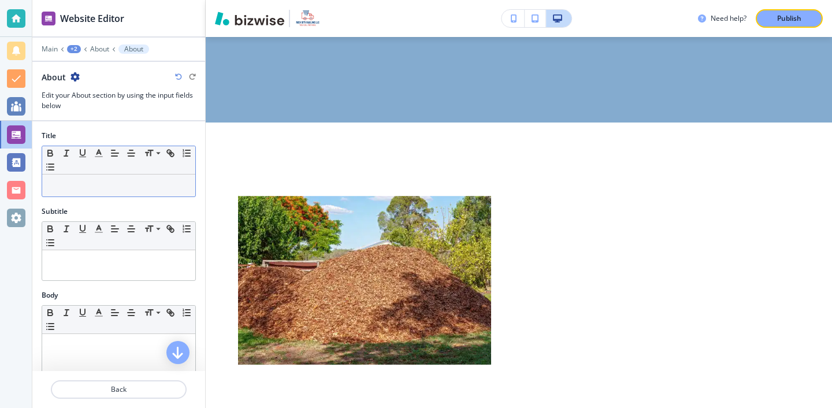
click at [121, 176] on div at bounding box center [118, 185] width 153 height 22
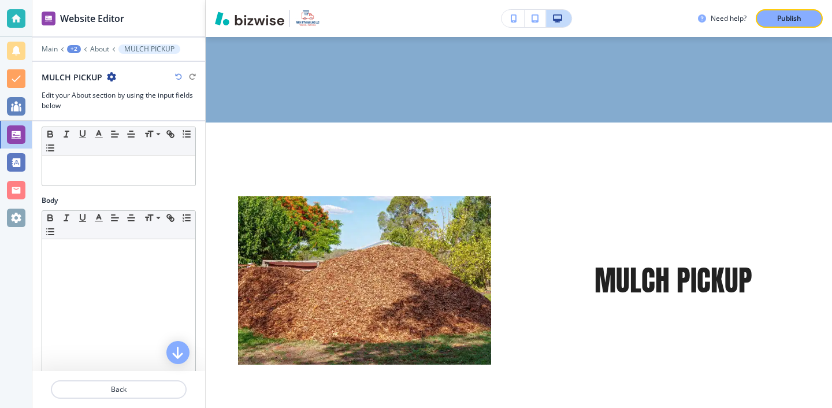
scroll to position [40, 0]
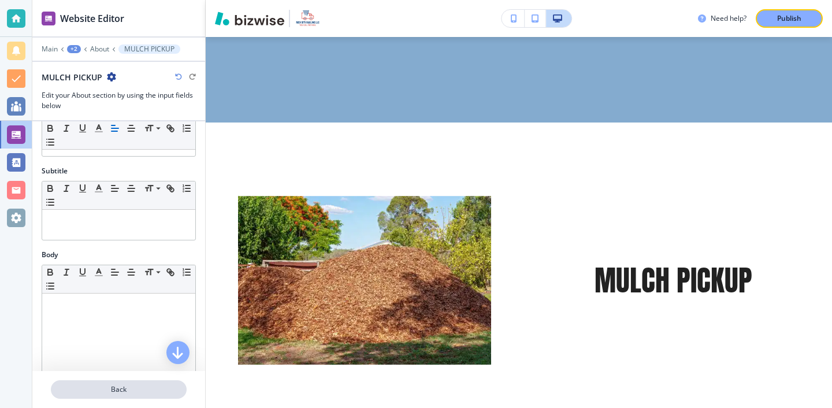
click at [134, 386] on p "Back" at bounding box center [118, 389] width 133 height 10
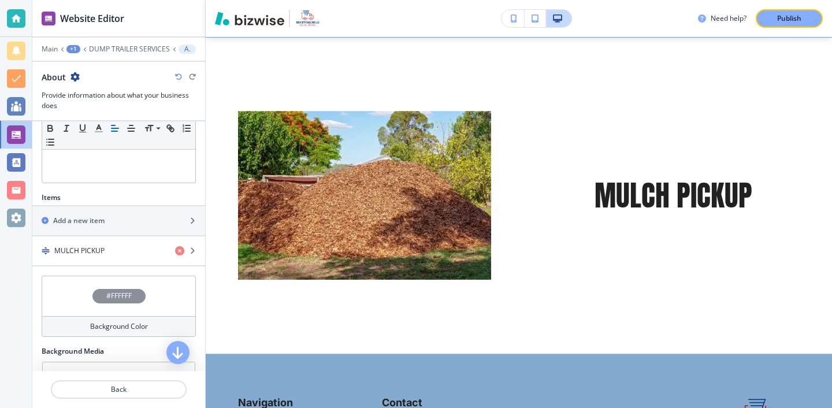
scroll to position [299, 0]
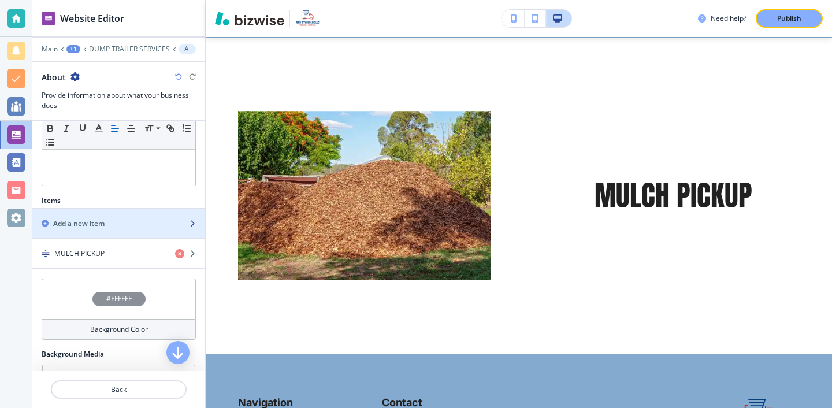
click at [110, 227] on div "Add a new item" at bounding box center [105, 223] width 147 height 10
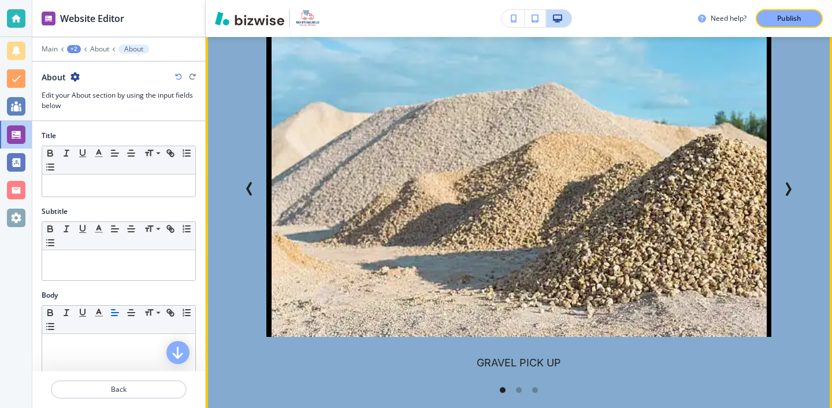
scroll to position [662, 0]
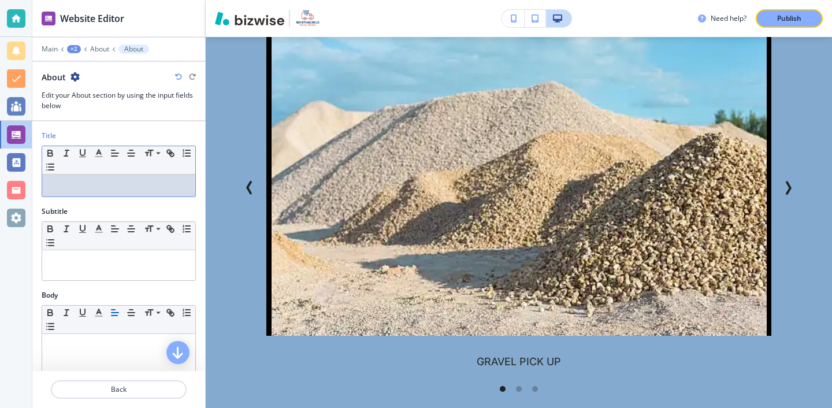
click at [150, 193] on div at bounding box center [118, 185] width 153 height 22
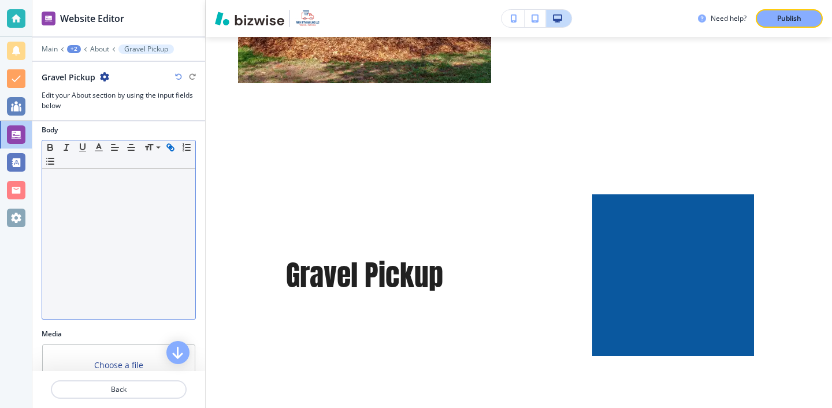
scroll to position [239, 0]
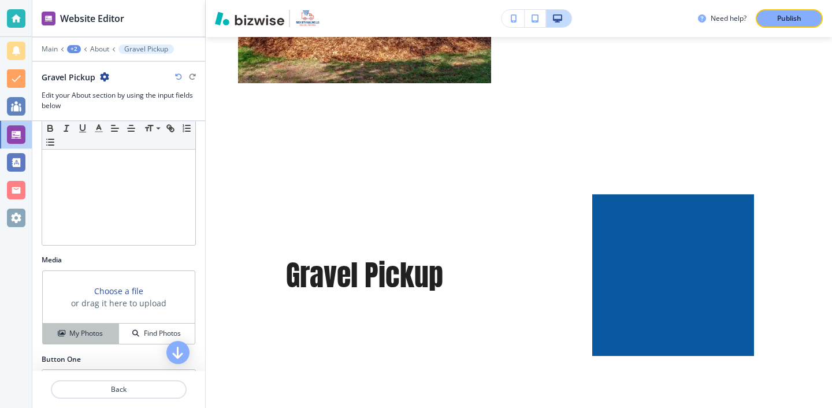
click at [102, 328] on h4 "My Photos" at bounding box center [85, 333] width 33 height 10
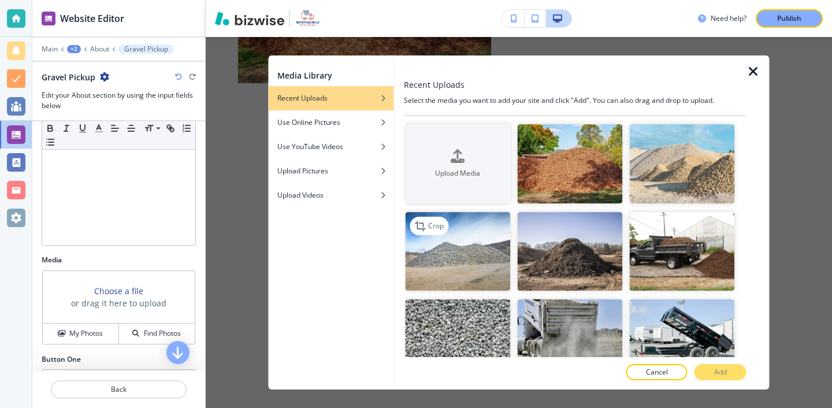
click at [479, 241] on img "button" at bounding box center [457, 251] width 105 height 79
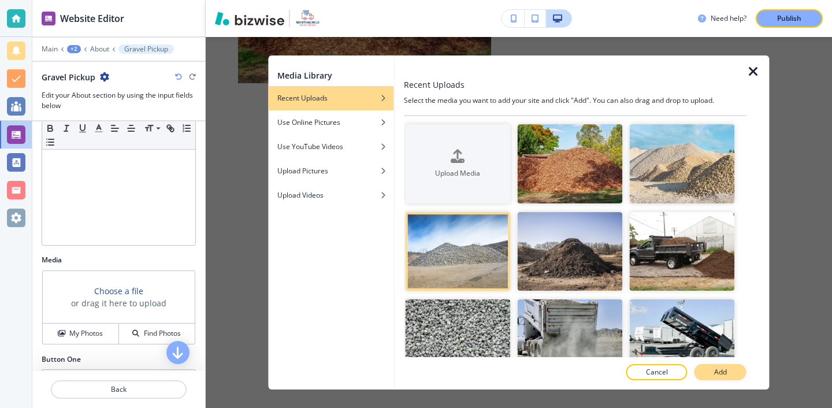
click at [740, 369] on button "Add" at bounding box center [720, 372] width 52 height 16
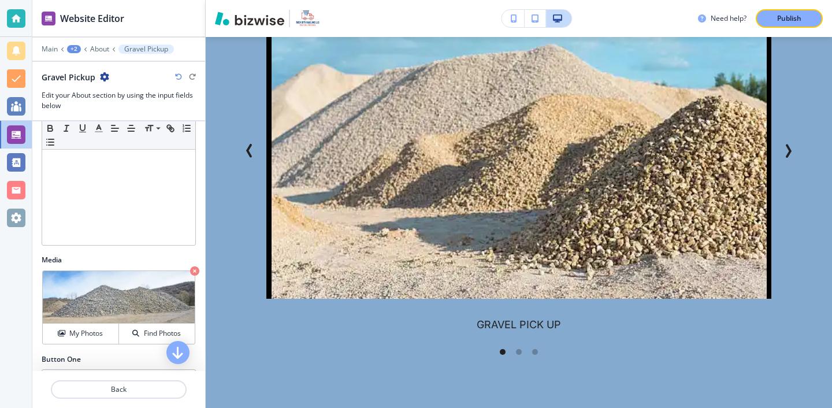
scroll to position [877, 0]
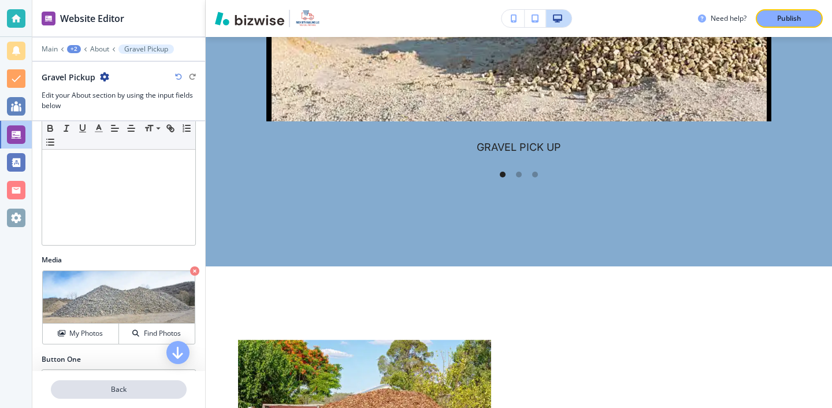
click at [96, 384] on p "Back" at bounding box center [118, 389] width 133 height 10
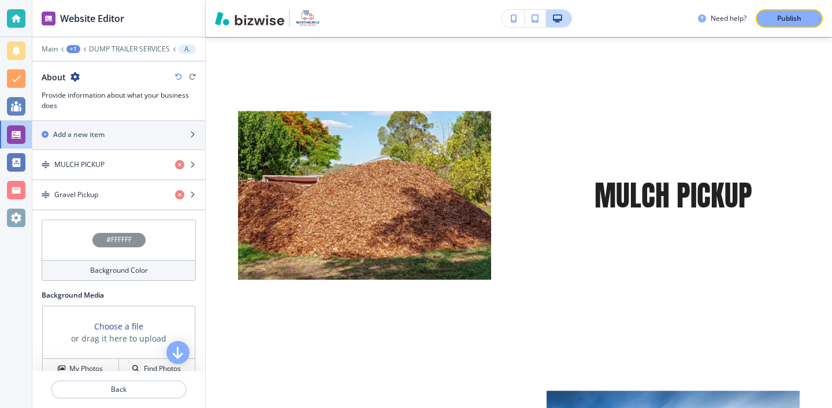
scroll to position [364, 0]
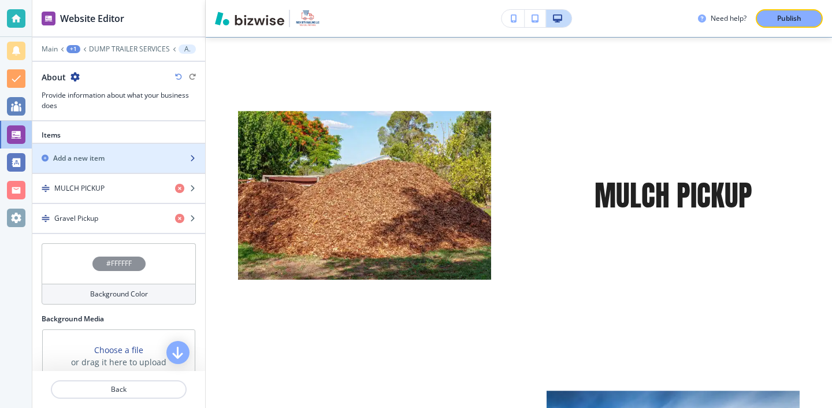
click at [126, 166] on div "button" at bounding box center [118, 167] width 173 height 9
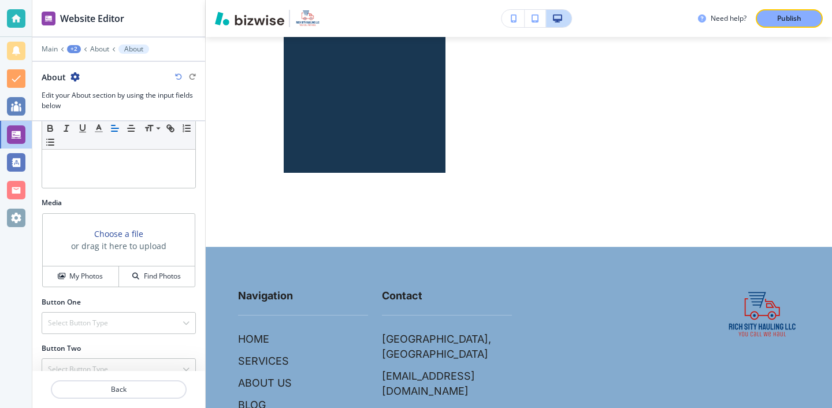
scroll to position [315, 0]
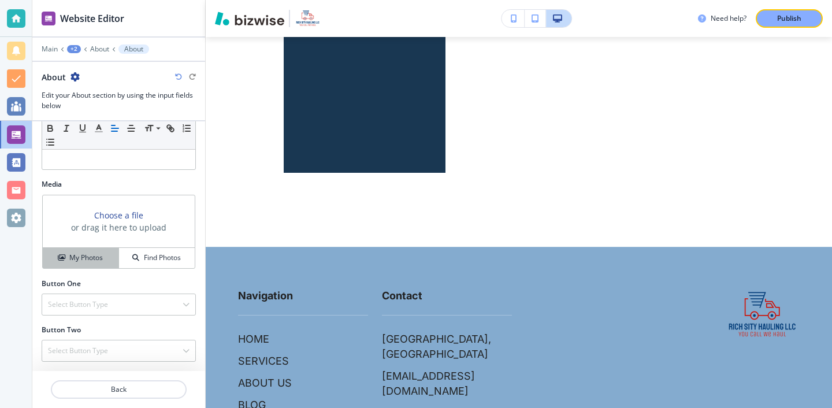
click at [111, 262] on div "My Photos" at bounding box center [81, 257] width 76 height 10
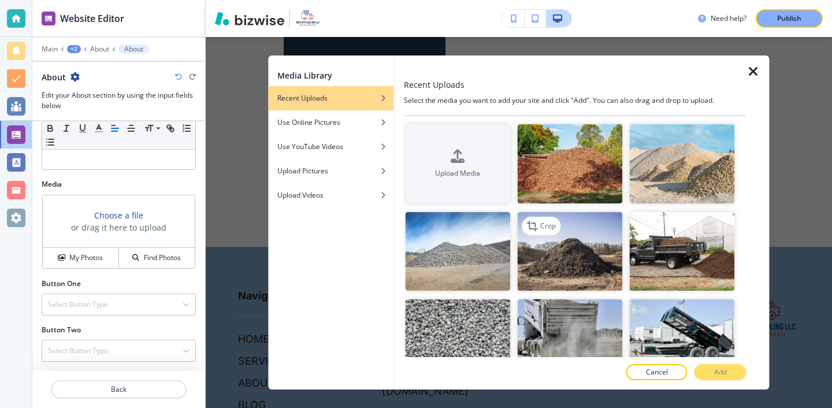
click at [568, 264] on img "button" at bounding box center [569, 251] width 105 height 79
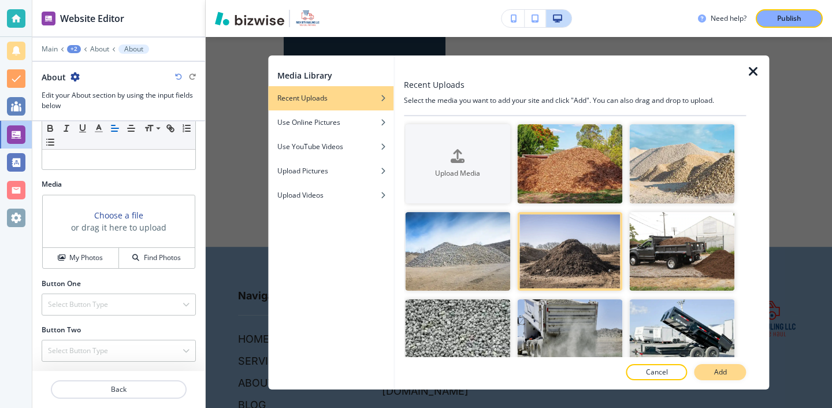
click at [698, 365] on button "Add" at bounding box center [720, 372] width 52 height 16
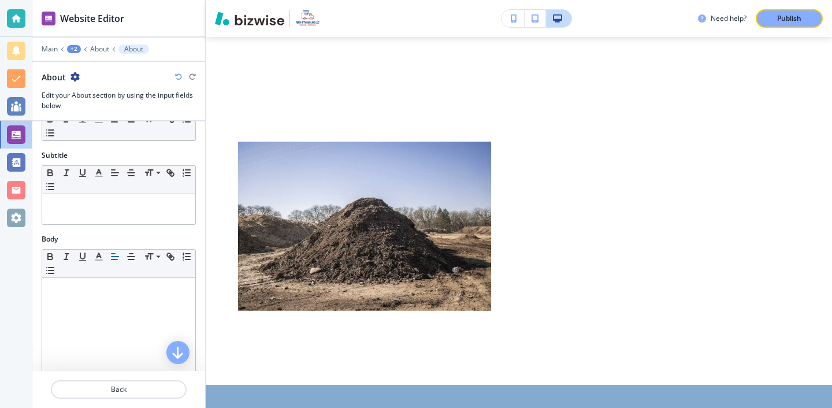
scroll to position [0, 0]
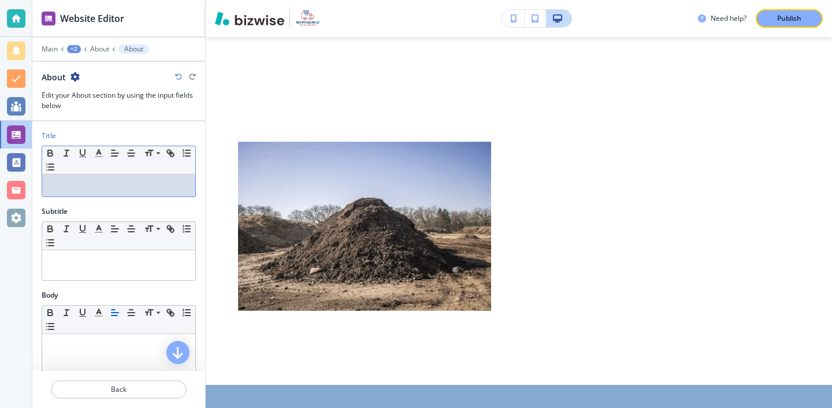
click at [119, 196] on div at bounding box center [118, 185] width 153 height 22
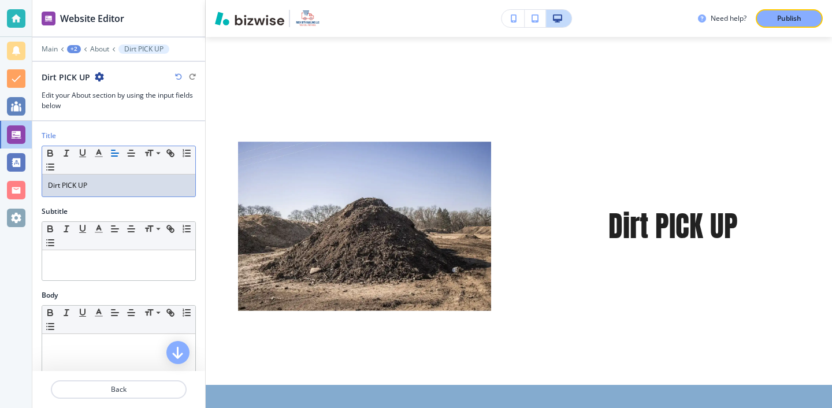
click at [60, 182] on p "Dirt PICK UP" at bounding box center [119, 185] width 142 height 10
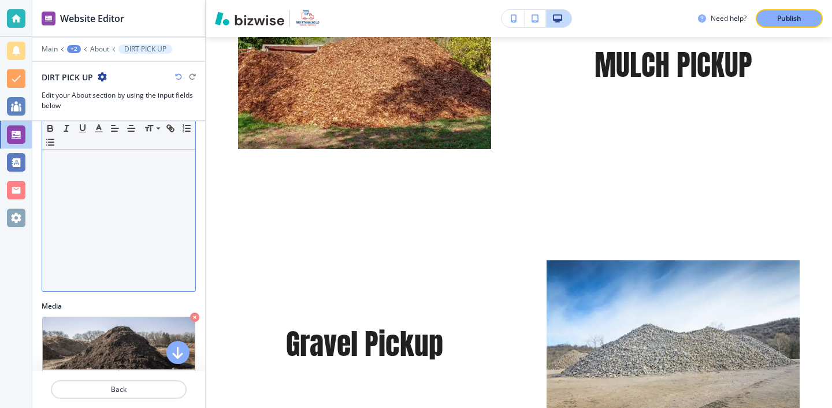
scroll to position [315, 0]
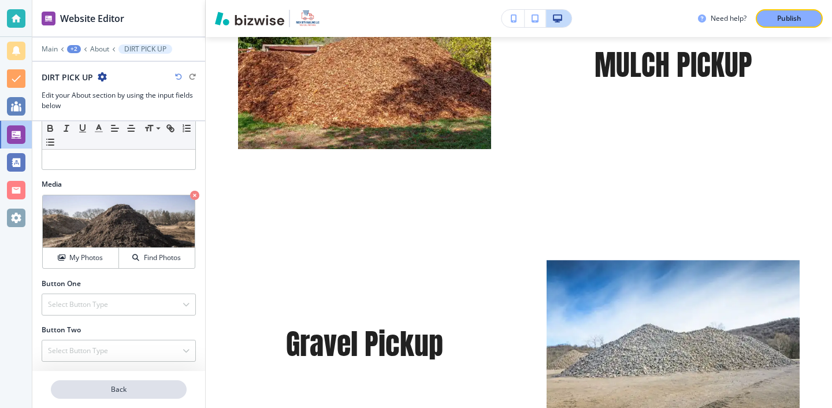
click at [91, 389] on p "Back" at bounding box center [118, 389] width 133 height 10
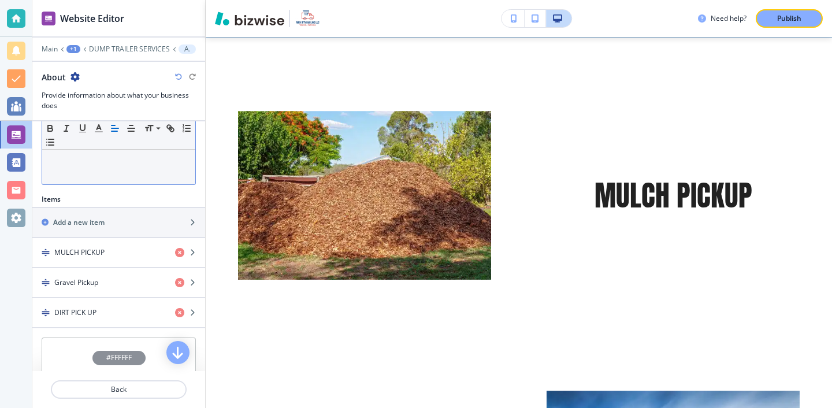
scroll to position [436, 0]
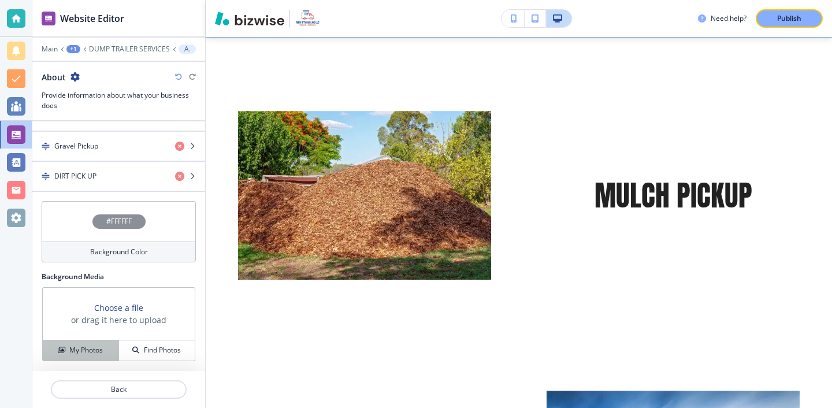
click at [95, 340] on button "My Photos" at bounding box center [81, 350] width 76 height 20
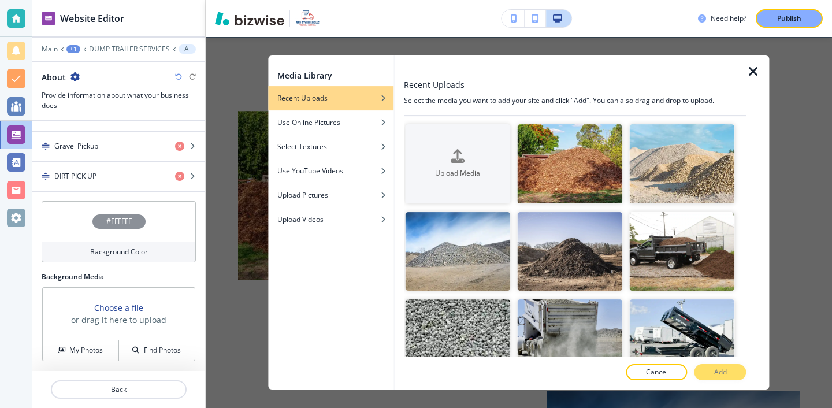
click at [757, 76] on icon "button" at bounding box center [753, 72] width 14 height 14
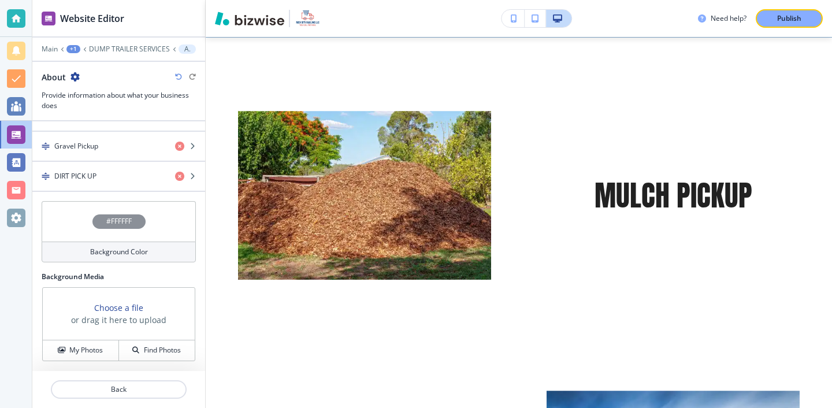
click at [116, 306] on h3 "Choose a file" at bounding box center [118, 307] width 49 height 12
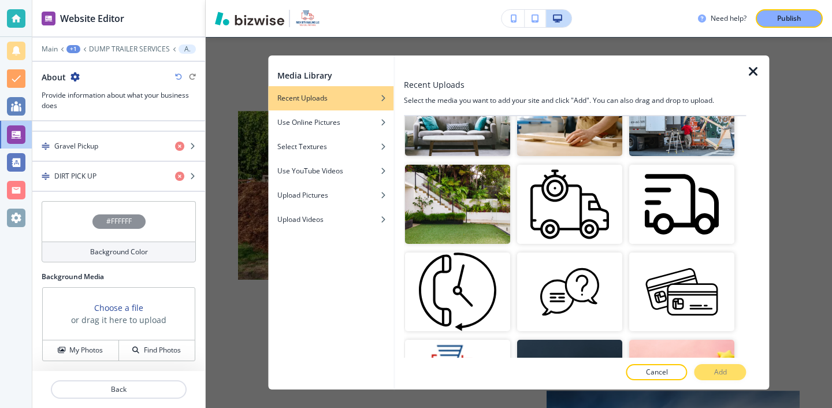
scroll to position [403, 0]
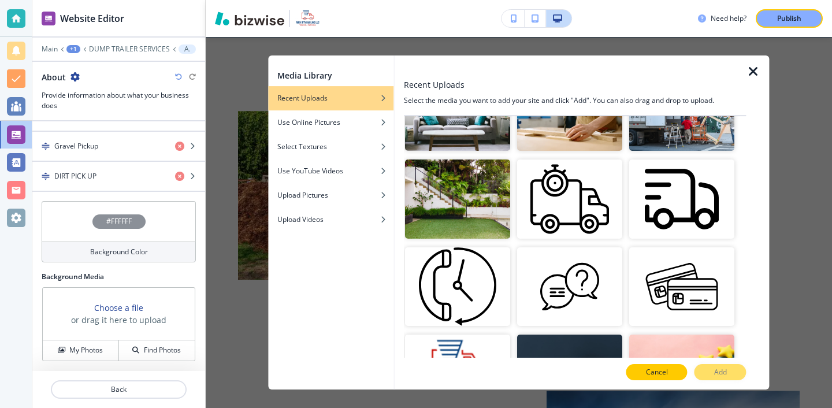
click at [660, 376] on p "Cancel" at bounding box center [657, 372] width 22 height 10
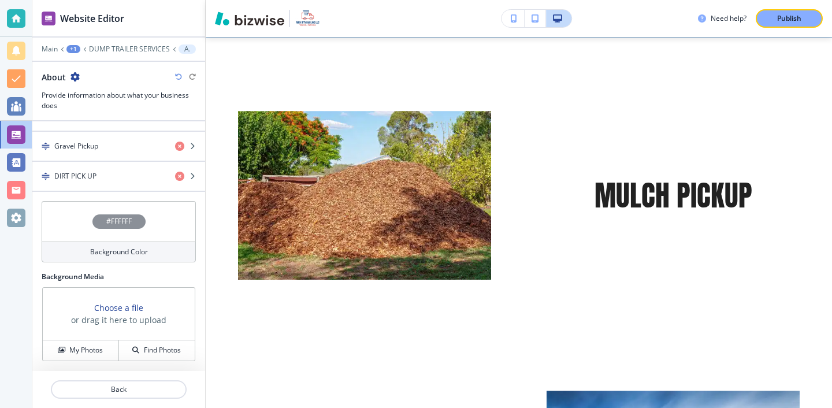
click at [164, 261] on div "Background Color" at bounding box center [119, 251] width 154 height 21
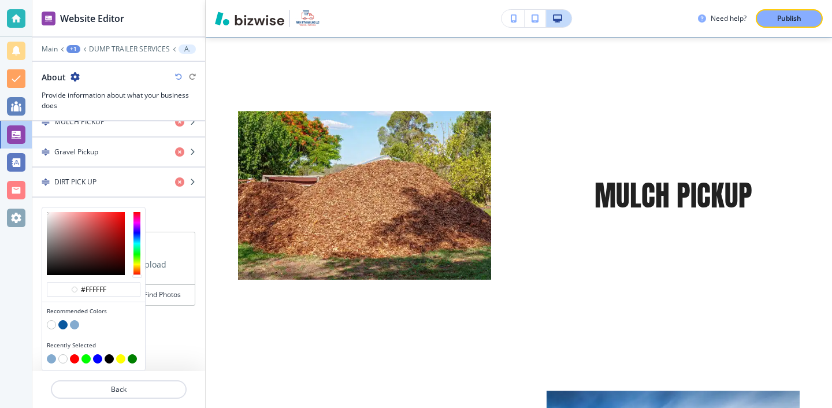
scroll to position [430, 0]
click at [53, 359] on button "button" at bounding box center [51, 359] width 9 height 9
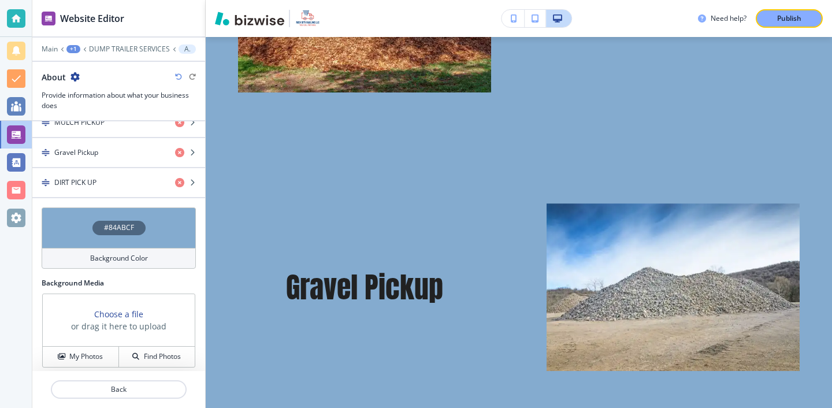
scroll to position [994, 0]
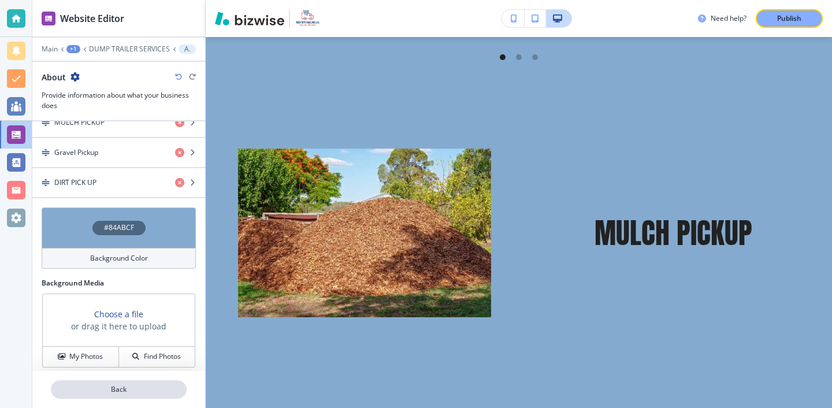
click at [108, 386] on p "Back" at bounding box center [118, 389] width 133 height 10
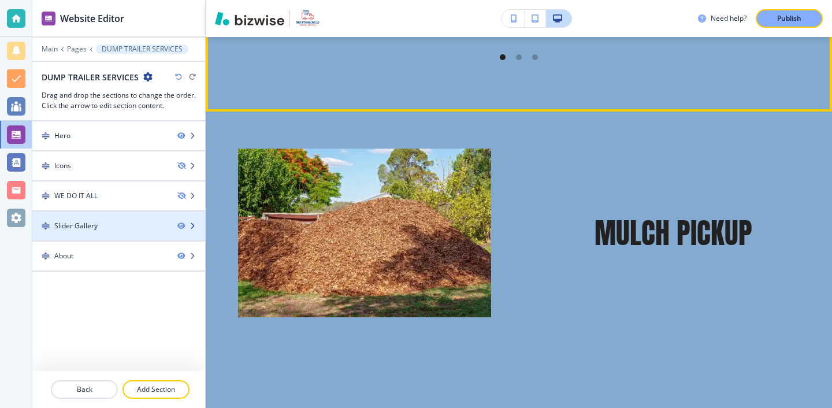
click at [181, 221] on div "Slider Gallery" at bounding box center [118, 226] width 173 height 10
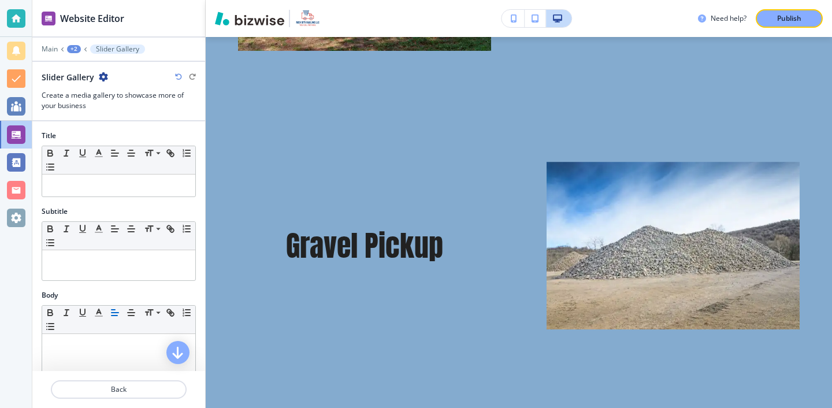
scroll to position [1274, 0]
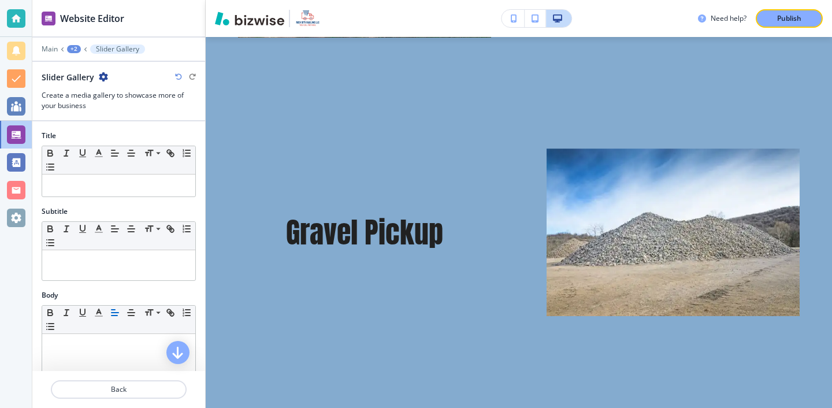
click at [164, 399] on div at bounding box center [118, 403] width 173 height 9
click at [164, 396] on button "Back" at bounding box center [119, 389] width 136 height 18
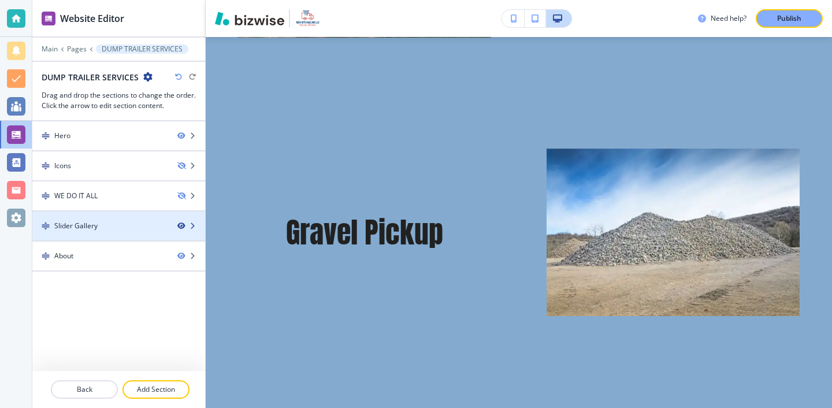
click at [182, 225] on icon "button" at bounding box center [180, 225] width 7 height 7
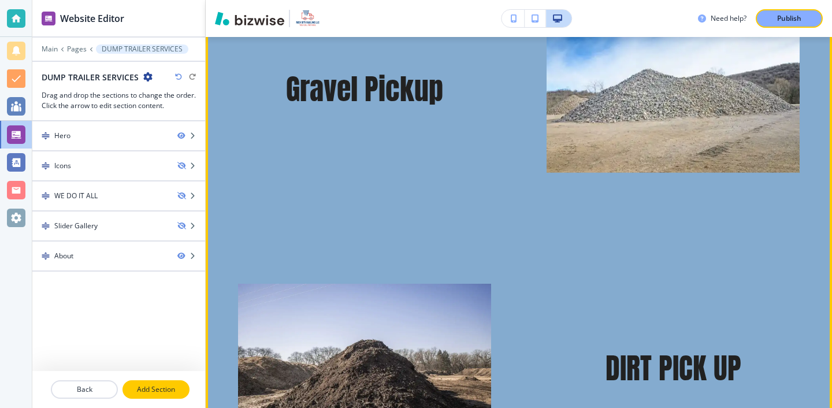
scroll to position [958, 0]
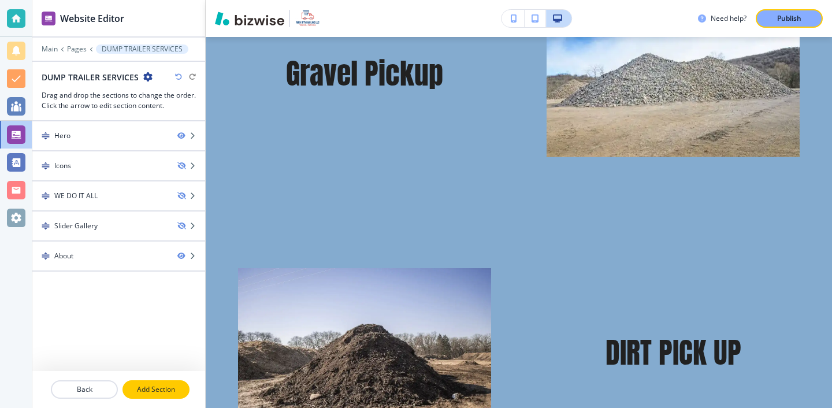
click at [162, 392] on p "Add Section" at bounding box center [156, 389] width 65 height 10
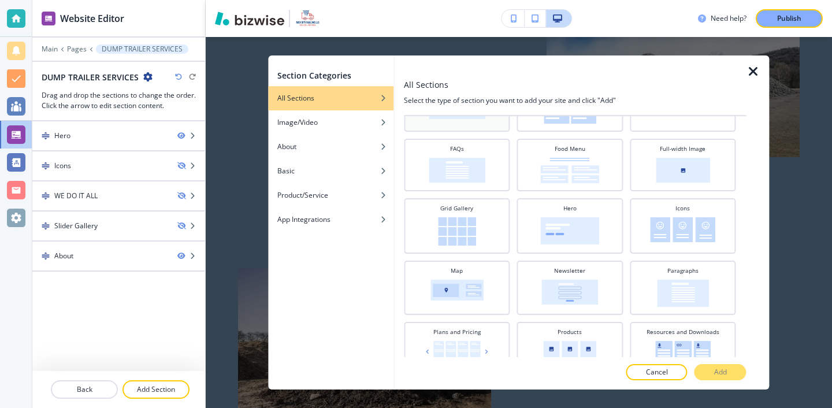
scroll to position [299, 0]
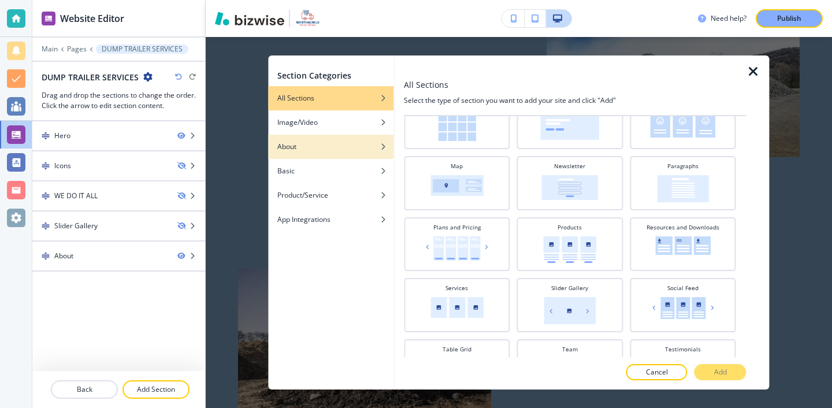
click at [321, 148] on div "About" at bounding box center [330, 147] width 125 height 10
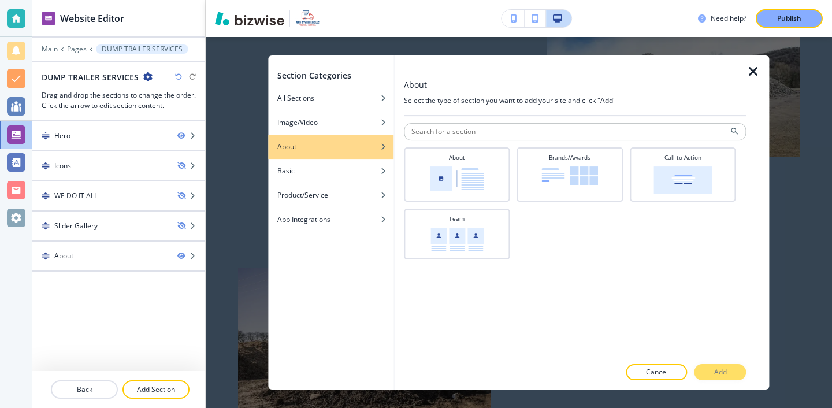
scroll to position [0, 0]
click at [341, 166] on div "Basic" at bounding box center [330, 171] width 125 height 10
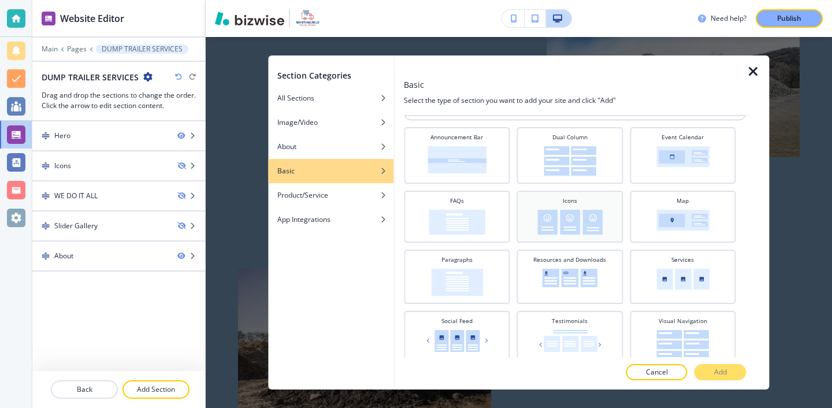
scroll to position [31, 0]
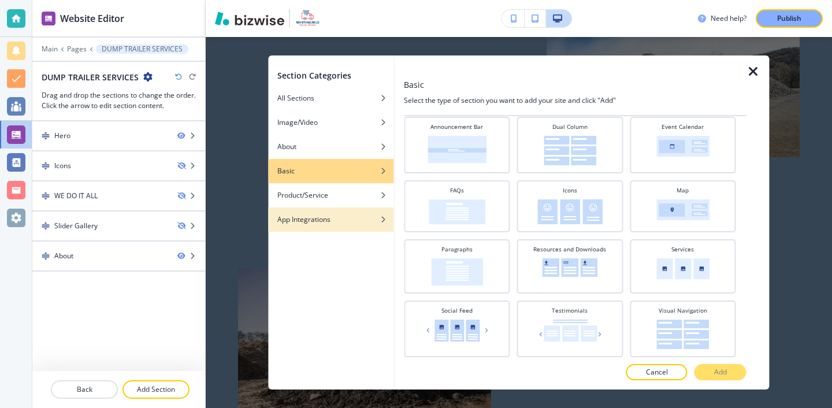
click at [371, 212] on div "button" at bounding box center [330, 210] width 125 height 7
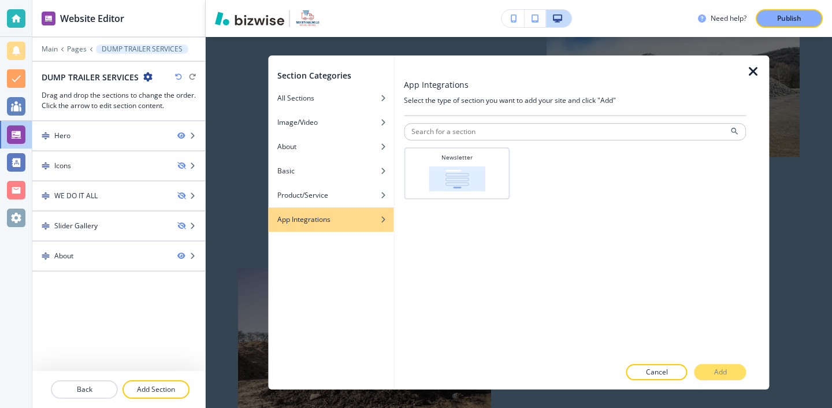
scroll to position [0, 0]
click at [371, 205] on div "button" at bounding box center [330, 203] width 125 height 7
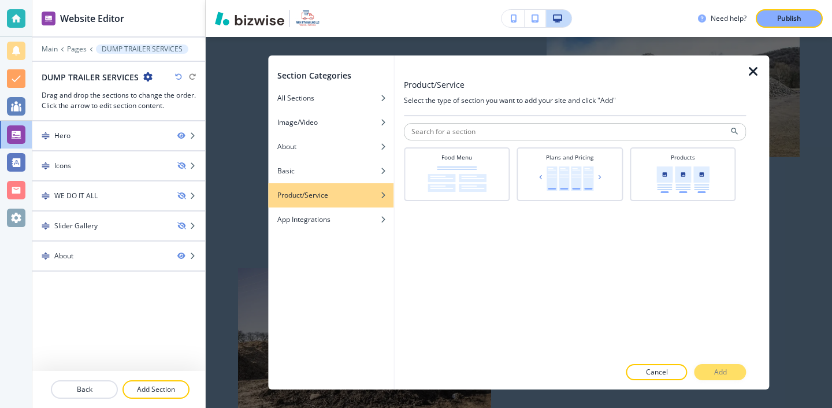
click at [749, 74] on icon "button" at bounding box center [753, 72] width 14 height 14
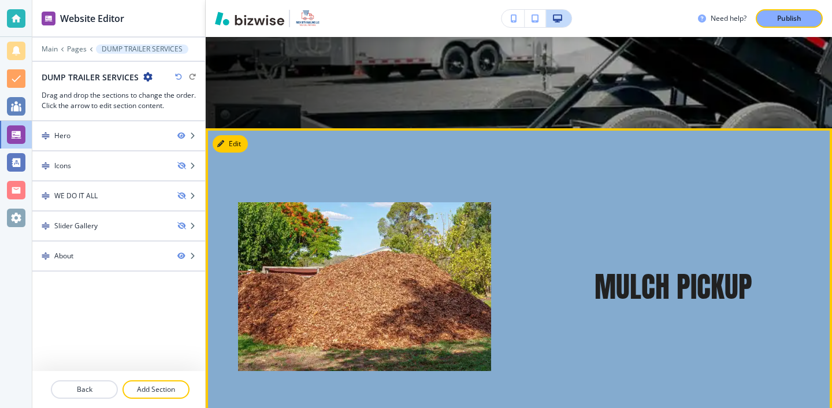
scroll to position [433, 0]
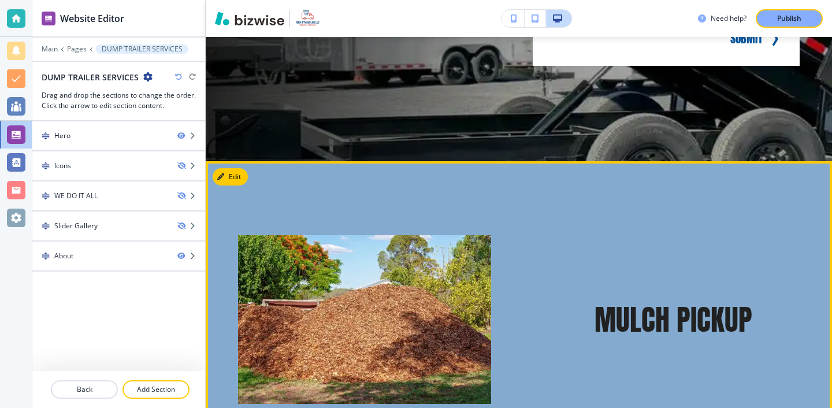
click at [224, 175] on icon "button" at bounding box center [220, 176] width 7 height 7
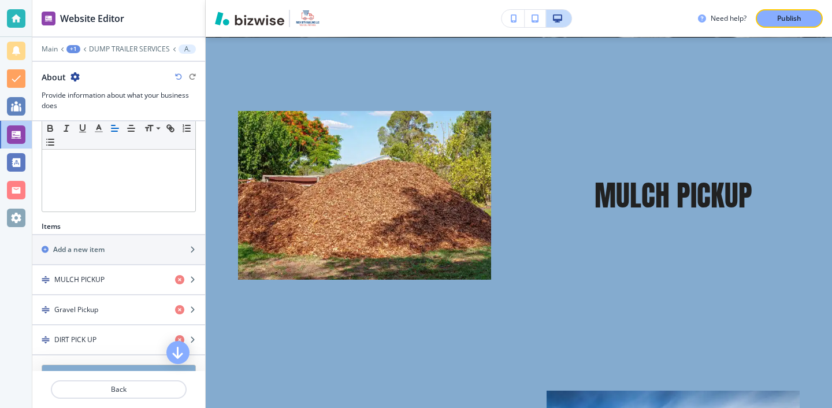
scroll to position [436, 0]
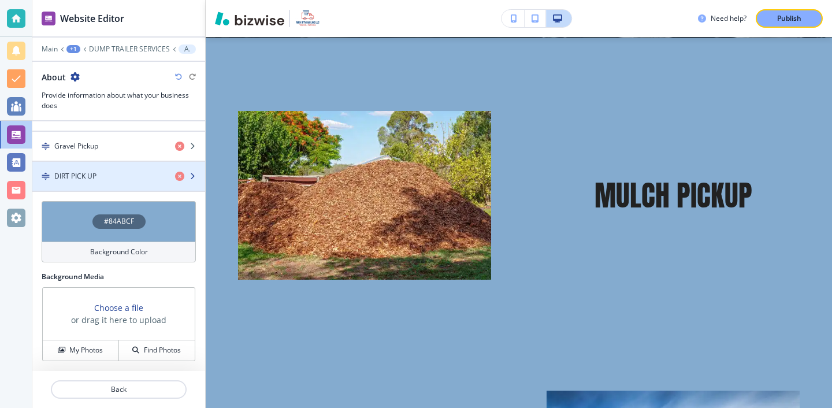
click at [116, 175] on div "DIRT PICK UP" at bounding box center [98, 176] width 133 height 10
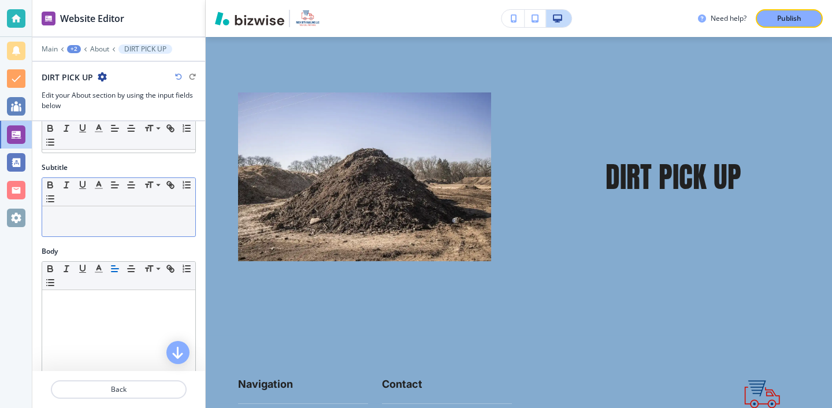
scroll to position [0, 0]
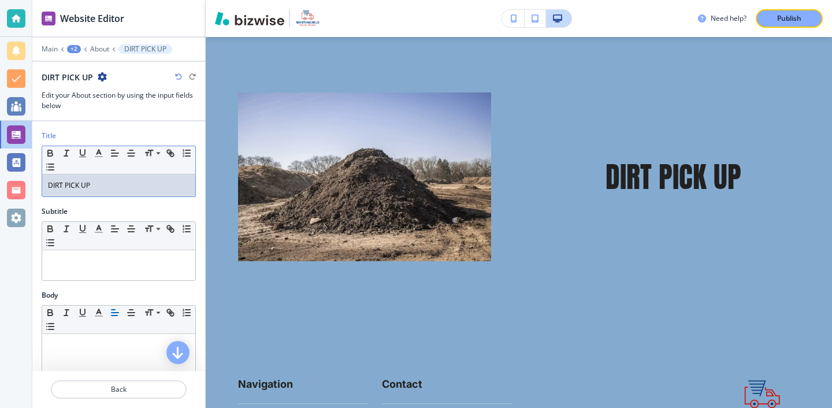
click at [80, 181] on p "DIRT PICK UP" at bounding box center [119, 185] width 142 height 10
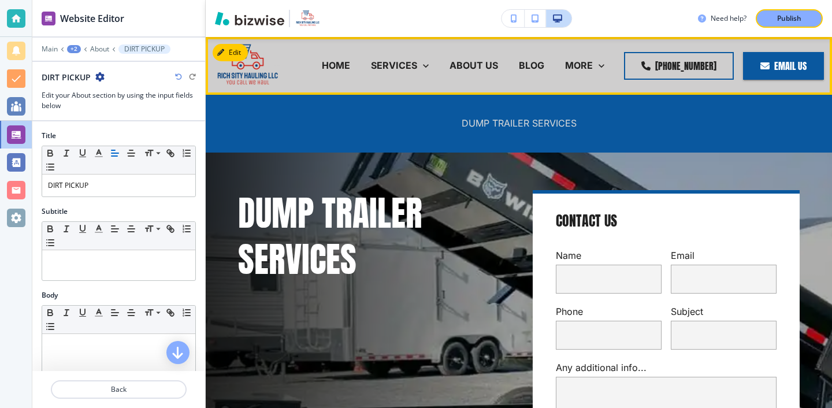
click at [471, 122] on p "DUMP TRAILER SERVICES" at bounding box center [518, 123] width 115 height 13
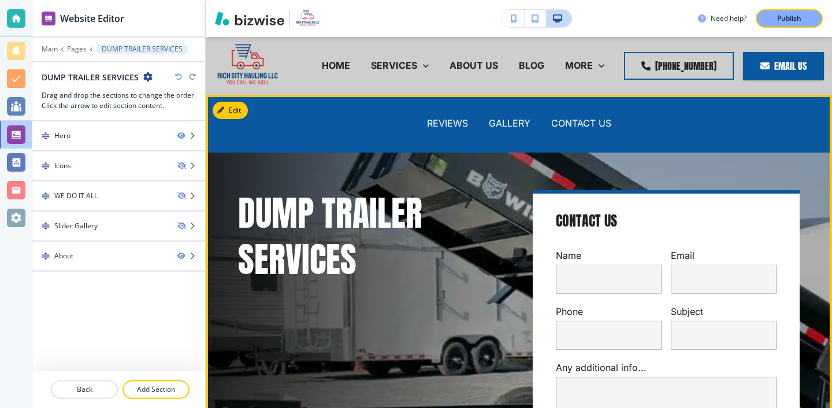
click at [472, 178] on div "DUMP TRAILER SERVICES" at bounding box center [357, 330] width 295 height 337
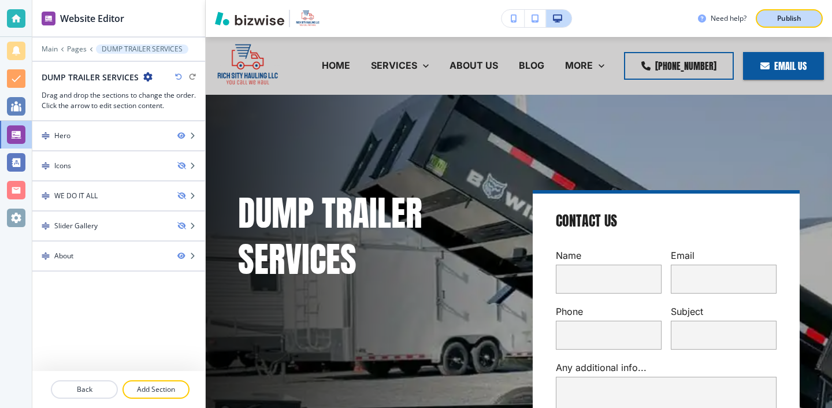
click at [801, 18] on div "Publish" at bounding box center [788, 18] width 37 height 10
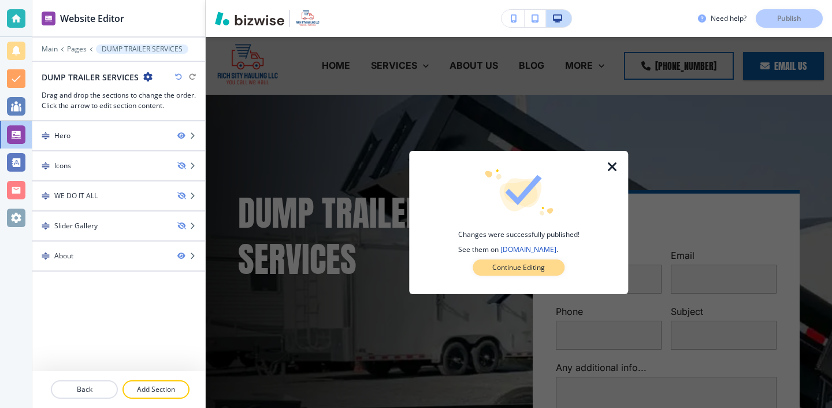
click at [488, 265] on button "Continue Editing" at bounding box center [518, 267] width 92 height 16
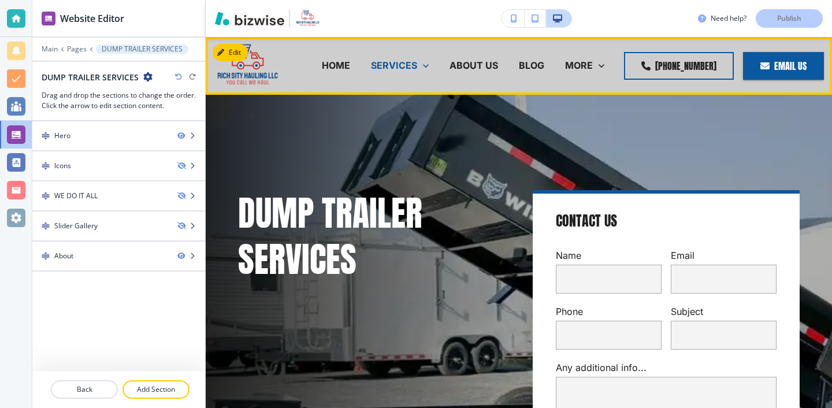
click at [417, 70] on p "SERVICES" at bounding box center [394, 65] width 46 height 13
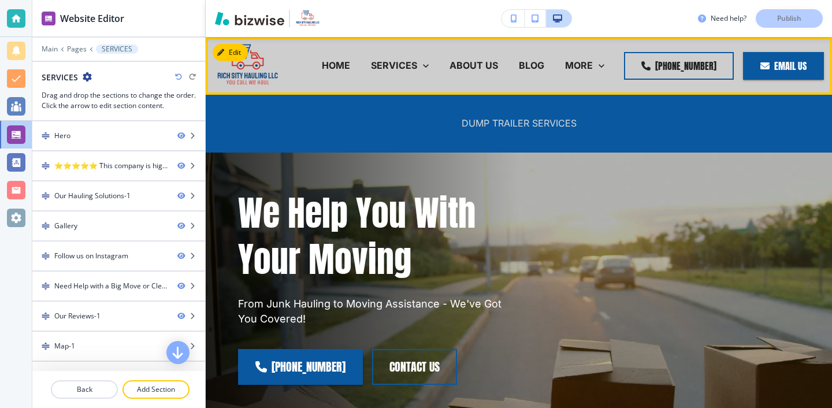
click at [529, 129] on p "DUMP TRAILER SERVICES" at bounding box center [518, 123] width 115 height 13
